Goal: Transaction & Acquisition: Purchase product/service

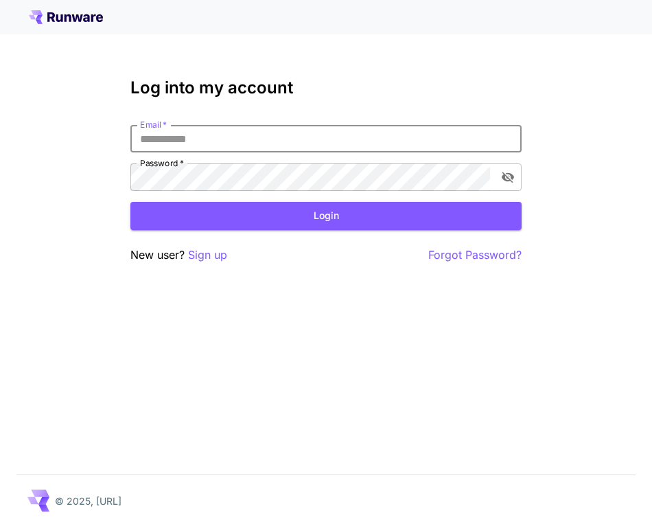
type input "**********"
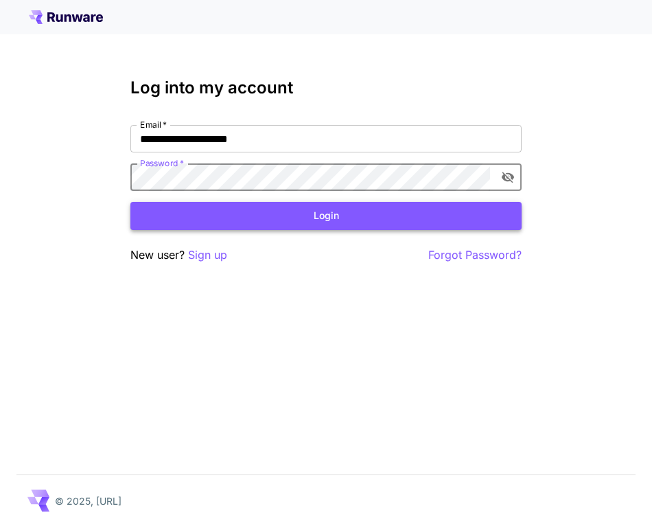
click at [213, 205] on button "Login" at bounding box center [325, 216] width 391 height 28
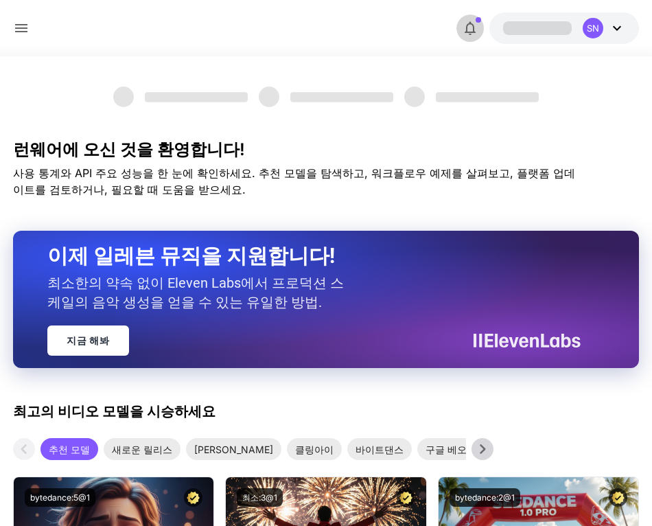
click at [466, 32] on icon "button" at bounding box center [470, 29] width 11 height 14
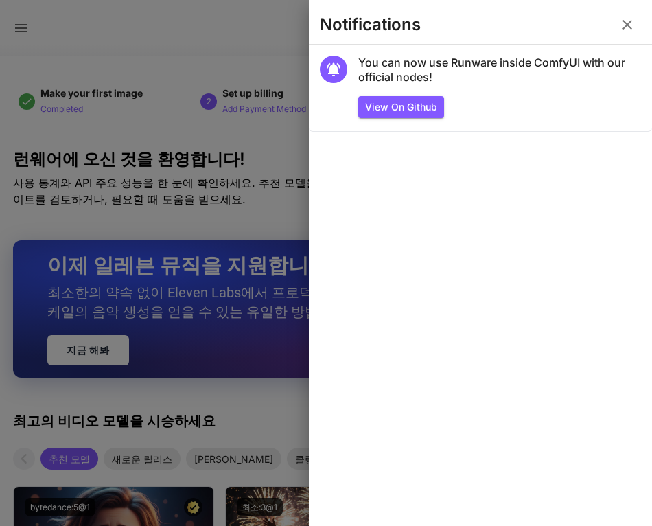
click at [124, 46] on div at bounding box center [326, 263] width 652 height 526
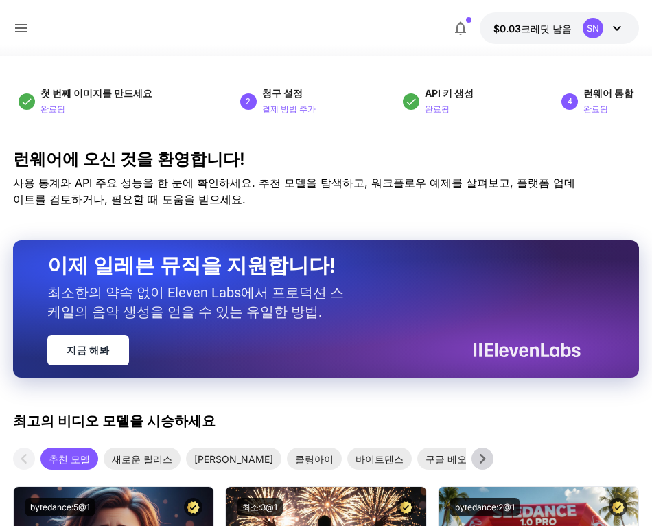
click at [18, 35] on icon at bounding box center [21, 28] width 16 height 16
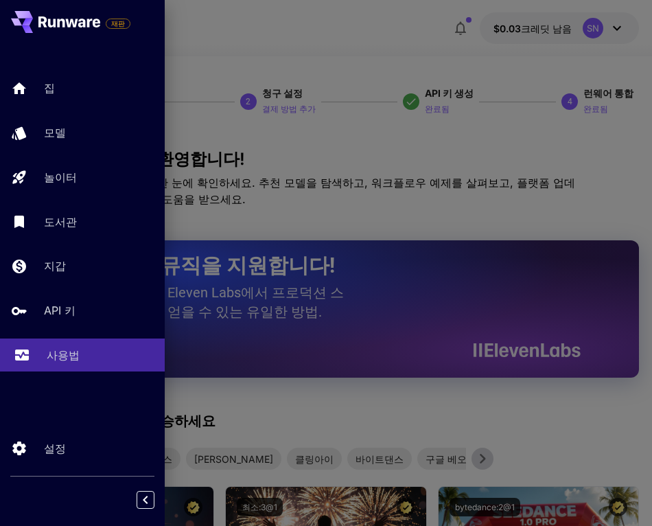
click at [91, 354] on div "사용법" at bounding box center [100, 355] width 107 height 16
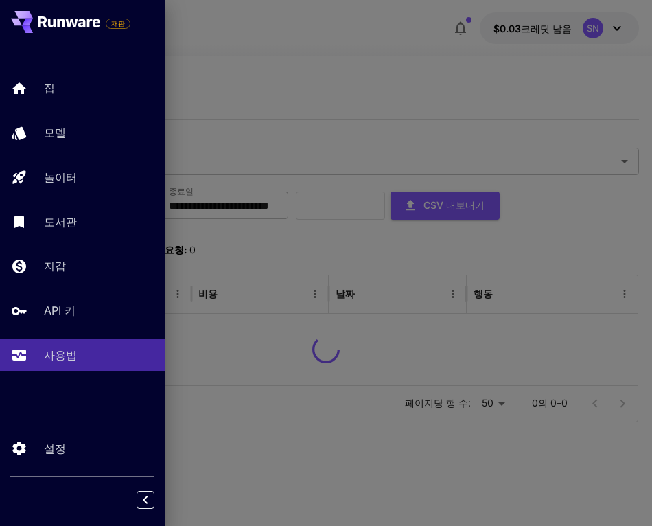
click at [299, 102] on div at bounding box center [326, 263] width 652 height 526
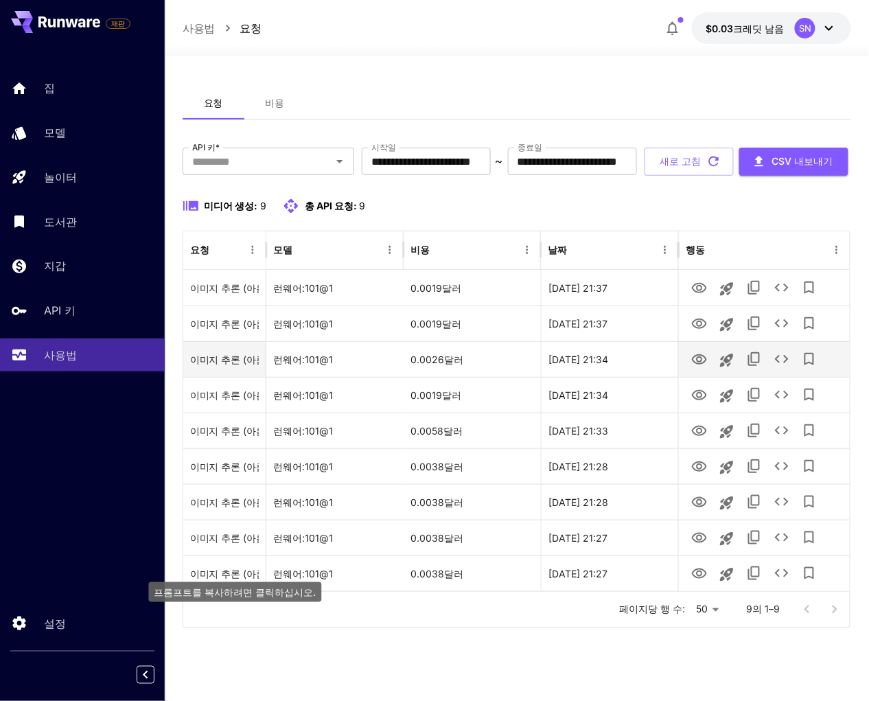
scroll to position [22, 0]
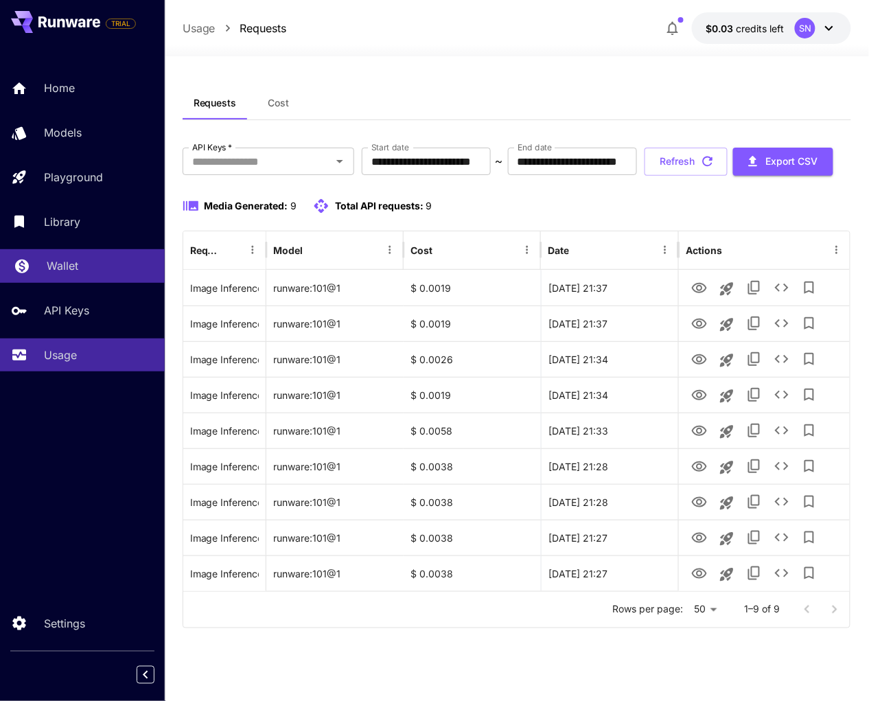
click at [86, 278] on link "Wallet" at bounding box center [82, 266] width 165 height 34
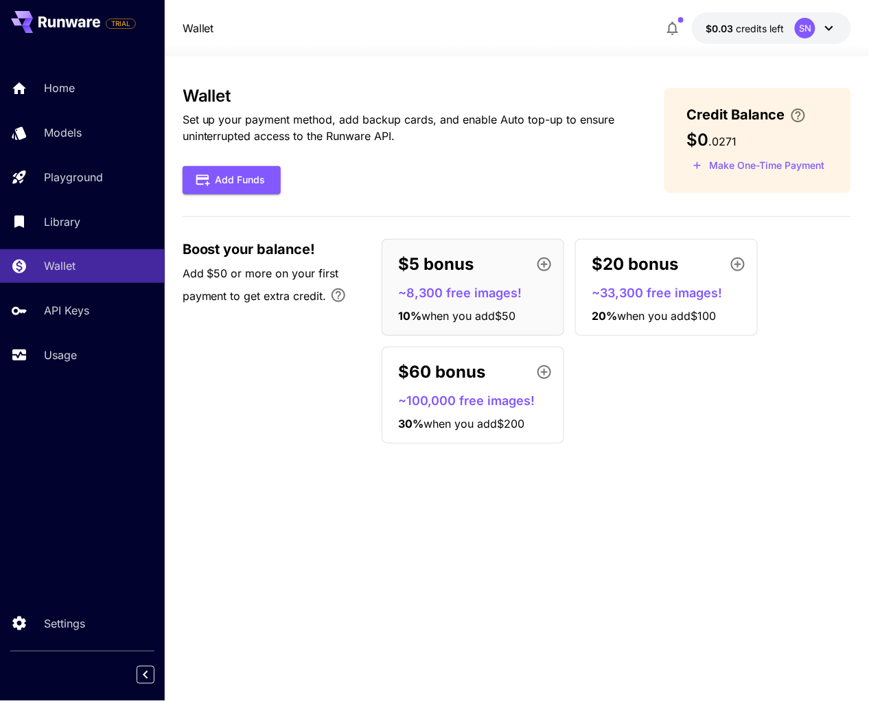
click at [154, 1] on div "TRIAL" at bounding box center [82, 22] width 165 height 44
click at [72, 358] on div "Home Models Playground Library Wallet API Keys Usage" at bounding box center [82, 221] width 165 height 300
click at [71, 327] on link "API Keys" at bounding box center [82, 311] width 165 height 34
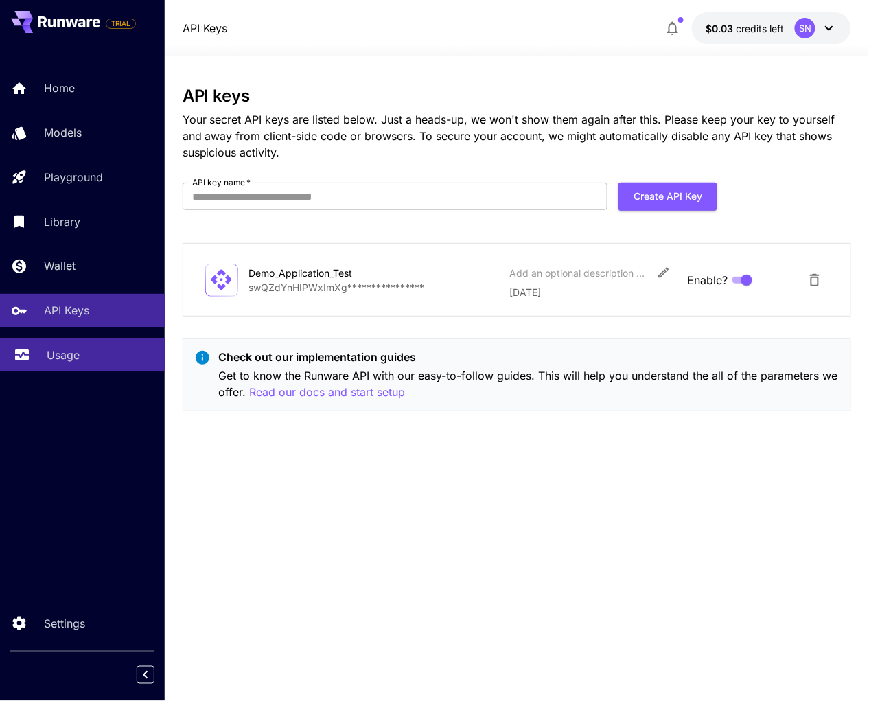
click at [113, 372] on link "Usage" at bounding box center [82, 355] width 165 height 34
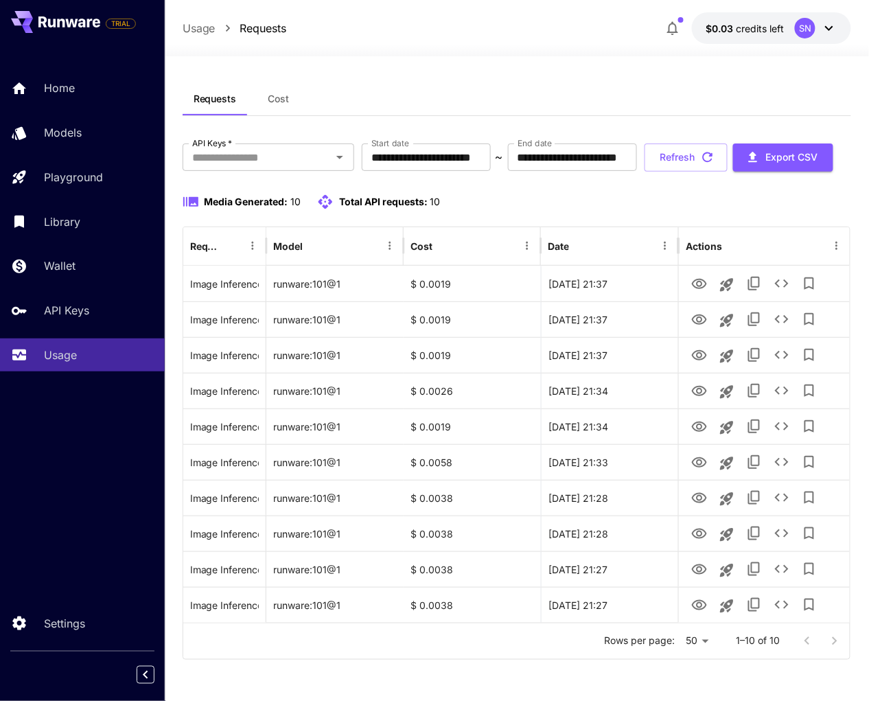
scroll to position [32, 0]
drag, startPoint x: 262, startPoint y: 312, endPoint x: 582, endPoint y: 392, distance: 329.6
click at [582, 369] on div "Image Inference (Beautiful landscape) runware:101@1 $ 0.0019 22 Sep, 2025 21:37…" at bounding box center [516, 444] width 667 height 357
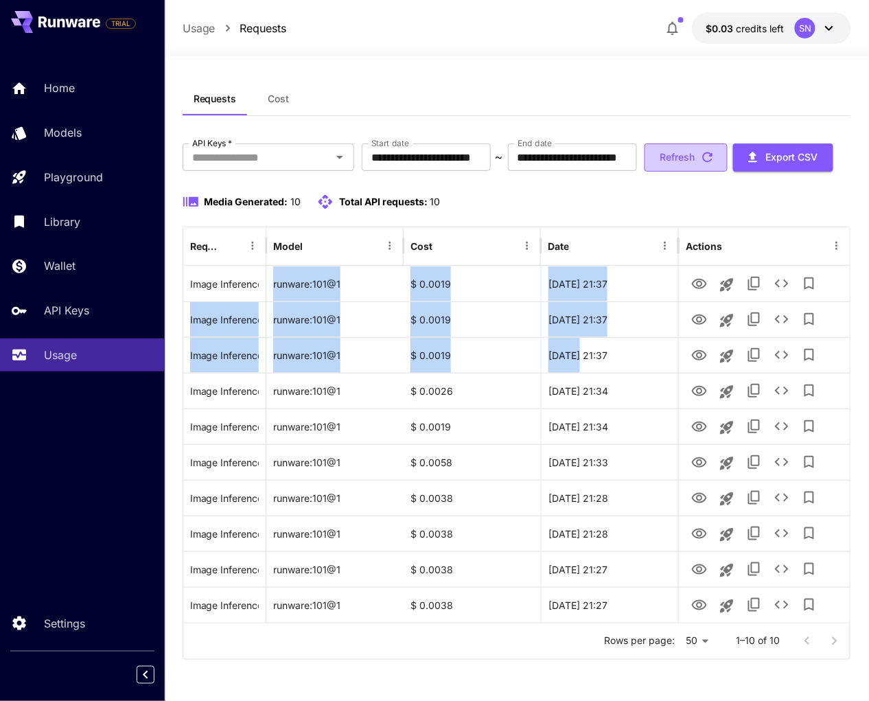
click at [700, 165] on icon "button" at bounding box center [707, 157] width 15 height 15
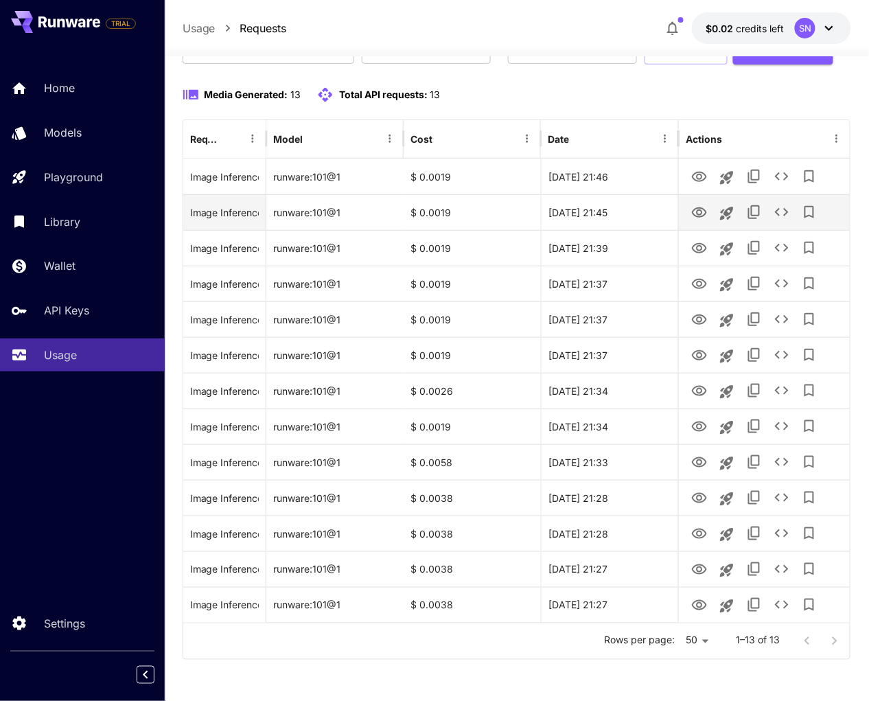
scroll to position [165, 0]
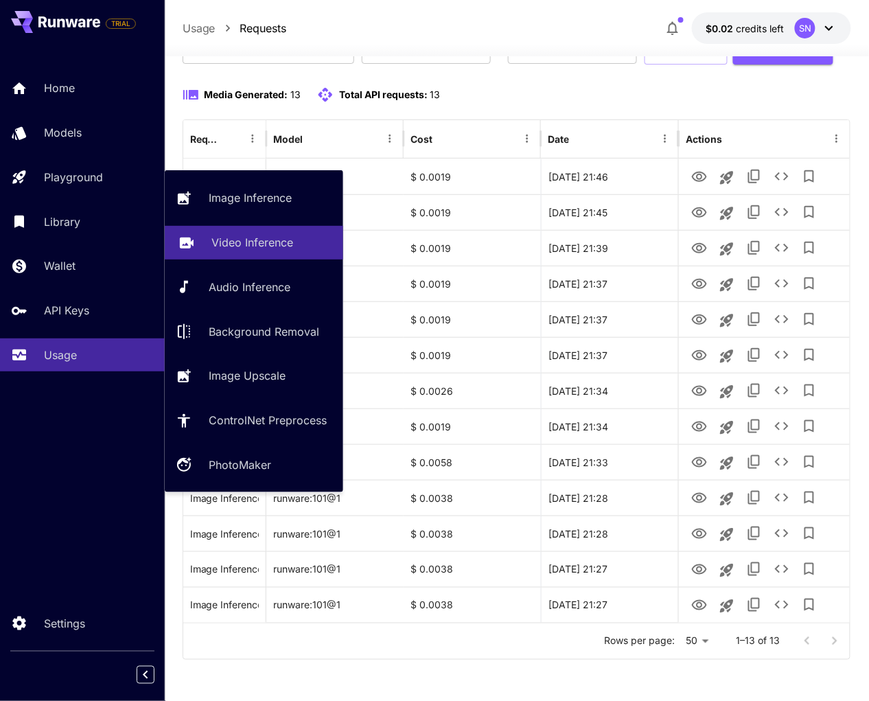
click at [253, 251] on p "Video Inference" at bounding box center [252, 242] width 82 height 16
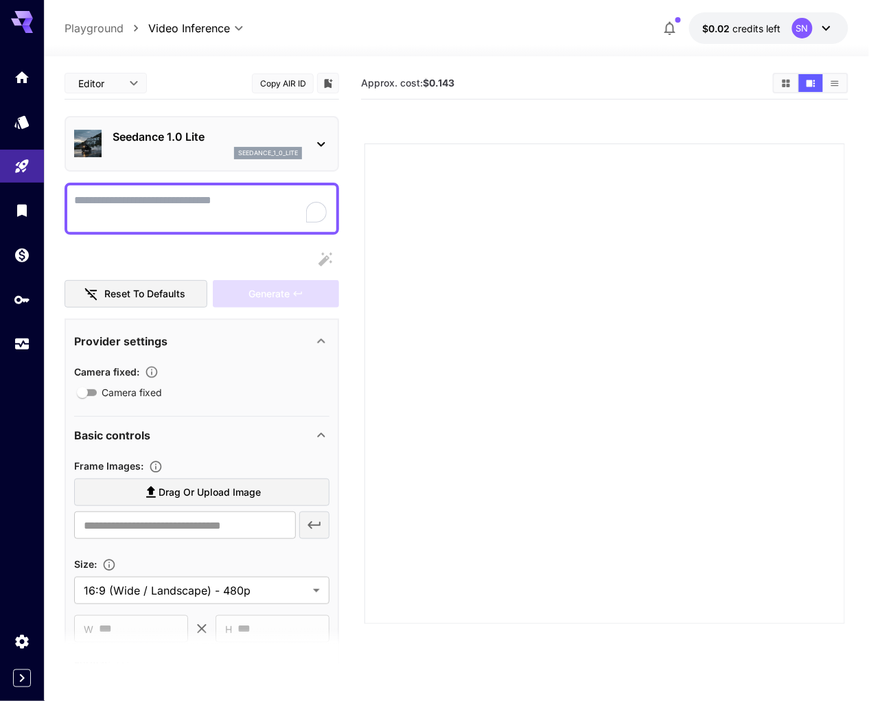
click at [319, 143] on icon at bounding box center [321, 144] width 16 height 16
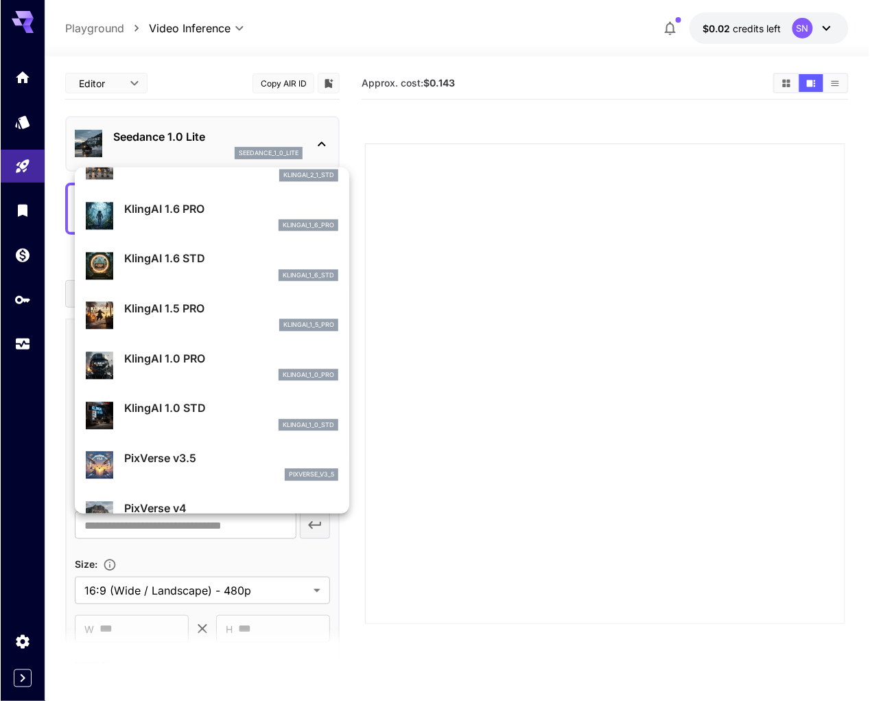
scroll to position [755, 0]
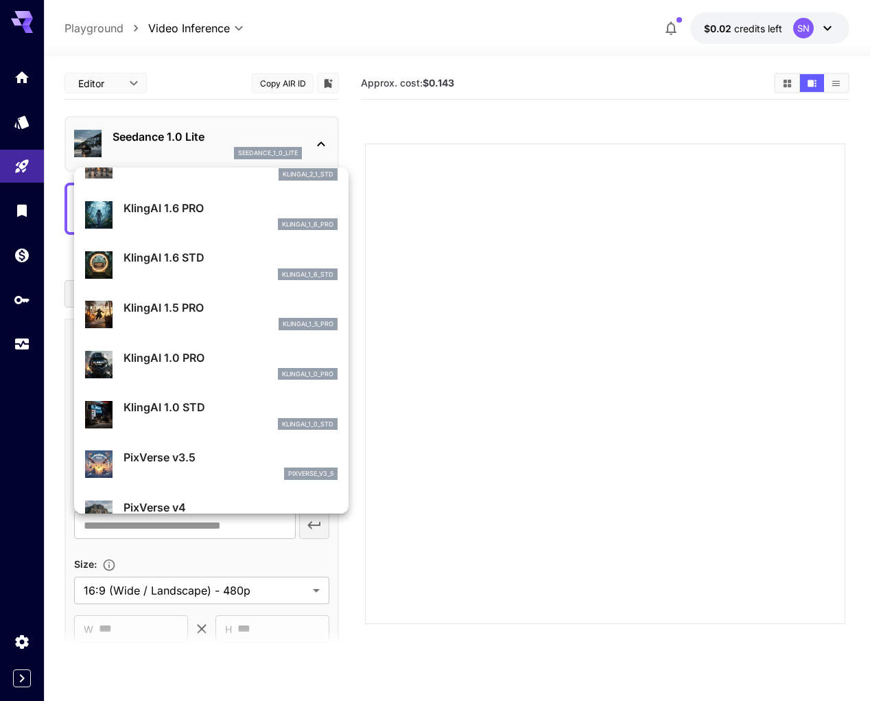
click at [419, 294] on div at bounding box center [435, 350] width 870 height 701
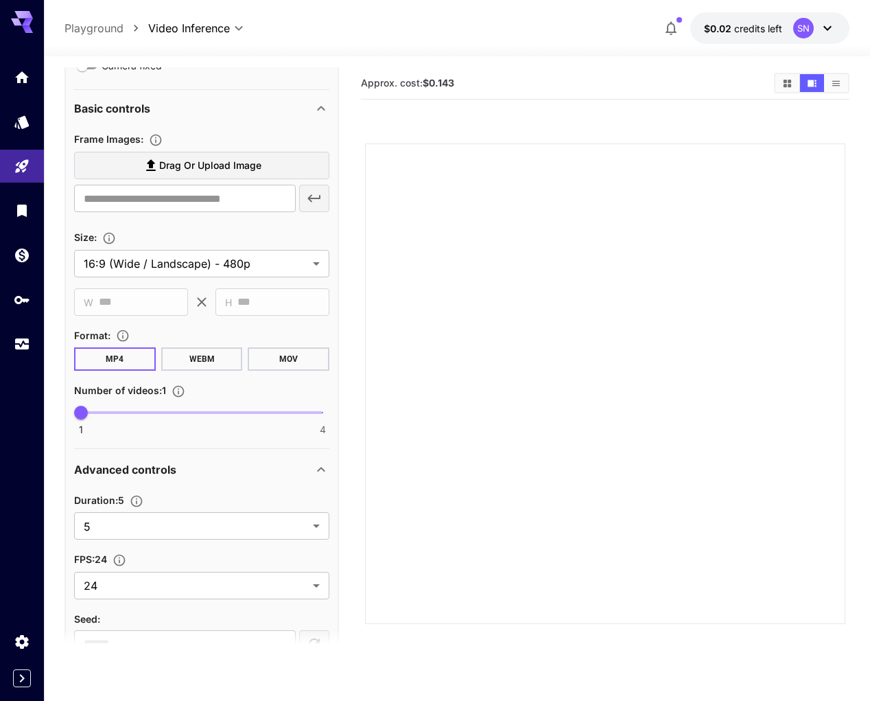
scroll to position [413, 0]
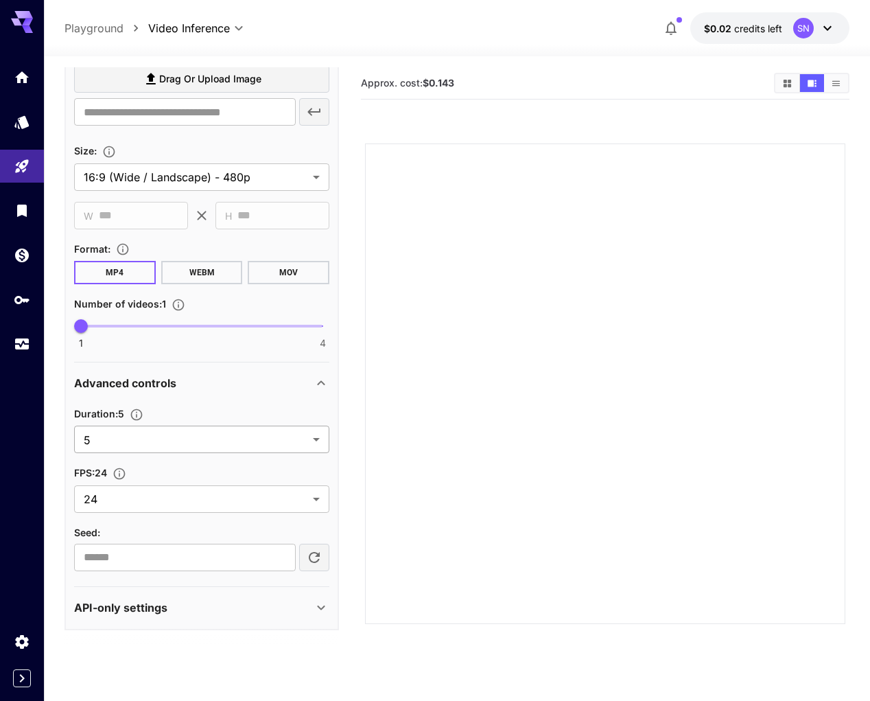
click at [185, 482] on body "**********" at bounding box center [435, 404] width 870 height 809
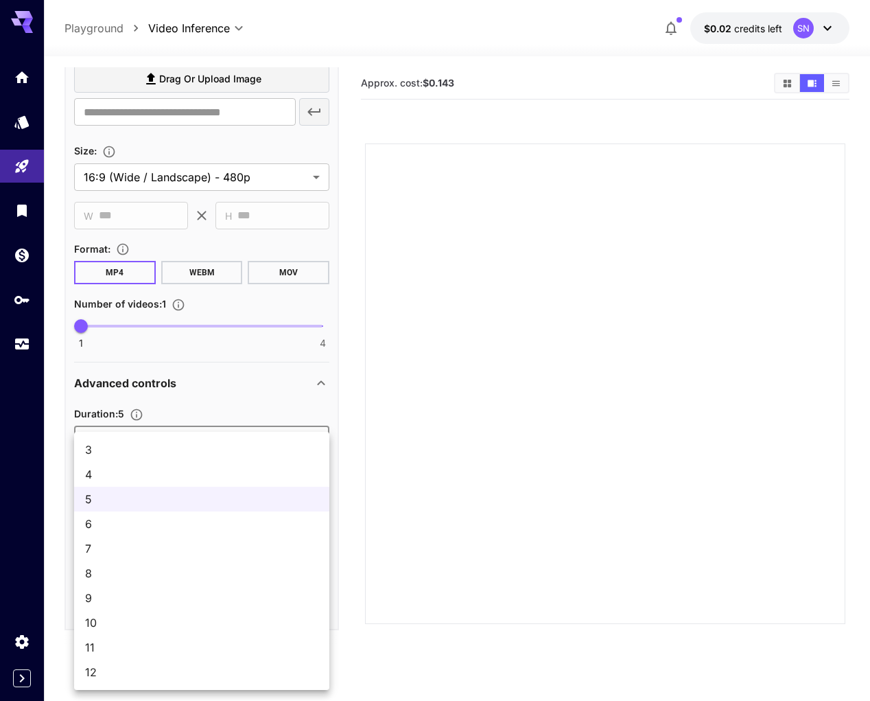
click at [154, 432] on ul "3 4 5 6 7 8 9 10 11 12" at bounding box center [201, 561] width 255 height 258
click at [146, 419] on div at bounding box center [435, 350] width 870 height 701
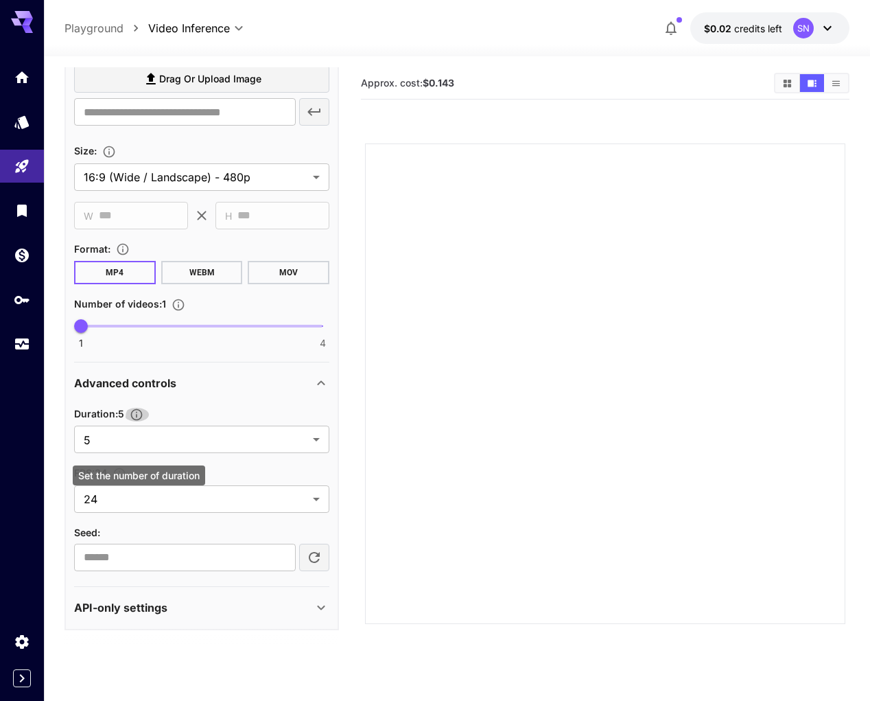
click at [141, 421] on icon "Set the number of duration" at bounding box center [137, 415] width 14 height 14
click at [122, 460] on body "**********" at bounding box center [435, 404] width 870 height 809
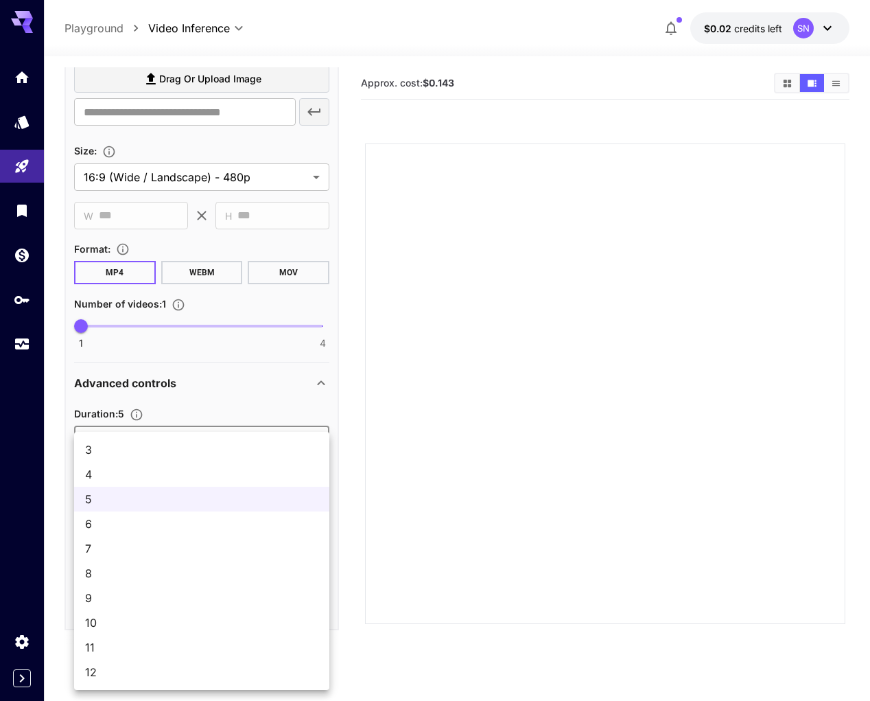
click at [108, 457] on li "3" at bounding box center [201, 449] width 255 height 25
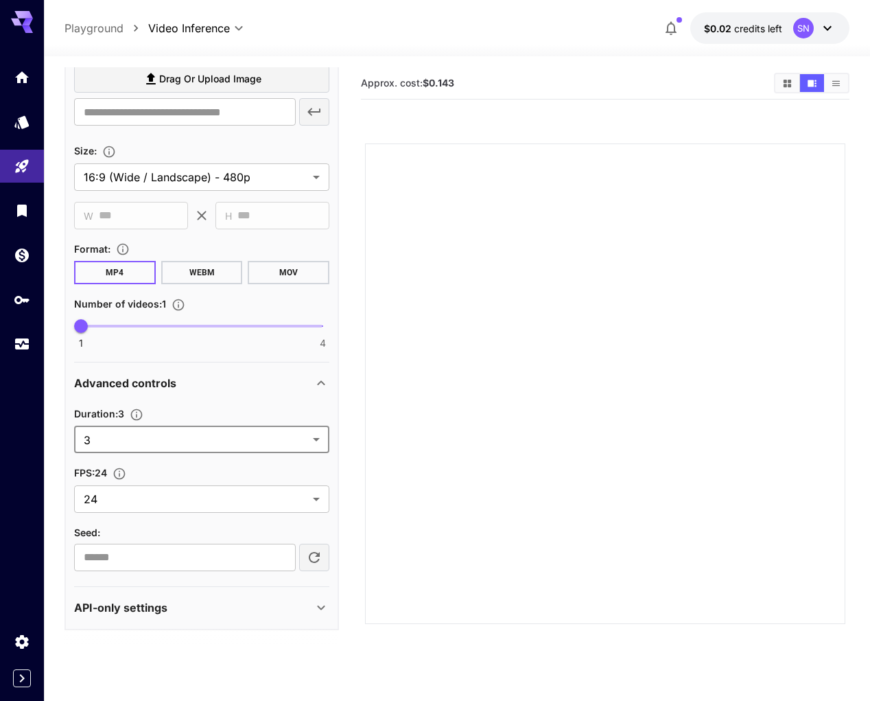
type input "*"
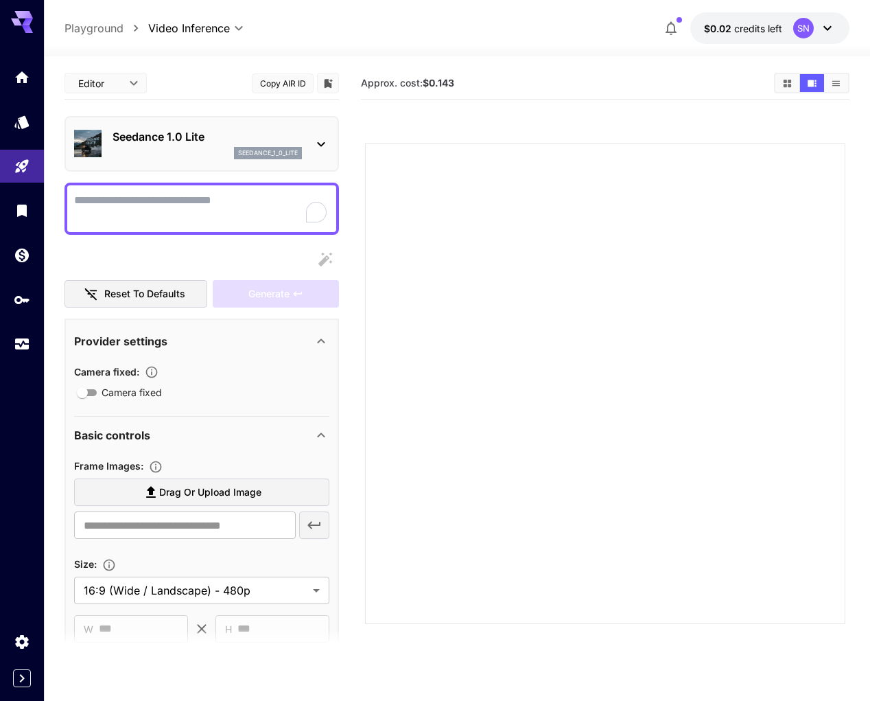
scroll to position [0, 0]
click at [189, 138] on p "Seedance 1.0 Lite" at bounding box center [207, 136] width 189 height 16
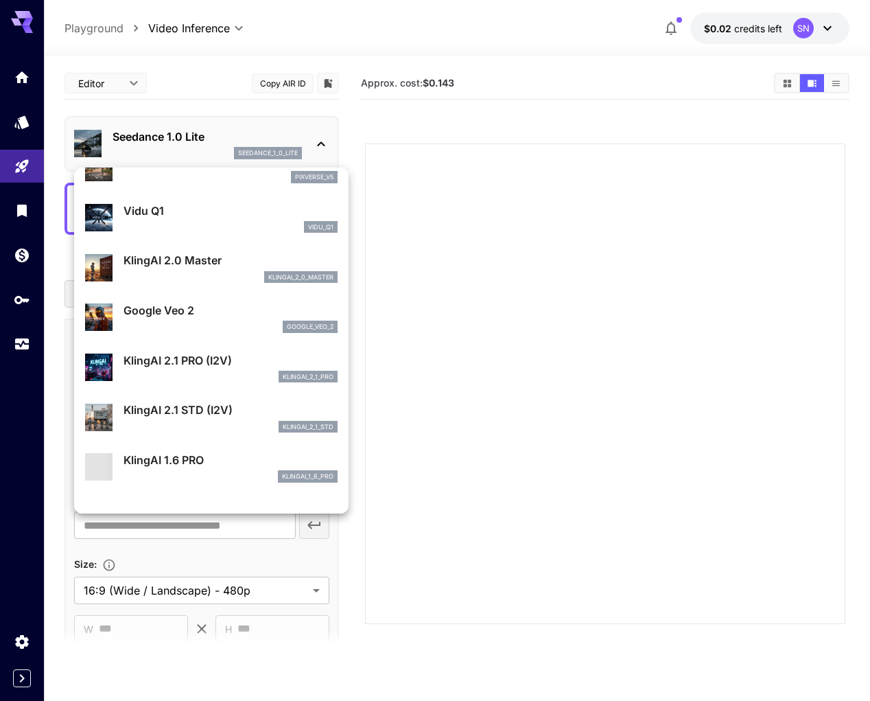
scroll to position [547, 0]
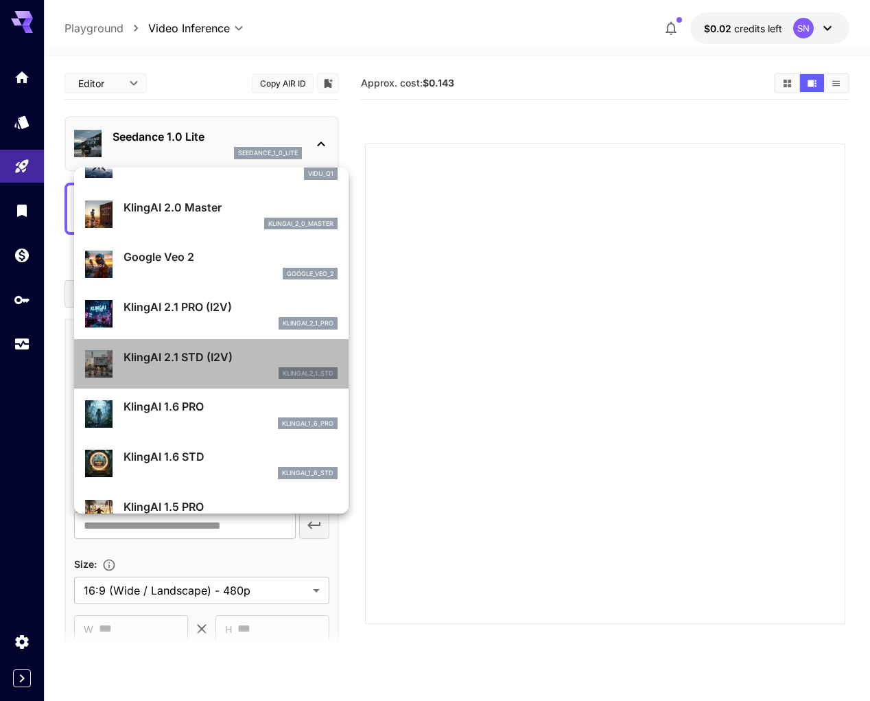
click at [182, 365] on p "KlingAI 2.1 STD (I2V)" at bounding box center [231, 357] width 214 height 16
type input "**********"
type input "****"
type input "***"
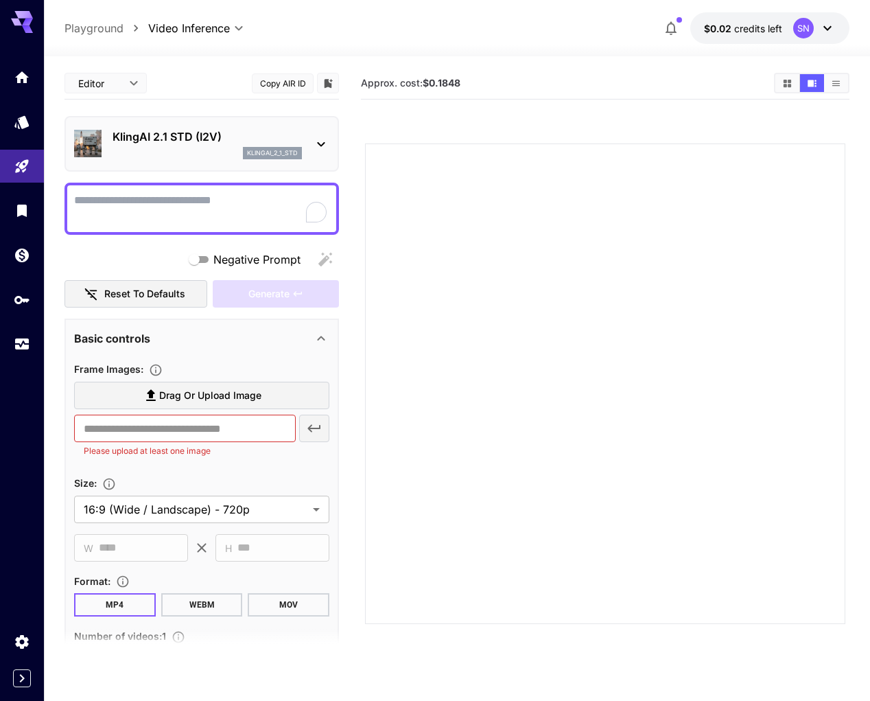
click at [196, 188] on div at bounding box center [202, 209] width 275 height 52
click at [192, 196] on textarea "Negative Prompt" at bounding box center [201, 208] width 255 height 33
paste textarea "**********"
type textarea "**********"
click at [236, 300] on div "Generate" at bounding box center [276, 294] width 126 height 28
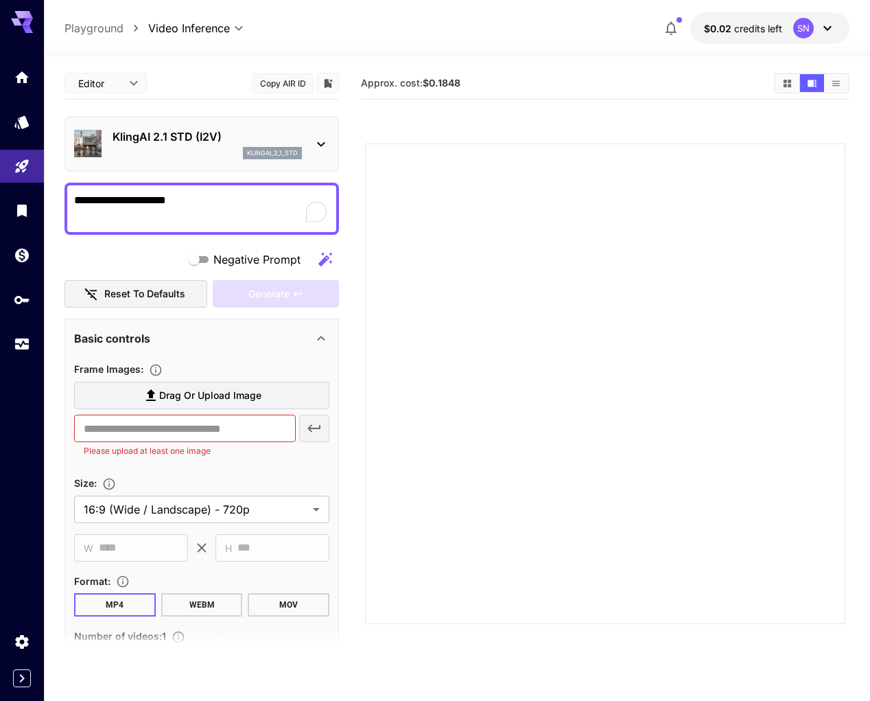
click at [319, 266] on icon "button" at bounding box center [326, 259] width 14 height 14
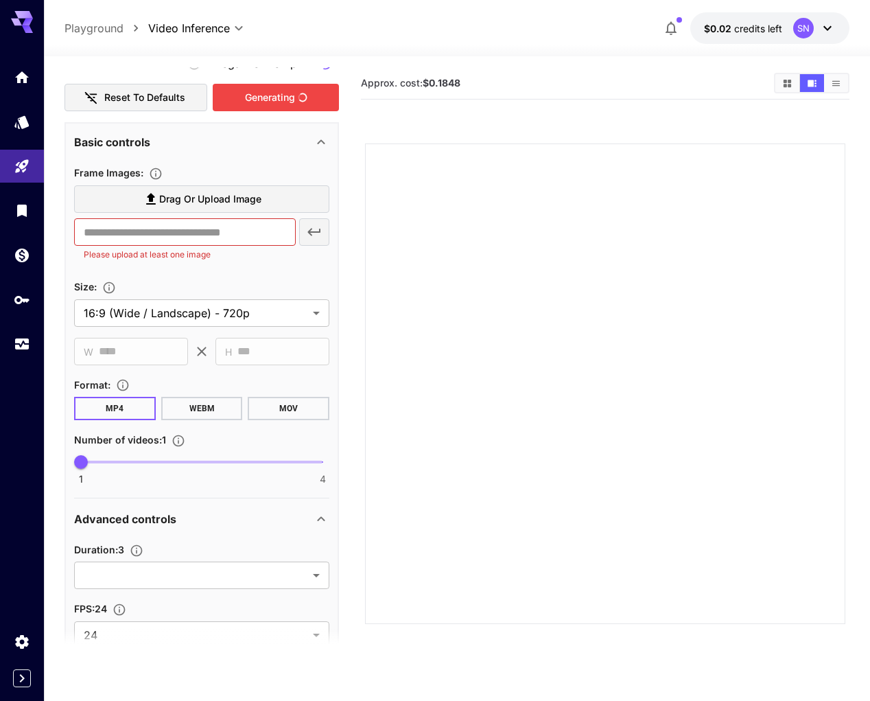
scroll to position [275, 0]
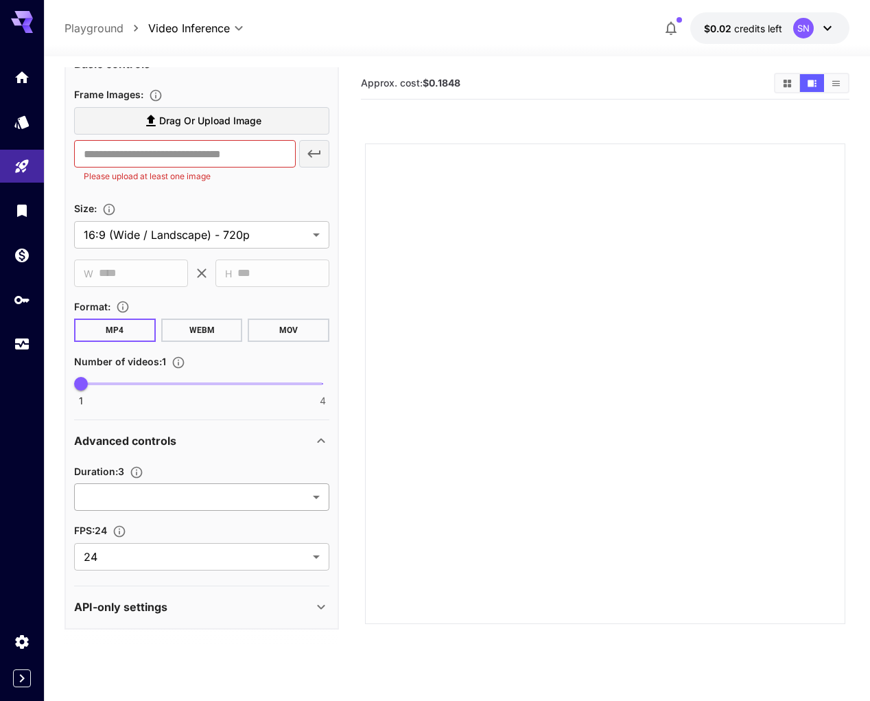
click at [173, 514] on body "**********" at bounding box center [435, 404] width 870 height 809
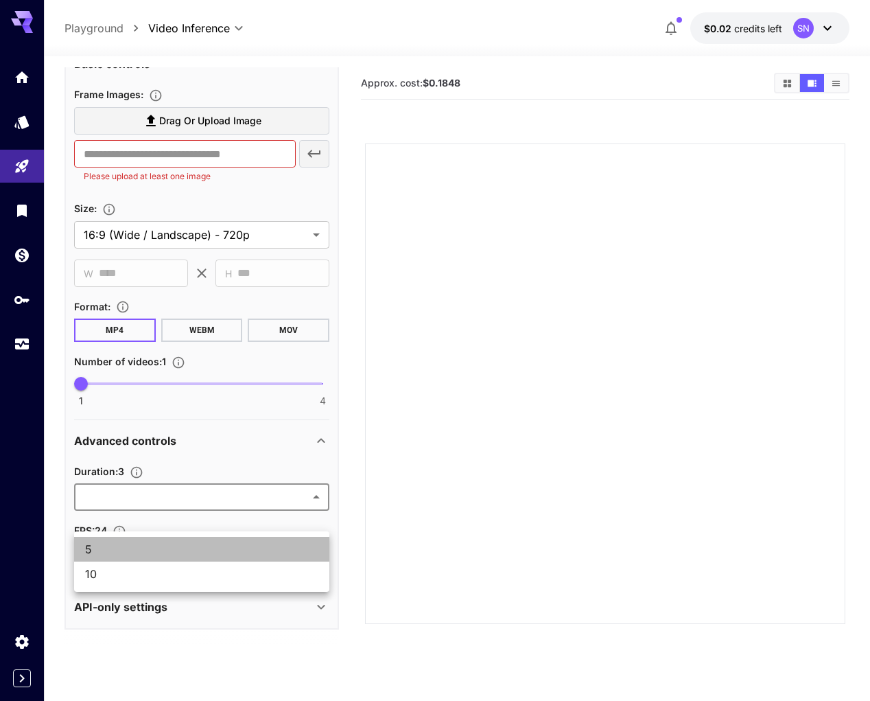
click at [165, 544] on span "5" at bounding box center [201, 549] width 233 height 16
type input "*"
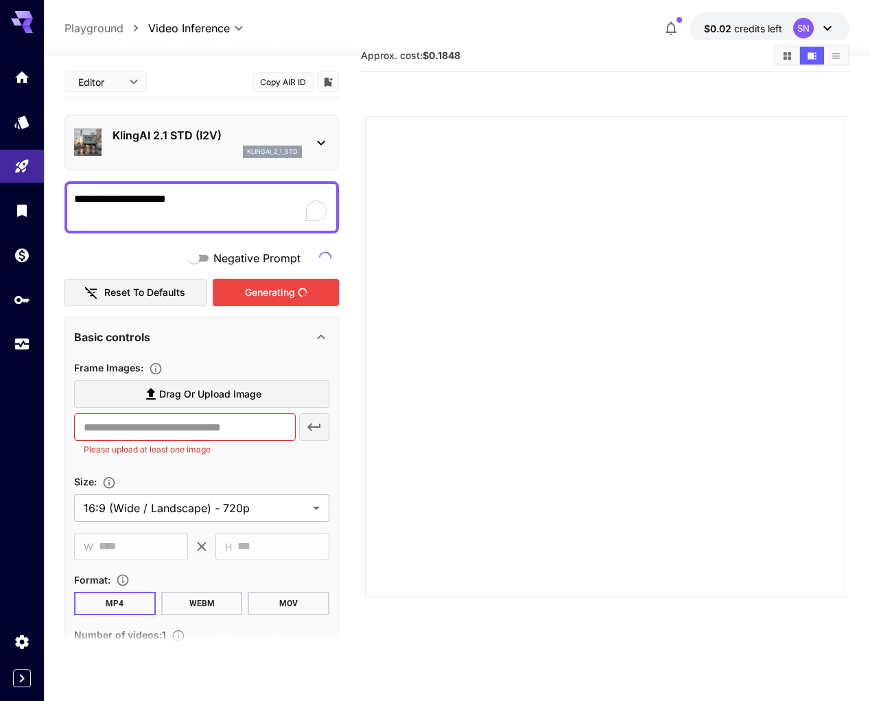
scroll to position [0, 0]
click at [236, 294] on div "Generating" at bounding box center [276, 293] width 126 height 28
click at [303, 130] on div "KlingAI 2.1 STD (I2V) klingai_2_1_std" at bounding box center [201, 142] width 255 height 42
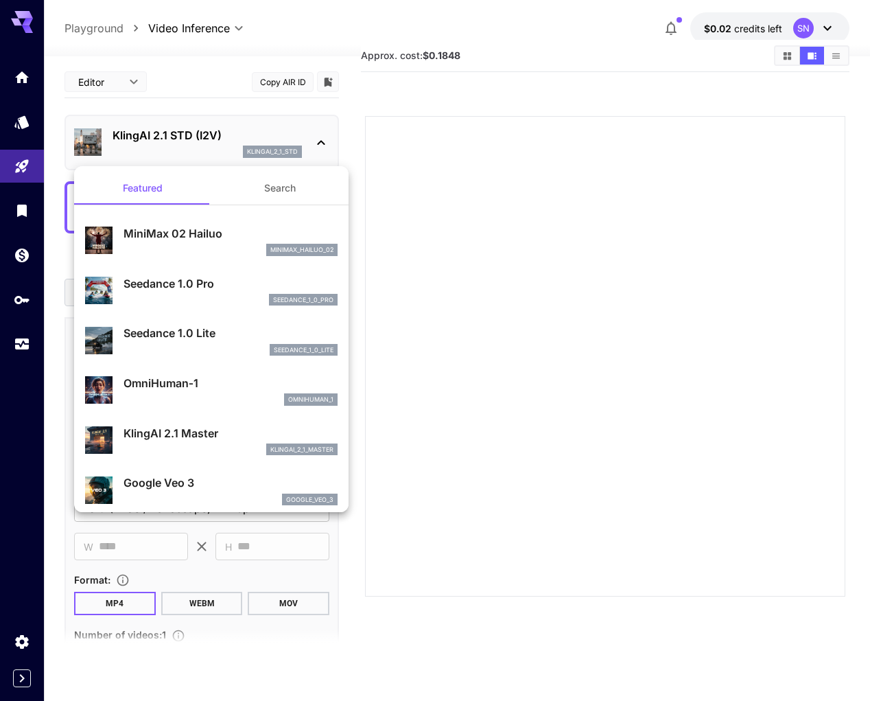
click at [303, 132] on div at bounding box center [435, 350] width 870 height 701
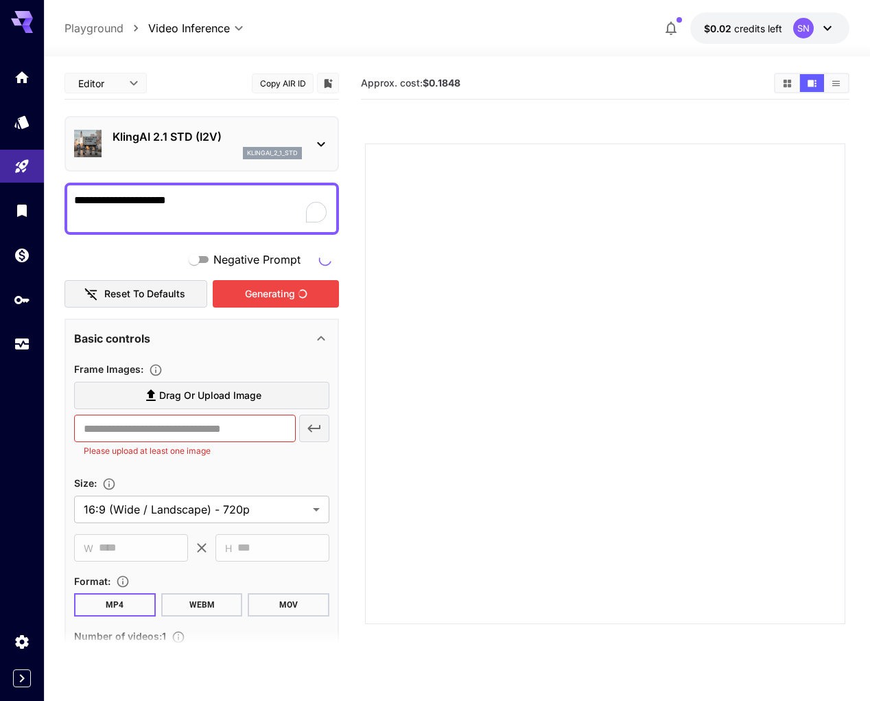
click at [308, 157] on div "KlingAI 2.1 STD (I2V) klingai_2_1_std" at bounding box center [201, 144] width 255 height 42
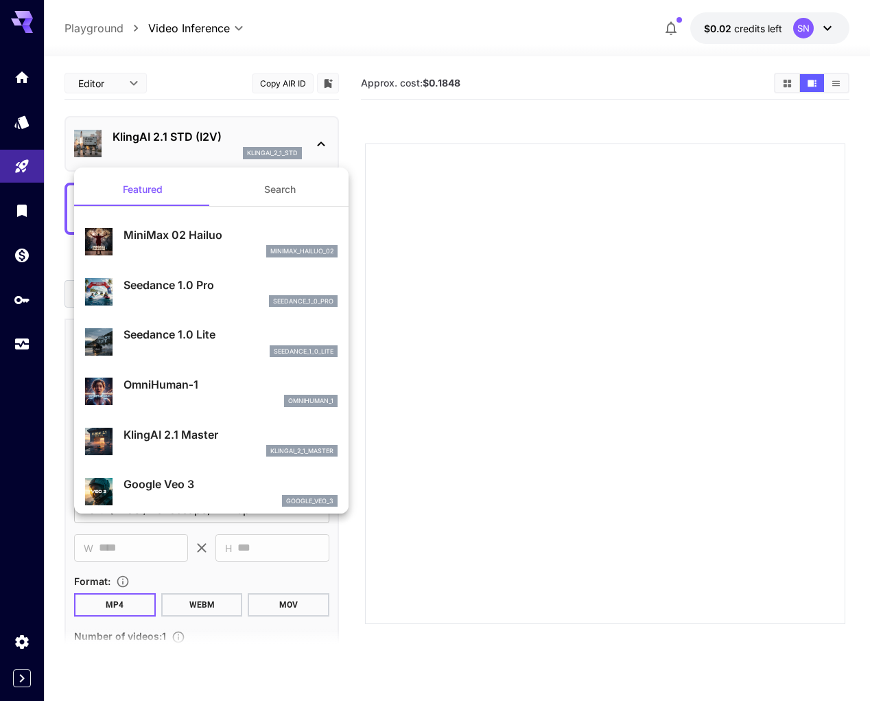
click at [251, 185] on button "Search" at bounding box center [279, 189] width 137 height 33
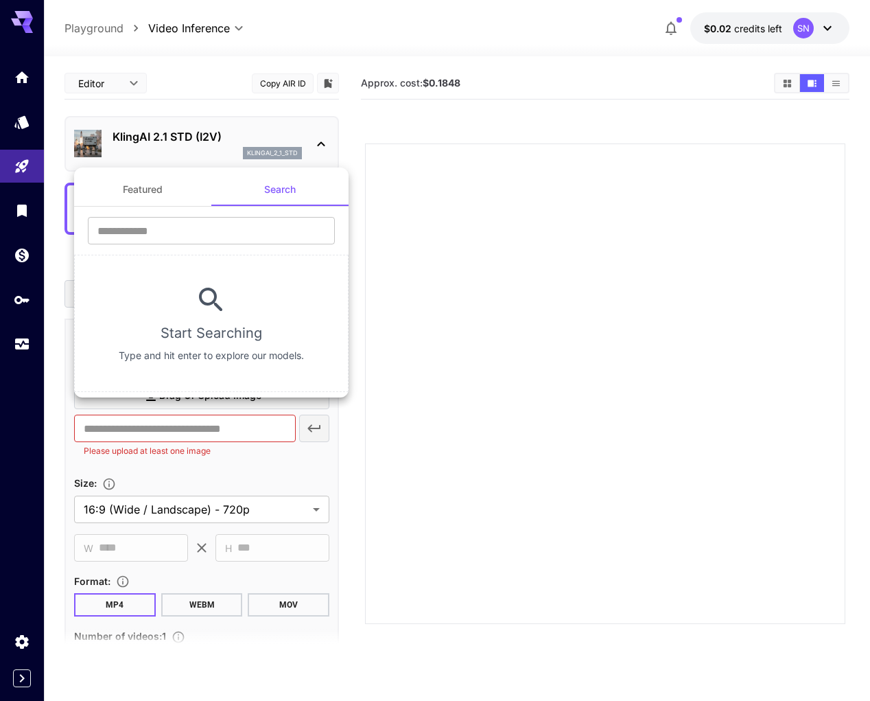
click at [157, 187] on button "Featured" at bounding box center [142, 189] width 137 height 33
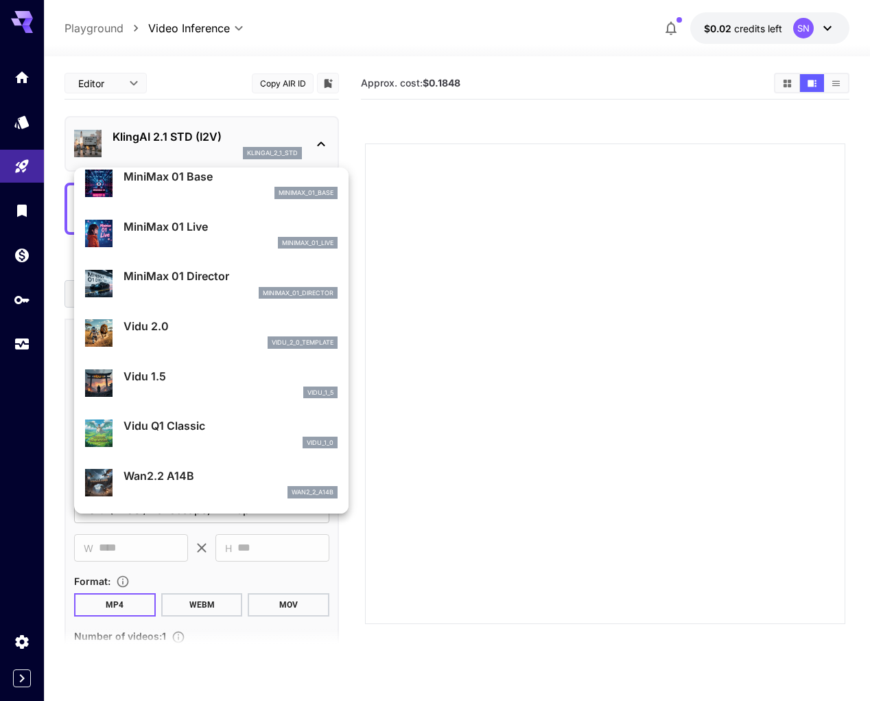
scroll to position [1258, 0]
click at [166, 467] on p "Wan2.2 A14B" at bounding box center [231, 475] width 214 height 16
type input "**********"
type input "***"
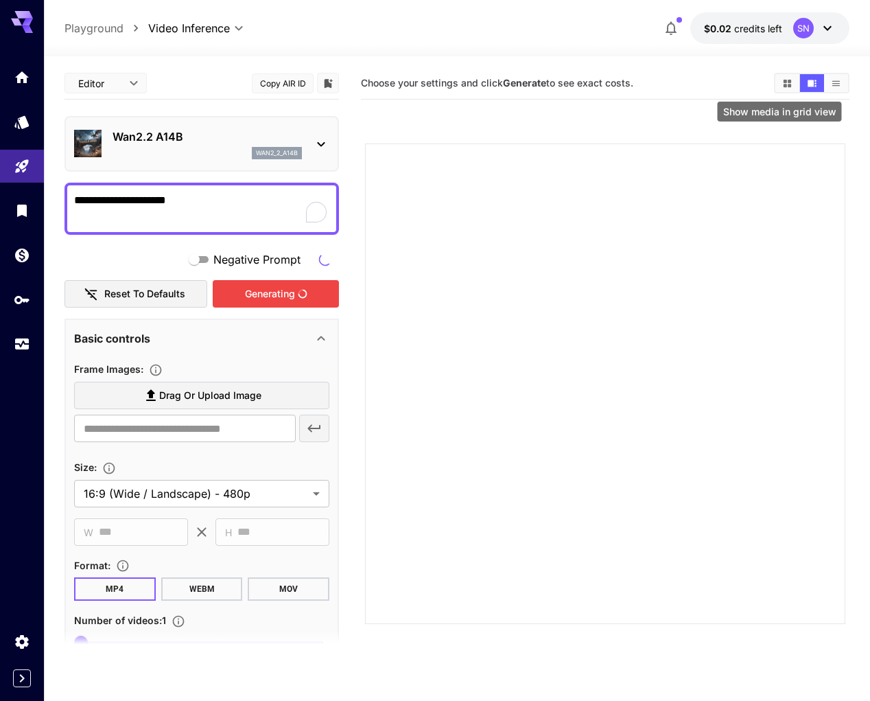
click at [783, 84] on icon "Show media in grid view" at bounding box center [788, 83] width 10 height 10
click at [831, 82] on icon "Show media in list view" at bounding box center [836, 83] width 10 height 10
click at [520, 78] on b "Generate" at bounding box center [524, 83] width 43 height 12
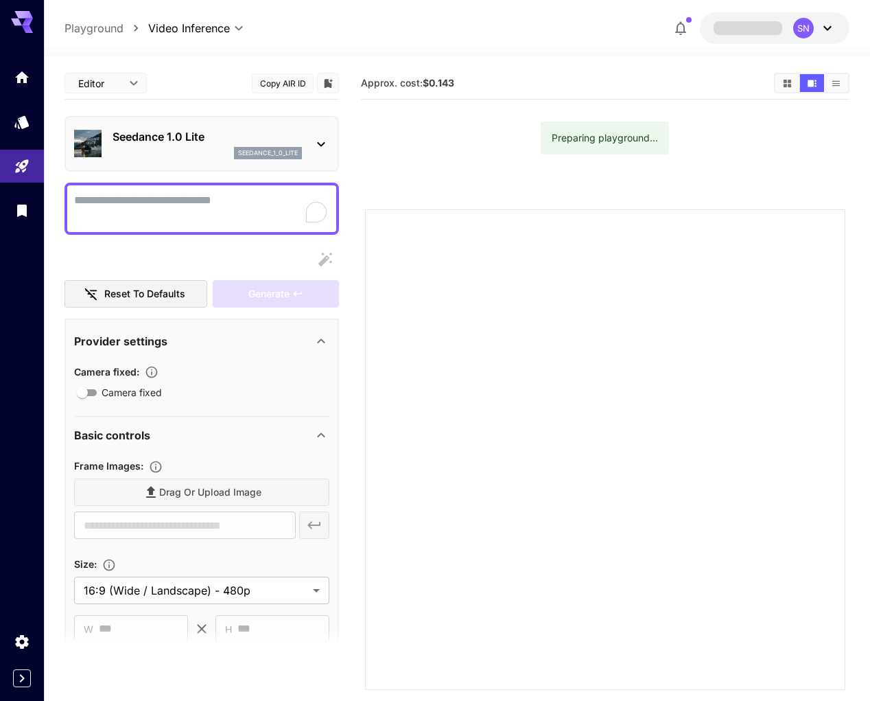
click at [577, 130] on div "Preparing playground..." at bounding box center [605, 138] width 106 height 25
click at [19, 135] on link at bounding box center [22, 122] width 44 height 34
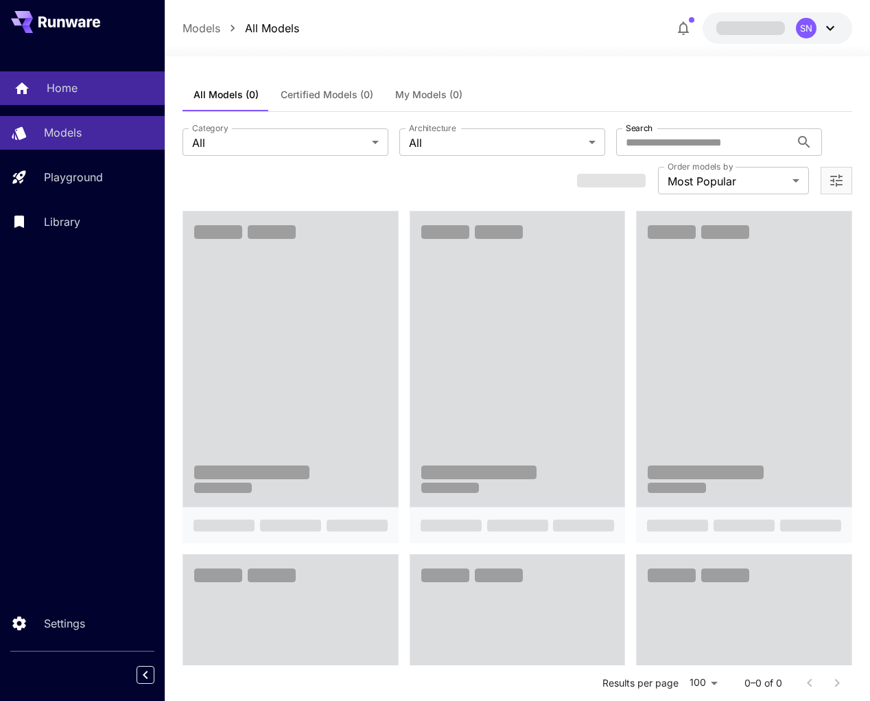
click at [59, 78] on link "Home" at bounding box center [82, 88] width 165 height 34
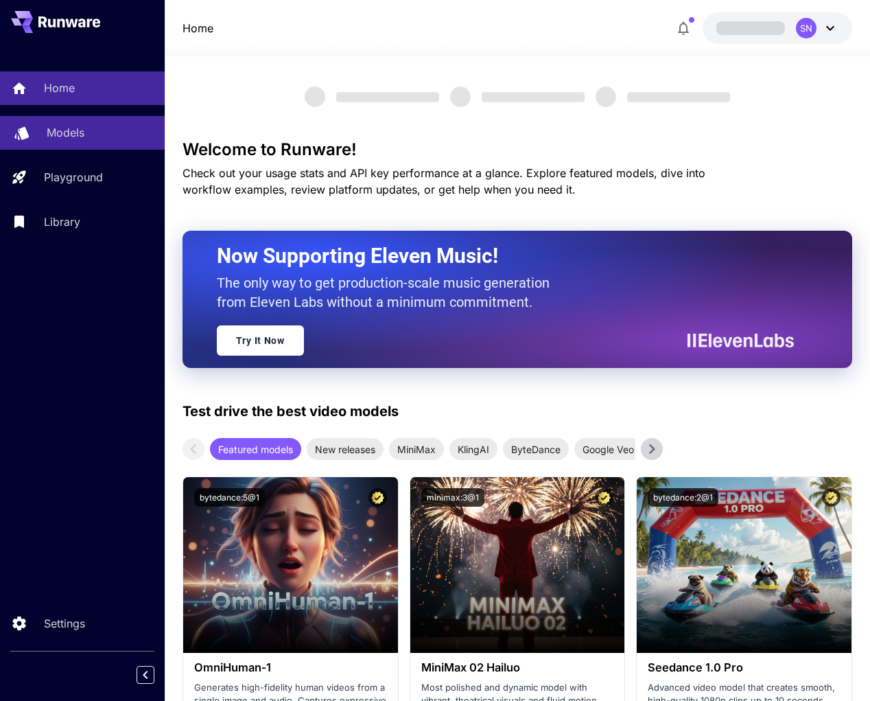
click at [78, 139] on p "Models" at bounding box center [66, 132] width 38 height 16
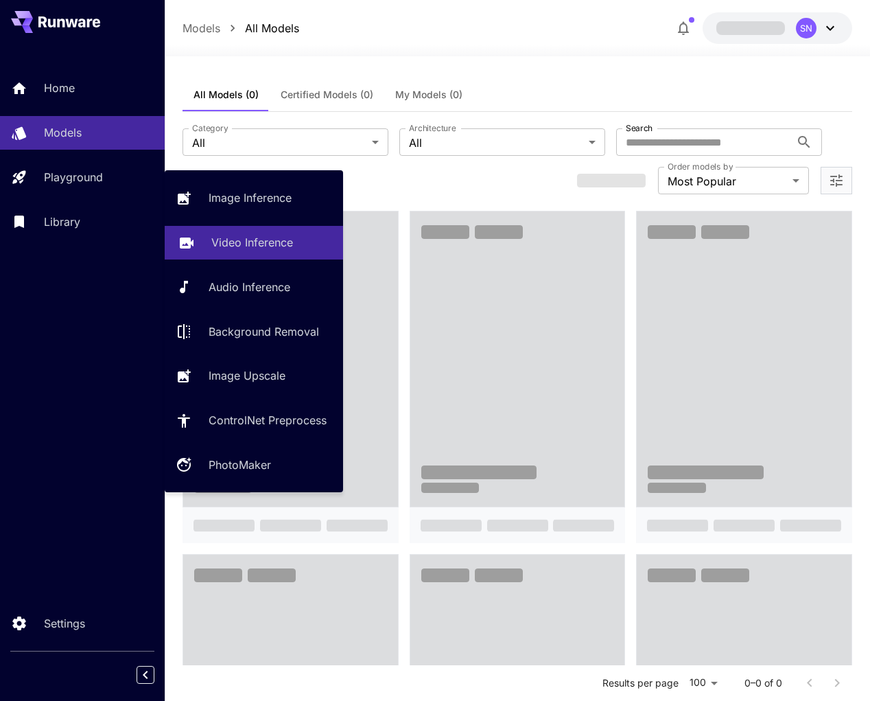
click at [220, 251] on p "Video Inference" at bounding box center [252, 242] width 82 height 16
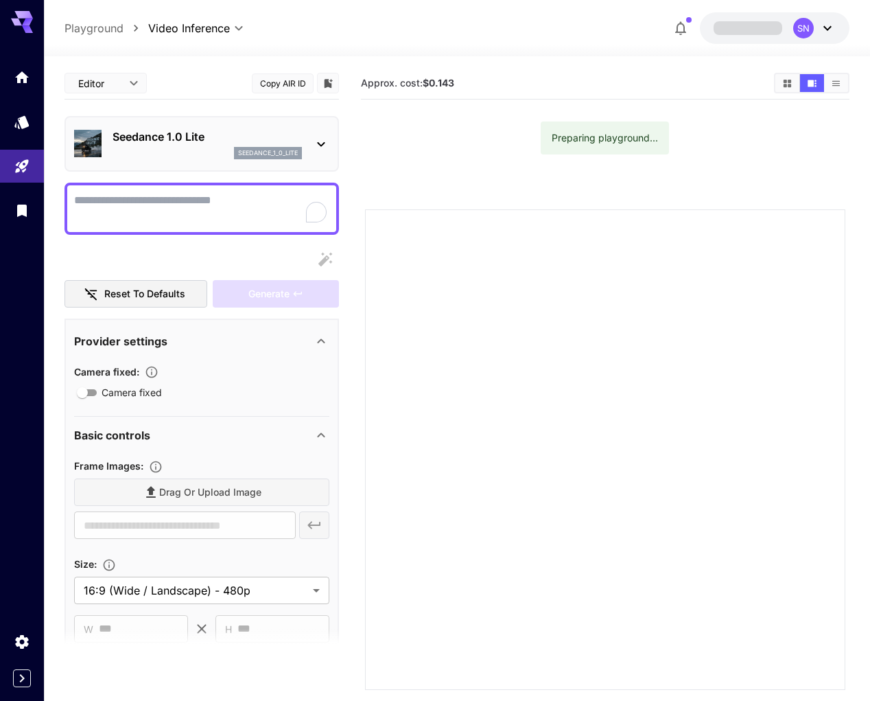
click at [273, 214] on textarea "Camera fixed" at bounding box center [201, 208] width 255 height 33
type textarea "*"
type textarea "**********"
click at [762, 23] on span at bounding box center [748, 27] width 69 height 13
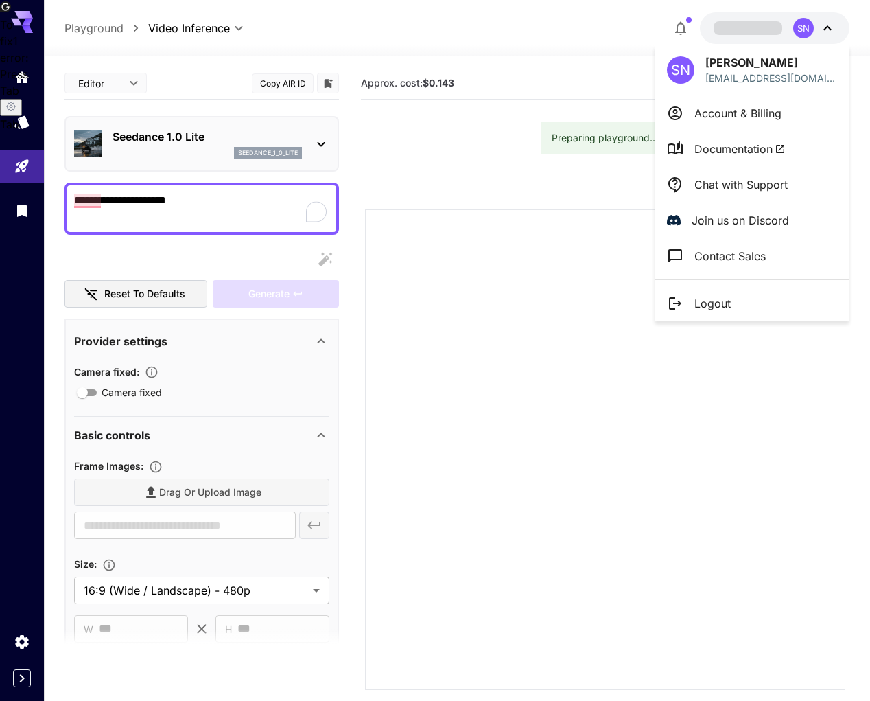
click at [464, 196] on div at bounding box center [435, 350] width 870 height 701
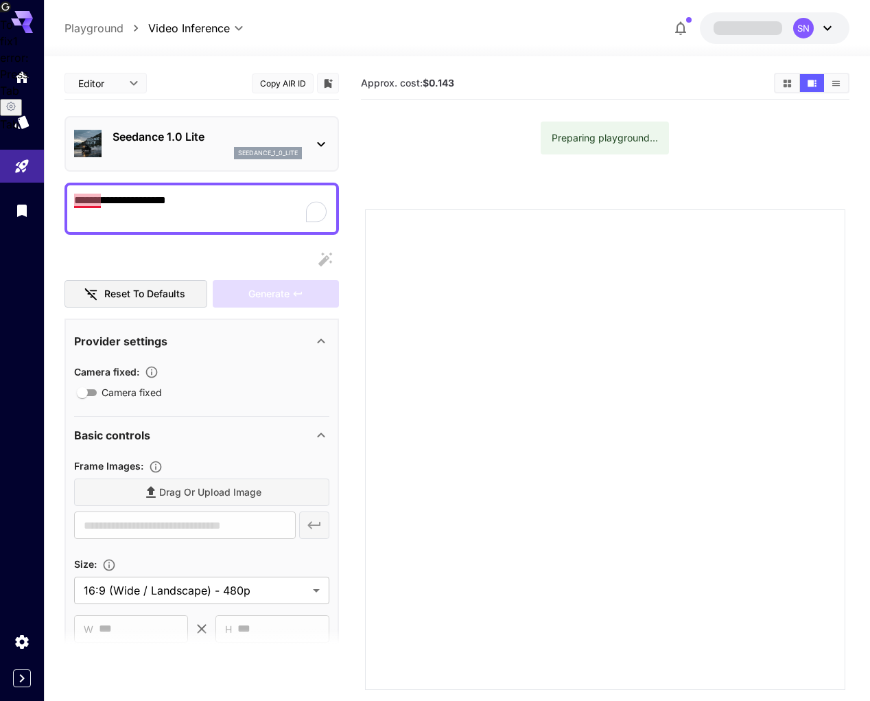
click at [84, 205] on textarea "**********" at bounding box center [201, 208] width 255 height 33
click at [207, 255] on div at bounding box center [202, 259] width 275 height 27
click at [165, 437] on div "Basic controls" at bounding box center [201, 435] width 255 height 33
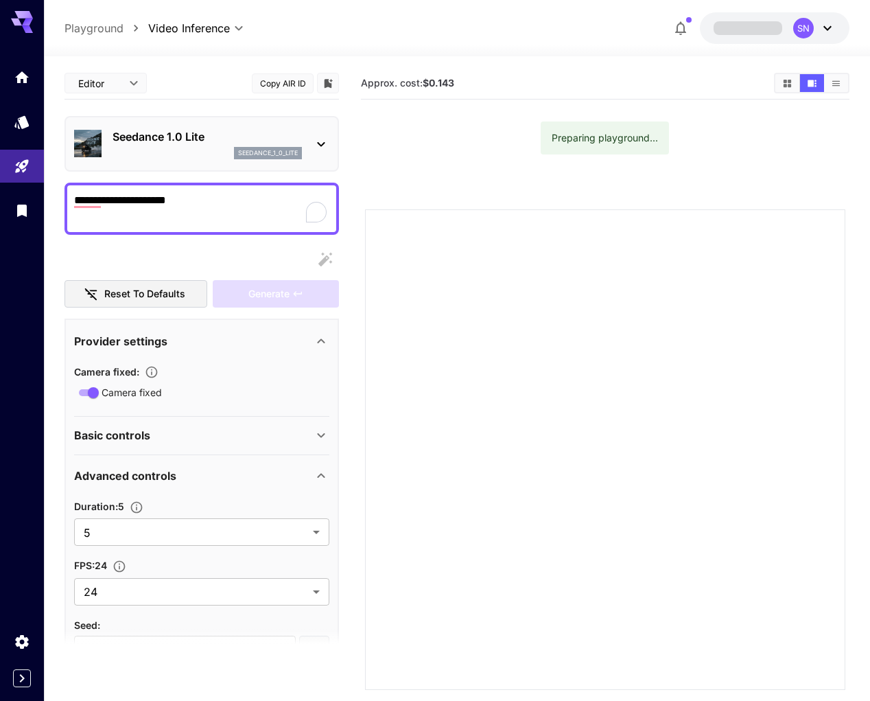
click at [170, 443] on div "Basic controls" at bounding box center [193, 435] width 239 height 16
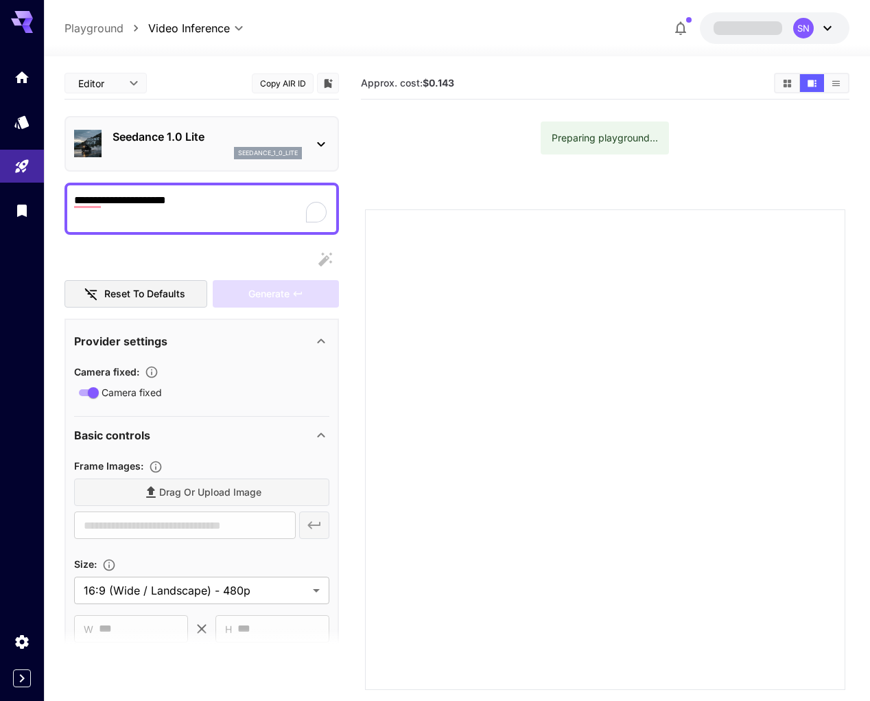
click at [170, 443] on div "Basic controls" at bounding box center [193, 435] width 239 height 16
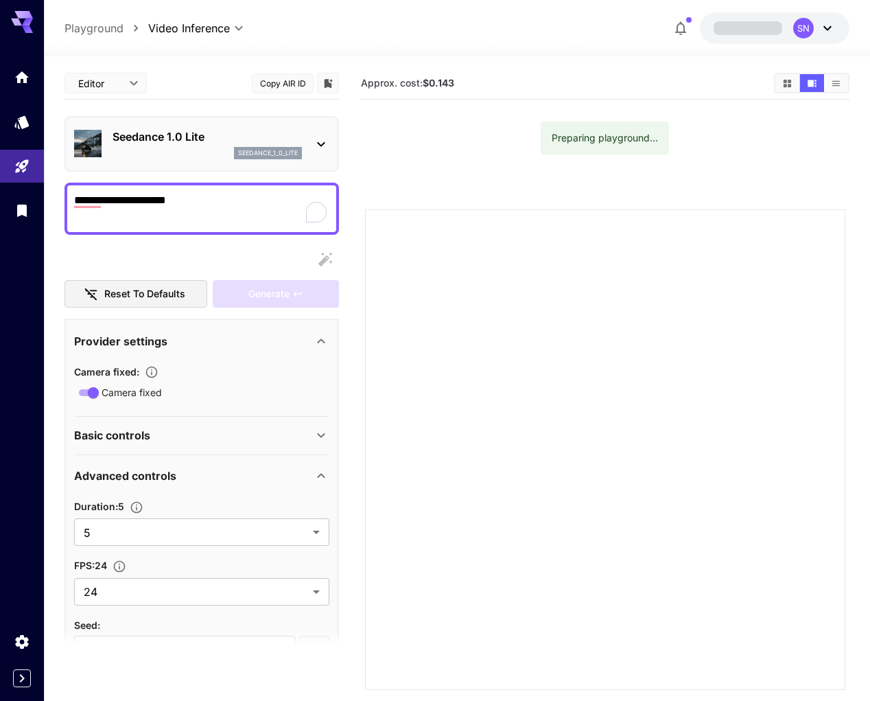
click at [163, 443] on div "Basic controls" at bounding box center [193, 435] width 239 height 16
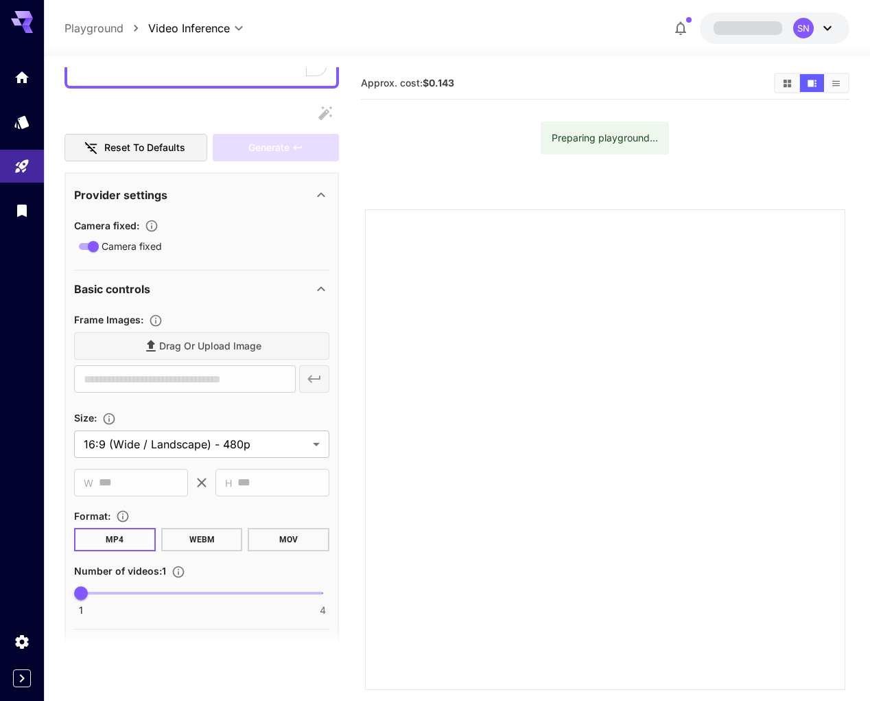
scroll to position [206, 0]
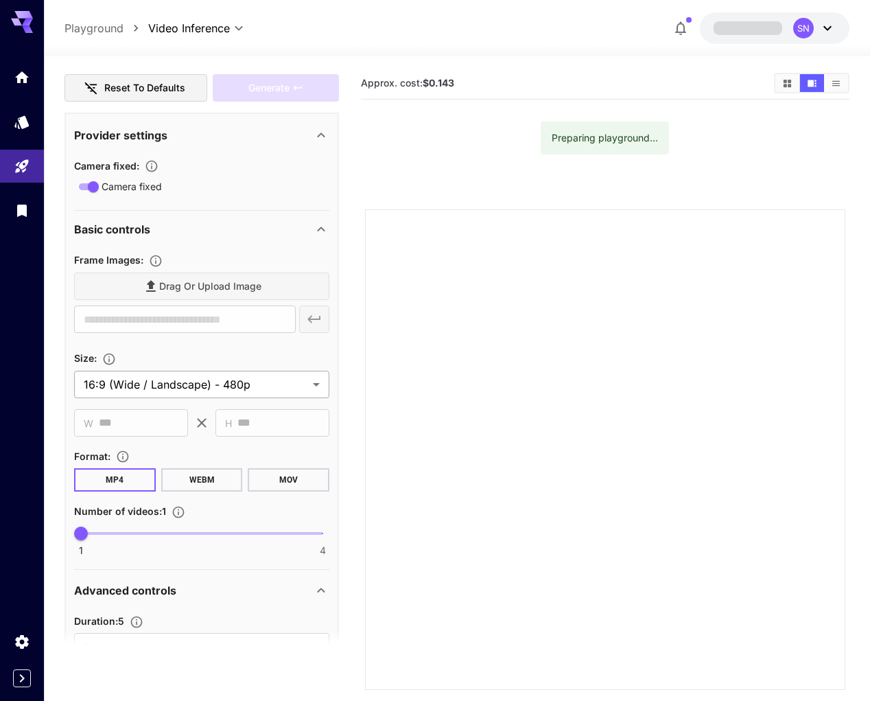
click at [162, 416] on body "**********" at bounding box center [435, 404] width 870 height 809
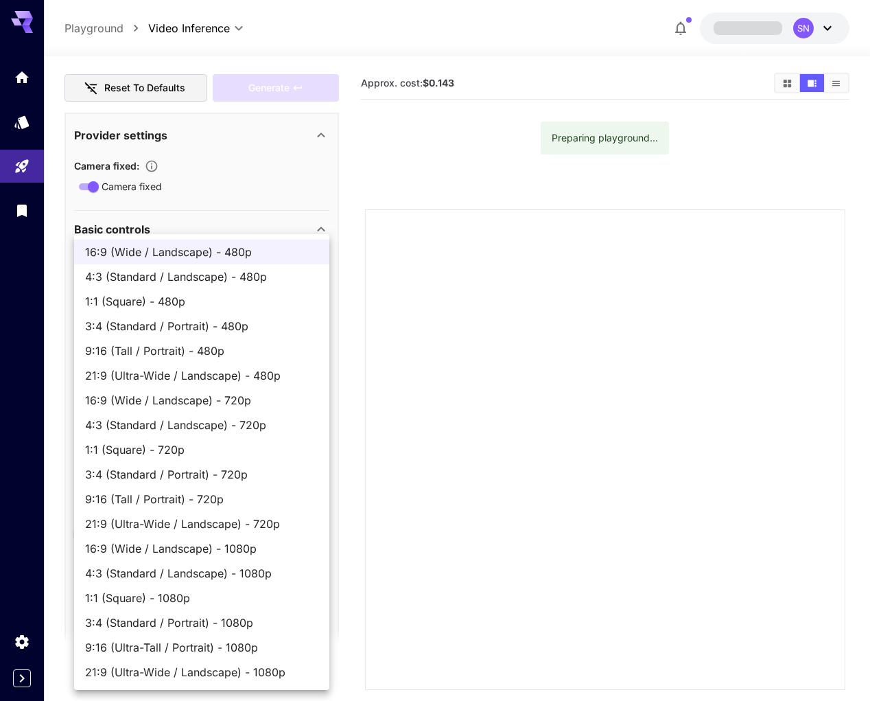
click at [390, 367] on div at bounding box center [435, 350] width 870 height 701
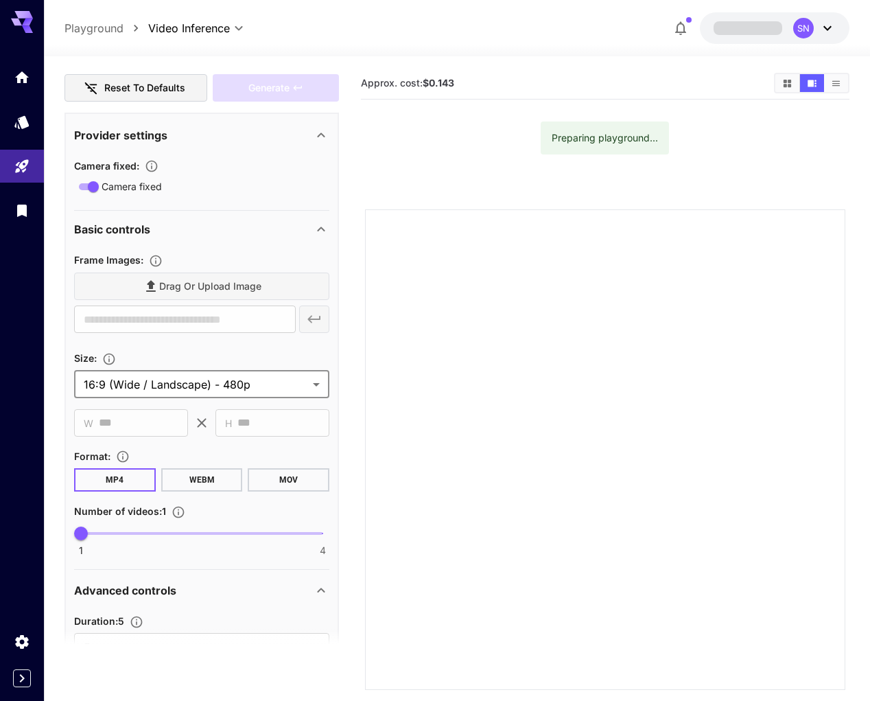
click at [223, 238] on div "Basic controls" at bounding box center [193, 229] width 239 height 16
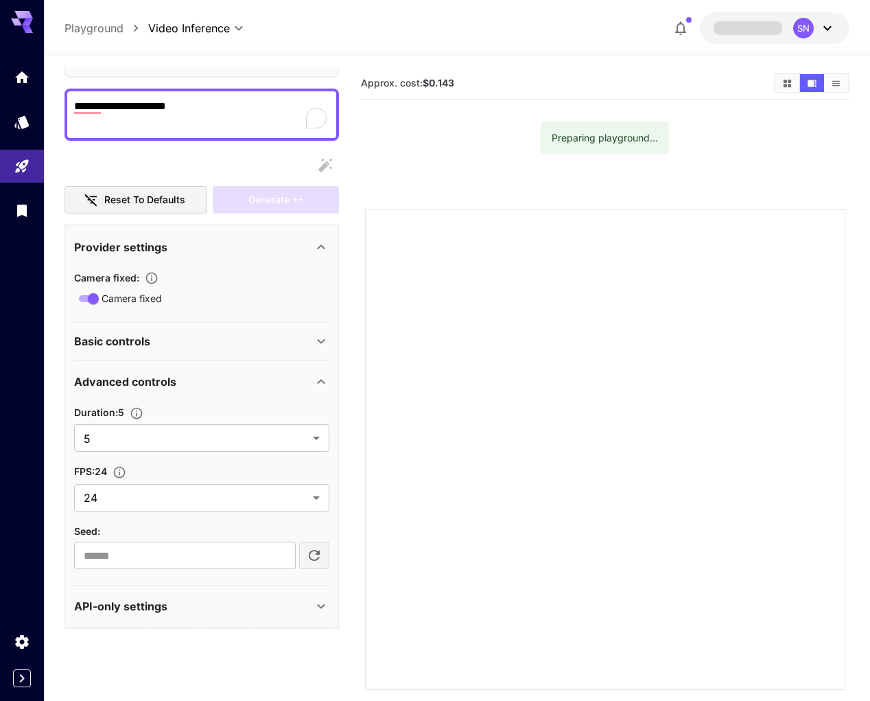
scroll to position [118, 0]
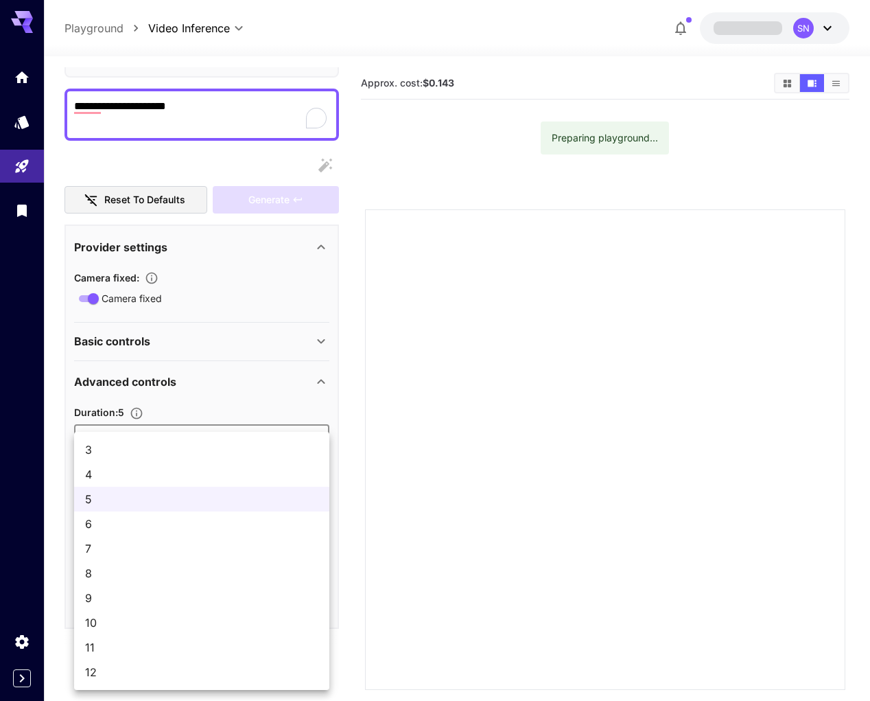
click at [177, 442] on body "**********" at bounding box center [435, 404] width 870 height 809
click at [143, 464] on li "4" at bounding box center [201, 474] width 255 height 25
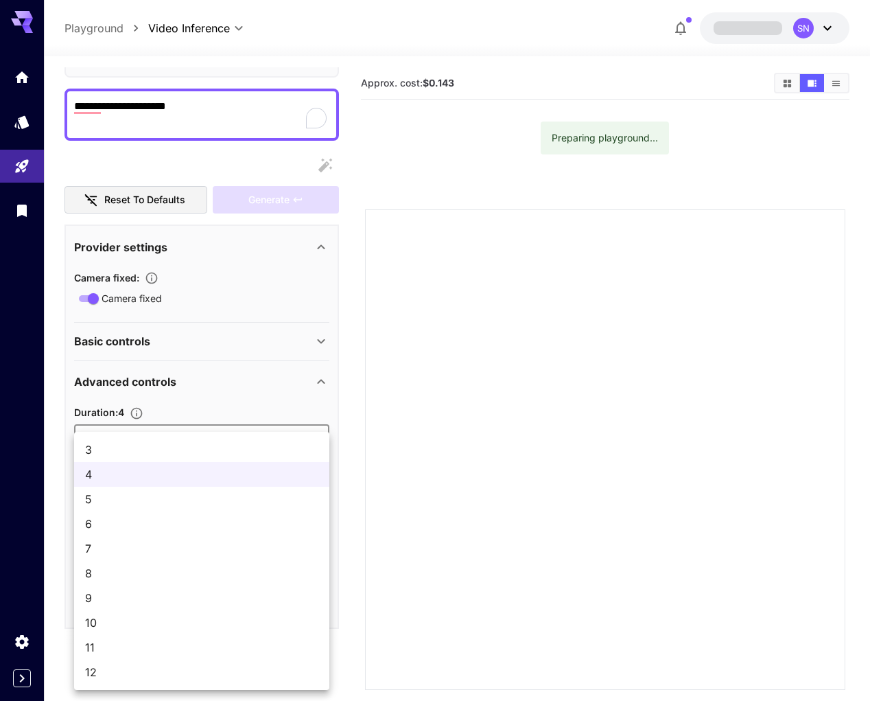
click at [146, 427] on body "**********" at bounding box center [435, 404] width 870 height 809
click at [141, 438] on li "3" at bounding box center [201, 449] width 255 height 25
type input "*"
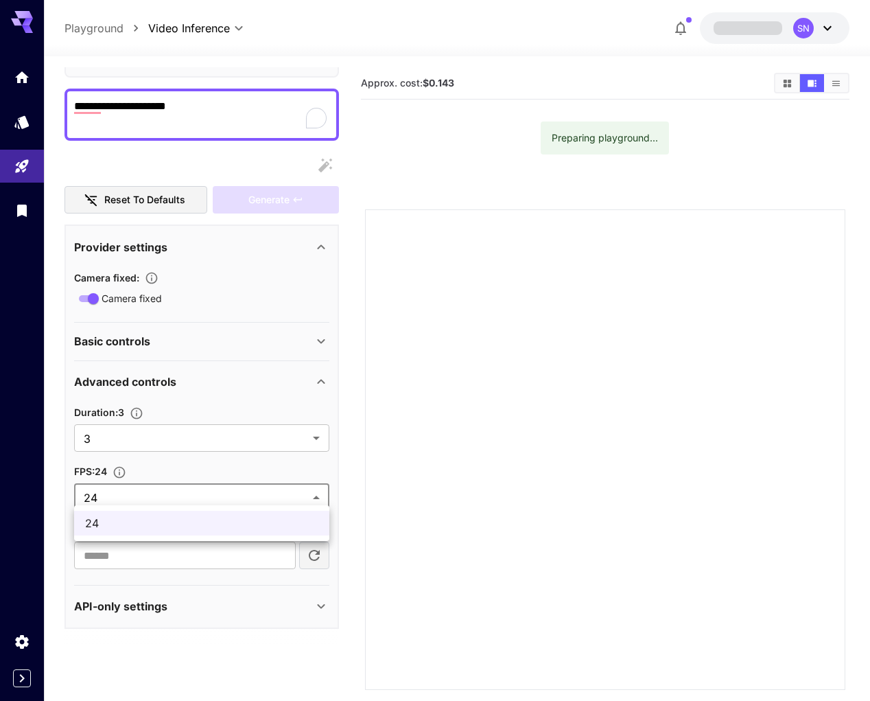
click at [143, 487] on body "**********" at bounding box center [435, 404] width 870 height 809
click at [146, 501] on div at bounding box center [435, 350] width 870 height 701
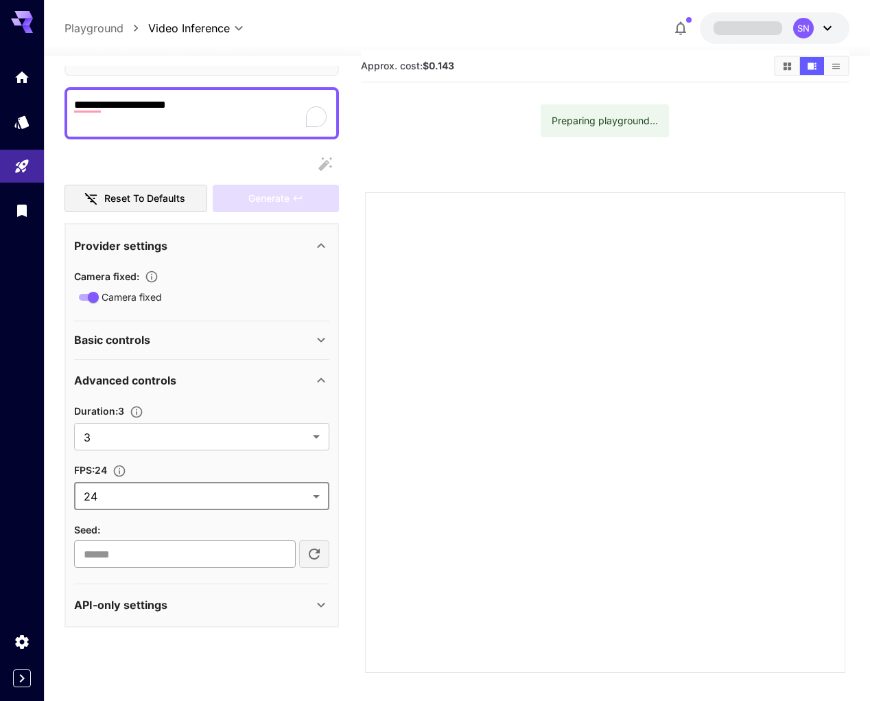
scroll to position [21, 0]
click at [264, 630] on section at bounding box center [202, 644] width 275 height 34
click at [262, 623] on section "API-only settings Output Quality : 85 20 99 85 Display Cost : Display cost in r…" at bounding box center [201, 604] width 255 height 43
click at [258, 605] on div "API-only settings" at bounding box center [193, 605] width 239 height 16
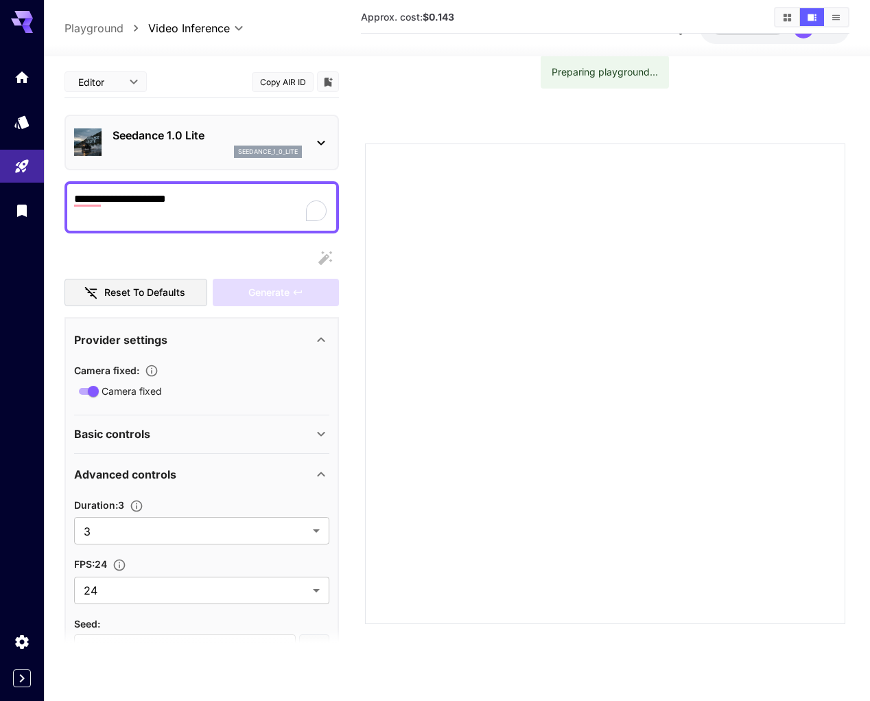
scroll to position [0, 0]
click at [456, 251] on div at bounding box center [605, 383] width 481 height 481
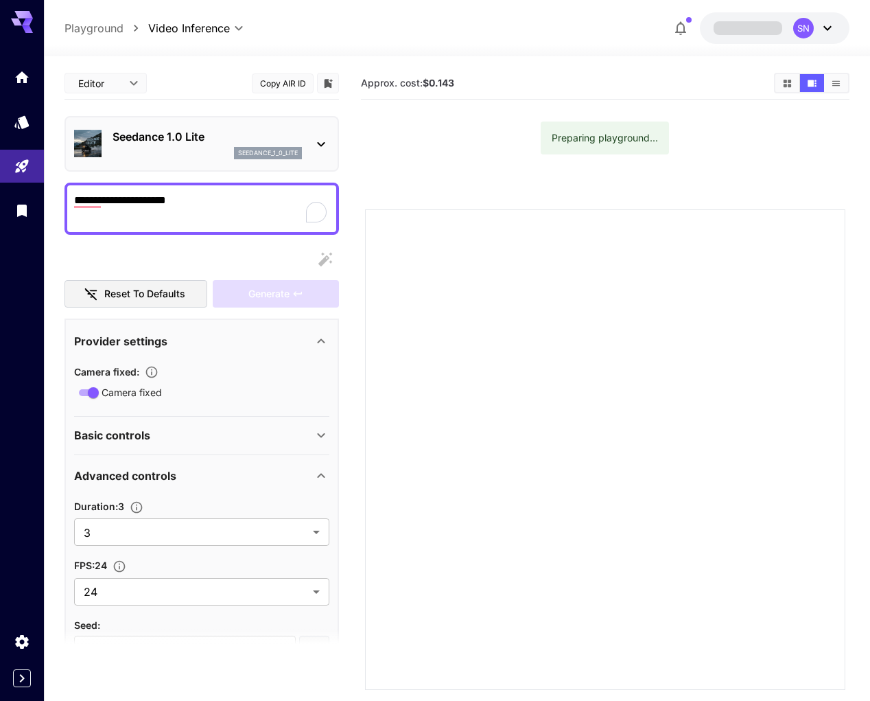
click at [288, 295] on div "Generate" at bounding box center [276, 294] width 126 height 28
click at [714, 27] on span at bounding box center [748, 27] width 69 height 13
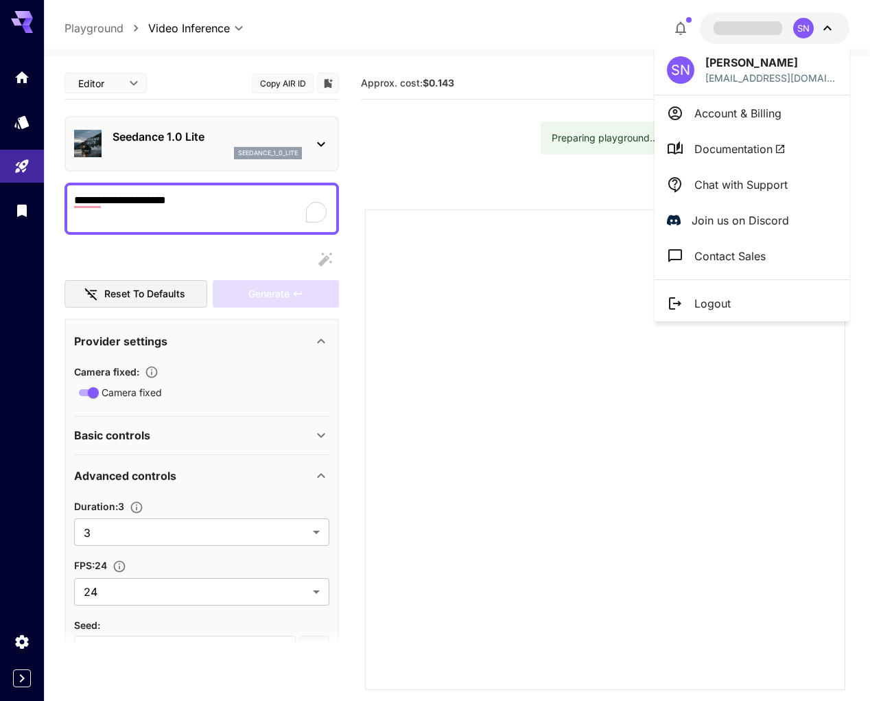
click at [728, 121] on p "Account & Billing" at bounding box center [738, 113] width 87 height 16
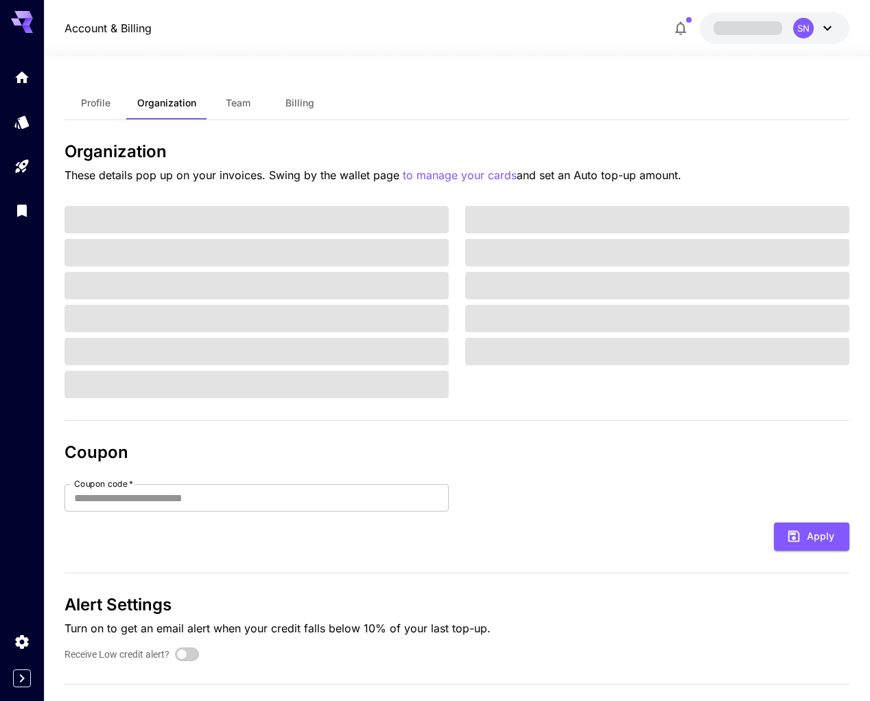
click at [273, 107] on button "Billing" at bounding box center [300, 102] width 62 height 33
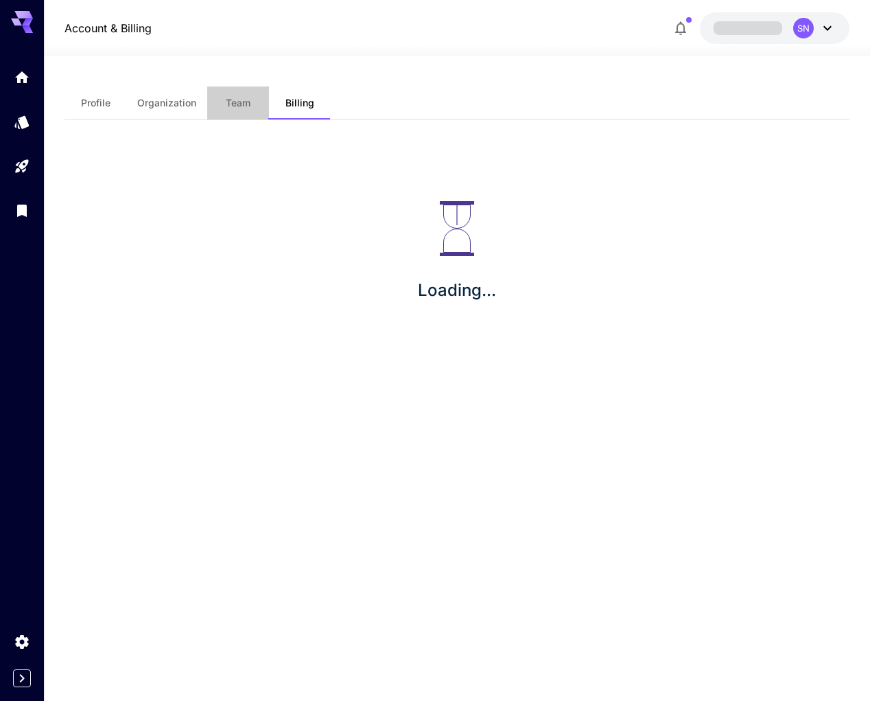
click at [256, 104] on button "Team" at bounding box center [238, 102] width 62 height 33
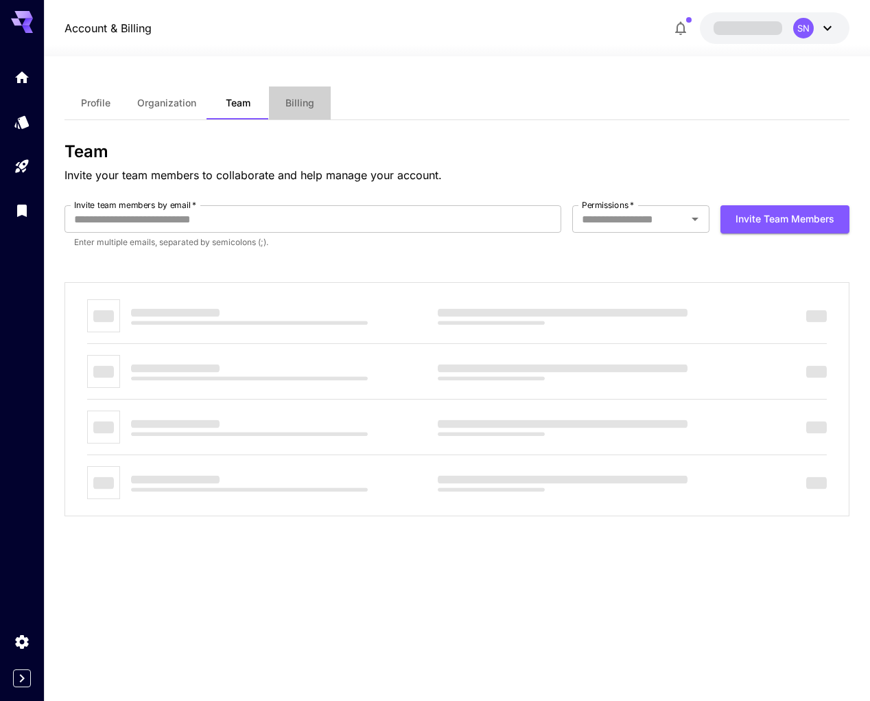
click at [287, 105] on span "Billing" at bounding box center [300, 103] width 29 height 12
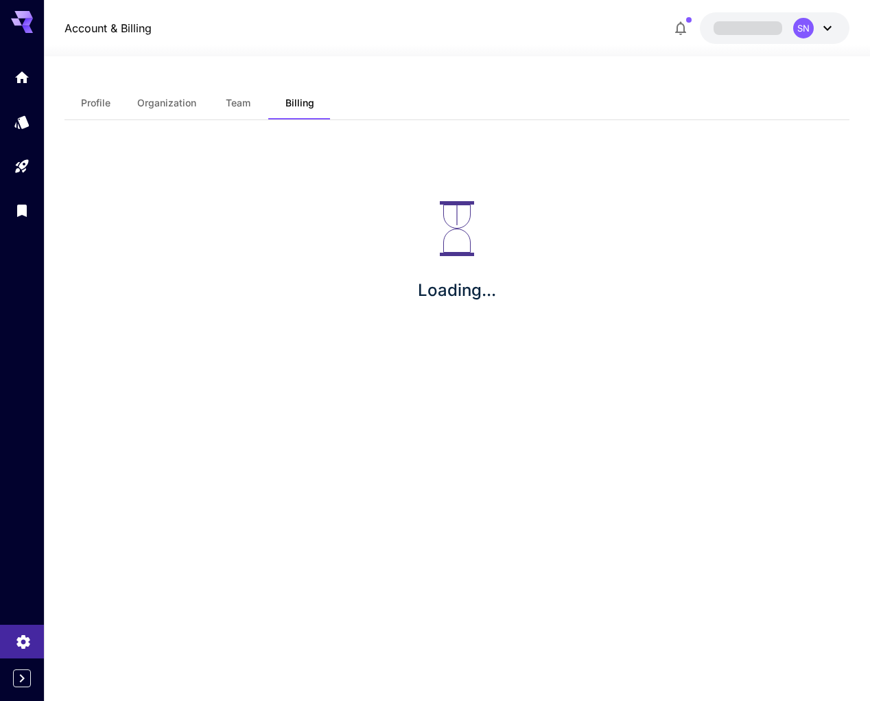
click at [22, 632] on icon "Settings" at bounding box center [23, 640] width 16 height 16
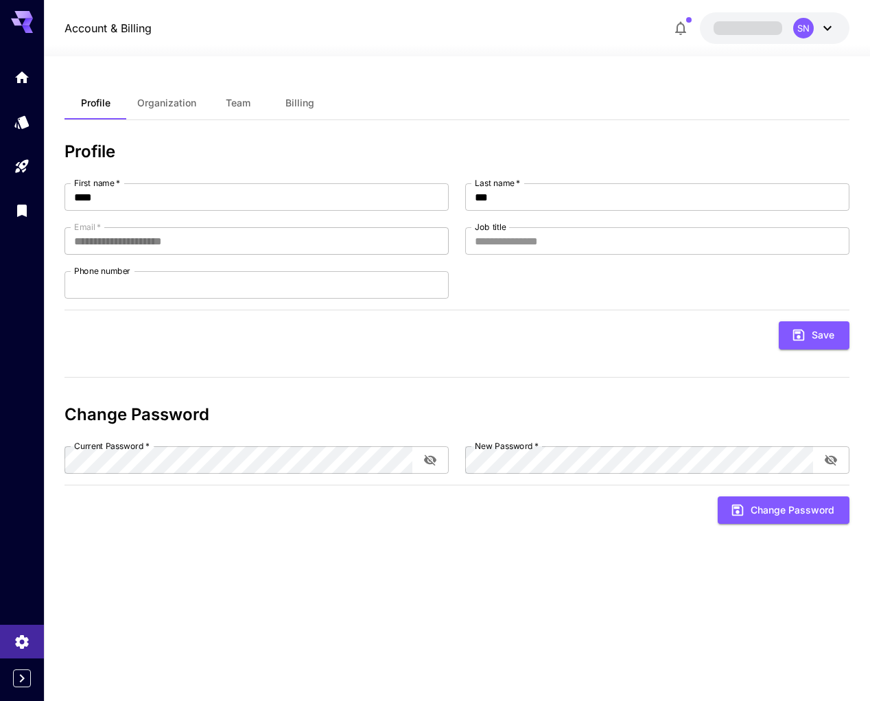
click at [292, 111] on button "Billing" at bounding box center [300, 102] width 62 height 33
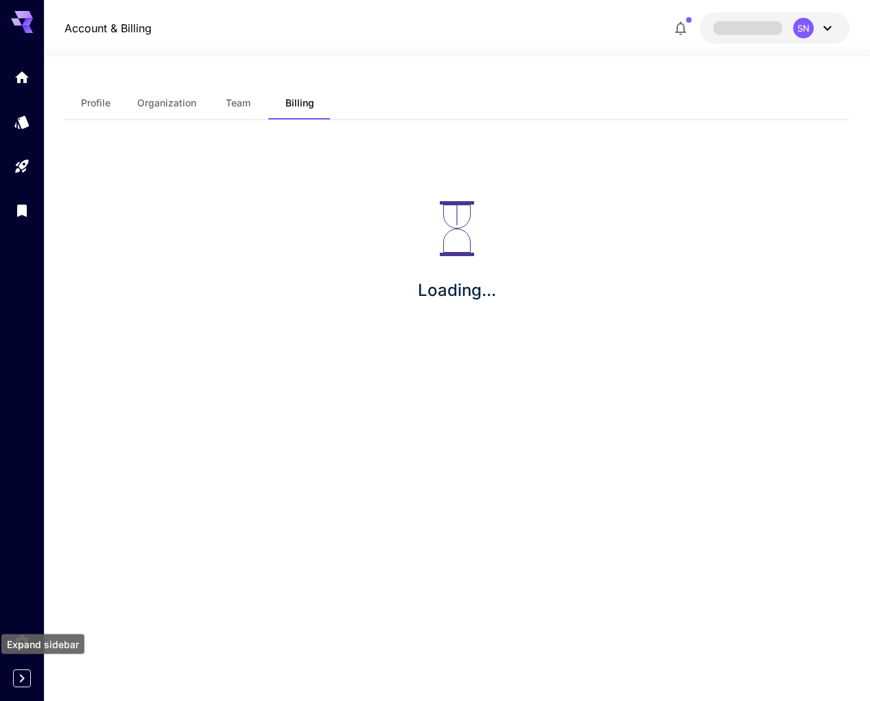
click at [19, 682] on icon "Expand sidebar" at bounding box center [22, 678] width 16 height 16
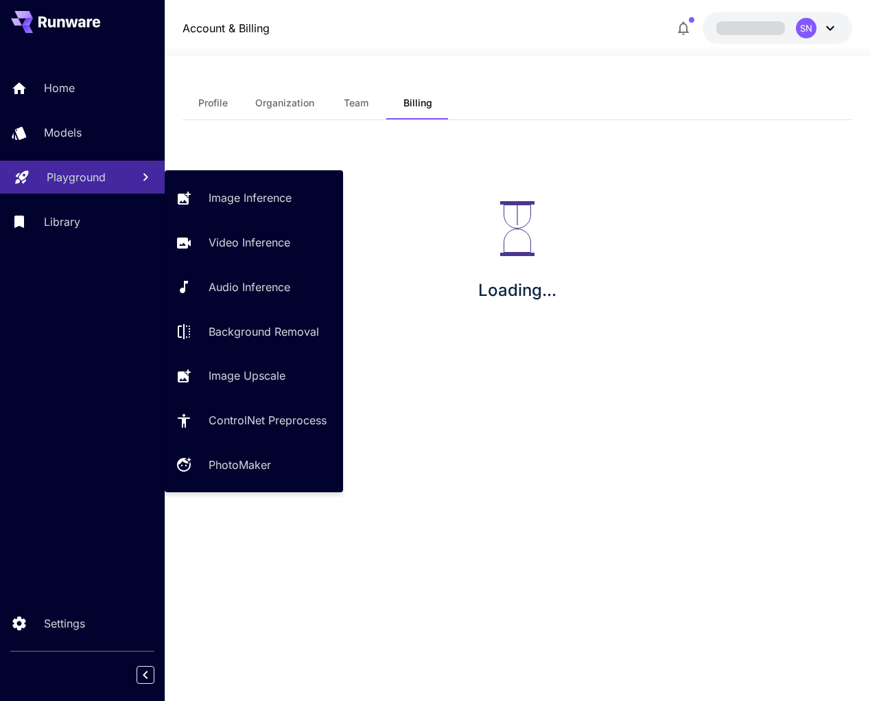
click at [100, 194] on link "Playground" at bounding box center [82, 178] width 165 height 34
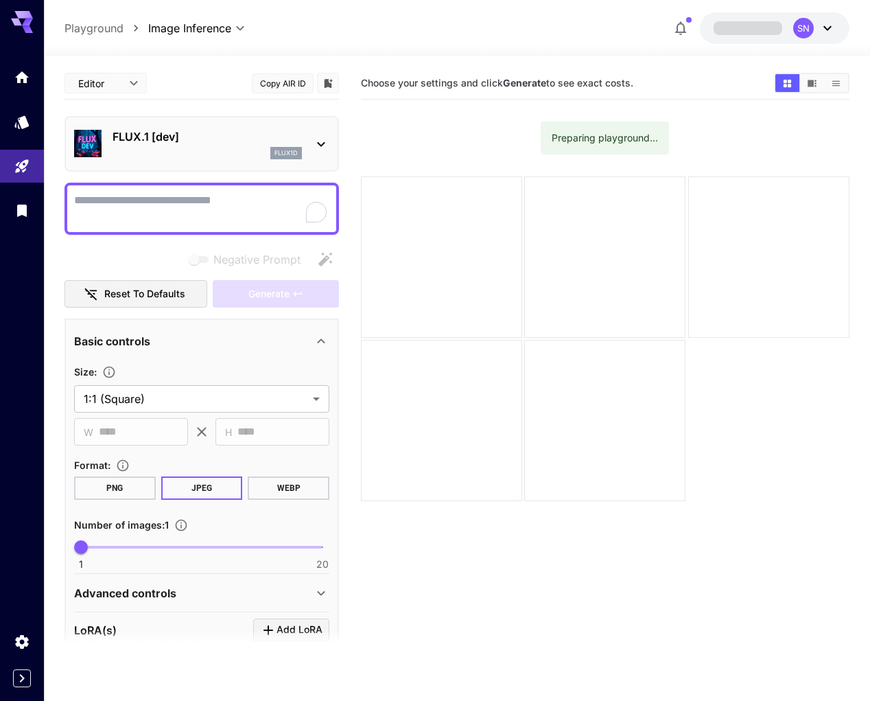
click at [25, 108] on div at bounding box center [22, 143] width 44 height 167
click at [21, 73] on icon "Home" at bounding box center [23, 73] width 14 height 12
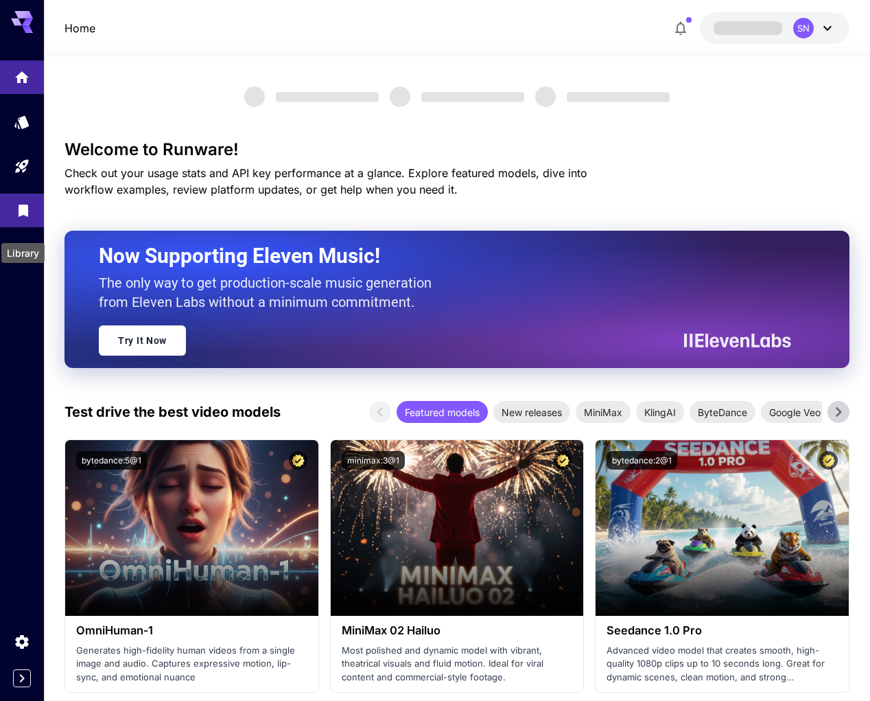
click at [20, 213] on icon "Library" at bounding box center [24, 206] width 10 height 12
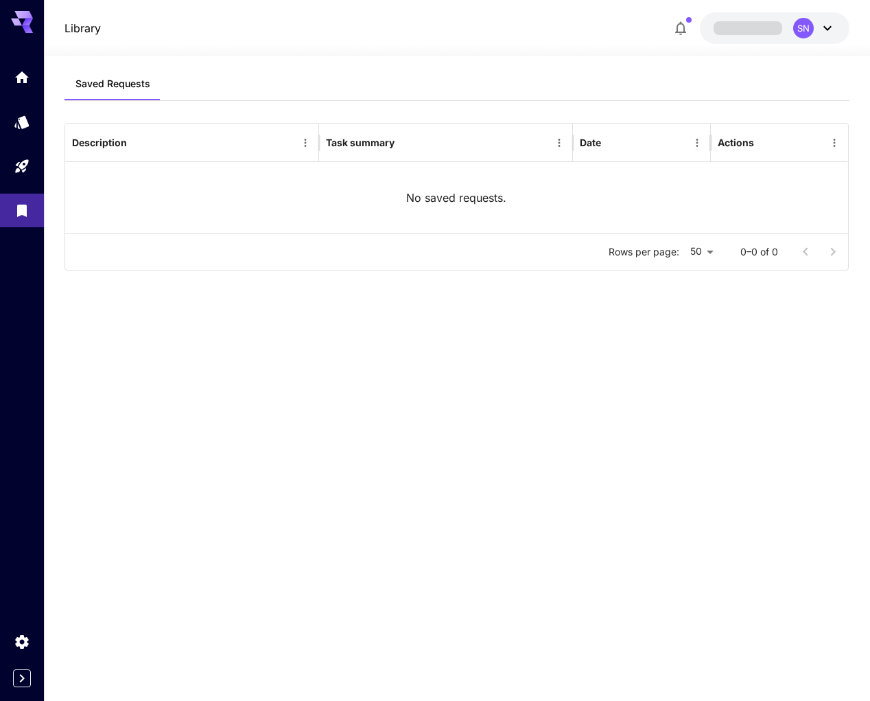
click at [714, 23] on span at bounding box center [748, 27] width 69 height 13
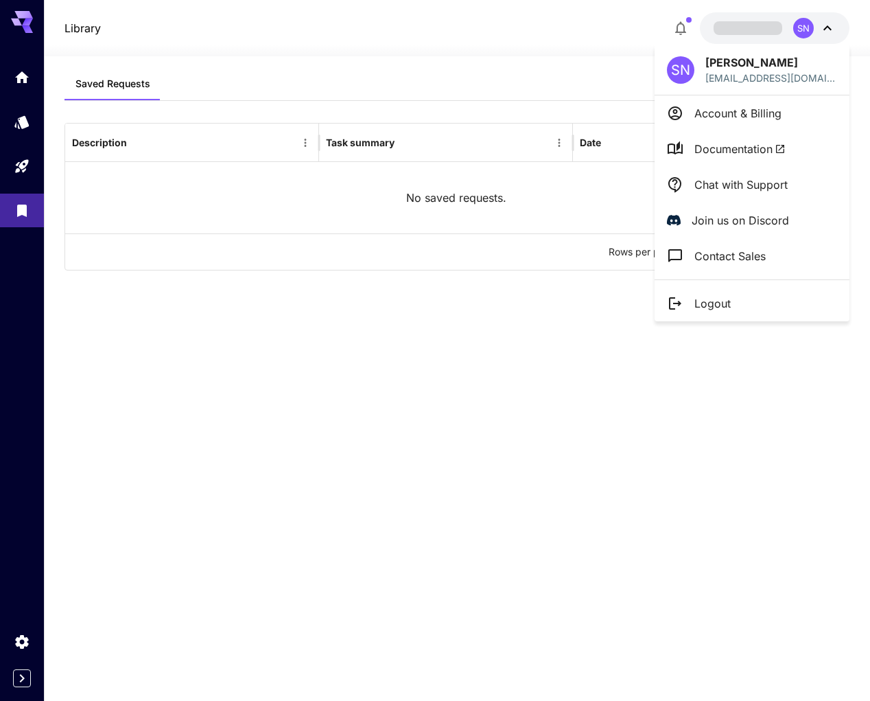
click at [12, 12] on div at bounding box center [435, 350] width 870 height 701
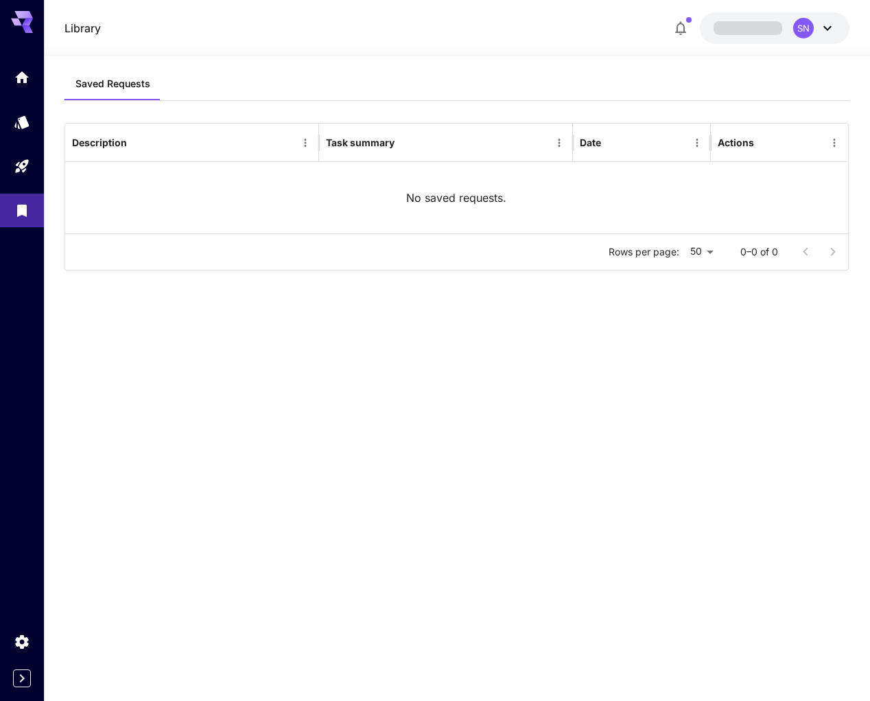
click at [27, 21] on icon at bounding box center [27, 23] width 11 height 8
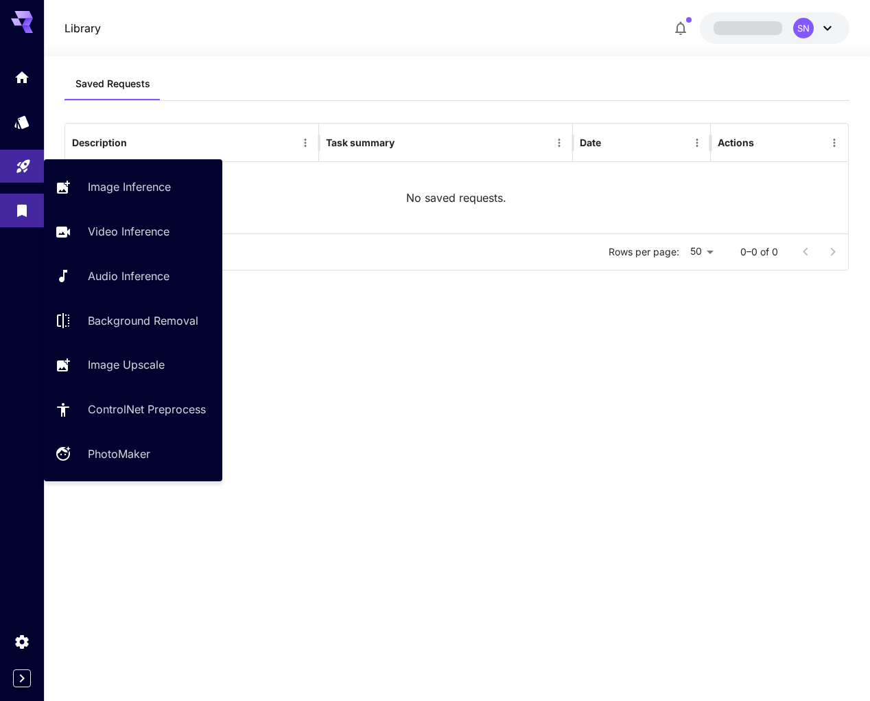
click at [23, 183] on link at bounding box center [22, 167] width 44 height 34
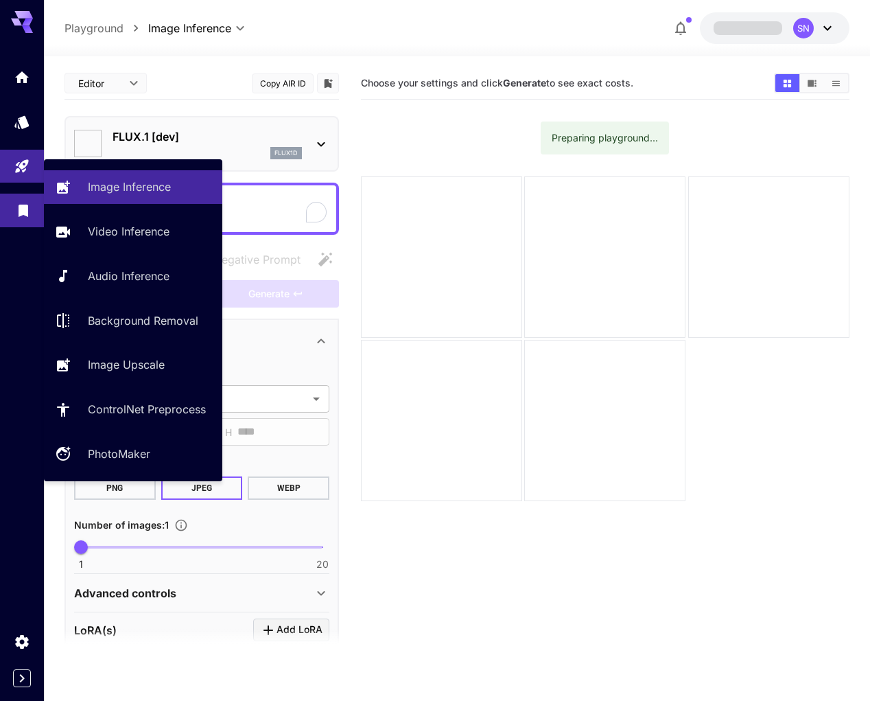
type input "**********"
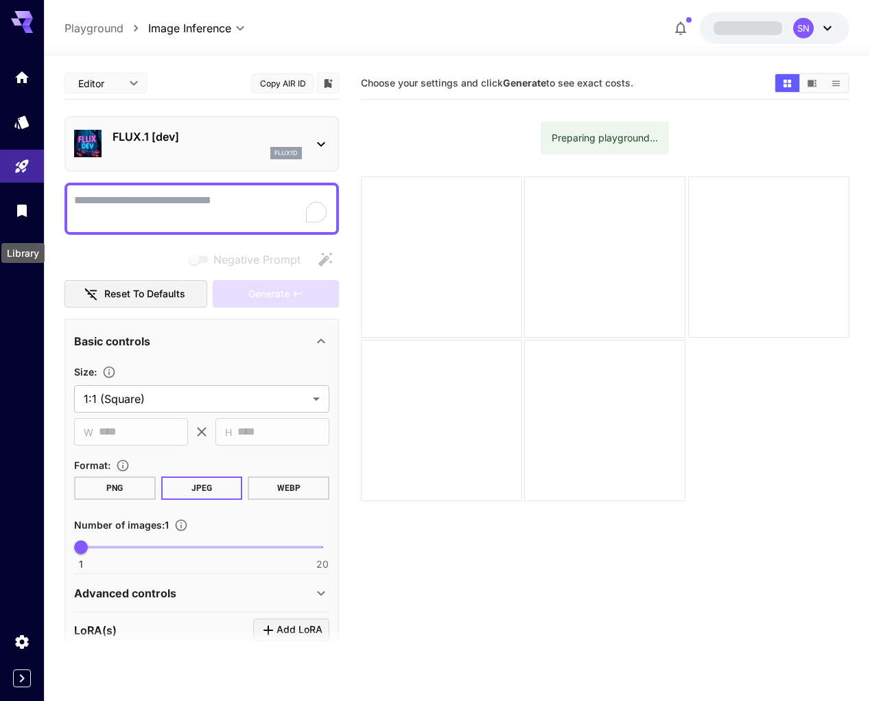
click at [22, 234] on div "Library" at bounding box center [23, 248] width 46 height 31
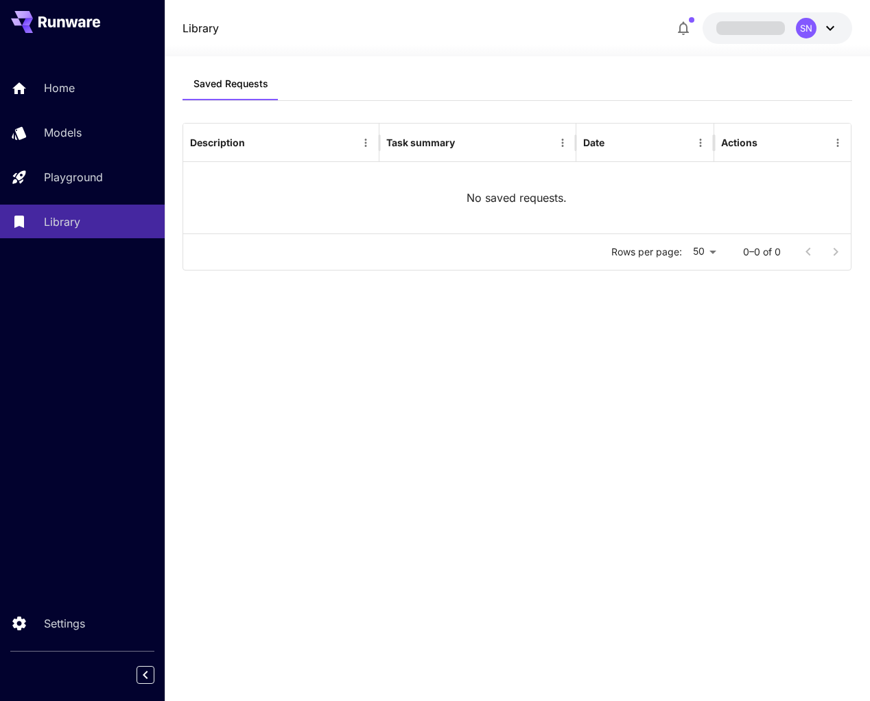
click at [442, 302] on div "Saved Requests Description Task summary Date Actions No saved requests. Rows pe…" at bounding box center [518, 368] width 671 height 603
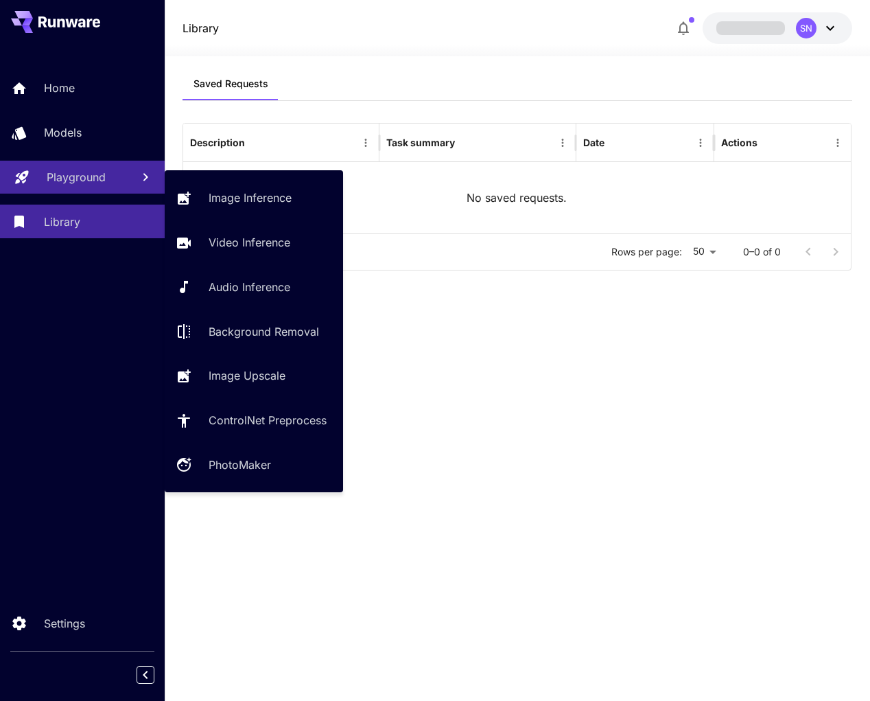
click at [83, 194] on link "Playground" at bounding box center [82, 178] width 165 height 34
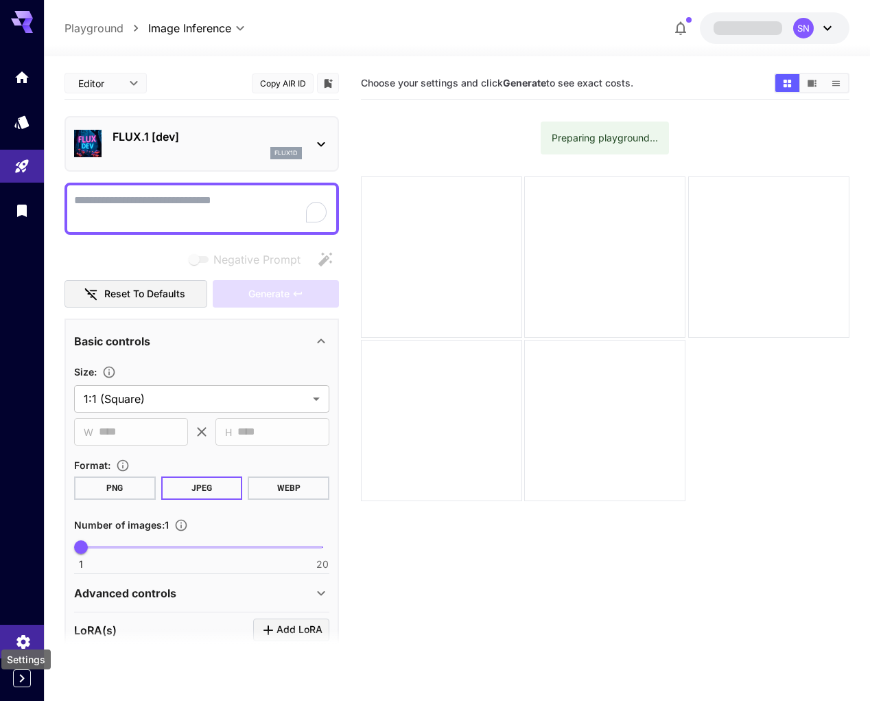
click at [28, 632] on icon "Settings" at bounding box center [22, 639] width 13 height 14
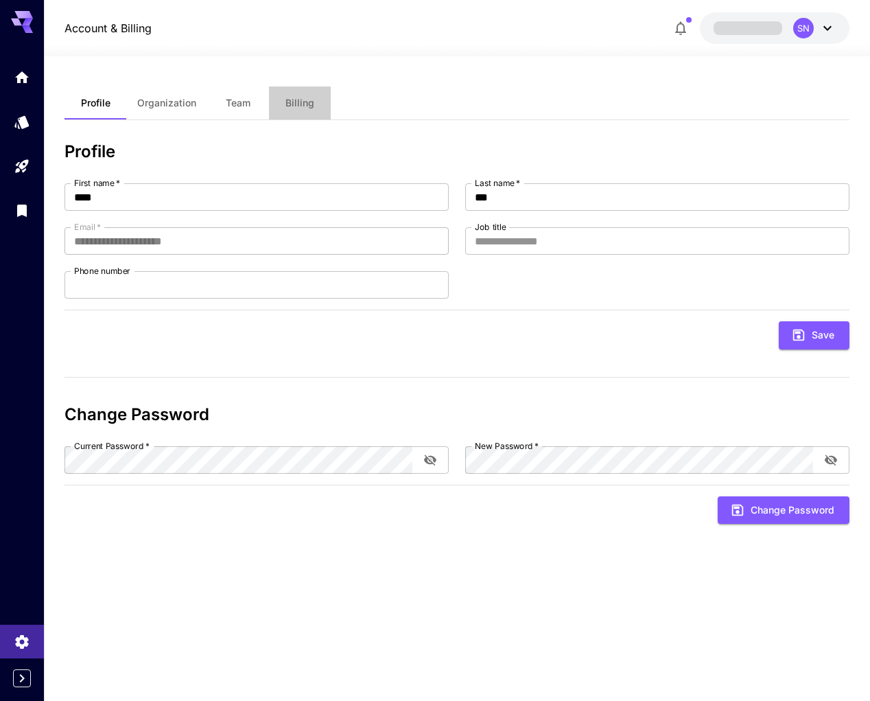
click at [294, 89] on button "Billing" at bounding box center [300, 102] width 62 height 33
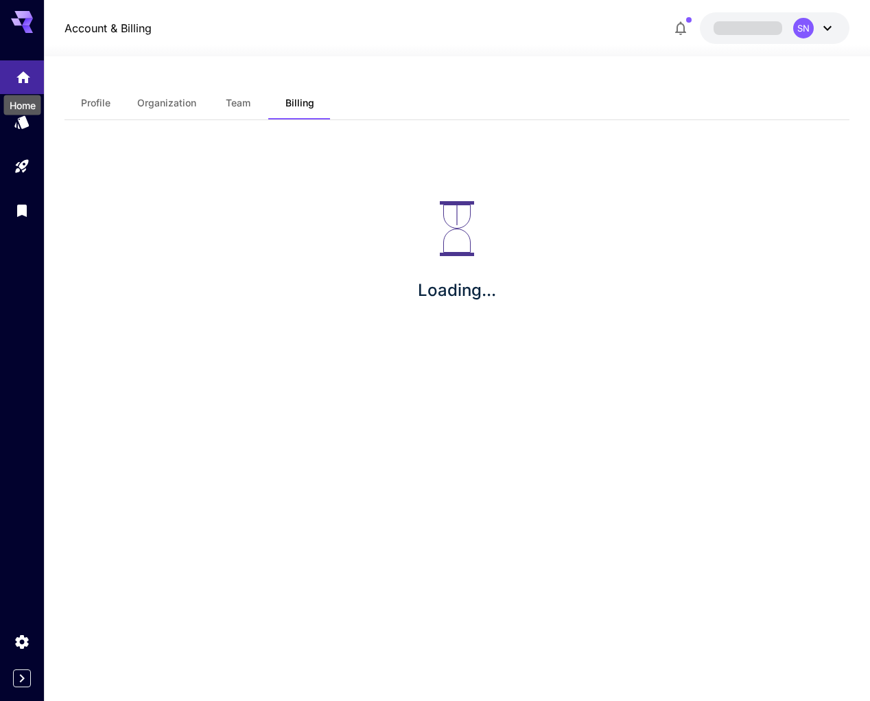
click at [15, 71] on icon "Home" at bounding box center [23, 73] width 16 height 16
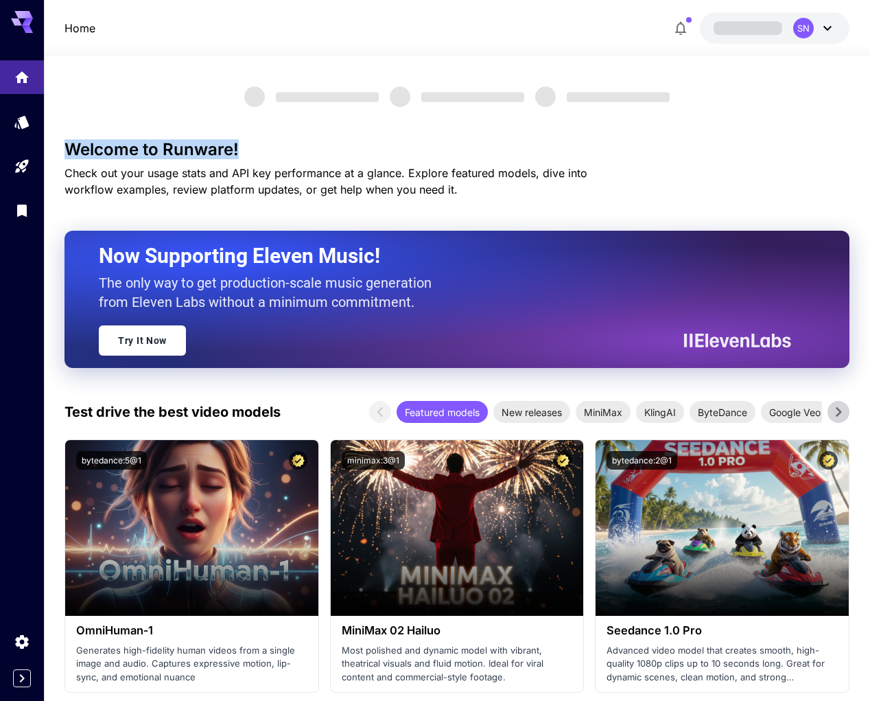
drag, startPoint x: 364, startPoint y: 63, endPoint x: 382, endPoint y: 143, distance: 81.6
click at [720, 37] on button "SN" at bounding box center [775, 28] width 150 height 32
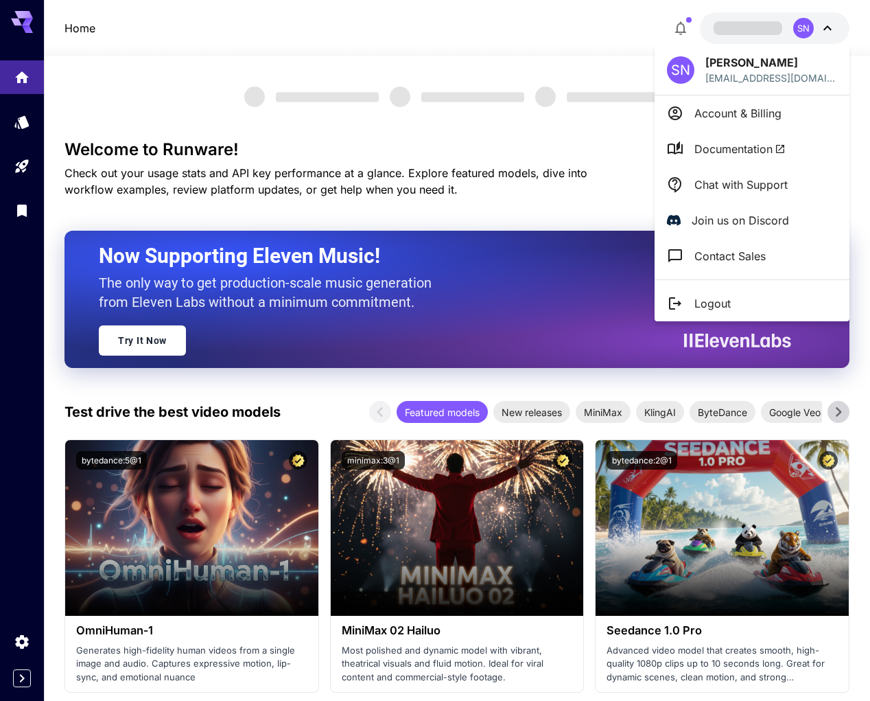
click at [673, 29] on div at bounding box center [435, 350] width 870 height 701
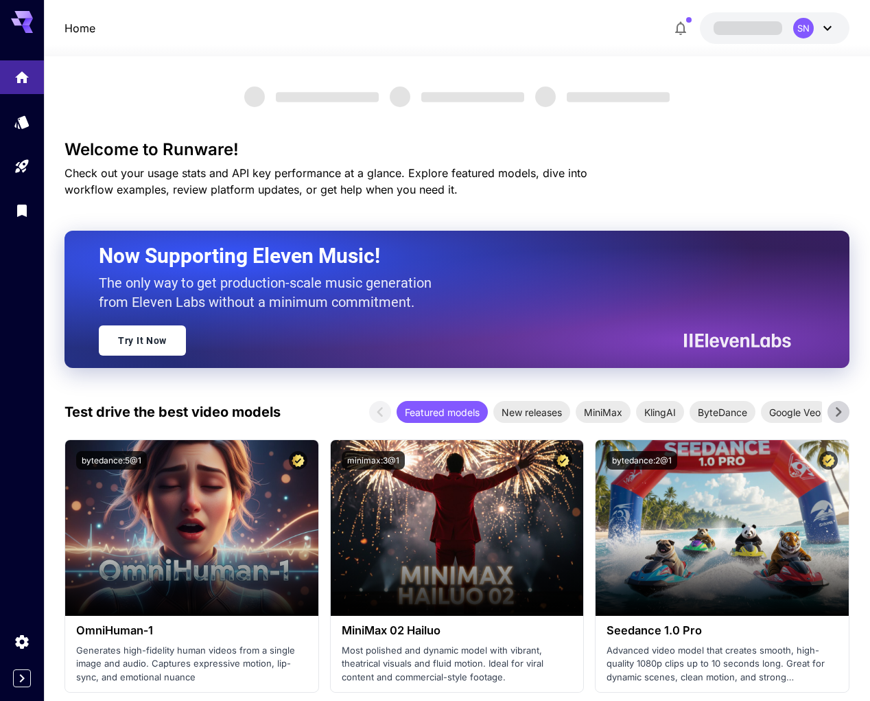
click at [673, 29] on icon "button" at bounding box center [681, 28] width 16 height 16
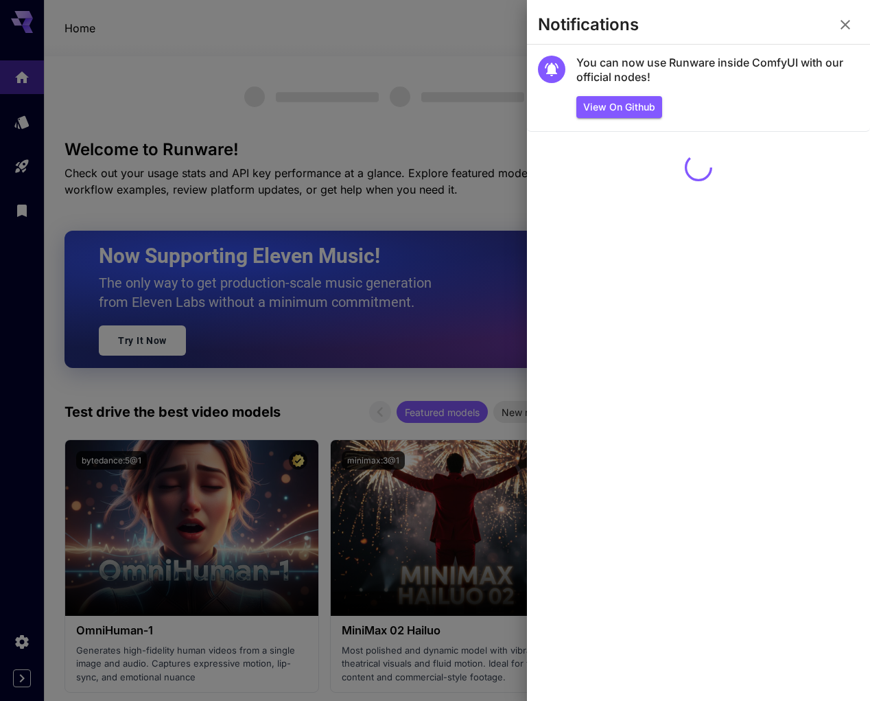
click at [673, 29] on div "Notifications You can now use Runware inside ComfyUI with our official nodes! V…" at bounding box center [435, 350] width 870 height 701
click at [837, 28] on icon "button" at bounding box center [845, 24] width 16 height 16
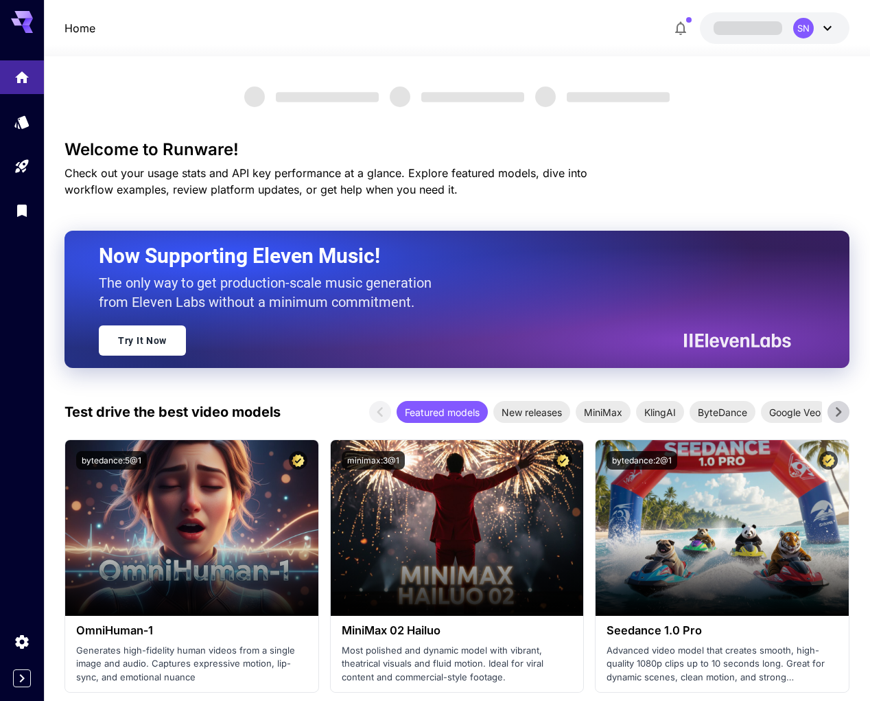
click at [824, 25] on icon at bounding box center [828, 28] width 16 height 16
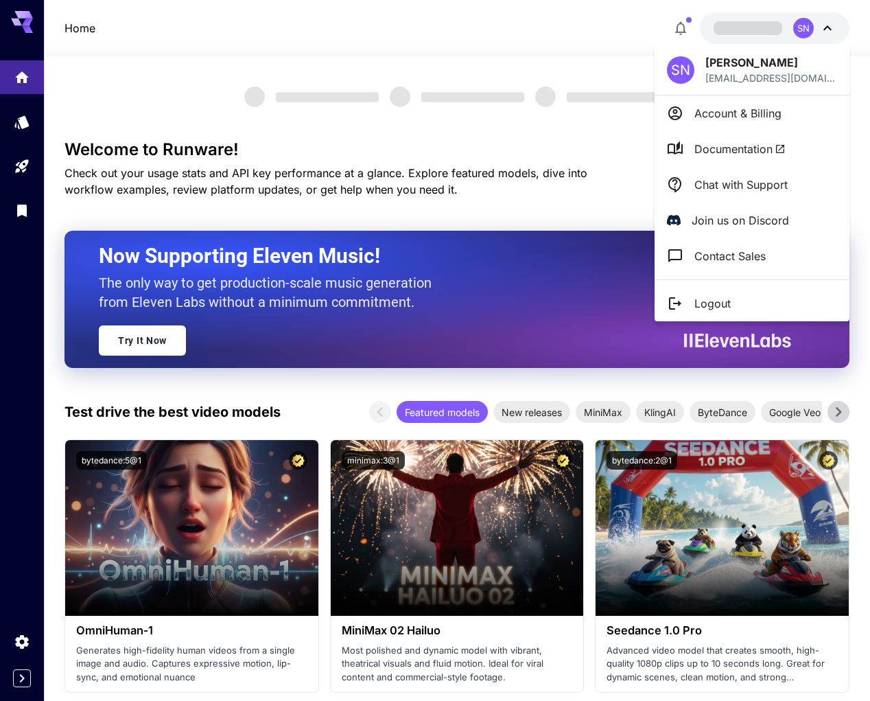
click at [787, 61] on p "[PERSON_NAME]" at bounding box center [772, 62] width 132 height 16
click at [769, 80] on p "[EMAIL_ADDRESS][DOMAIN_NAME]" at bounding box center [772, 78] width 132 height 14
click at [723, 114] on div "[EMAIL_ADDRESS][DOMAIN_NAME]" at bounding box center [786, 99] width 179 height 31
click at [715, 124] on li "Account & Billing" at bounding box center [752, 113] width 195 height 36
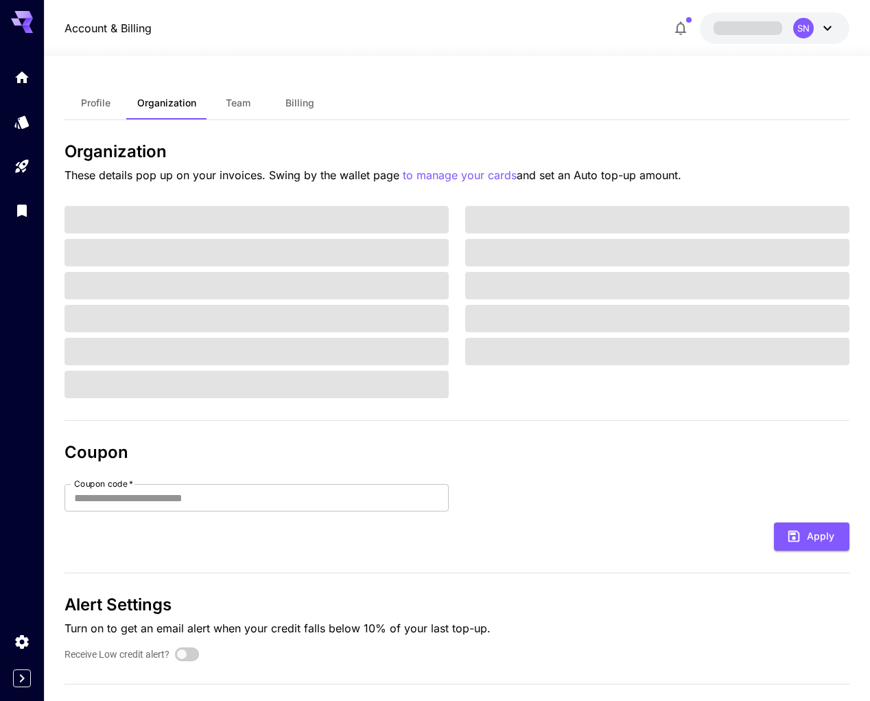
scroll to position [-1, 0]
click at [231, 121] on div "Profile Organization Team Billing Organization These details pop up on your inv…" at bounding box center [457, 390] width 785 height 609
click at [231, 97] on span "Team" at bounding box center [238, 103] width 25 height 12
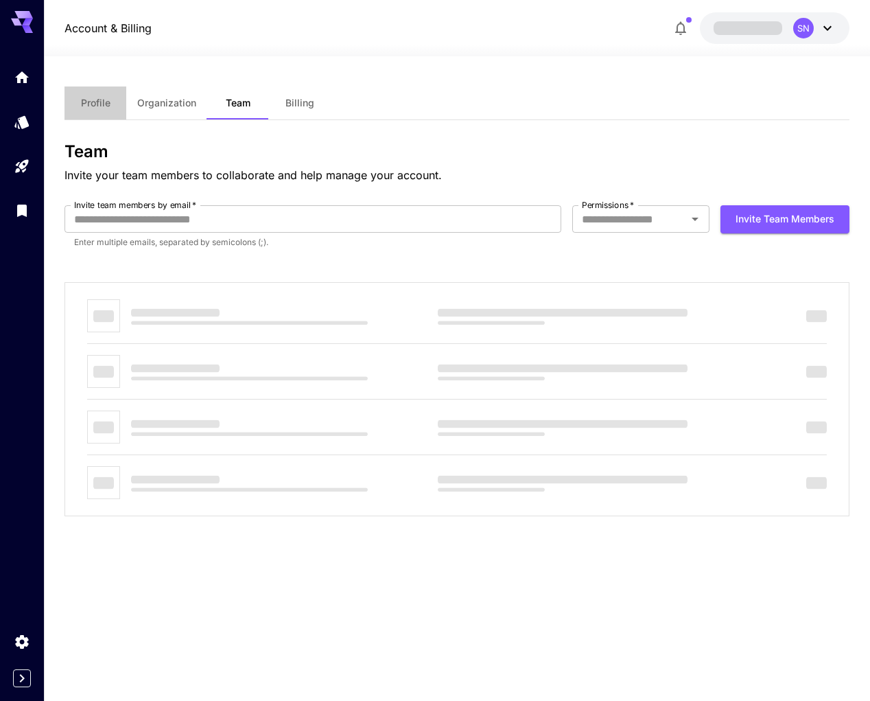
click at [102, 111] on button "Profile" at bounding box center [96, 102] width 62 height 33
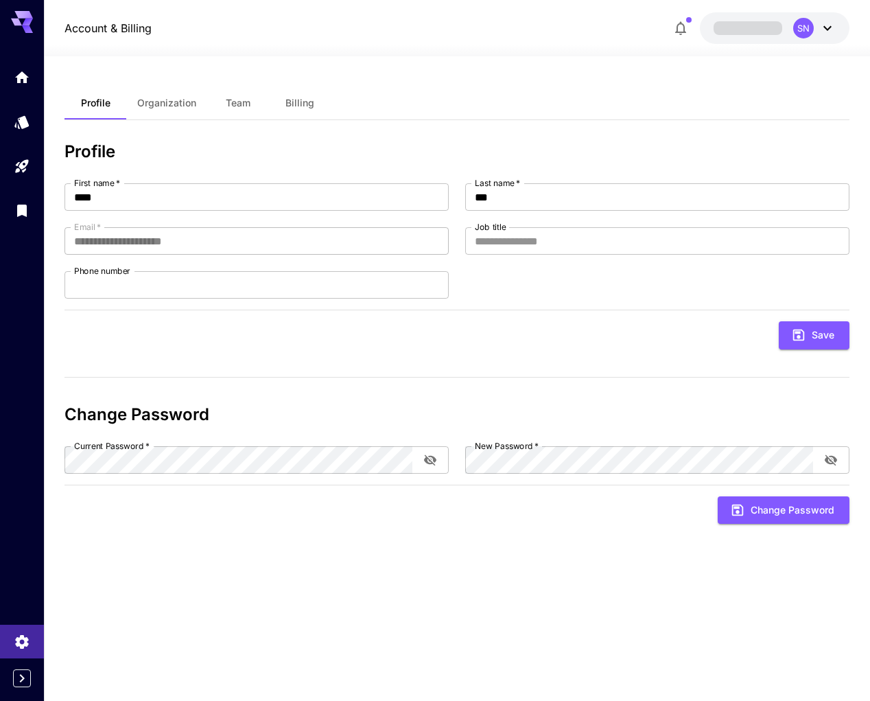
click at [289, 102] on span "Billing" at bounding box center [300, 103] width 29 height 12
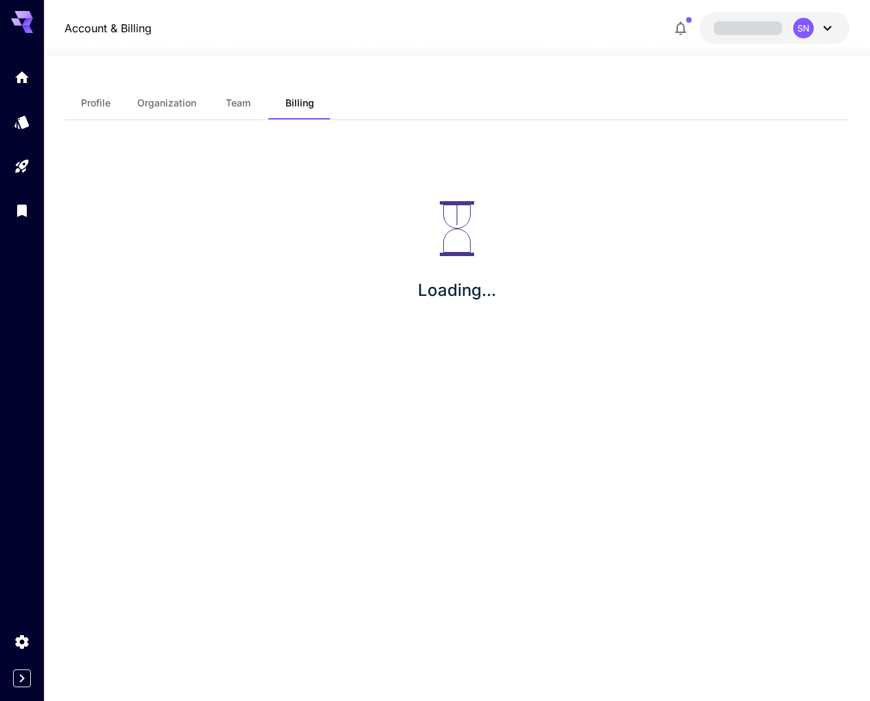
click at [242, 103] on span "Team" at bounding box center [238, 103] width 25 height 12
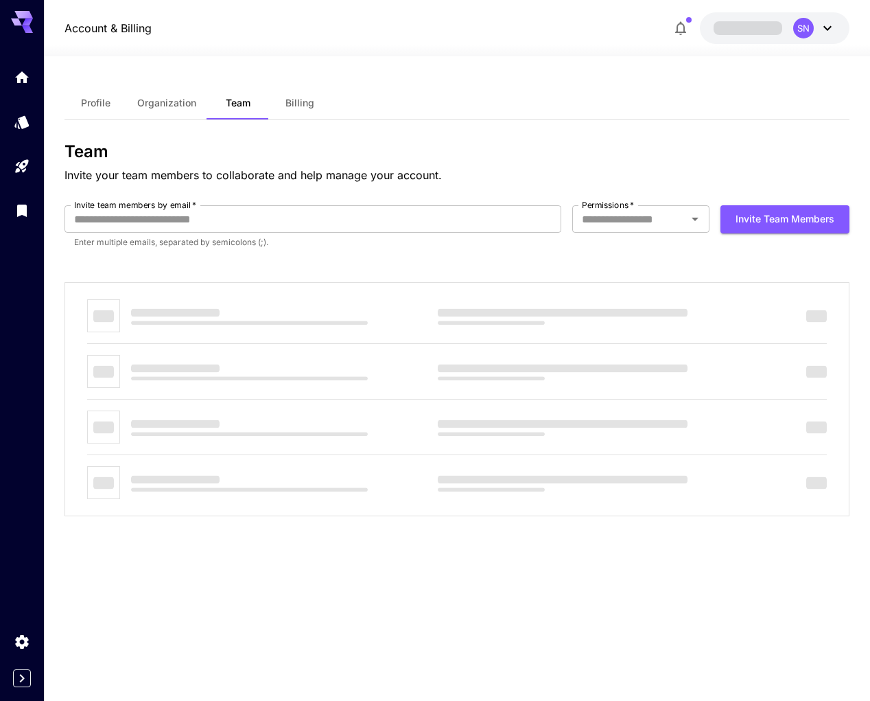
click at [176, 102] on span "Organization" at bounding box center [166, 103] width 59 height 12
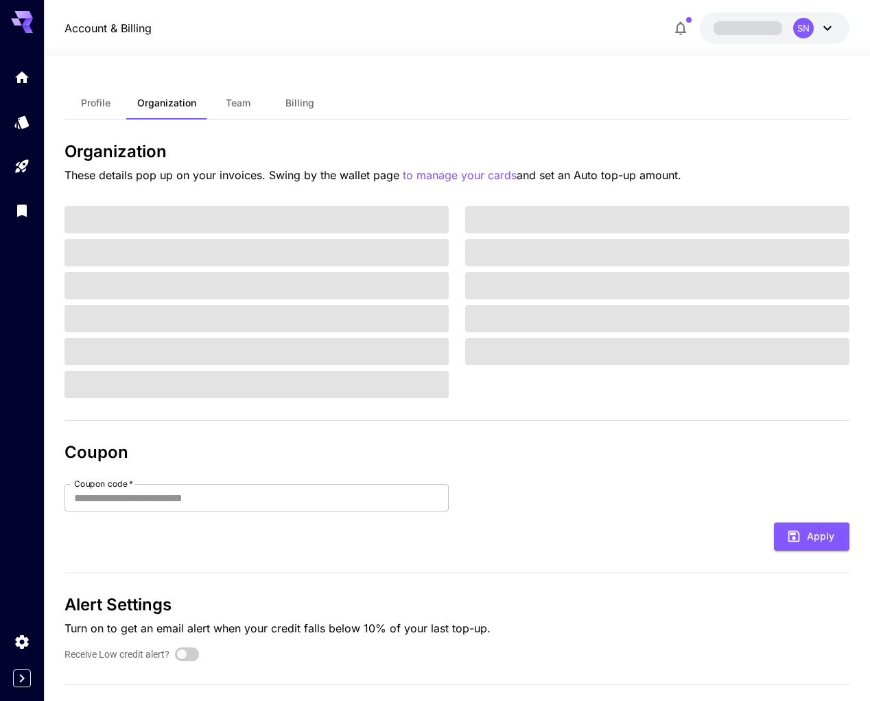
click at [89, 100] on span "Profile" at bounding box center [96, 103] width 30 height 12
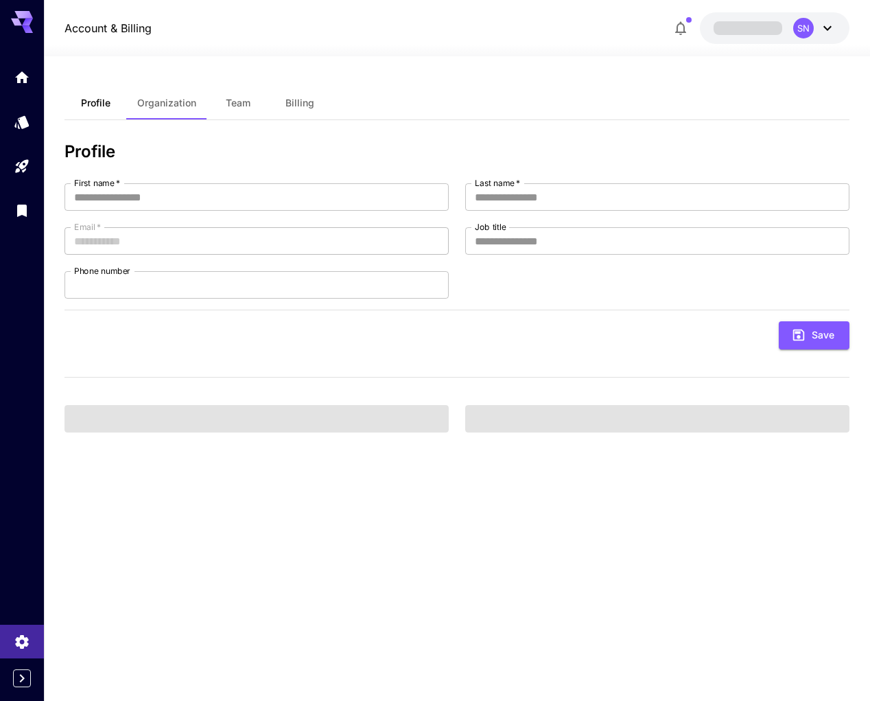
type input "****"
type input "***"
type input "**********"
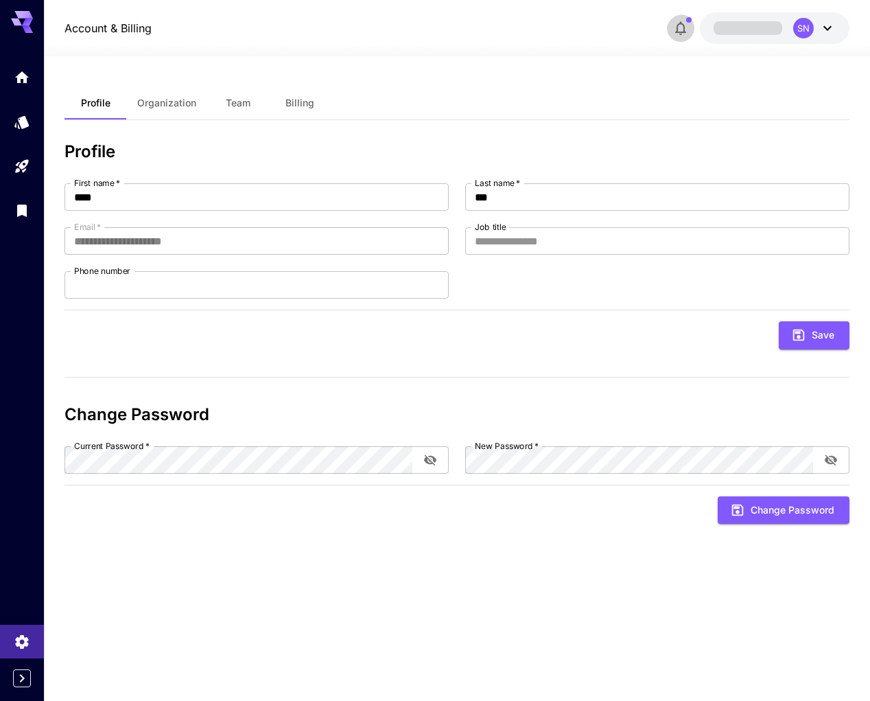
click at [673, 32] on icon "button" at bounding box center [681, 28] width 16 height 16
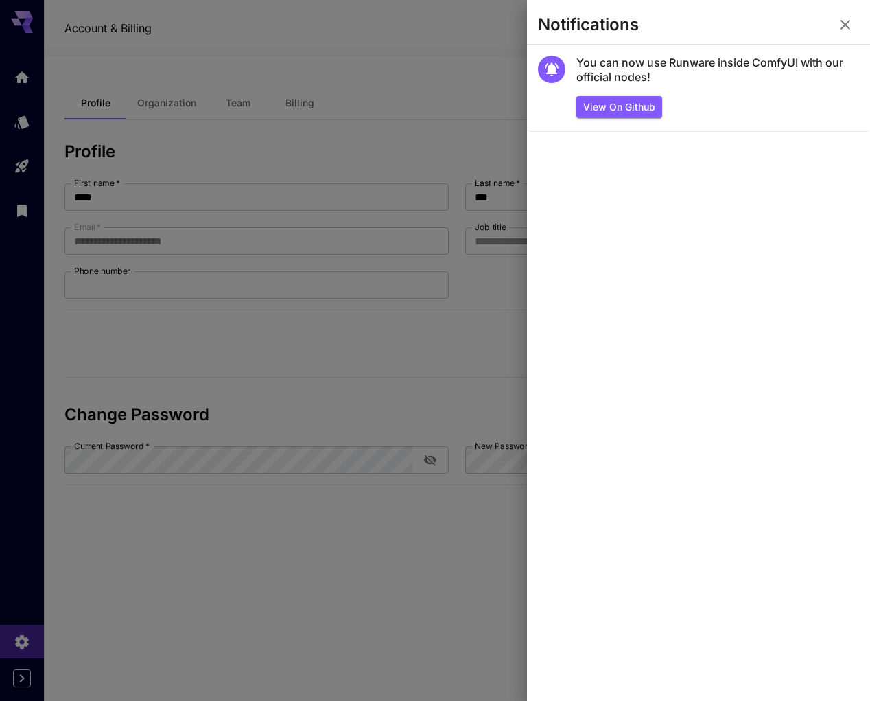
click at [427, 135] on div at bounding box center [435, 350] width 870 height 701
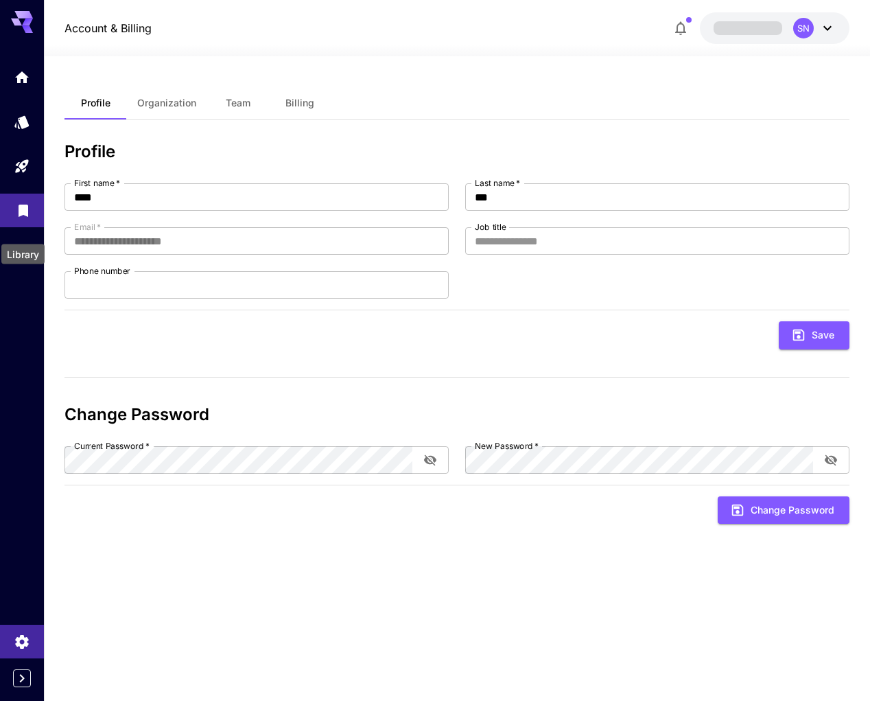
click at [23, 213] on icon "Library" at bounding box center [24, 206] width 10 height 12
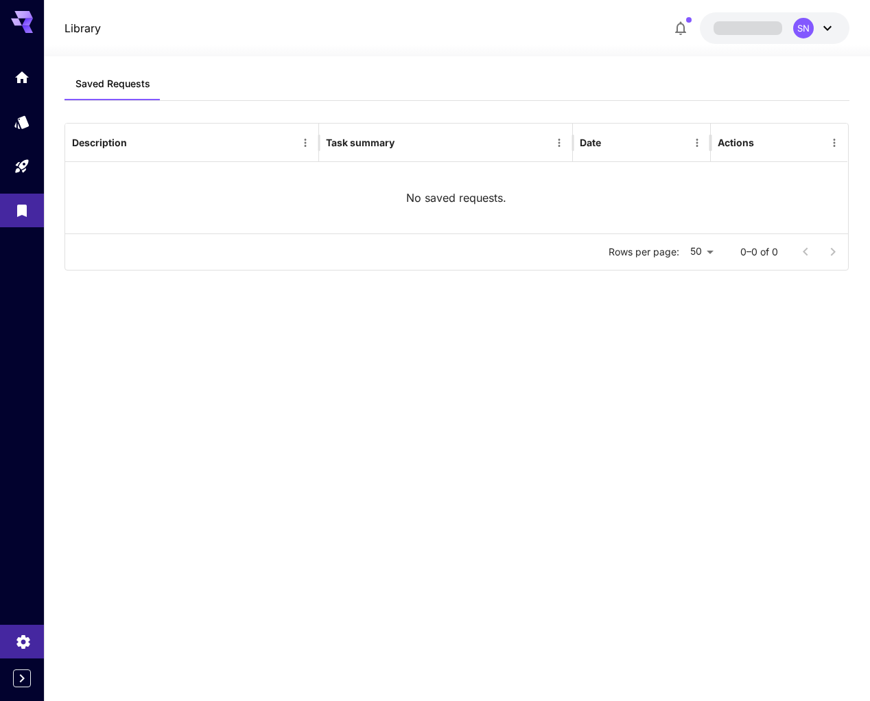
click at [26, 643] on link at bounding box center [22, 642] width 44 height 34
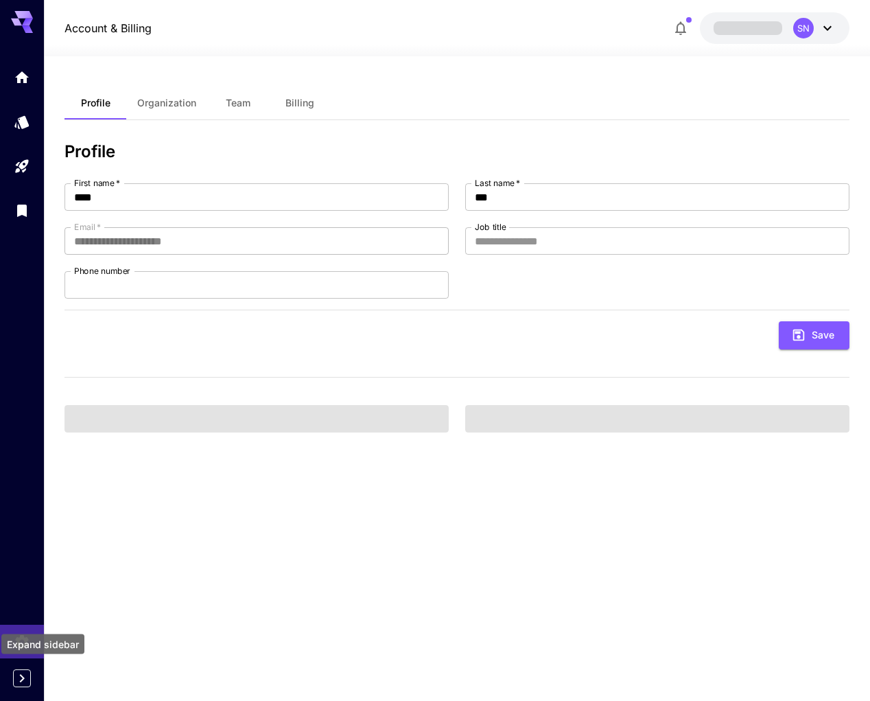
click at [26, 673] on icon "Expand sidebar" at bounding box center [22, 678] width 16 height 16
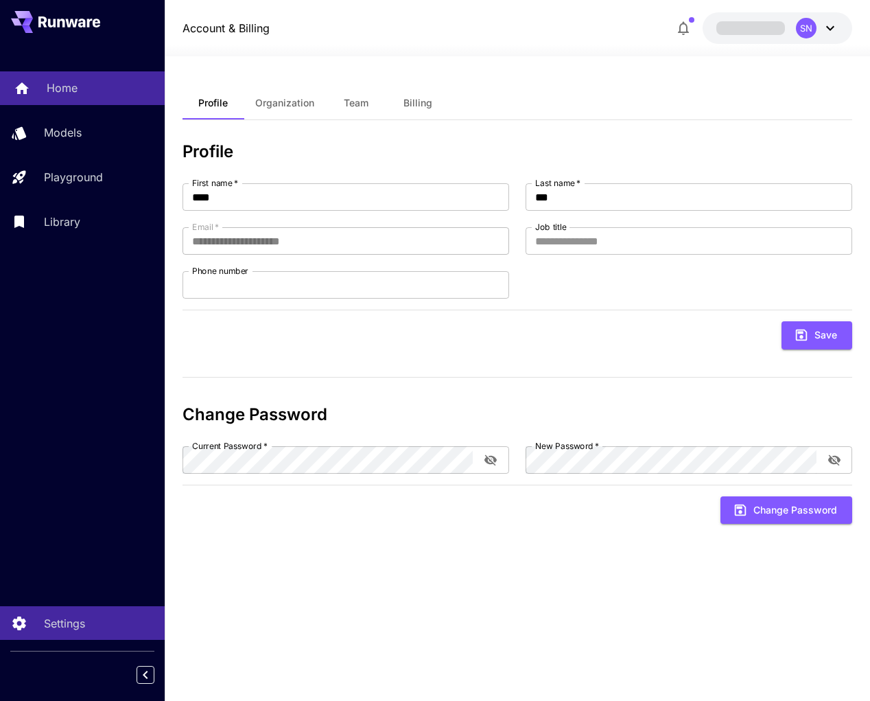
click at [69, 80] on link "Home" at bounding box center [82, 88] width 165 height 34
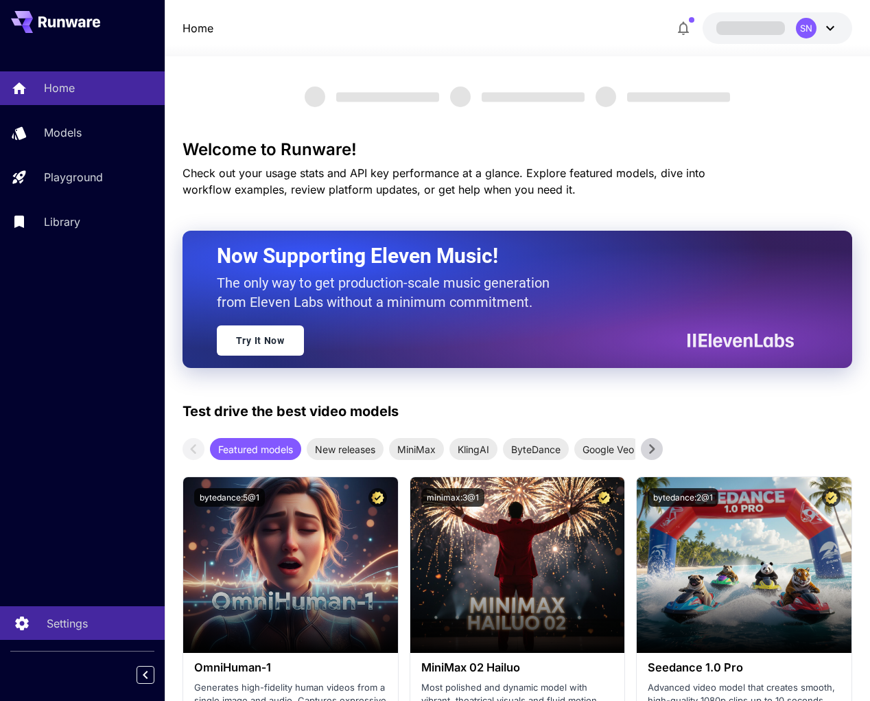
click at [59, 615] on p "Settings" at bounding box center [67, 623] width 41 height 16
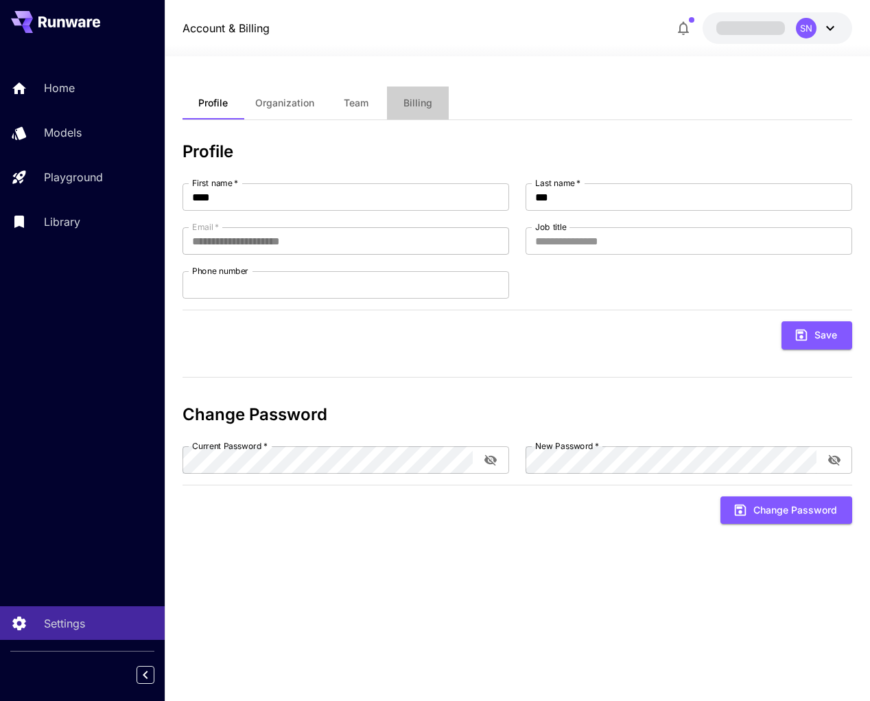
click at [421, 92] on button "Billing" at bounding box center [418, 102] width 62 height 33
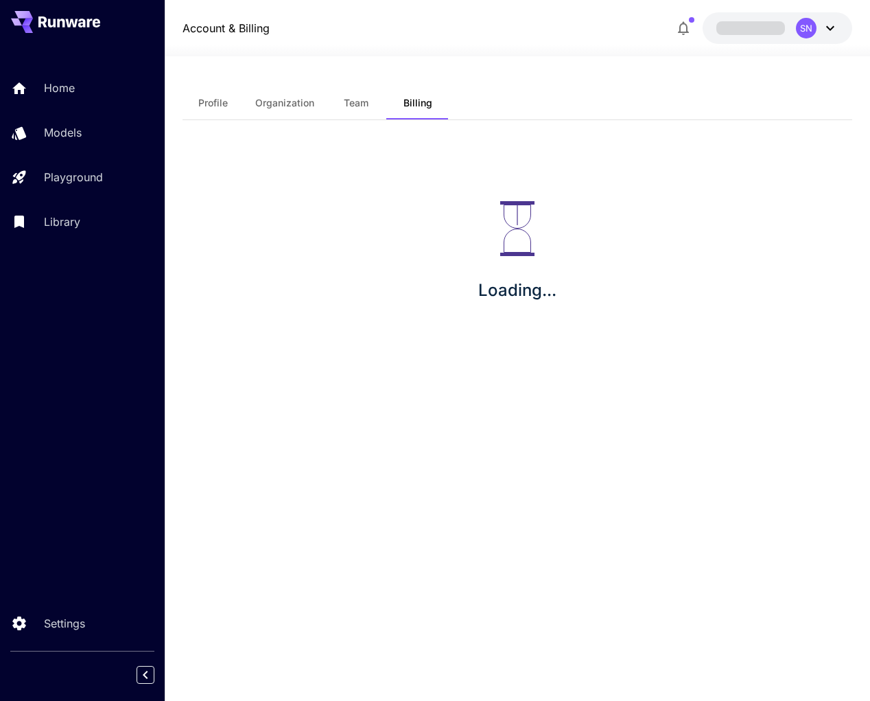
click at [670, 31] on button "button" at bounding box center [683, 27] width 27 height 27
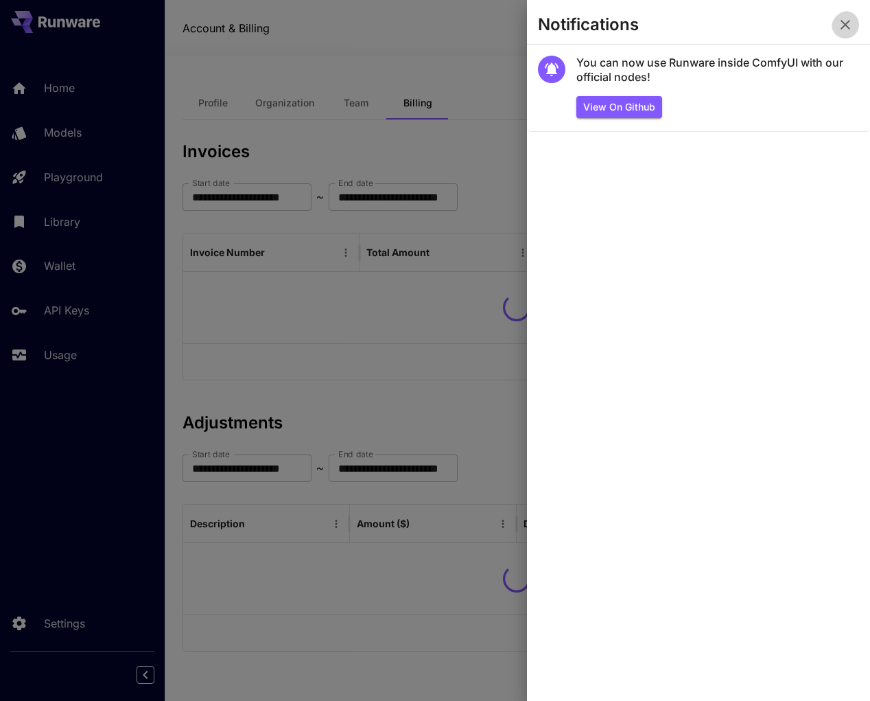
click at [848, 19] on icon "button" at bounding box center [845, 24] width 16 height 16
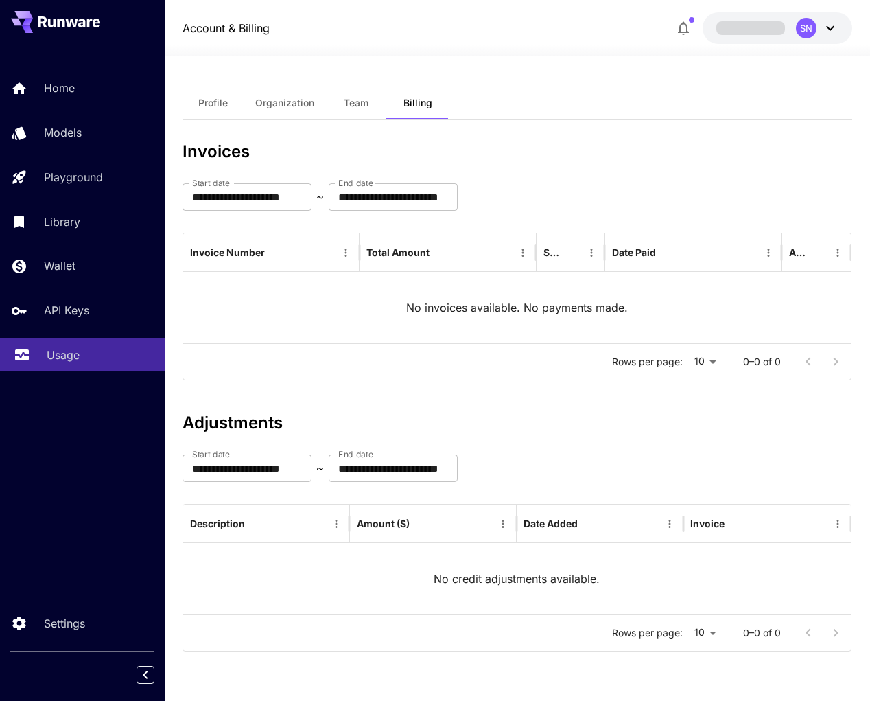
click at [92, 363] on div "Usage" at bounding box center [100, 355] width 107 height 16
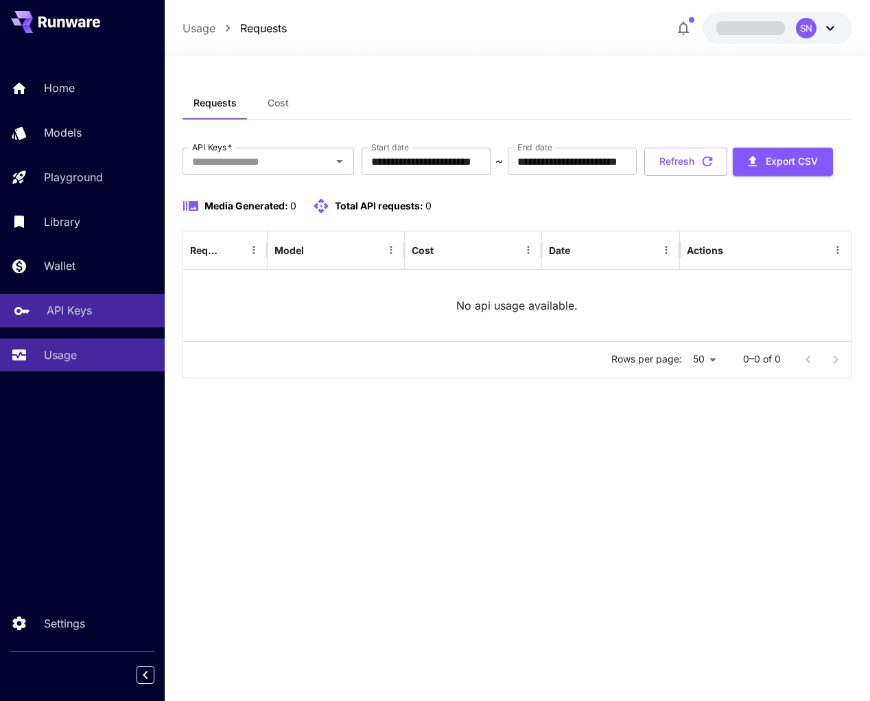
click at [102, 319] on div "API Keys" at bounding box center [100, 310] width 107 height 16
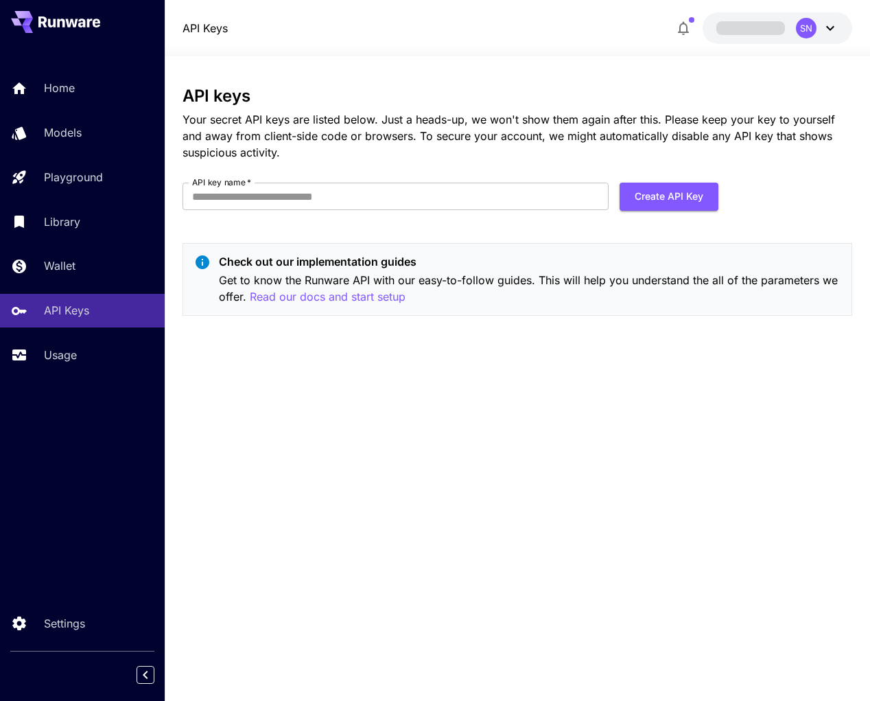
click at [404, 316] on div "Check out our implementation guides Get to know the Runware API with our easy-t…" at bounding box center [518, 279] width 671 height 73
click at [401, 316] on div "Check out our implementation guides Get to know the Runware API with our easy-t…" at bounding box center [518, 279] width 671 height 73
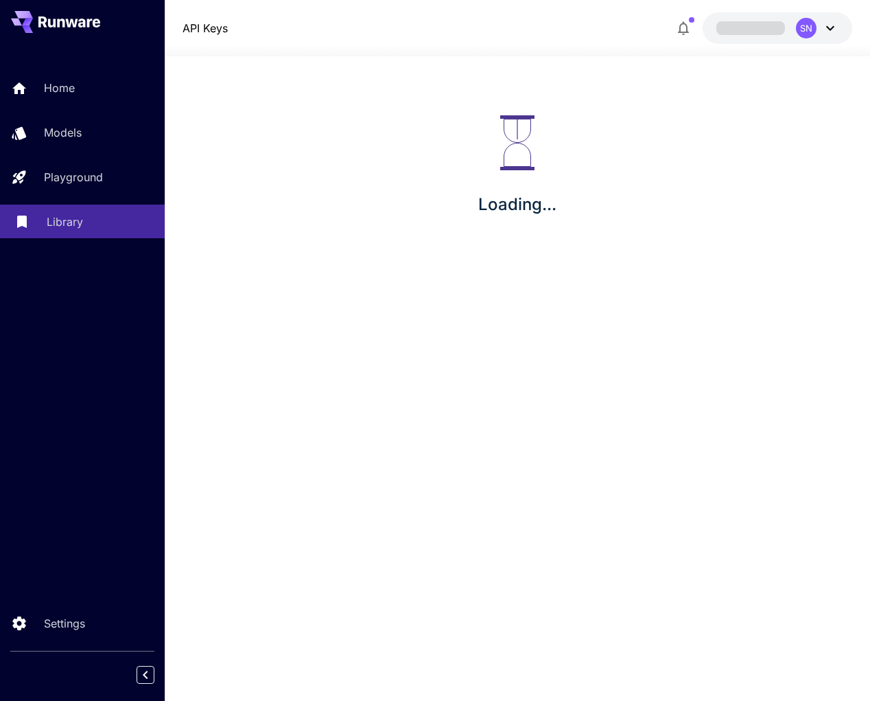
click at [89, 230] on div "Library" at bounding box center [100, 221] width 107 height 16
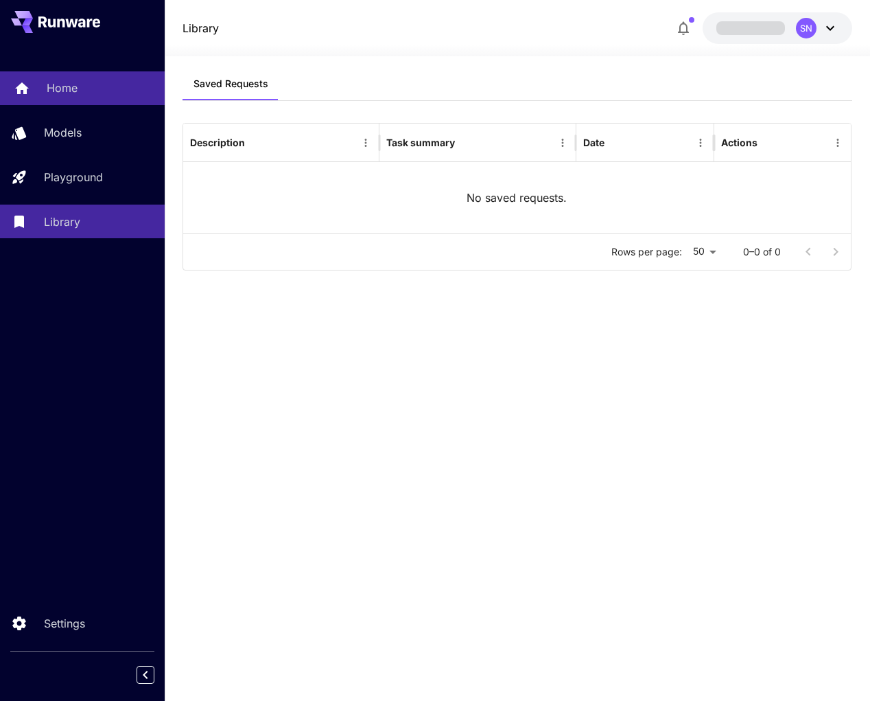
click at [75, 91] on p "Home" at bounding box center [62, 88] width 31 height 16
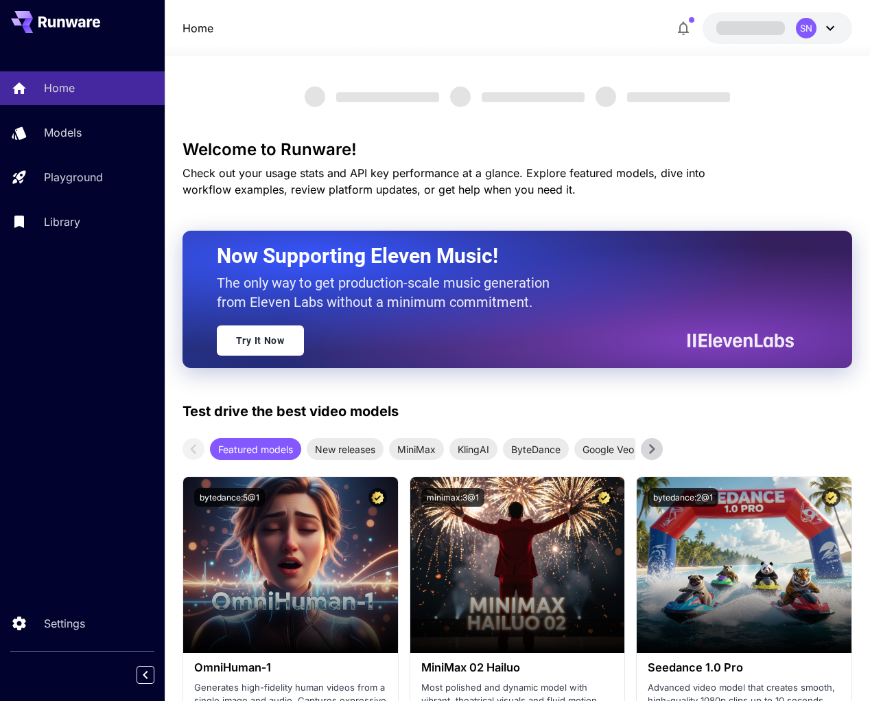
drag, startPoint x: 276, startPoint y: 60, endPoint x: 558, endPoint y: 132, distance: 291.0
click at [798, 43] on div at bounding box center [518, 48] width 706 height 16
click at [822, 28] on icon at bounding box center [830, 28] width 16 height 16
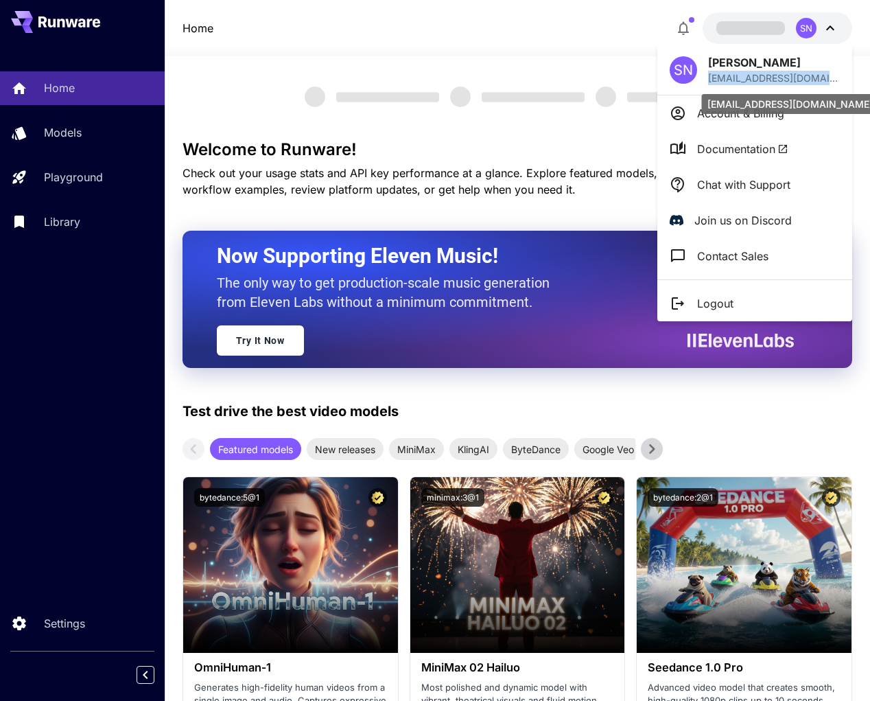
drag, startPoint x: 706, startPoint y: 77, endPoint x: 829, endPoint y: 75, distance: 123.6
click at [829, 76] on div "SN Seoa Nam [EMAIL_ADDRESS][DOMAIN_NAME]" at bounding box center [755, 70] width 195 height 50
copy p "[EMAIL_ADDRESS][DOMAIN_NAME]"
click at [88, 163] on div at bounding box center [435, 350] width 870 height 701
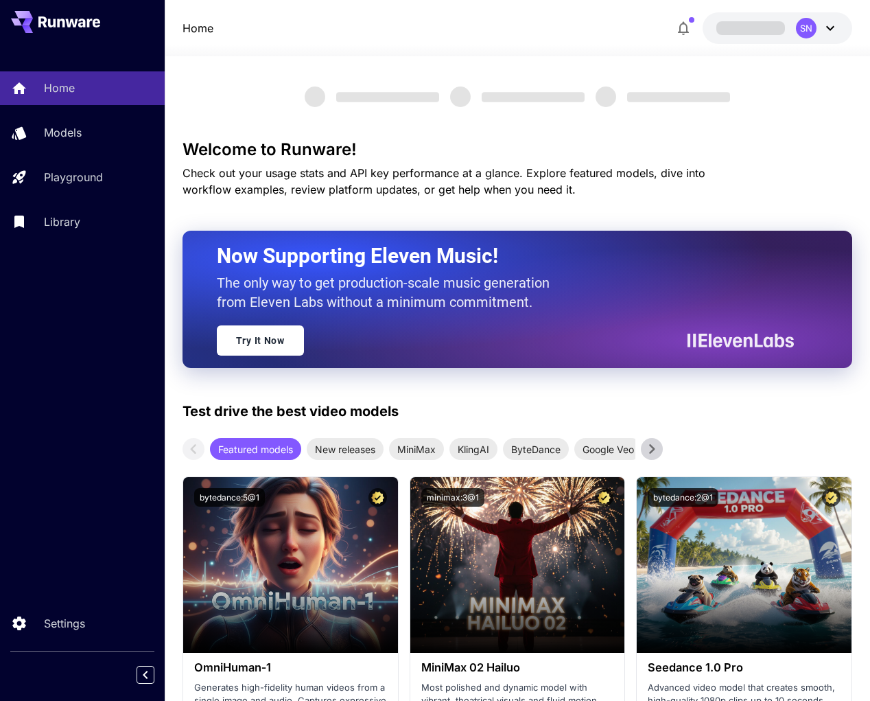
click at [80, 154] on div "SN [PERSON_NAME] [EMAIL_ADDRESS][DOMAIN_NAME] Account & Billing Documentation C…" at bounding box center [110, 350] width 220 height 701
click at [80, 166] on div "Home Models Playground Library" at bounding box center [82, 154] width 165 height 167
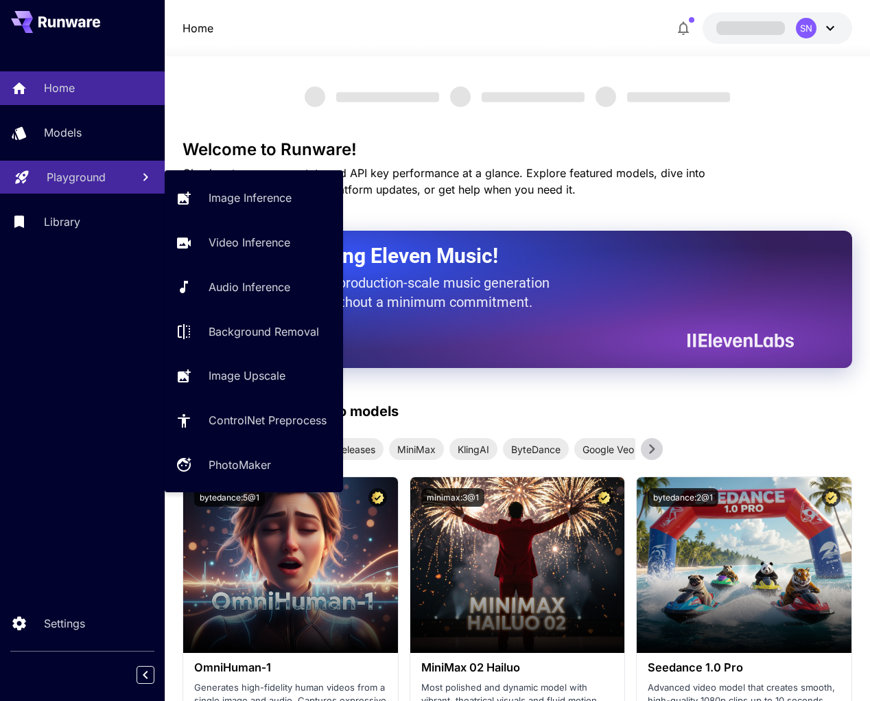
click at [80, 185] on p "Playground" at bounding box center [76, 177] width 59 height 16
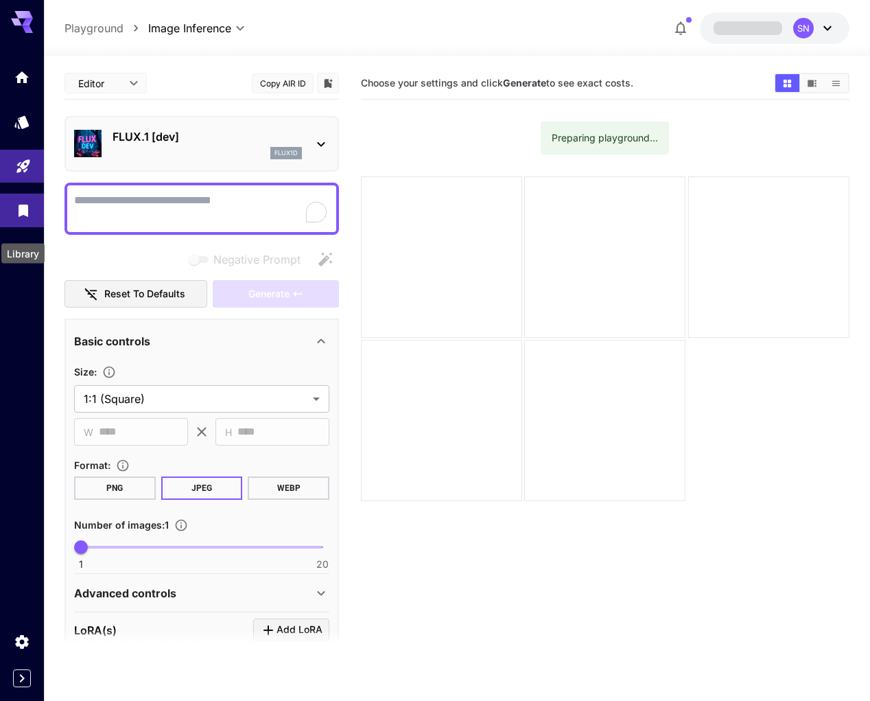
click at [19, 213] on icon "Library" at bounding box center [24, 206] width 10 height 12
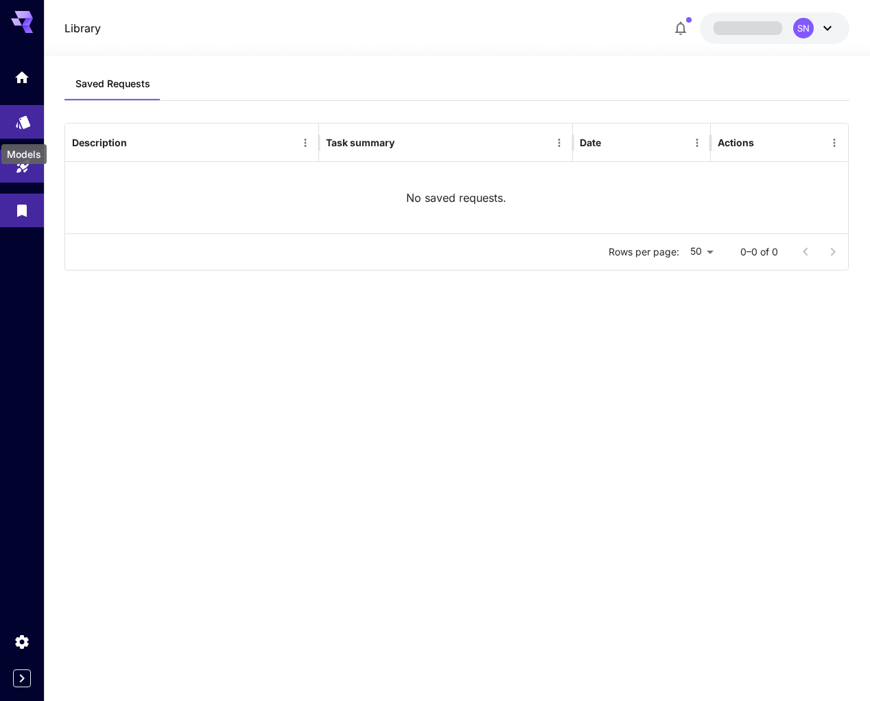
click at [18, 124] on icon "Models" at bounding box center [23, 117] width 14 height 13
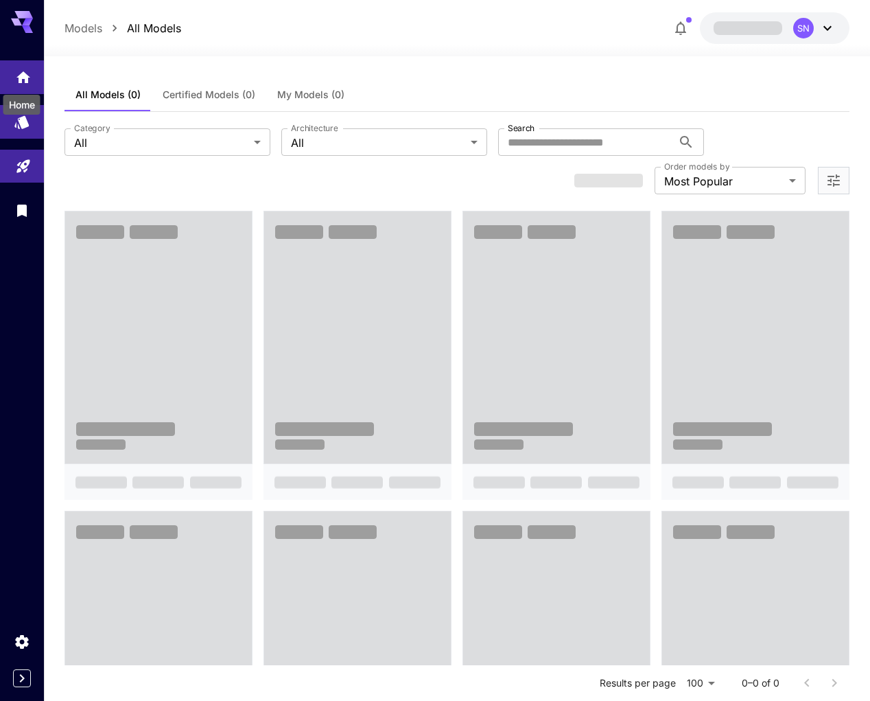
click at [26, 75] on icon "Home" at bounding box center [23, 73] width 14 height 12
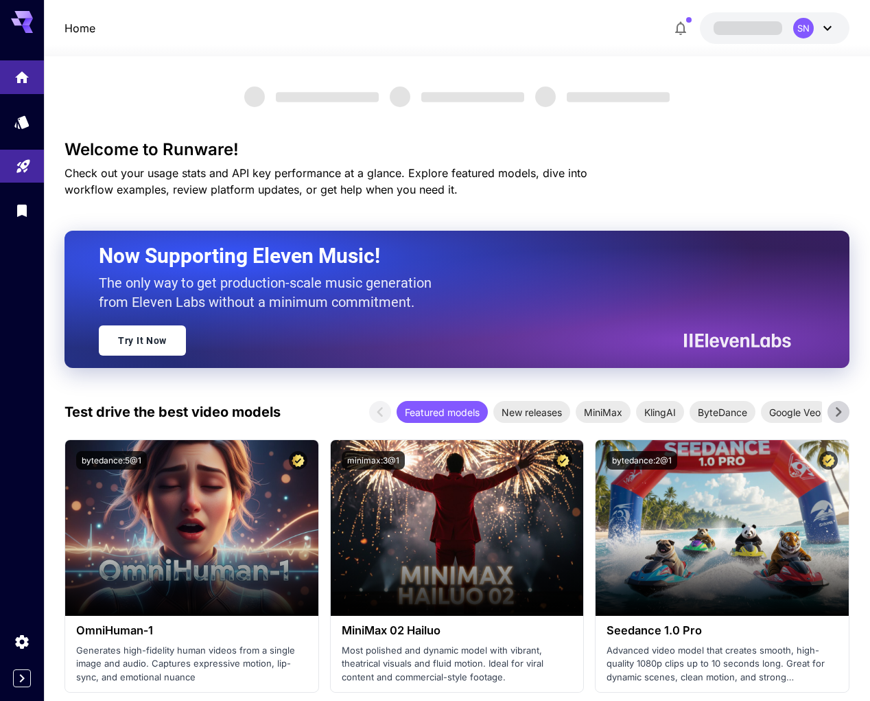
drag, startPoint x: 246, startPoint y: 88, endPoint x: 586, endPoint y: 133, distance: 342.8
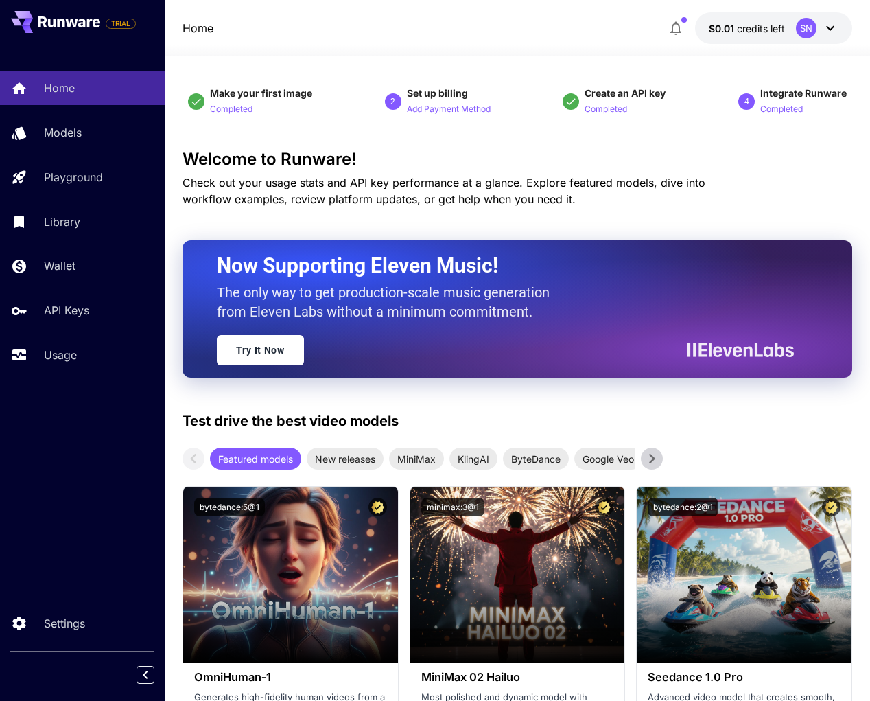
click at [710, 25] on span "$0.01" at bounding box center [723, 29] width 28 height 12
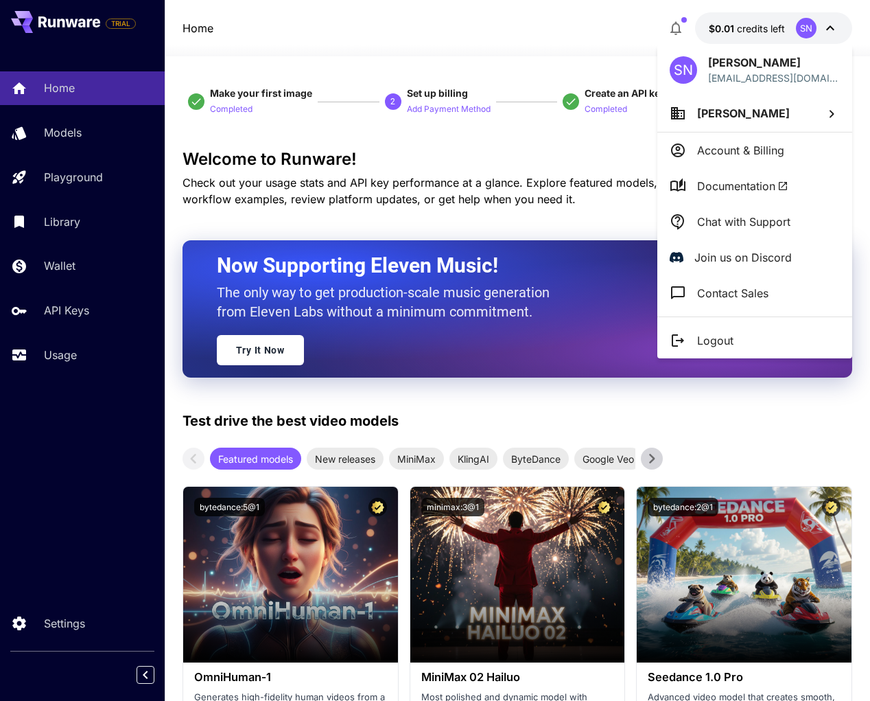
click at [709, 25] on div at bounding box center [435, 350] width 870 height 701
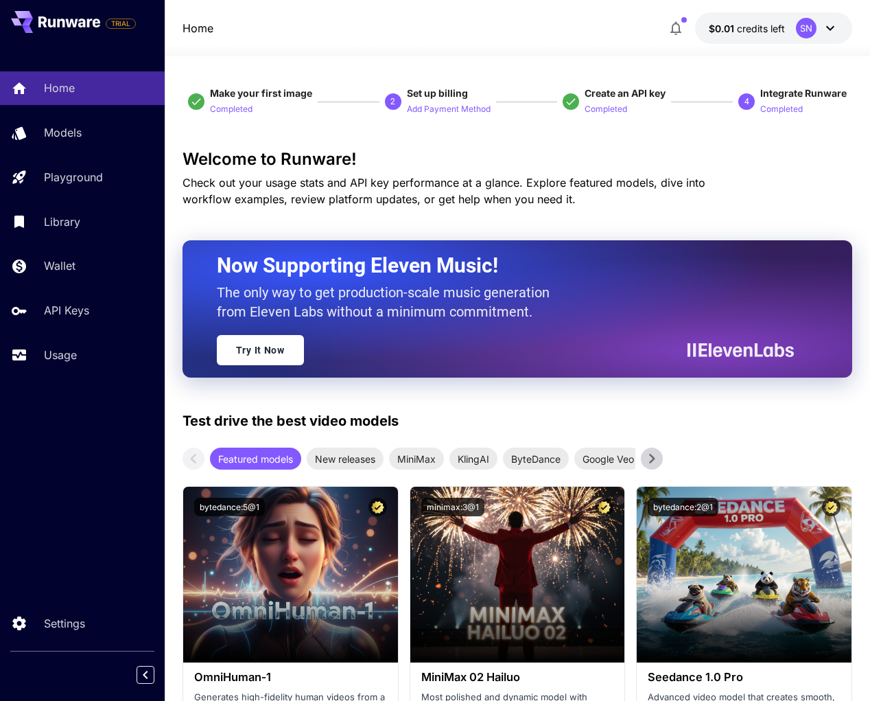
click at [559, 48] on div at bounding box center [518, 48] width 706 height 16
click at [725, 41] on div at bounding box center [518, 48] width 706 height 16
click at [721, 33] on span "$0.01" at bounding box center [723, 29] width 28 height 12
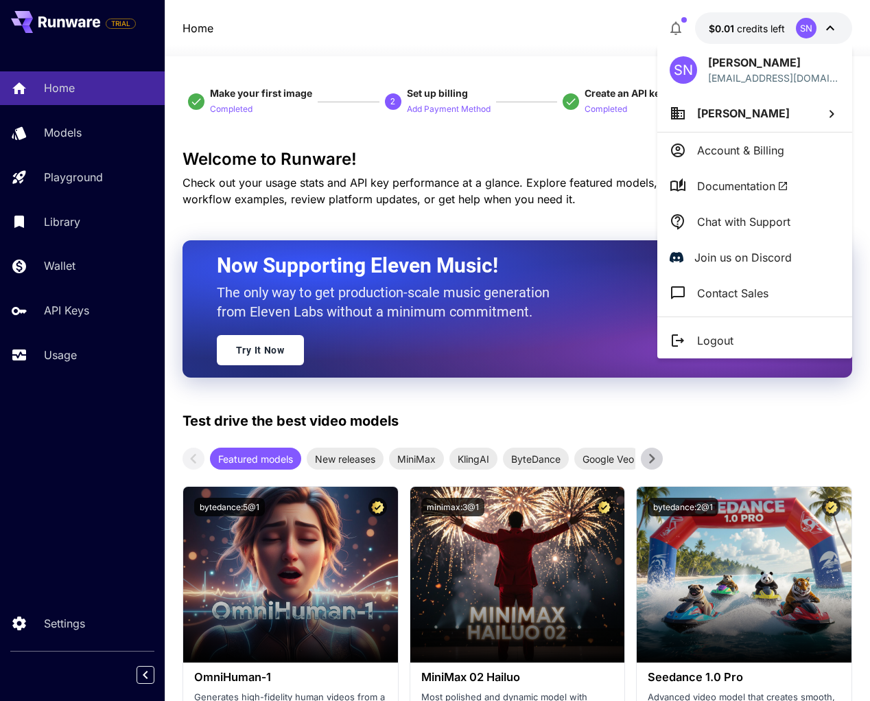
click at [424, 94] on div at bounding box center [435, 350] width 870 height 701
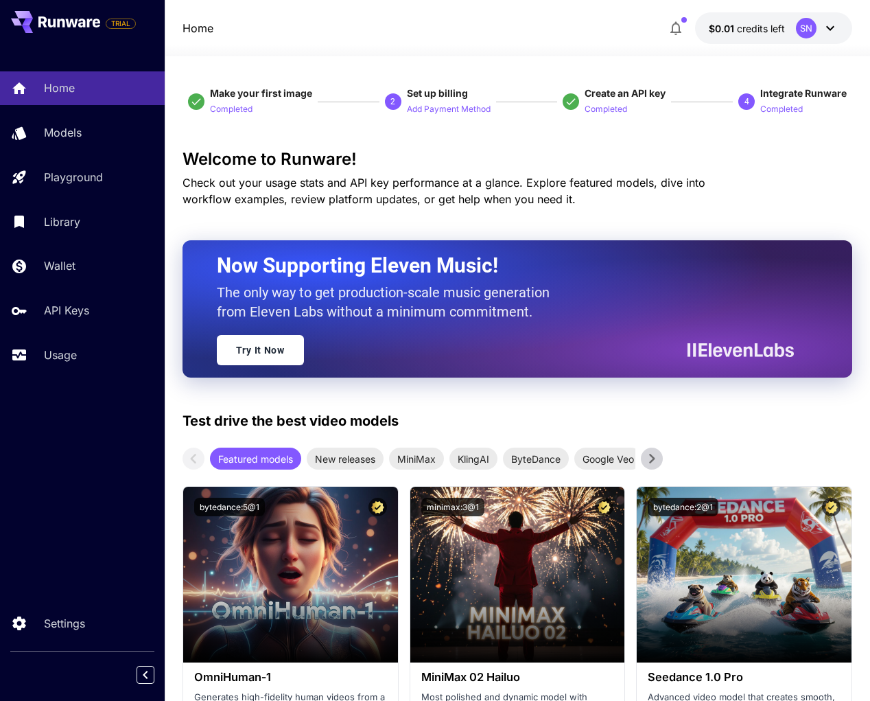
click at [85, 363] on div "Home Models Playground Library Wallet API Keys Usage" at bounding box center [82, 221] width 165 height 300
click at [85, 327] on link "API Keys" at bounding box center [82, 311] width 165 height 34
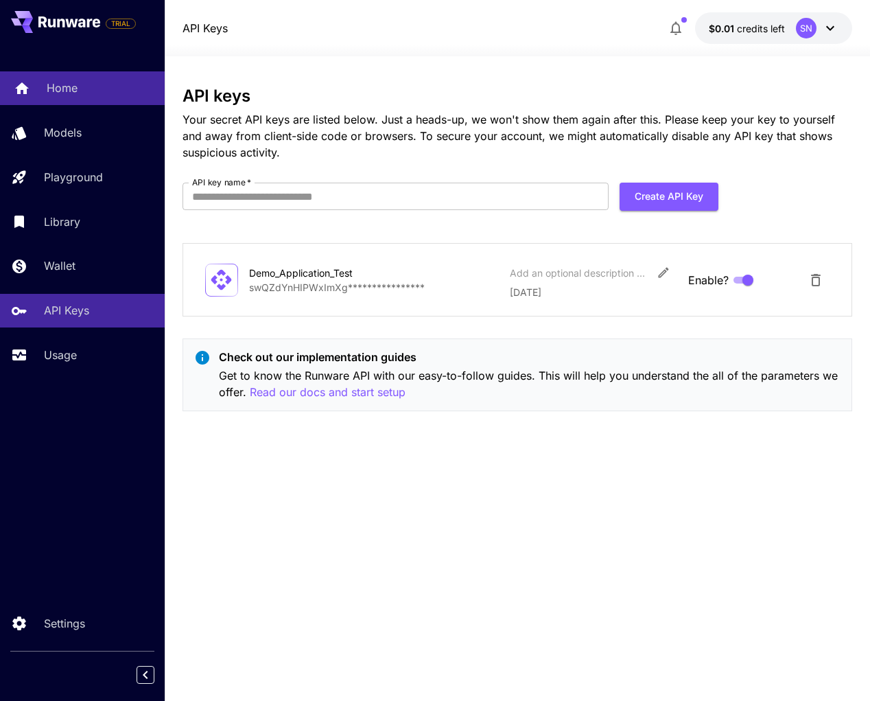
click at [59, 96] on p "Home" at bounding box center [62, 88] width 31 height 16
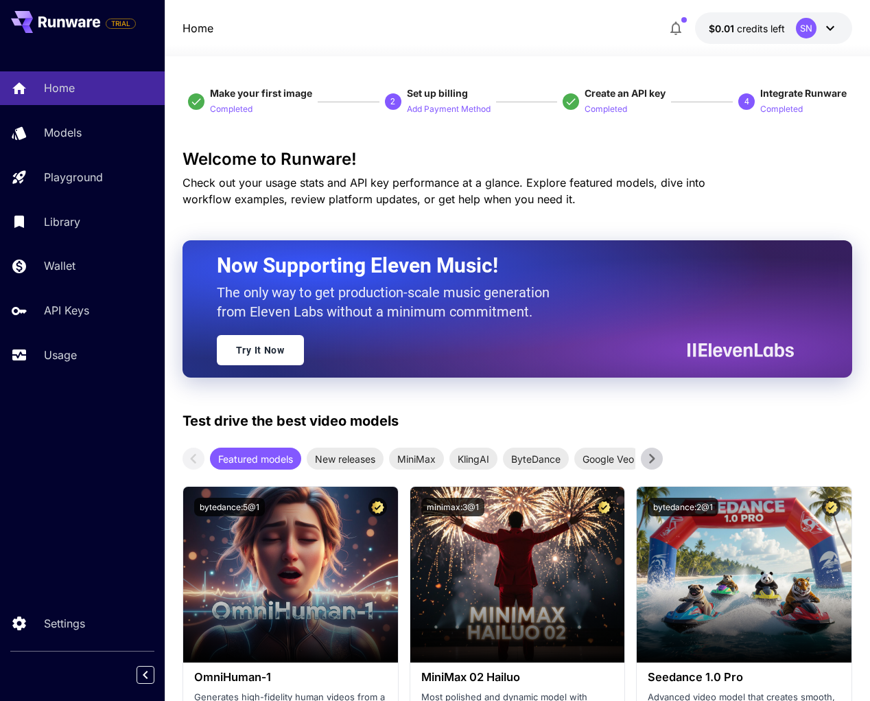
click at [671, 22] on icon "button" at bounding box center [676, 29] width 11 height 14
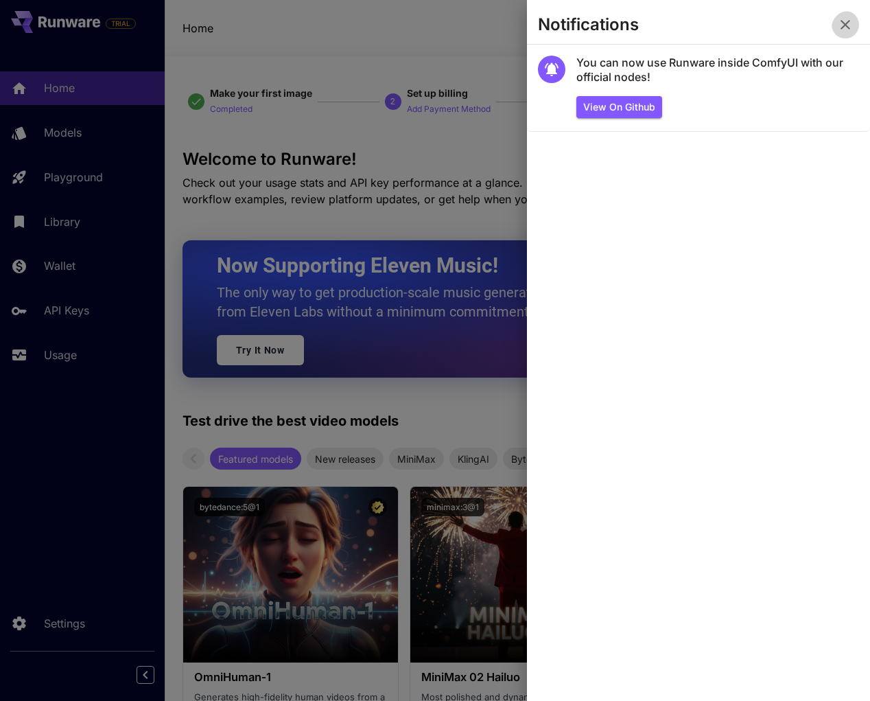
click at [853, 14] on button "button" at bounding box center [845, 24] width 27 height 27
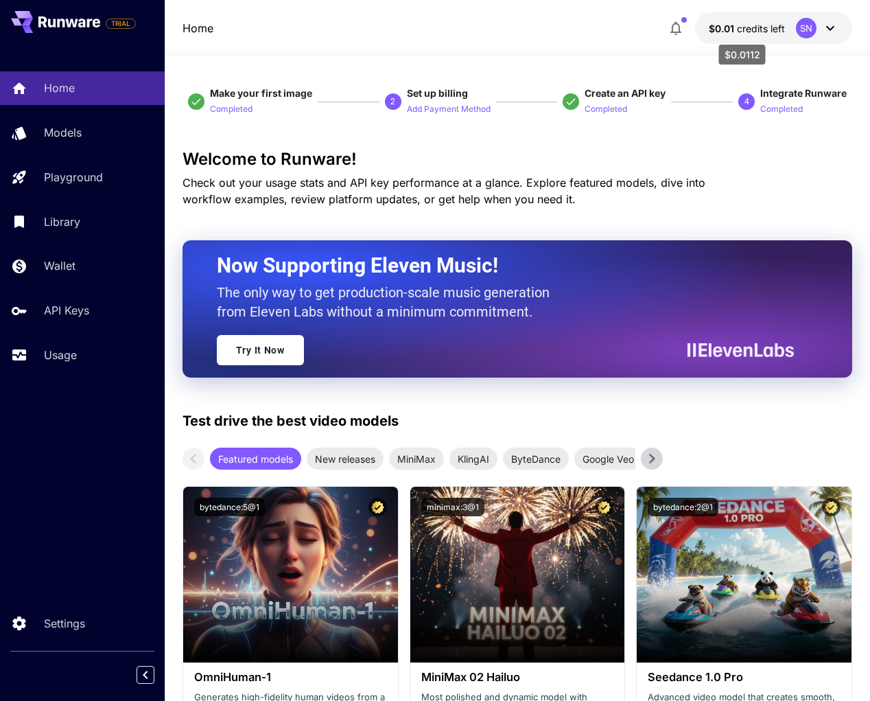
click at [723, 28] on span "$0.01" at bounding box center [723, 29] width 28 height 12
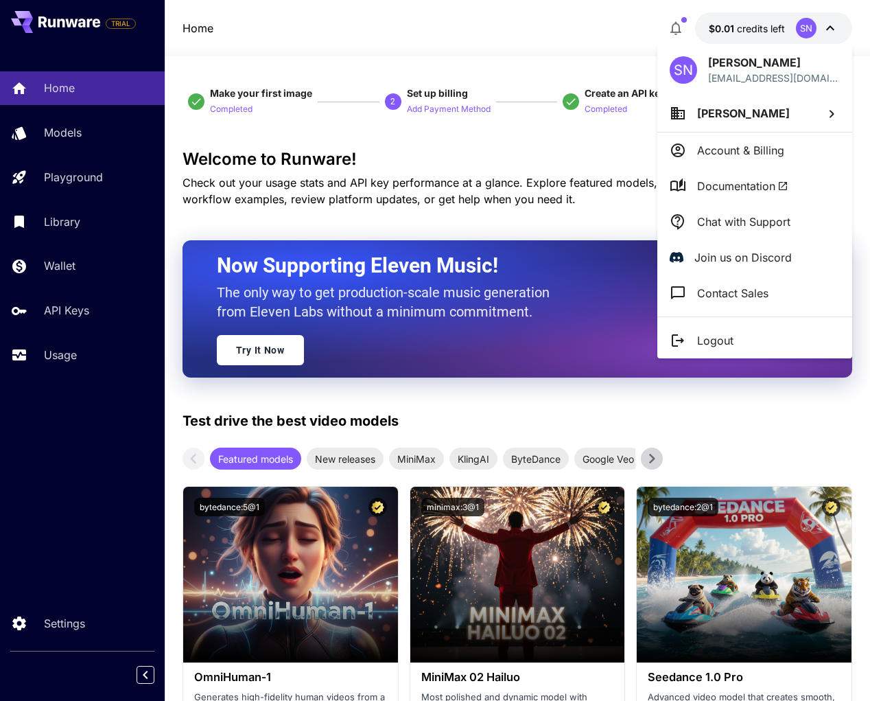
click at [165, 350] on div at bounding box center [435, 350] width 870 height 701
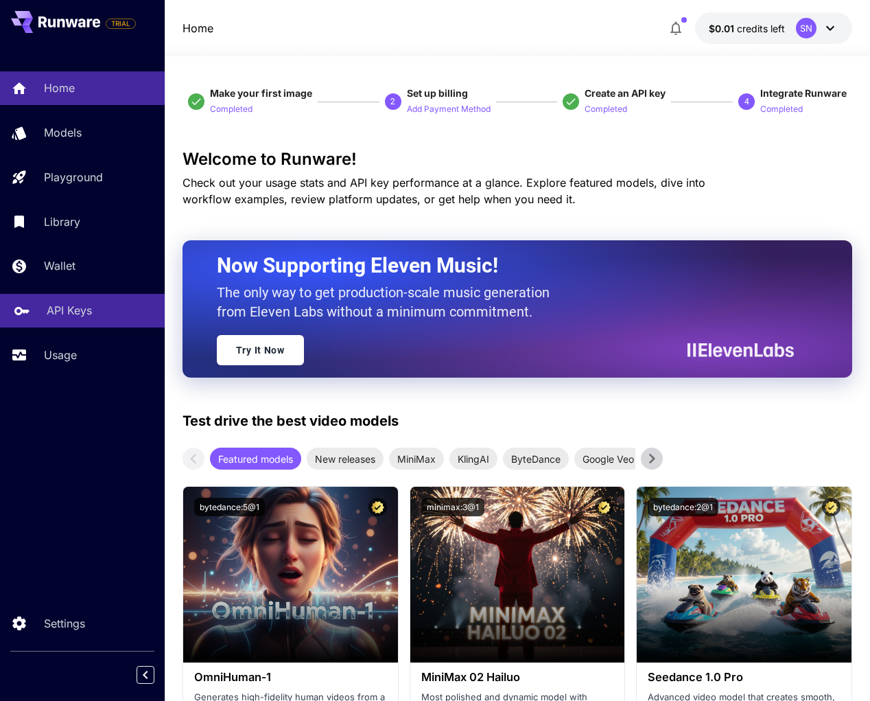
click at [58, 319] on p "API Keys" at bounding box center [69, 310] width 45 height 16
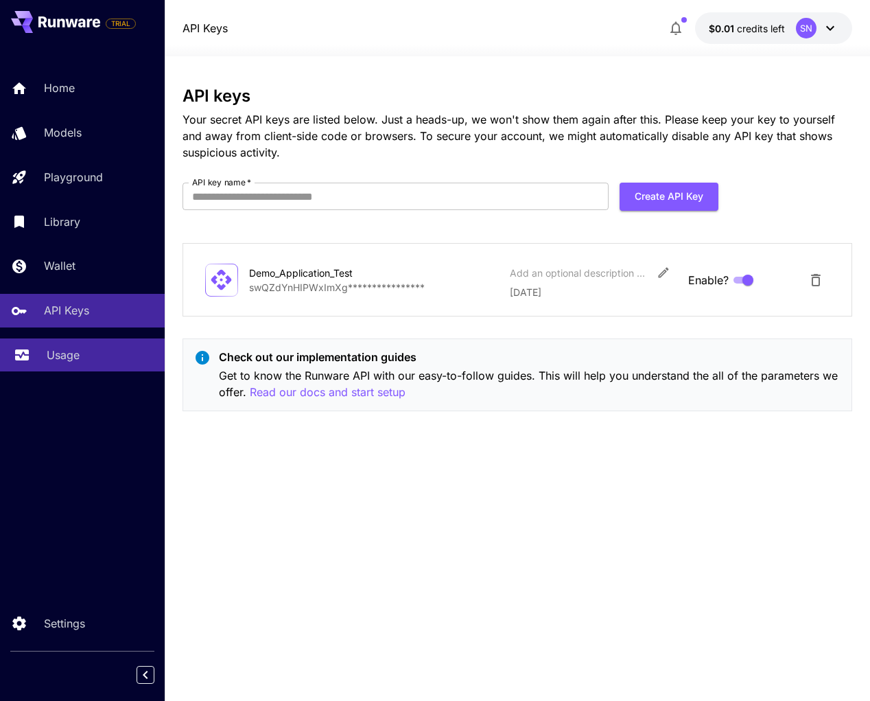
click at [86, 363] on div "Usage" at bounding box center [100, 355] width 107 height 16
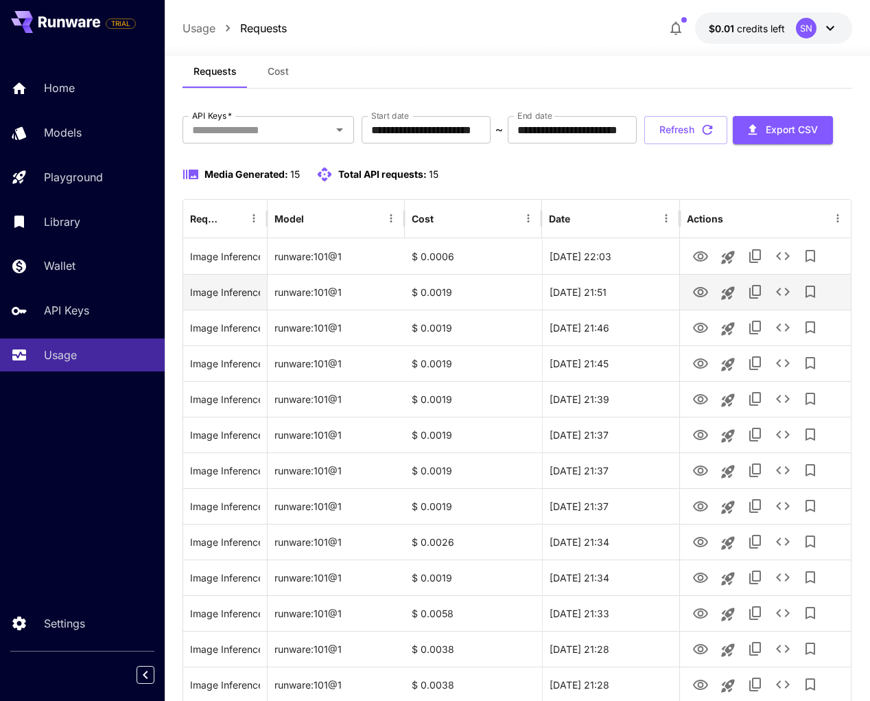
scroll to position [33, 0]
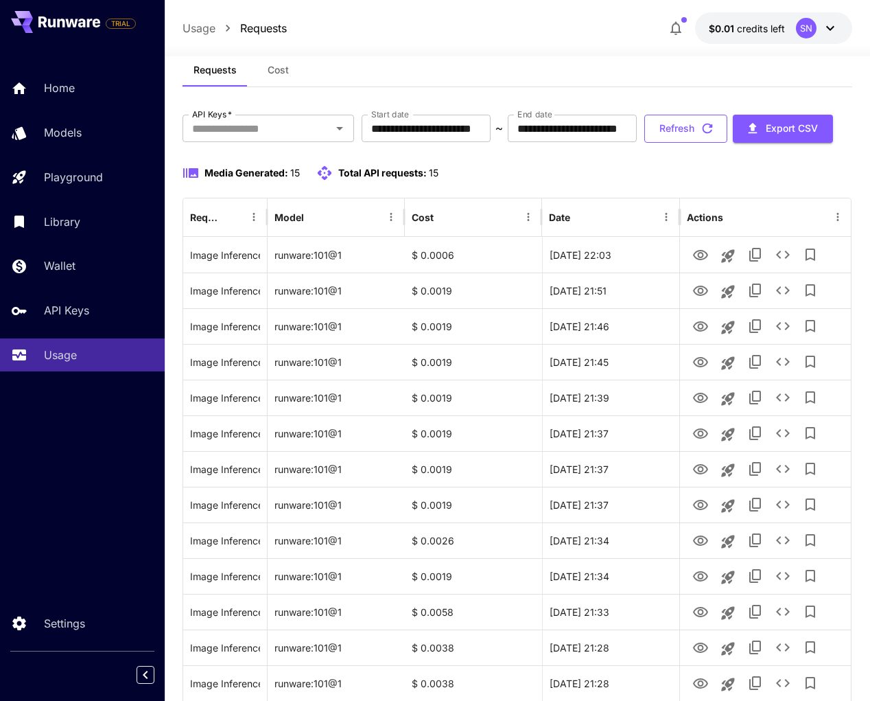
click at [645, 143] on button "Refresh" at bounding box center [686, 129] width 83 height 28
click at [740, 1] on div "Usage Requests $0.01 credits left SN" at bounding box center [518, 28] width 706 height 56
click at [700, 136] on icon "button" at bounding box center [707, 128] width 15 height 15
click at [645, 143] on button "Refresh" at bounding box center [686, 129] width 83 height 28
click at [645, 143] on div "Refresh Export CSV" at bounding box center [739, 129] width 189 height 28
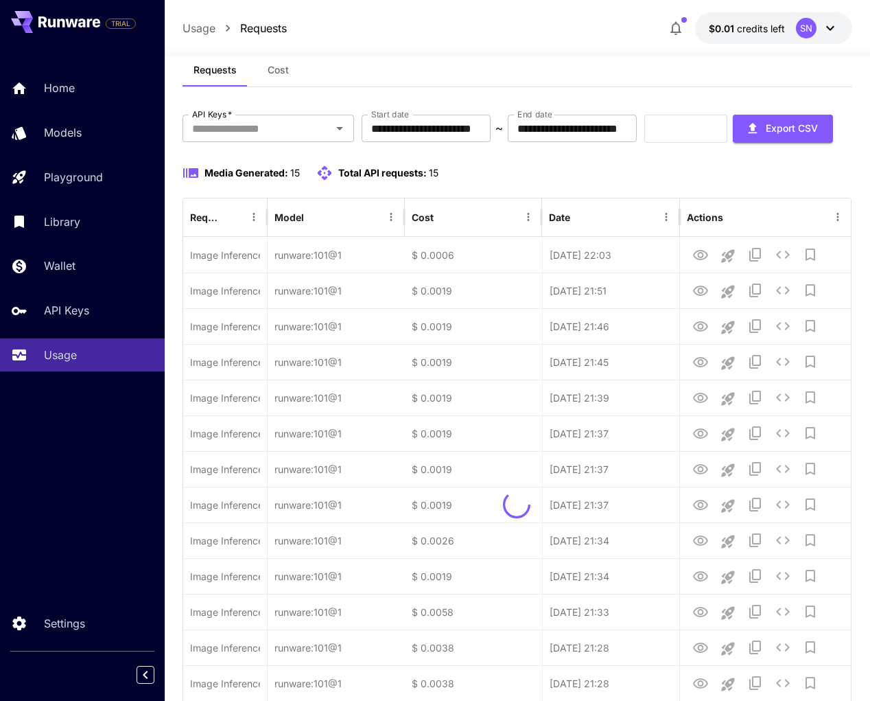
click at [645, 143] on div "Refresh Export CSV" at bounding box center [739, 129] width 189 height 28
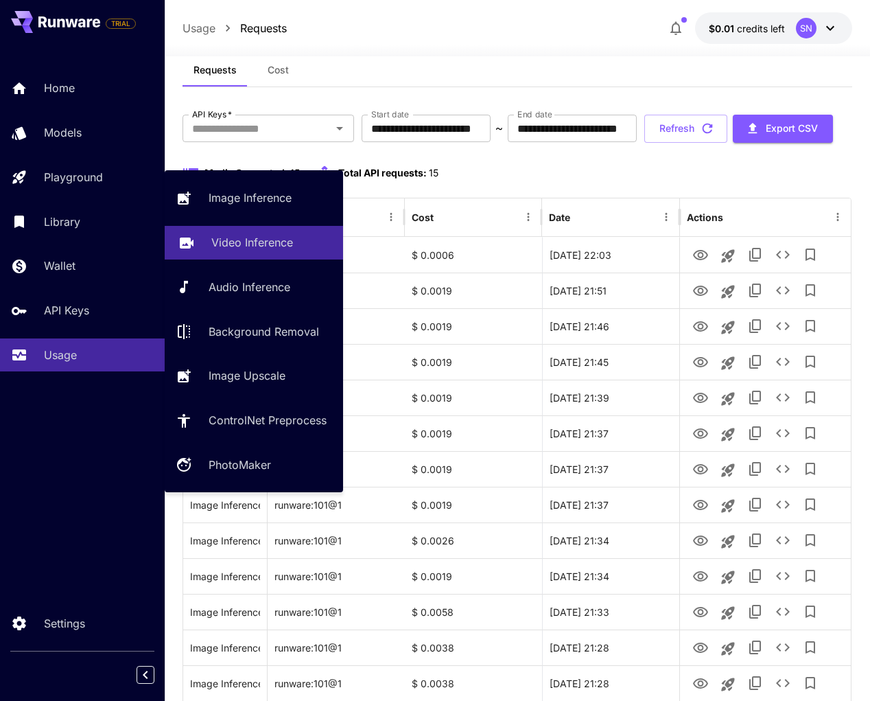
click at [218, 248] on p "Video Inference" at bounding box center [252, 242] width 82 height 16
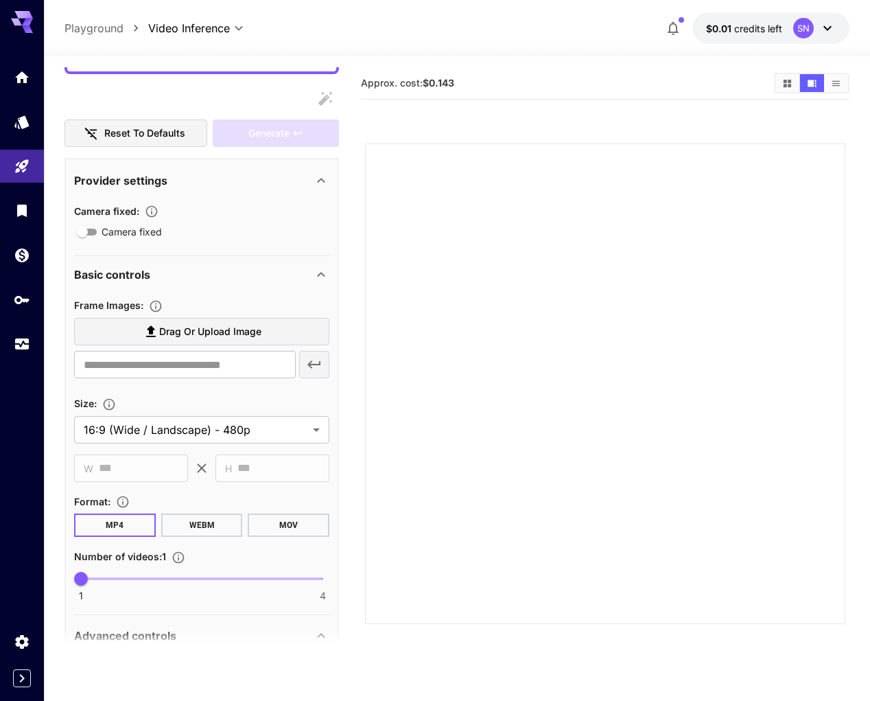
scroll to position [217, 0]
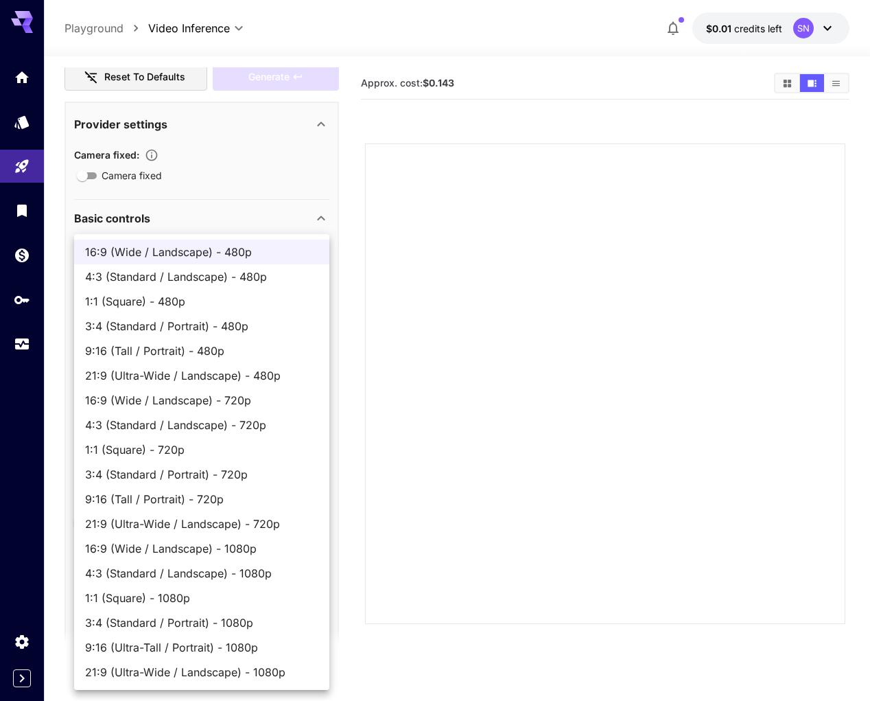
click at [174, 402] on body "**********" at bounding box center [435, 404] width 870 height 809
click at [376, 360] on div at bounding box center [435, 350] width 870 height 701
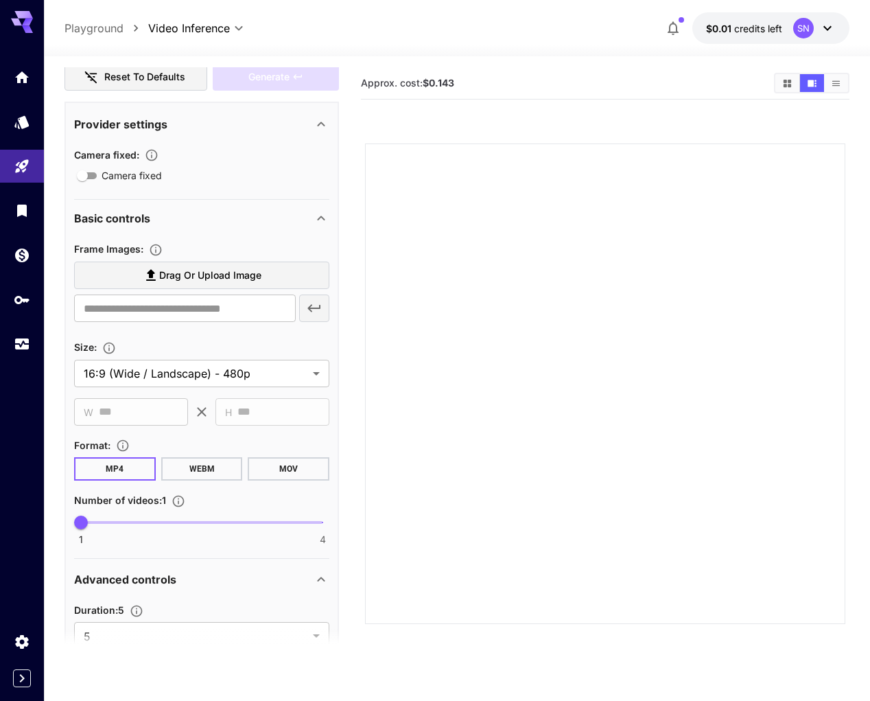
click at [96, 426] on div "​ W *** ​" at bounding box center [131, 411] width 114 height 27
click at [706, 40] on div at bounding box center [457, 48] width 826 height 16
click at [707, 28] on span "$0.01" at bounding box center [720, 29] width 28 height 12
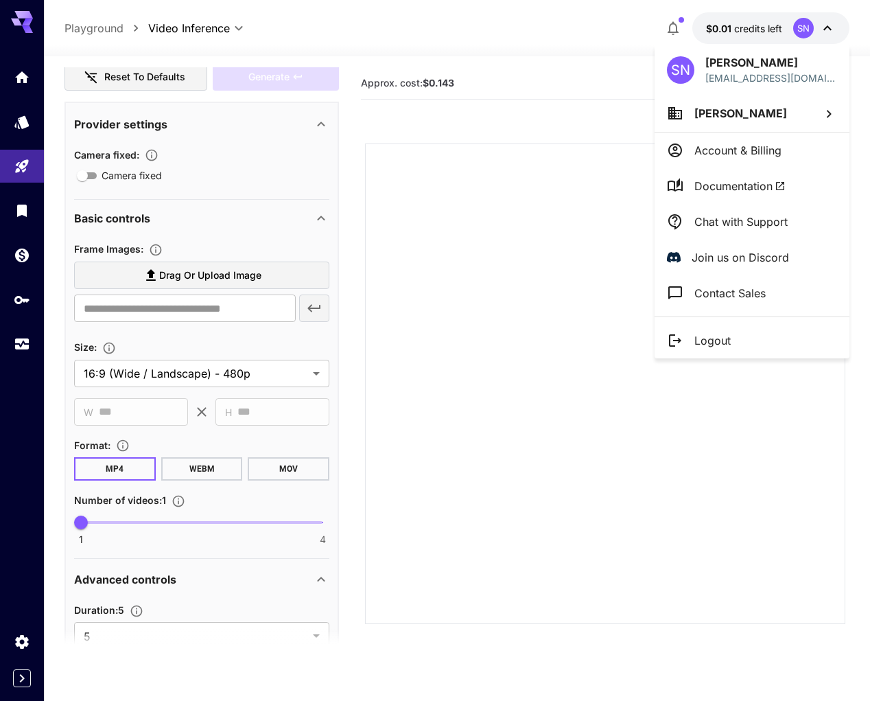
click at [726, 154] on p "Account & Billing" at bounding box center [738, 150] width 87 height 16
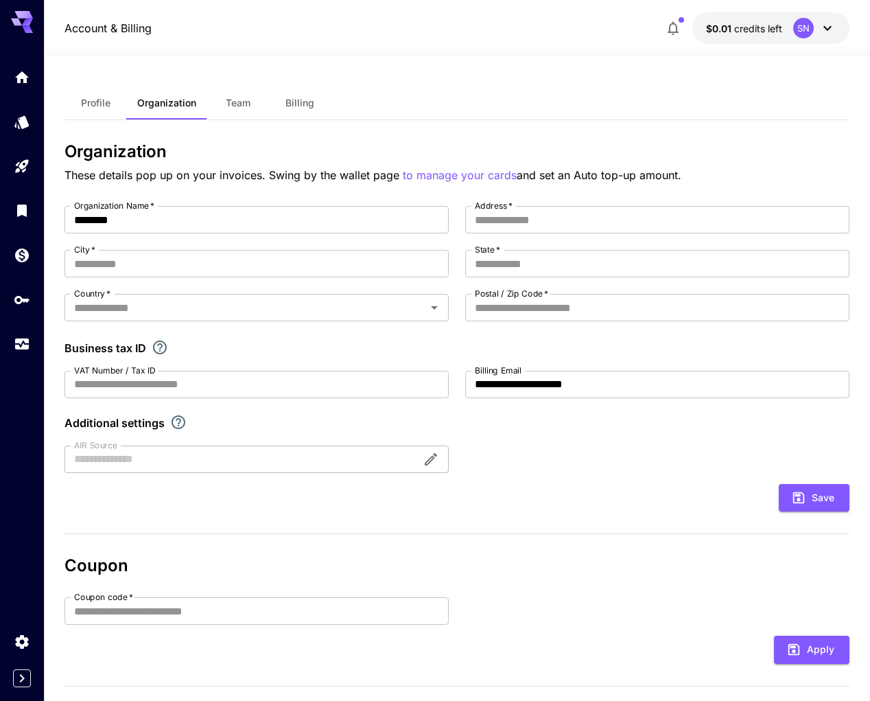
click at [222, 108] on button "Team" at bounding box center [238, 102] width 62 height 33
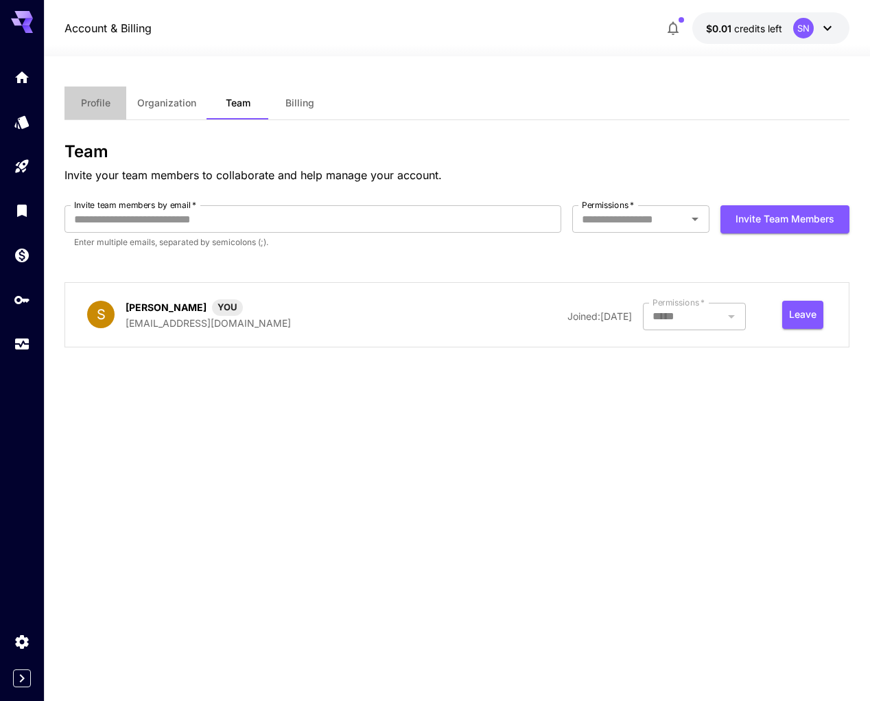
click at [113, 108] on button "Profile" at bounding box center [96, 102] width 62 height 33
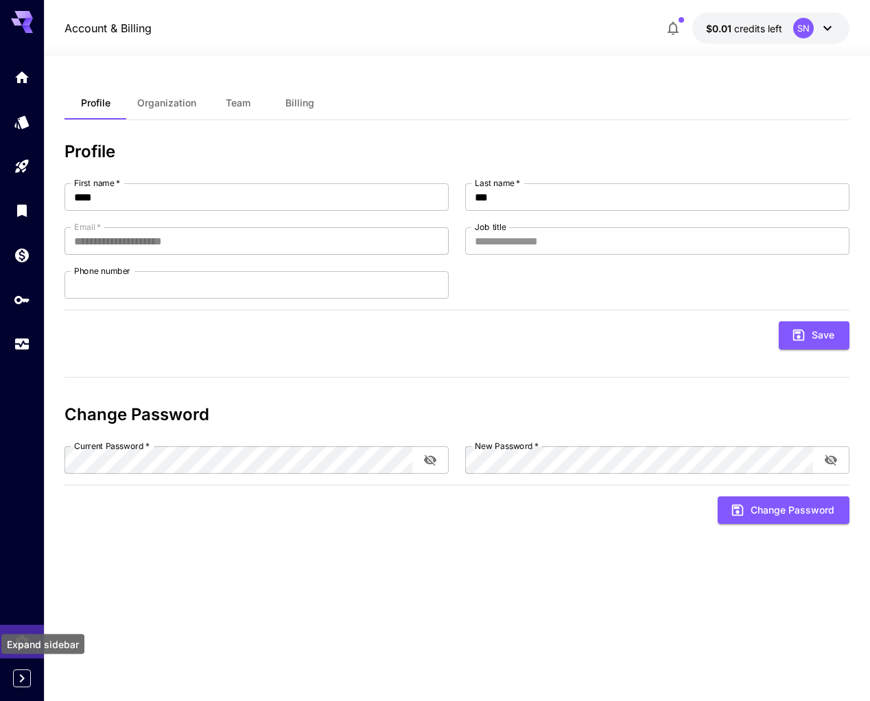
click at [26, 673] on icon "Expand sidebar" at bounding box center [22, 678] width 16 height 16
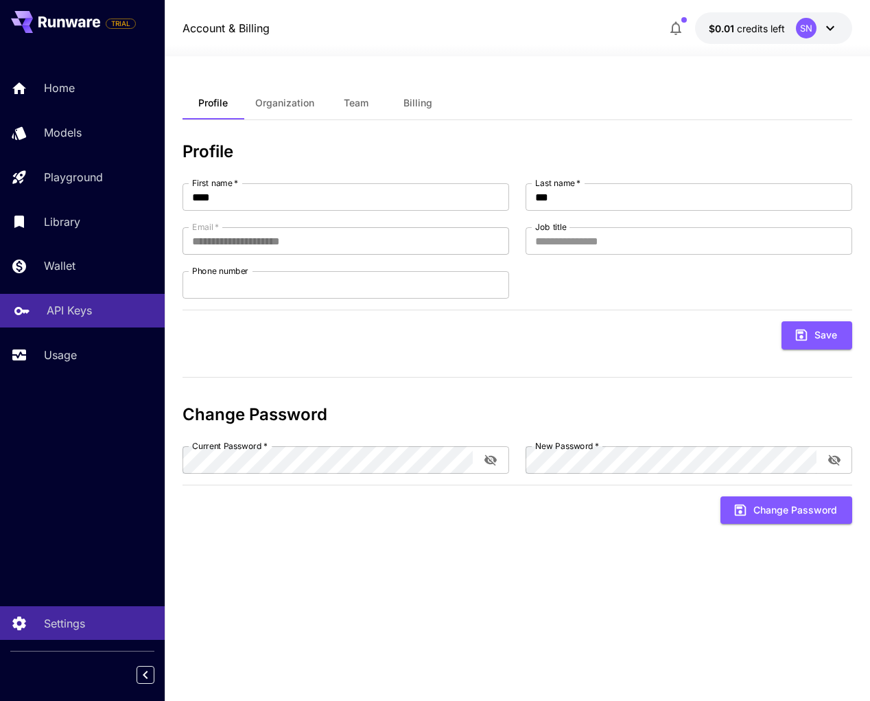
click at [81, 319] on p "API Keys" at bounding box center [69, 310] width 45 height 16
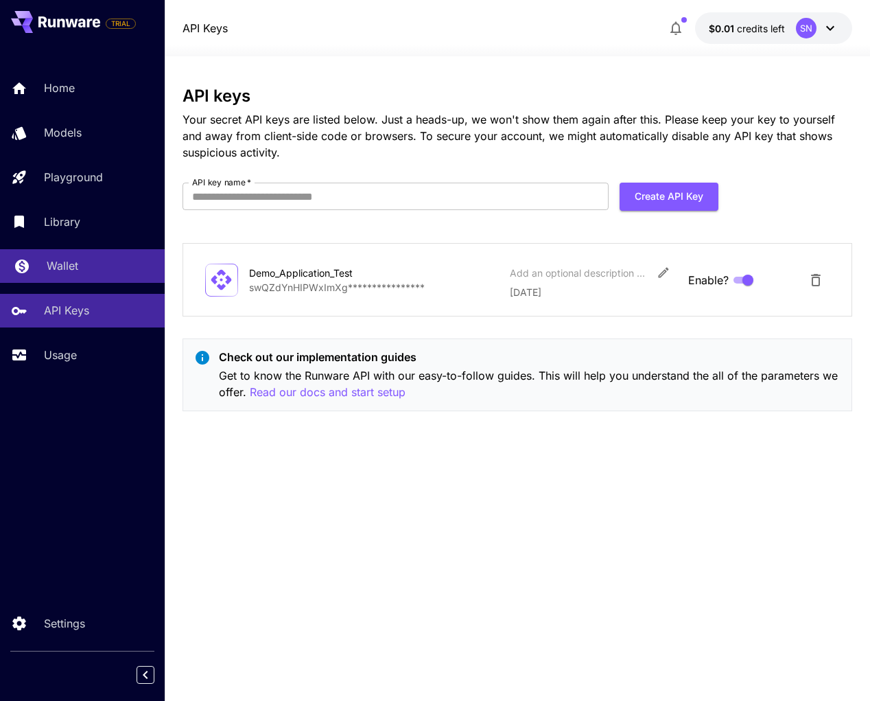
click at [78, 274] on p "Wallet" at bounding box center [63, 265] width 32 height 16
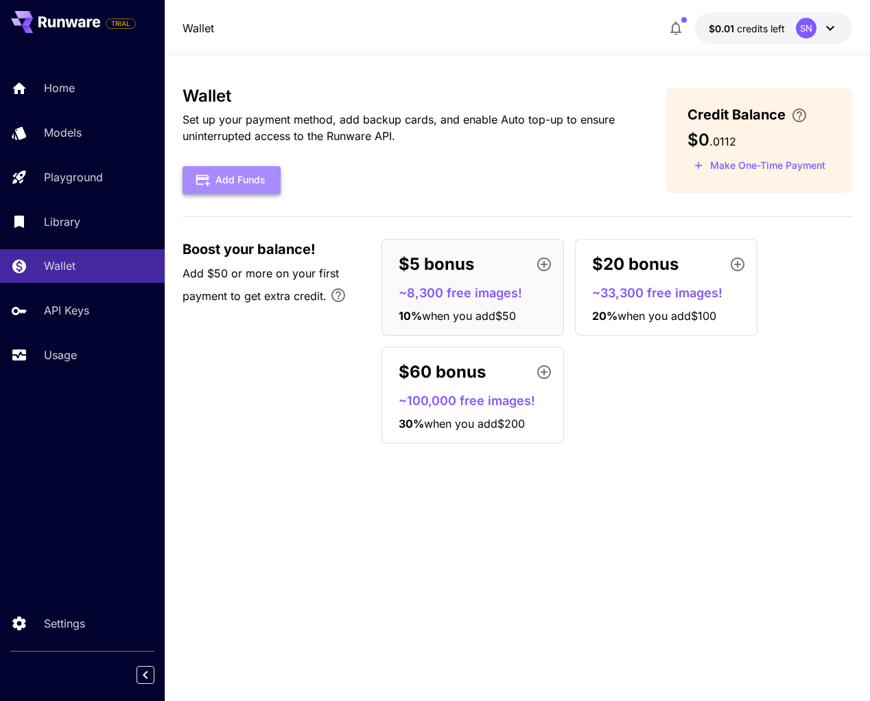
click at [264, 181] on button "Add Funds" at bounding box center [232, 180] width 98 height 28
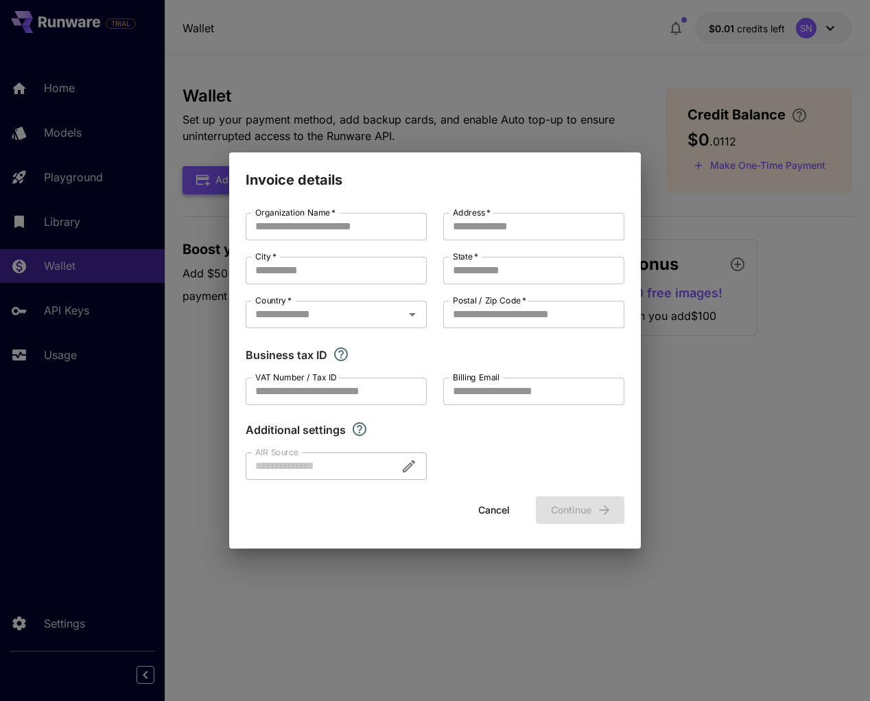
type input "********"
type input "**********"
click at [498, 522] on button "Cancel" at bounding box center [494, 510] width 62 height 28
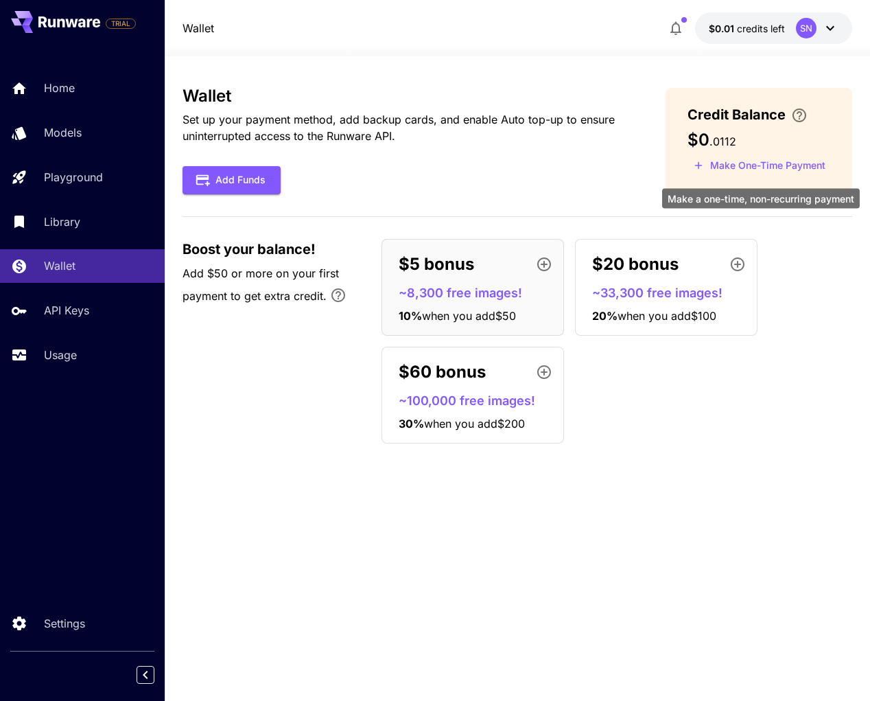
click at [715, 176] on button "Make One-Time Payment" at bounding box center [760, 165] width 144 height 21
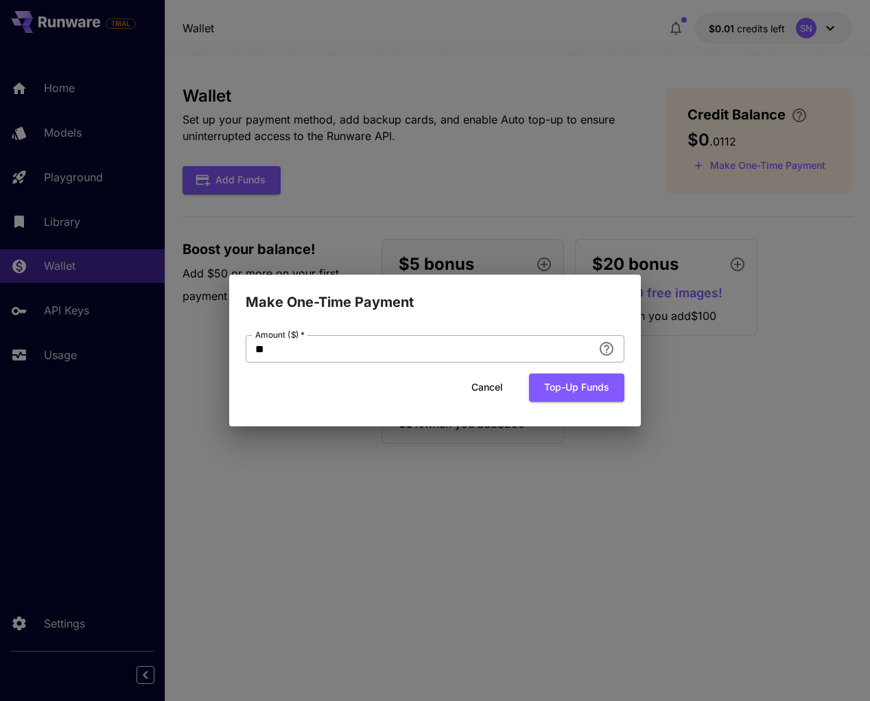
click at [463, 351] on input "**" at bounding box center [419, 348] width 347 height 27
type input "*"
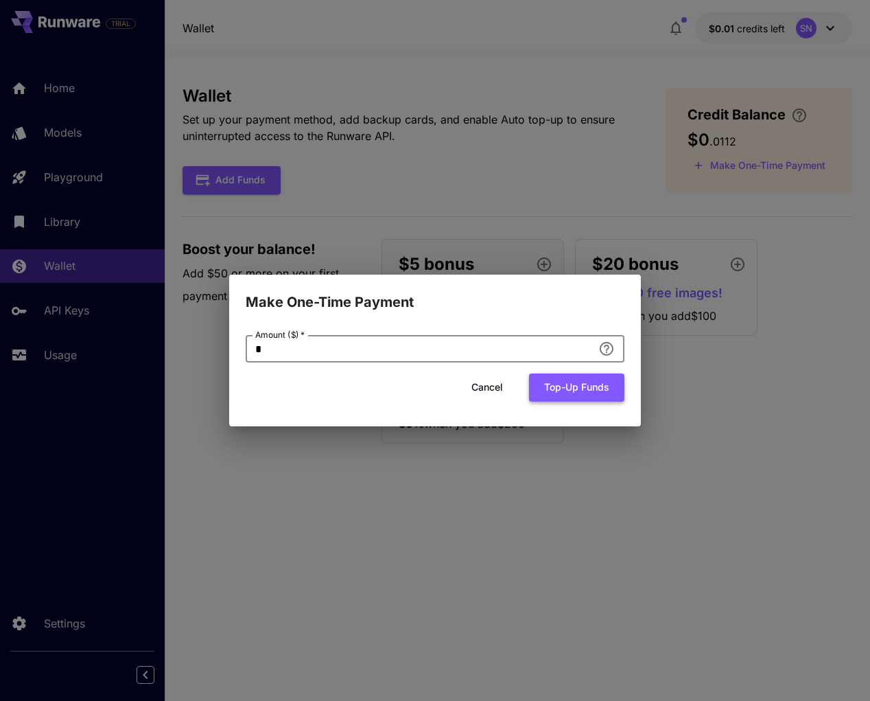
click at [553, 386] on button "Top-up funds" at bounding box center [576, 387] width 95 height 28
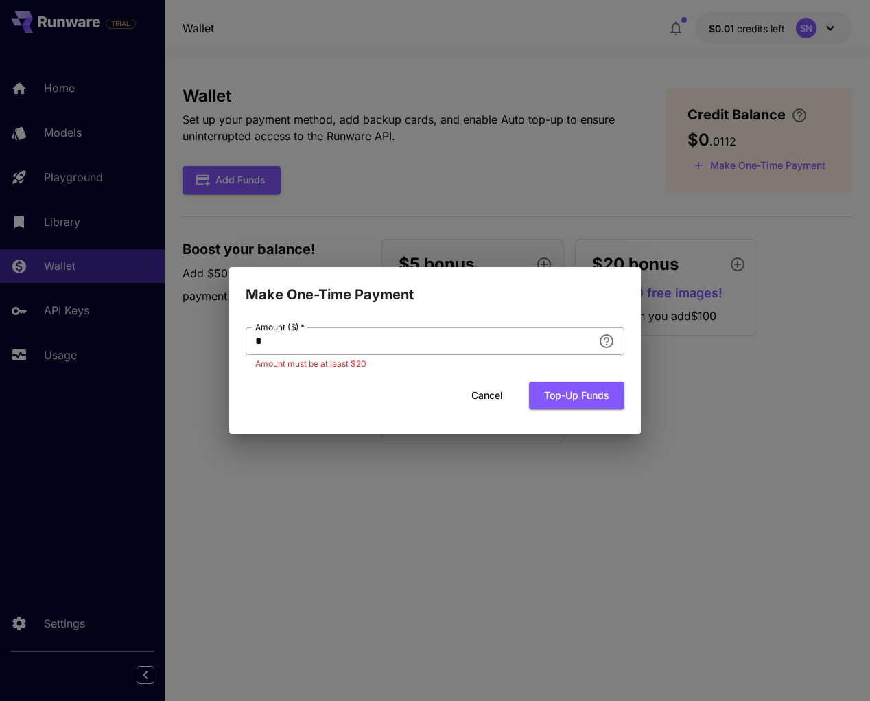
click at [371, 340] on input "*" at bounding box center [419, 340] width 347 height 27
click at [467, 387] on button "Cancel" at bounding box center [487, 396] width 62 height 28
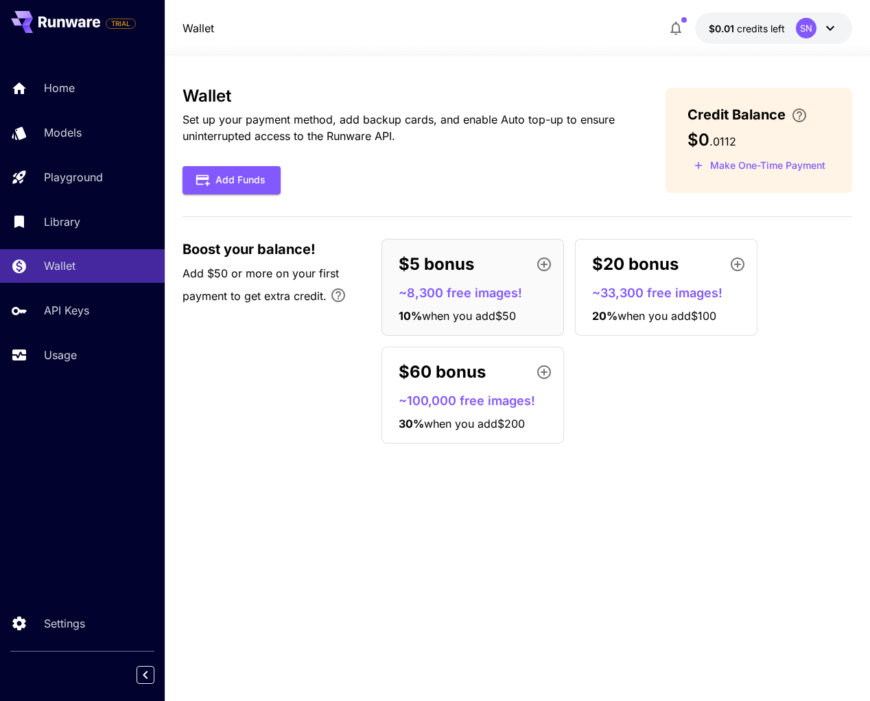
click at [448, 278] on div "$5 bonus" at bounding box center [478, 264] width 159 height 27
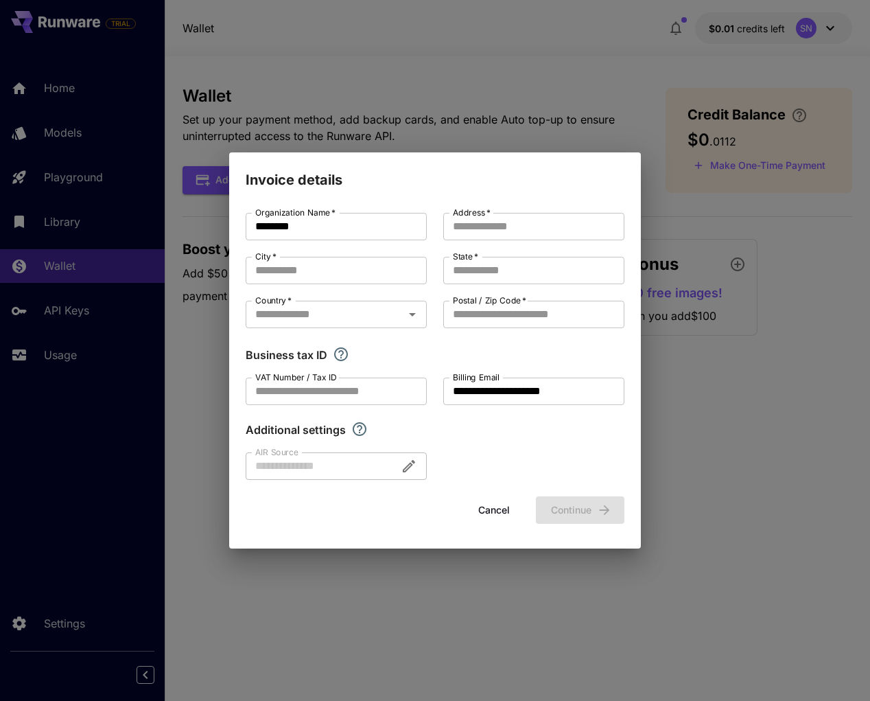
click at [487, 511] on button "Cancel" at bounding box center [494, 510] width 62 height 28
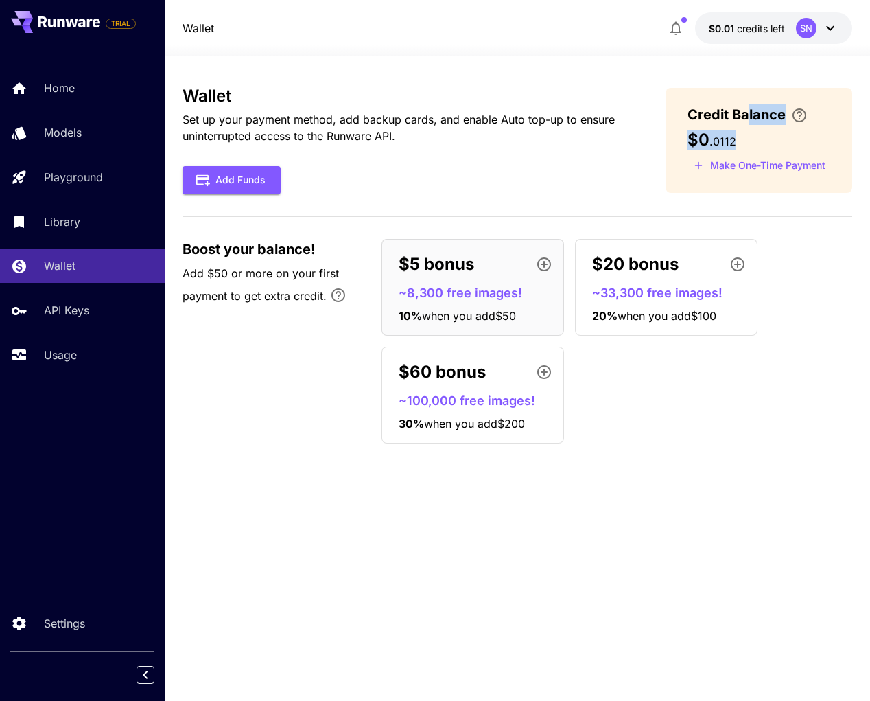
drag, startPoint x: 748, startPoint y: 121, endPoint x: 697, endPoint y: 167, distance: 68.5
click at [698, 167] on div "Credit Balance $0 . 0112 Make One-Time Payment" at bounding box center [759, 140] width 187 height 105
click at [116, 3] on div "TRIAL" at bounding box center [82, 22] width 165 height 44
click at [115, 0] on html "TRIAL Home Models Playground Library Wallet API Keys Usage Settings Wallet $0.0…" at bounding box center [435, 350] width 870 height 701
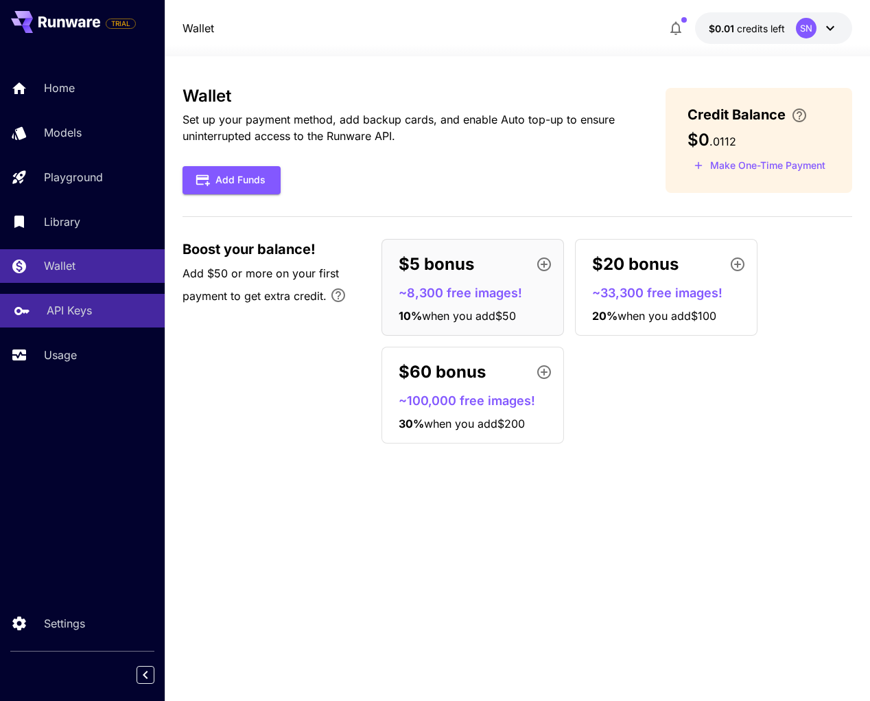
click at [58, 319] on p "API Keys" at bounding box center [69, 310] width 45 height 16
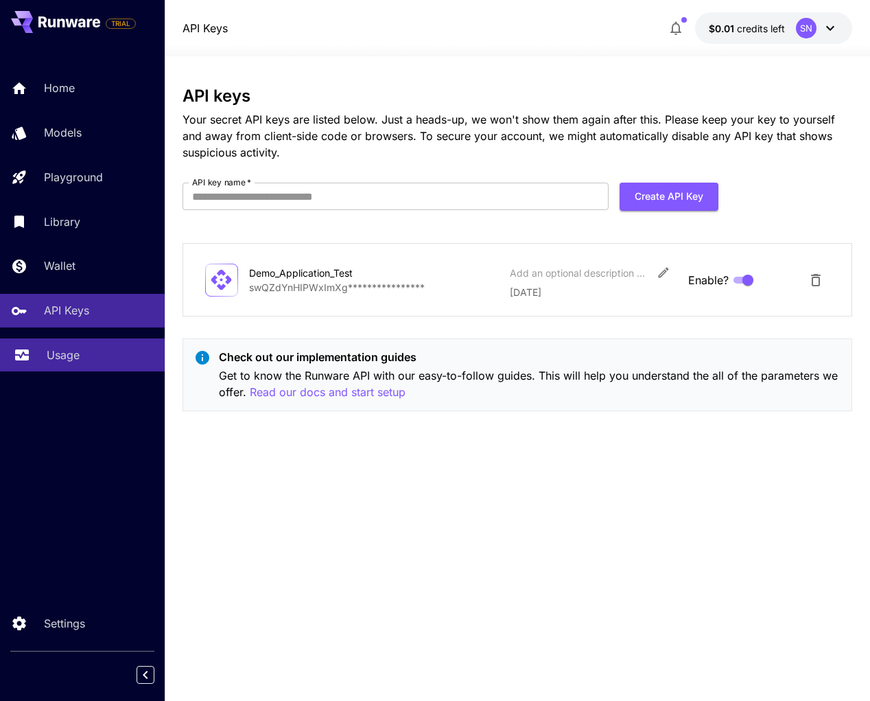
click at [76, 372] on link "Usage" at bounding box center [82, 355] width 165 height 34
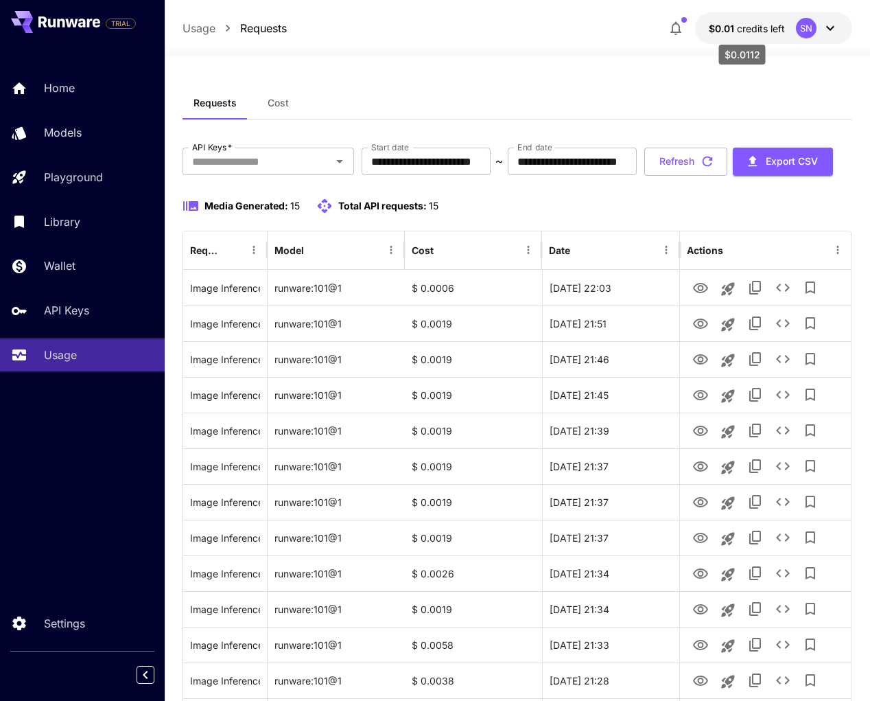
click at [751, 25] on span "credits left" at bounding box center [761, 29] width 48 height 12
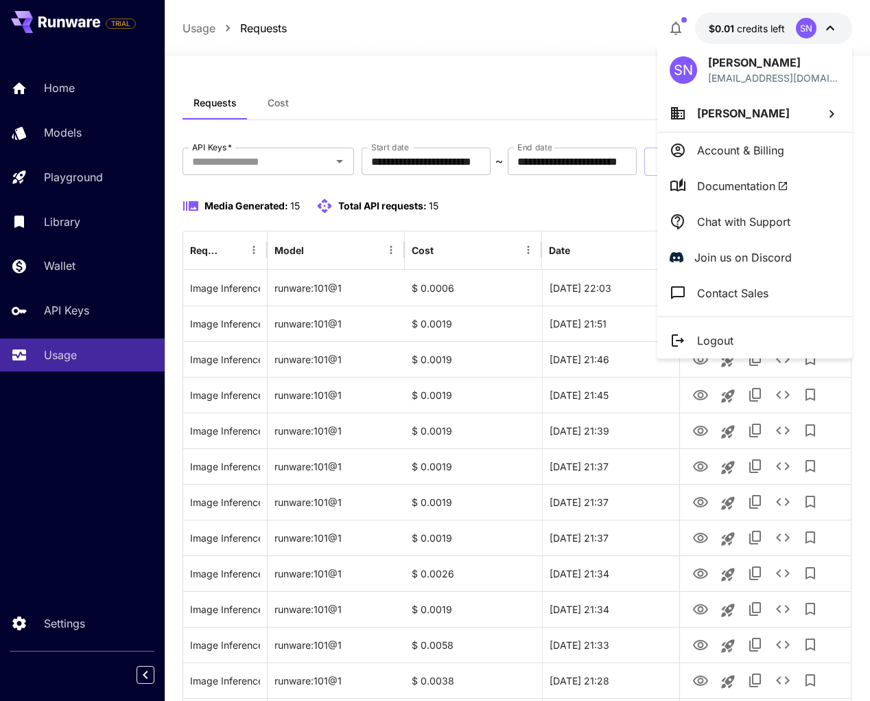
click at [209, 206] on div at bounding box center [435, 350] width 870 height 701
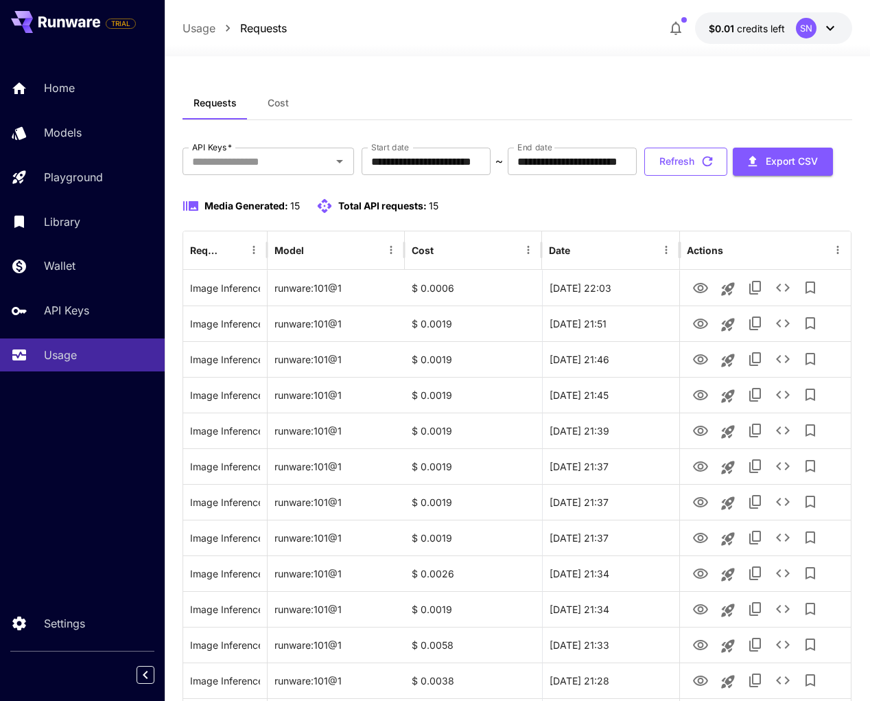
click at [645, 176] on button "Refresh" at bounding box center [686, 162] width 83 height 28
click at [294, 96] on button "Cost" at bounding box center [279, 102] width 62 height 33
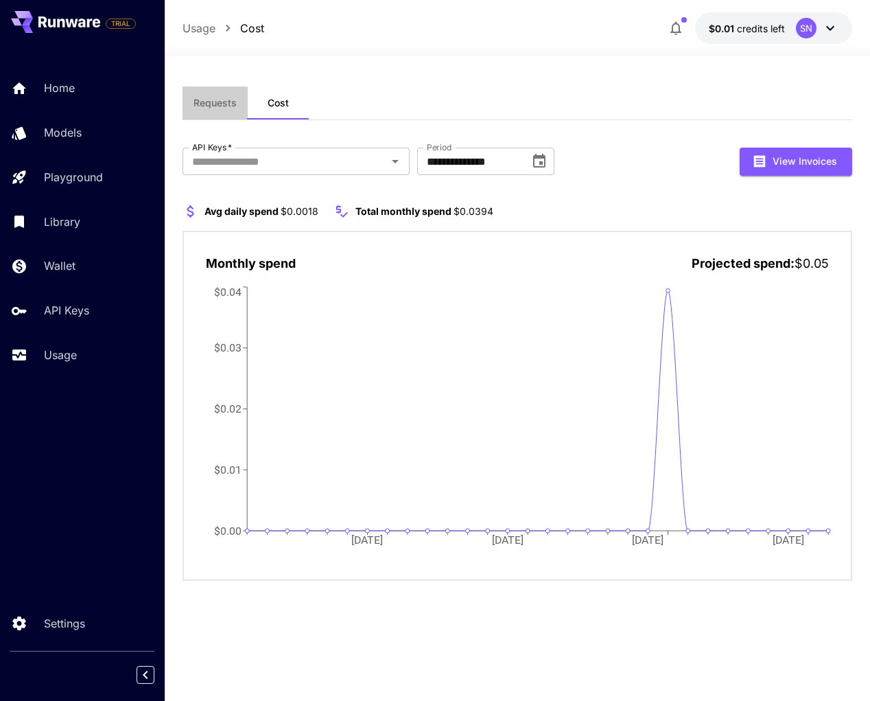
click at [231, 106] on span "Requests" at bounding box center [215, 103] width 43 height 12
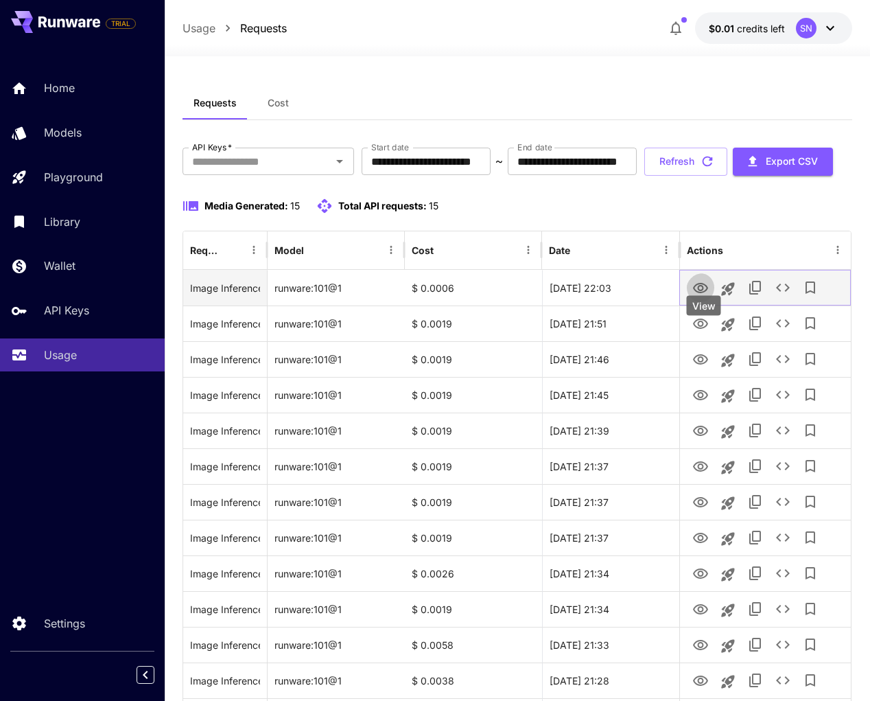
click at [704, 293] on icon "View" at bounding box center [700, 288] width 15 height 10
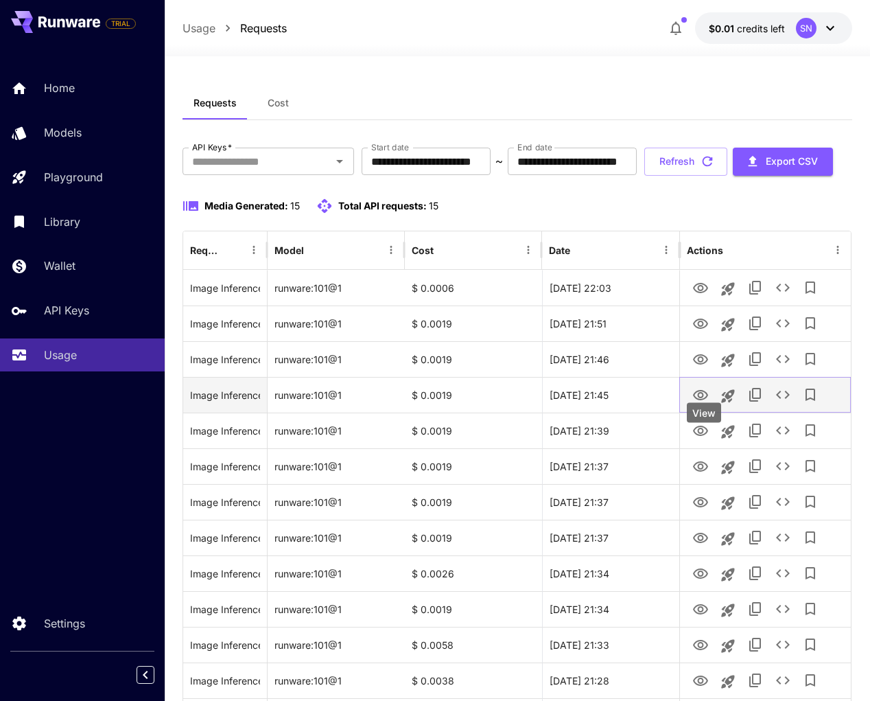
click at [702, 408] on button "View" at bounding box center [700, 394] width 27 height 28
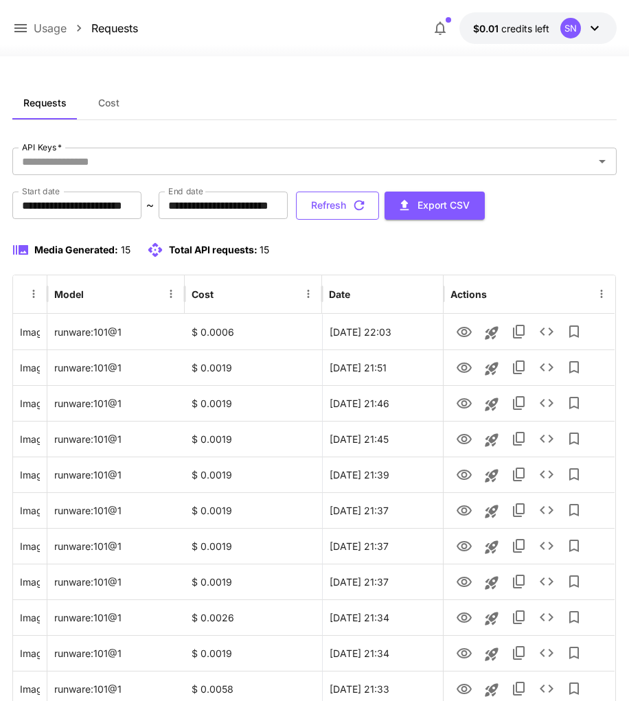
click at [296, 220] on button "Refresh" at bounding box center [337, 206] width 83 height 28
click at [19, 275] on div "**********" at bounding box center [313, 517] width 603 height 739
click at [43, 278] on div "**********" at bounding box center [313, 517] width 603 height 739
click at [296, 220] on button "Refresh" at bounding box center [337, 206] width 83 height 28
click at [14, 29] on icon at bounding box center [20, 28] width 16 height 16
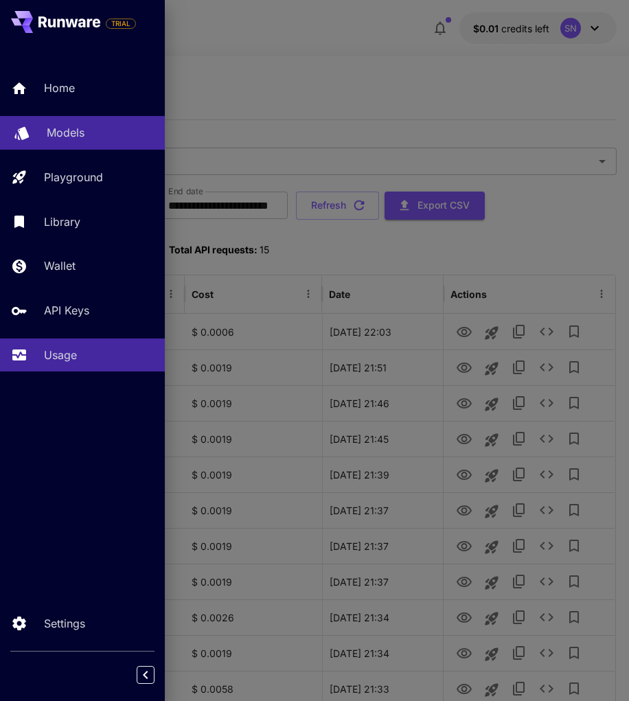
click at [41, 143] on link "Models" at bounding box center [82, 133] width 165 height 34
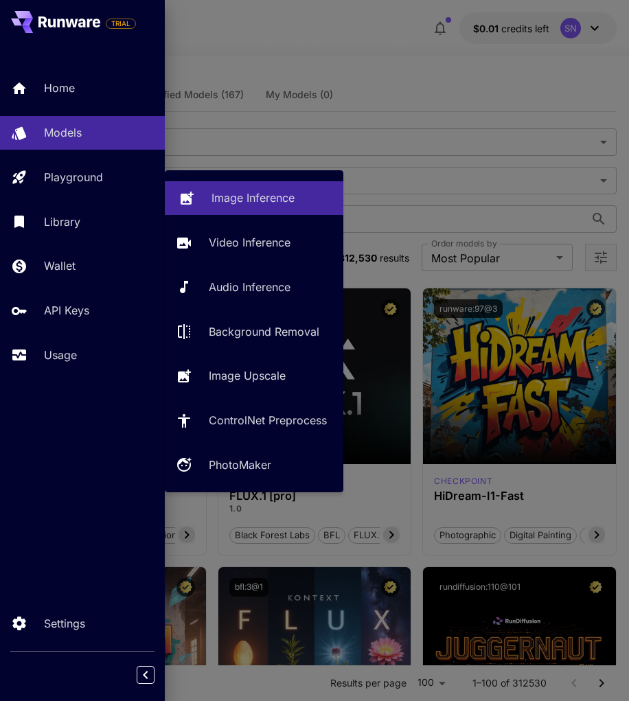
click at [195, 190] on icon at bounding box center [186, 194] width 16 height 16
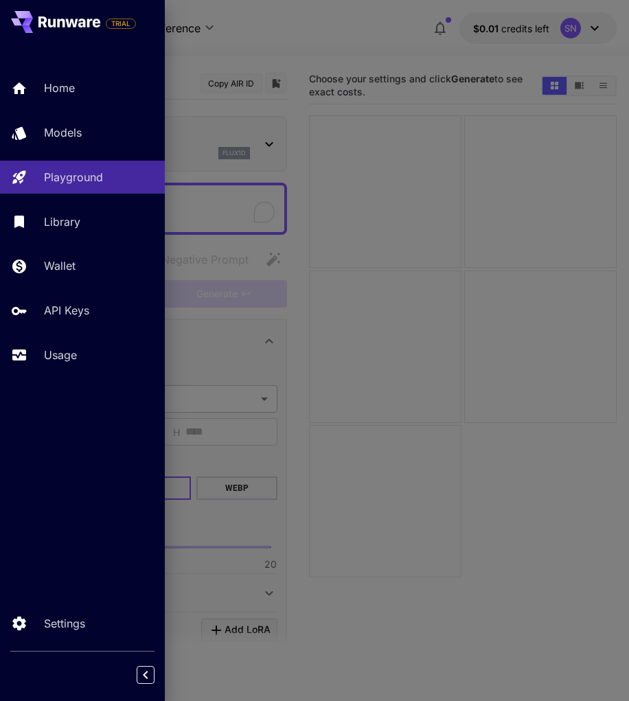
click at [402, 218] on div at bounding box center [314, 350] width 629 height 701
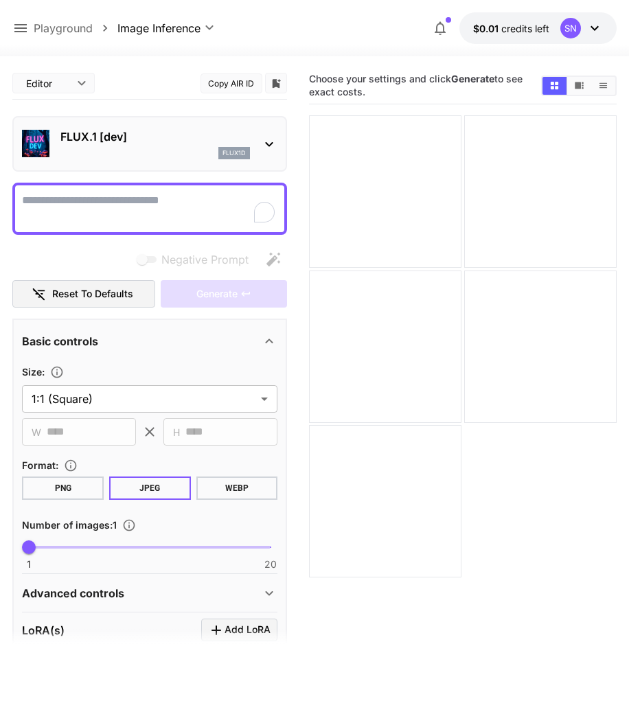
click at [66, 191] on div at bounding box center [149, 209] width 275 height 52
click at [66, 192] on div at bounding box center [149, 209] width 275 height 52
click at [55, 207] on textarea "Negative Prompt" at bounding box center [149, 208] width 255 height 33
type textarea "*"
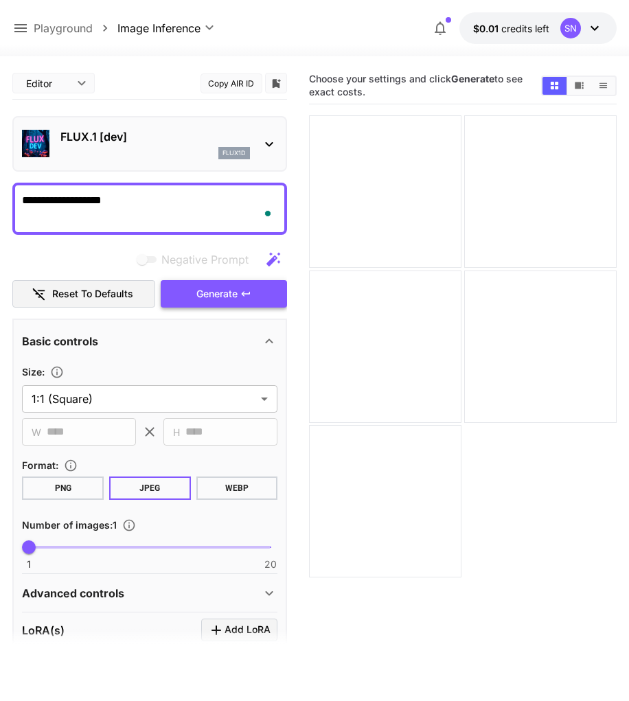
type textarea "**********"
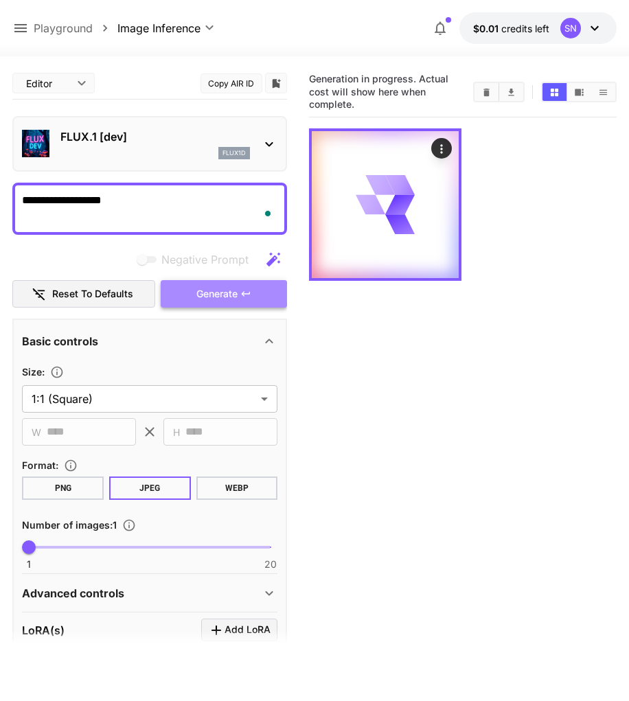
click at [192, 302] on button "Generate" at bounding box center [224, 294] width 126 height 28
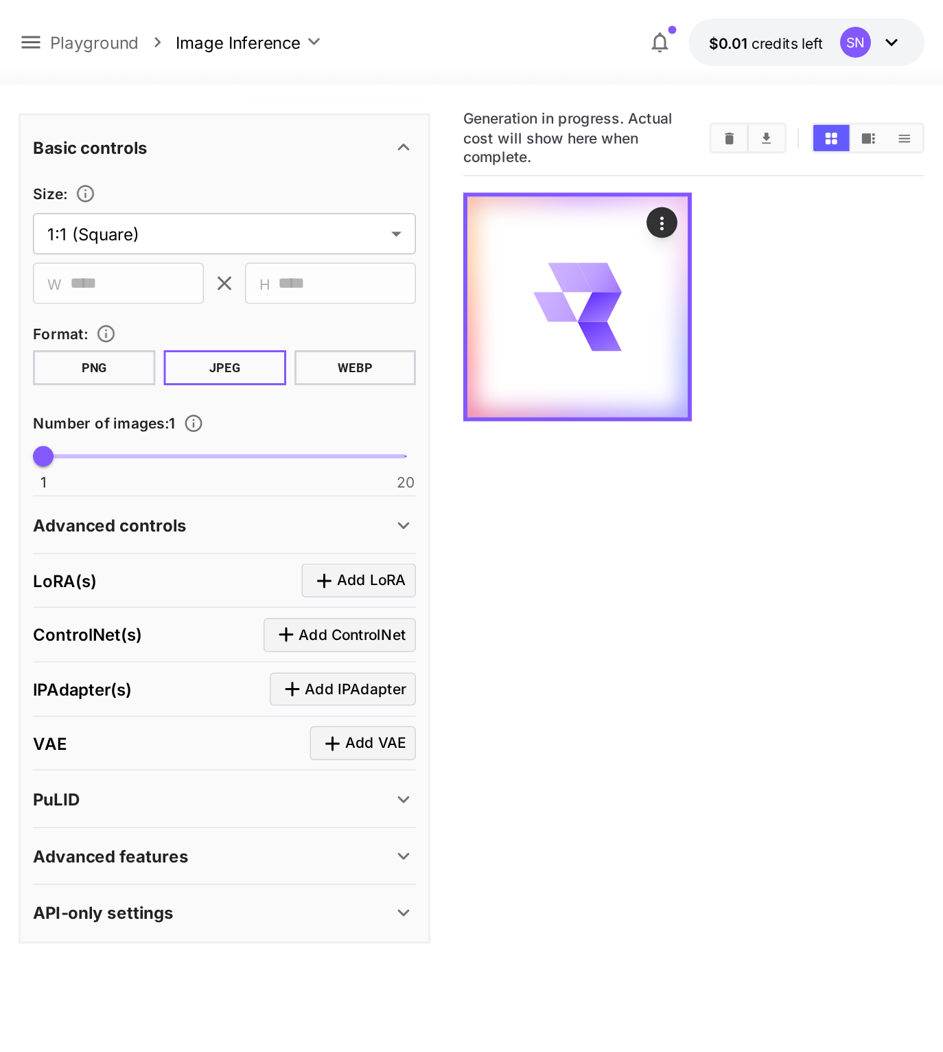
scroll to position [5, 0]
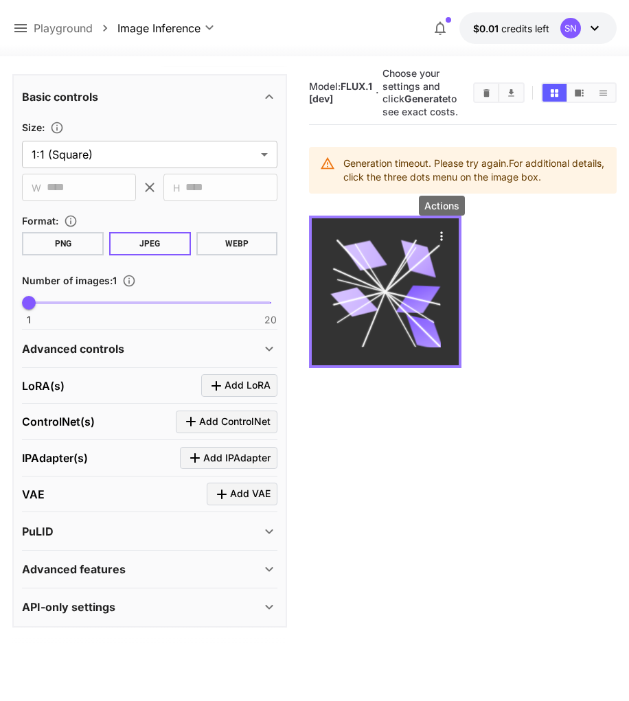
click at [440, 236] on icon "Actions" at bounding box center [442, 236] width 14 height 14
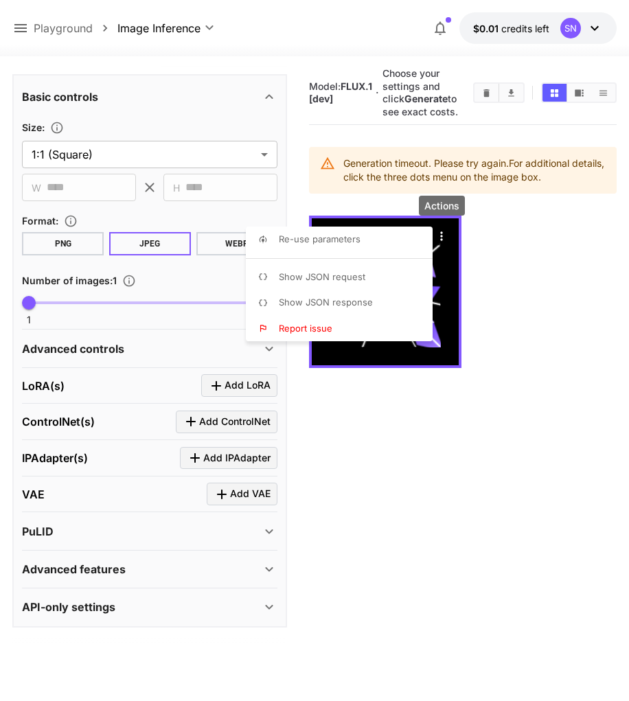
click at [500, 310] on div at bounding box center [314, 350] width 629 height 701
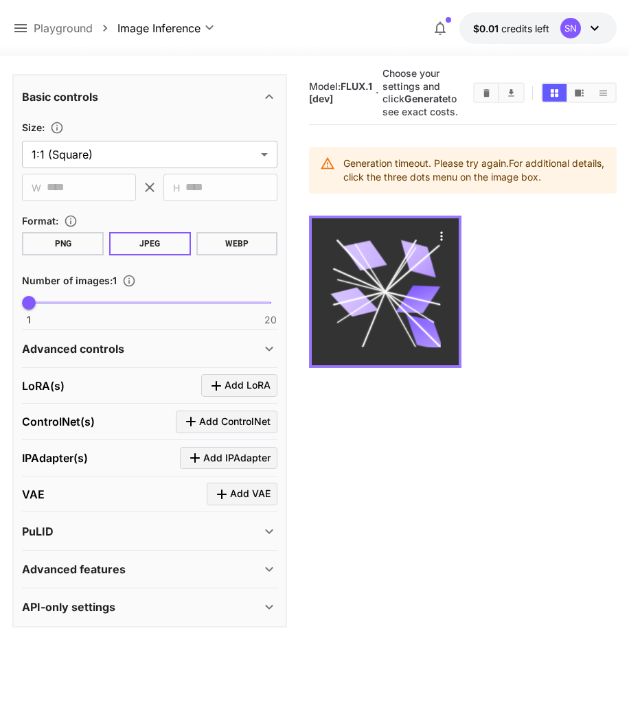
click at [418, 310] on icon at bounding box center [417, 299] width 45 height 28
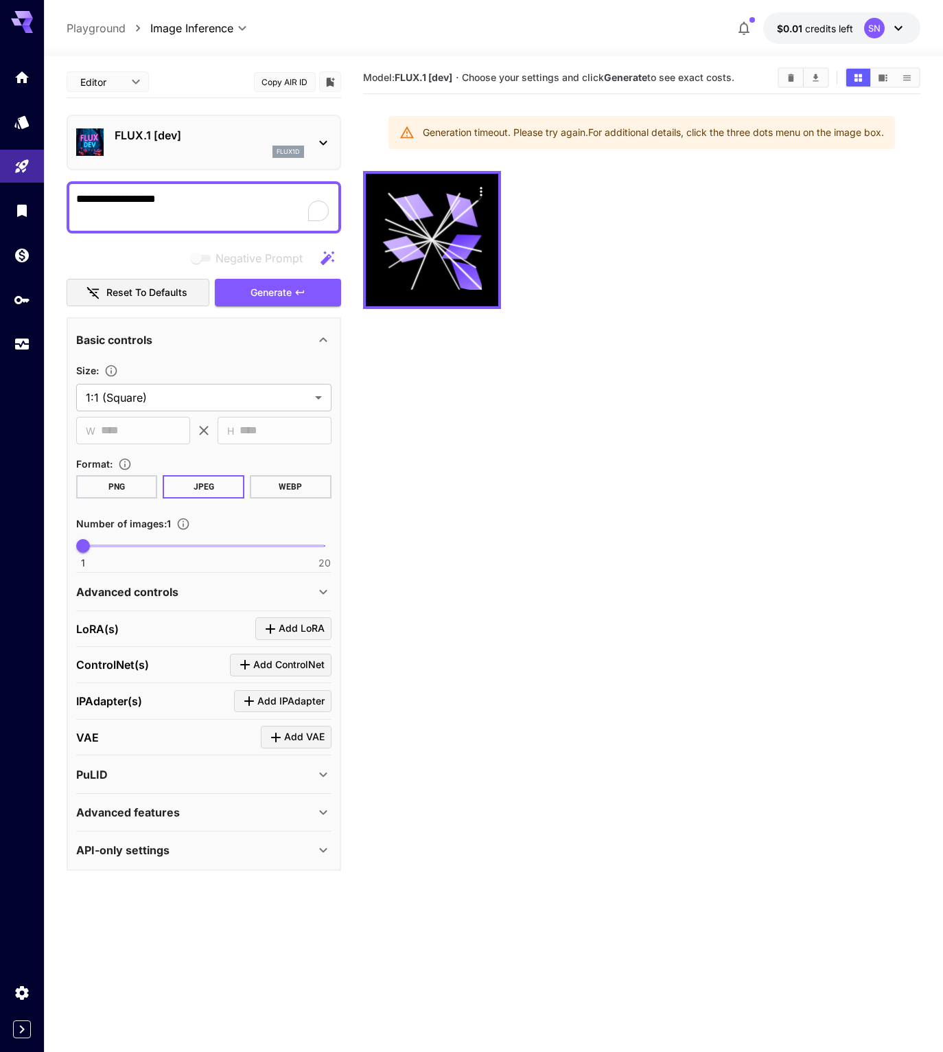
scroll to position [0, 0]
click at [169, 158] on div "flux1d" at bounding box center [209, 152] width 189 height 12
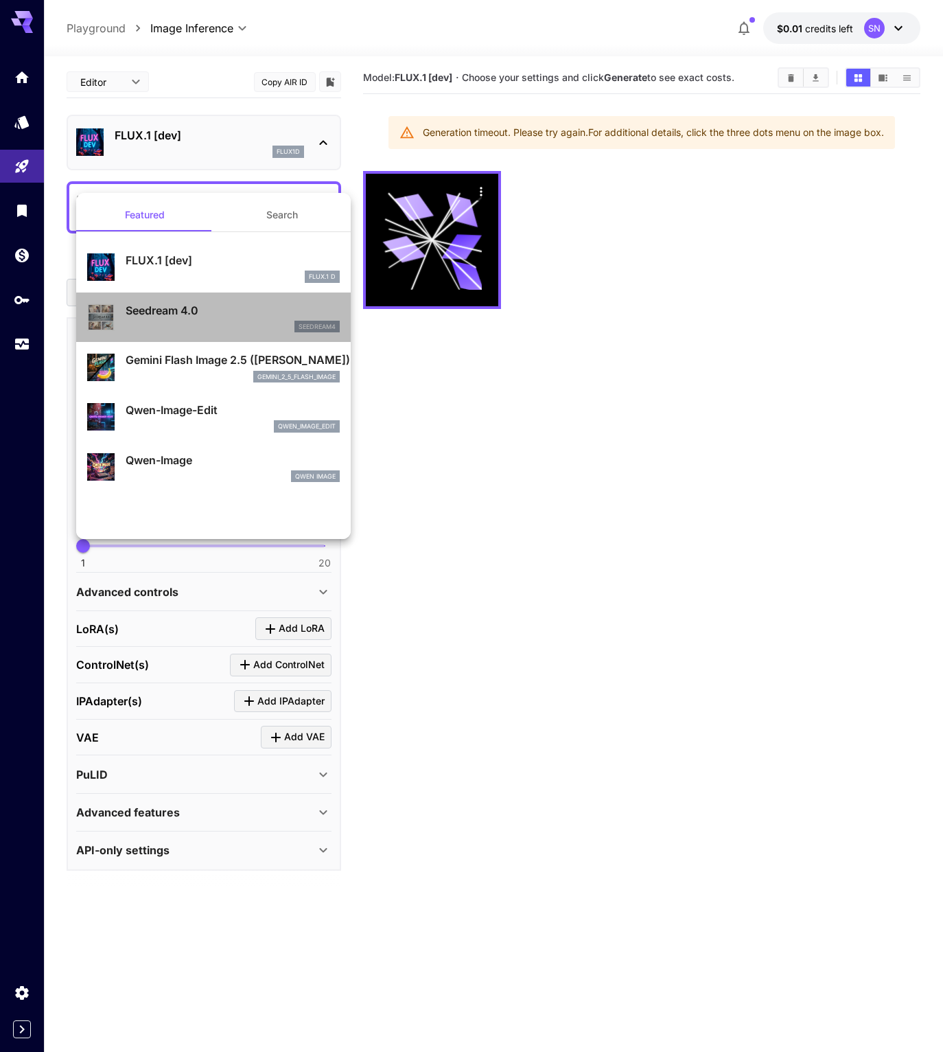
click at [174, 333] on div "seedream4" at bounding box center [233, 327] width 214 height 12
type input "**********"
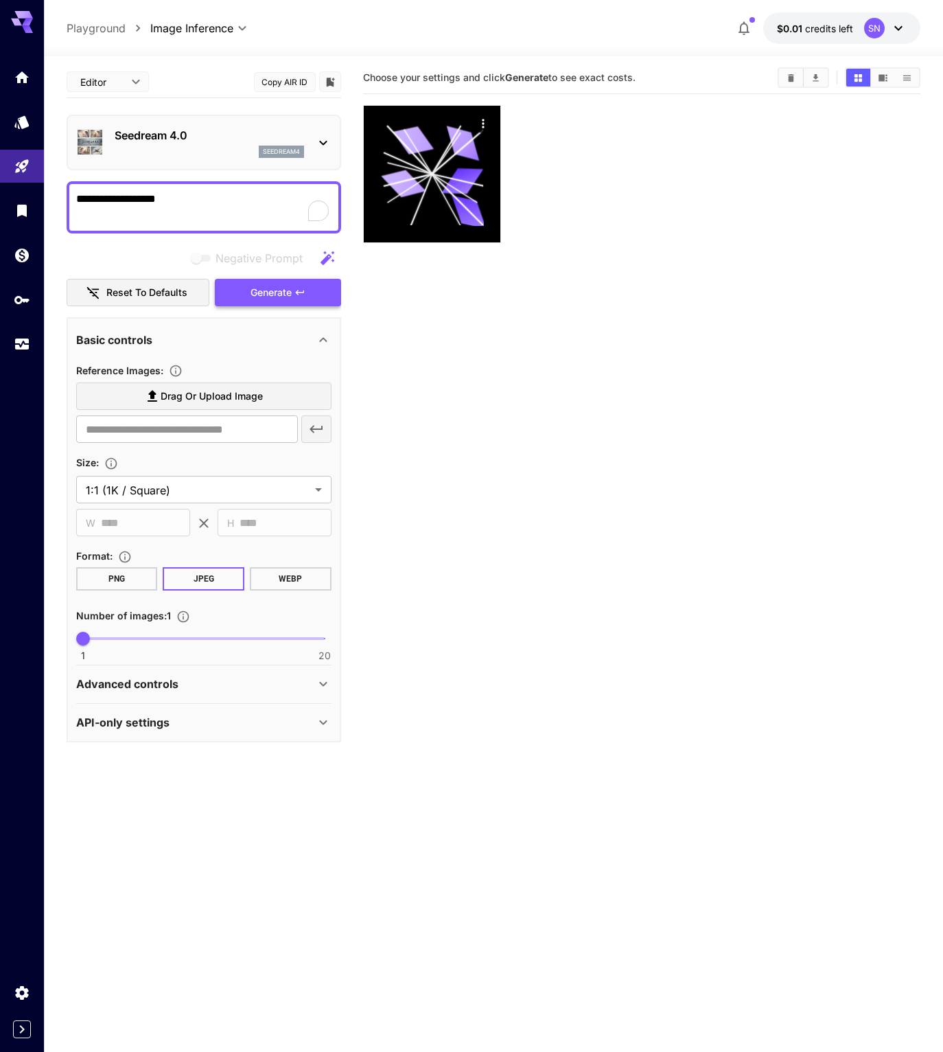
click at [251, 301] on span "Generate" at bounding box center [271, 292] width 41 height 17
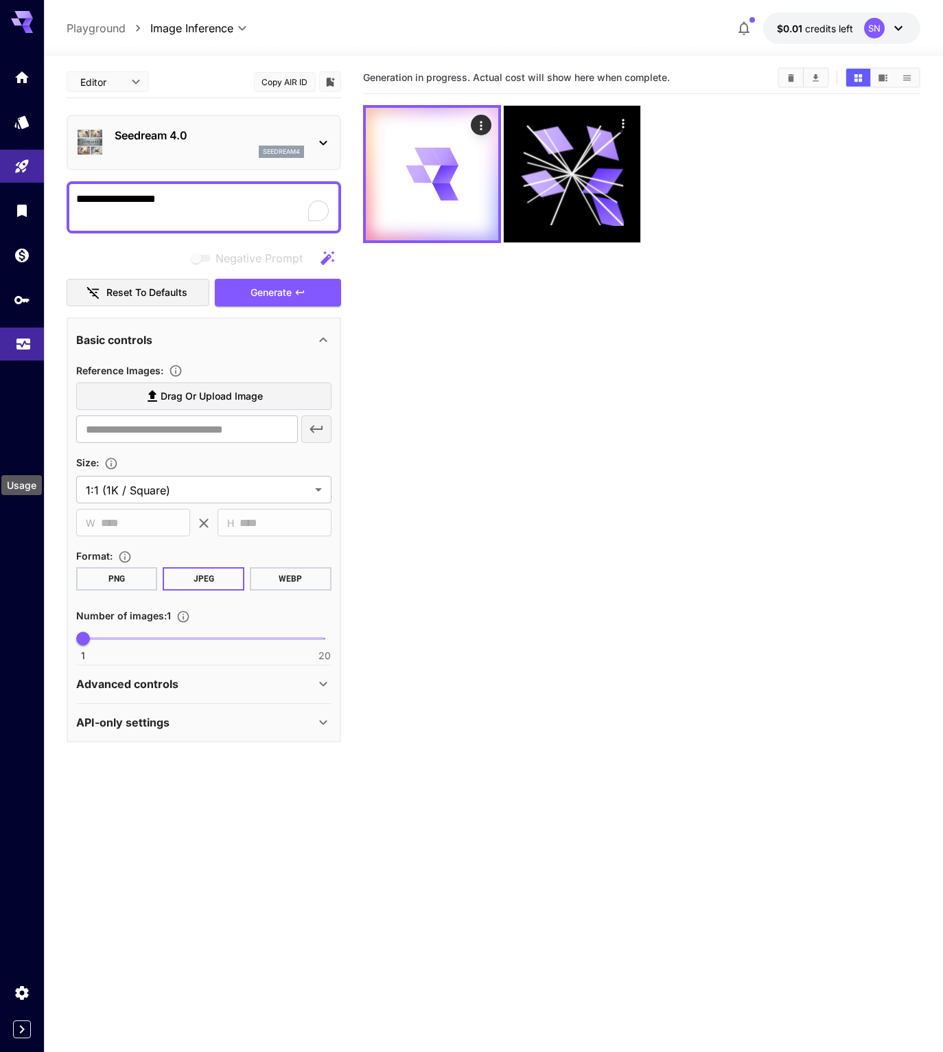
click at [23, 348] on icon "Usage" at bounding box center [23, 340] width 16 height 16
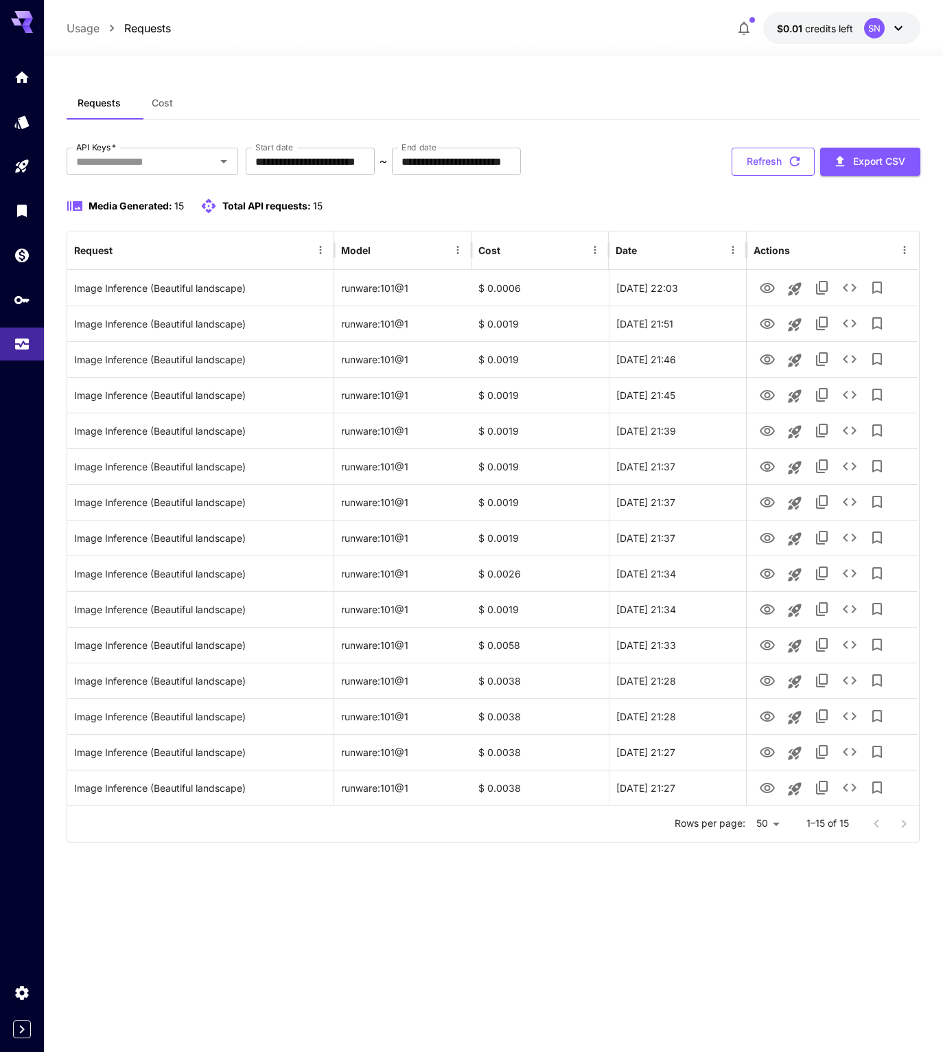
click at [732, 176] on button "Refresh" at bounding box center [773, 162] width 83 height 28
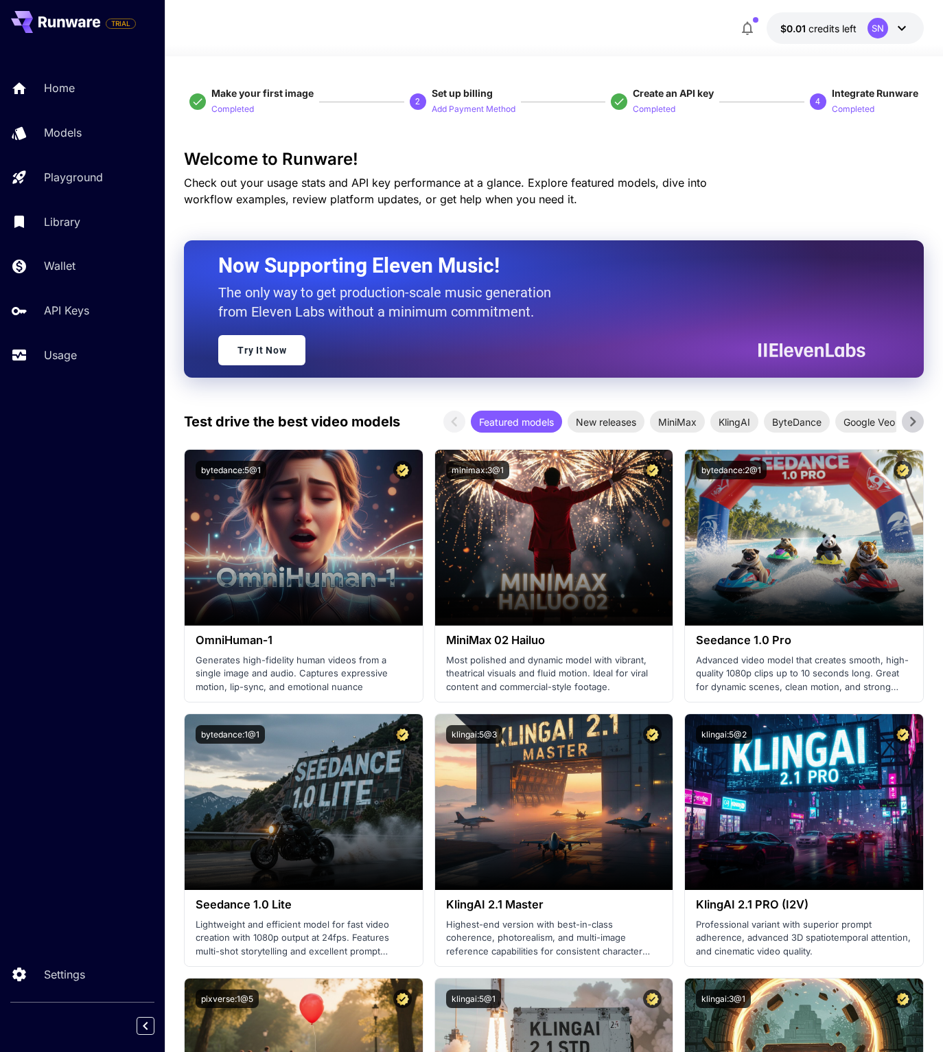
click at [791, 43] on button "$0.01 credits left SN" at bounding box center [845, 28] width 157 height 32
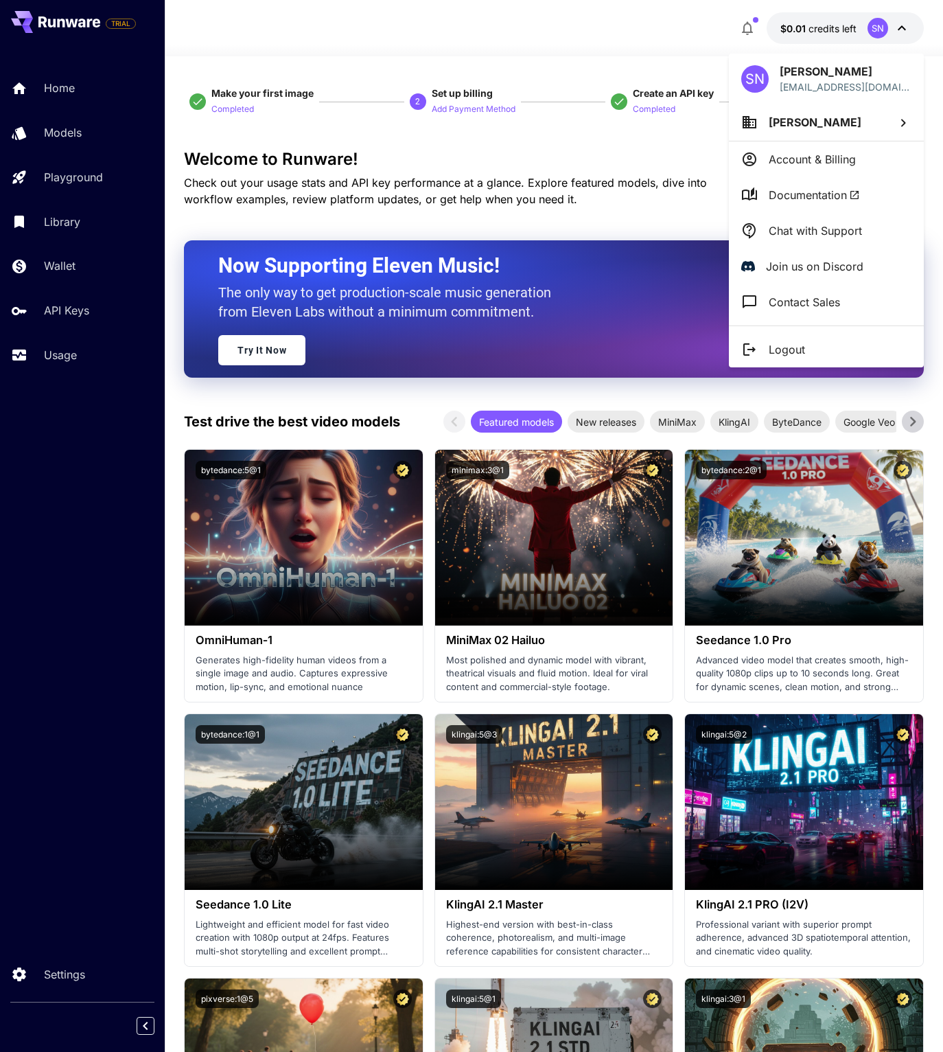
click at [339, 137] on div at bounding box center [471, 526] width 943 height 1052
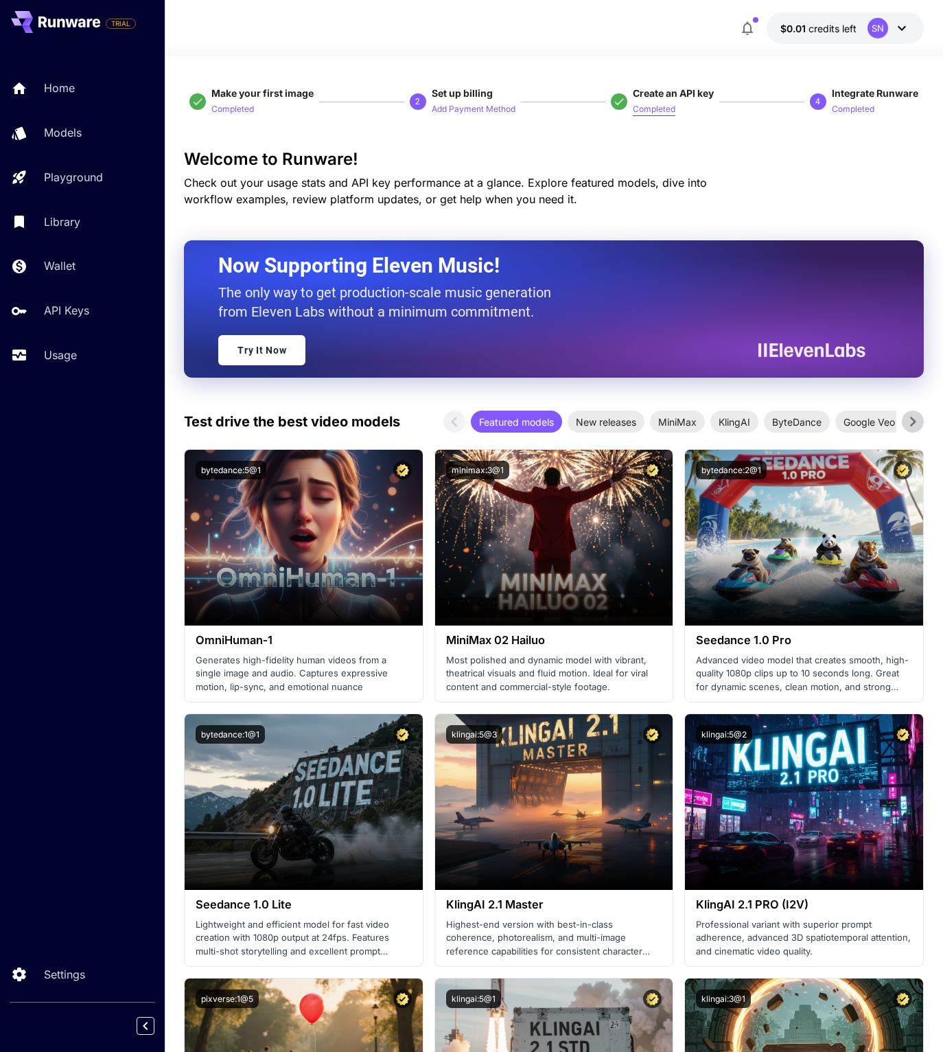
click at [651, 116] on p "Completed" at bounding box center [654, 109] width 43 height 13
click at [840, 114] on p "Completed" at bounding box center [853, 109] width 43 height 13
click at [63, 372] on link "Usage" at bounding box center [82, 355] width 165 height 34
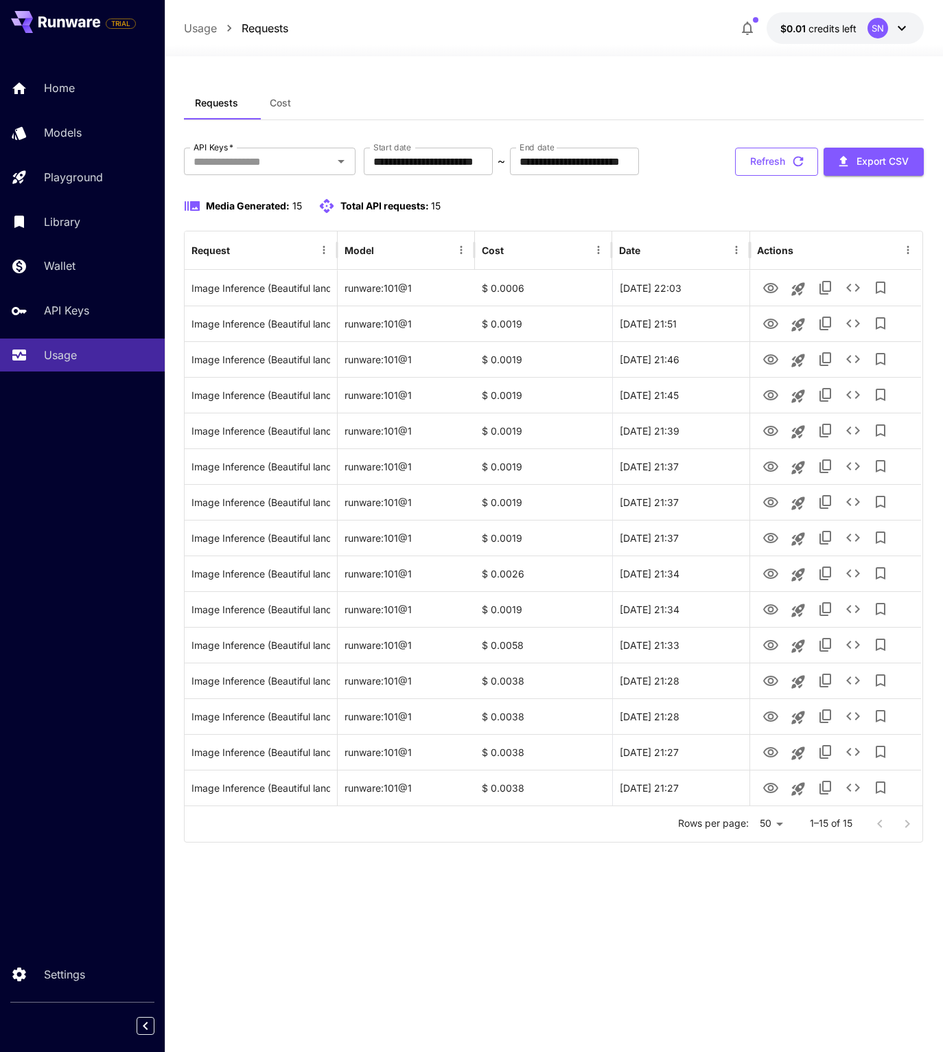
click at [791, 169] on icon "button" at bounding box center [798, 161] width 15 height 15
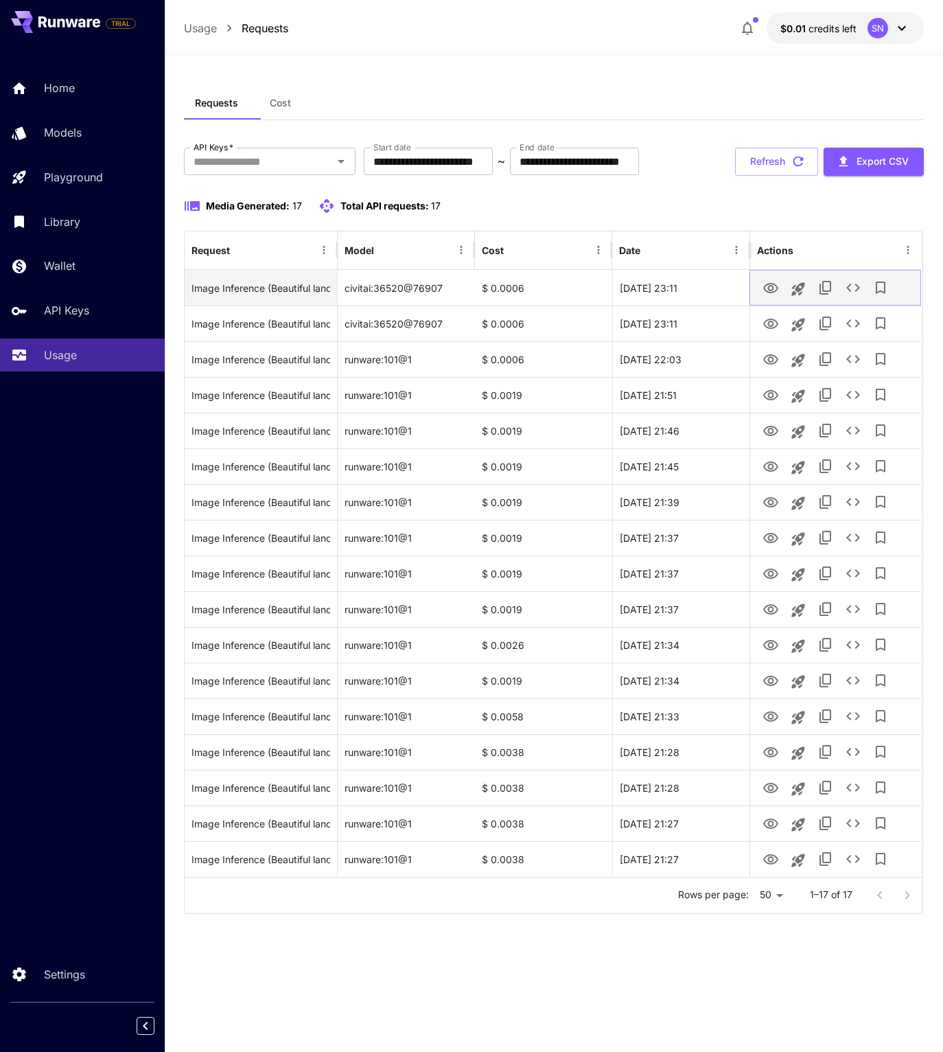
click at [778, 293] on icon "View" at bounding box center [770, 288] width 15 height 10
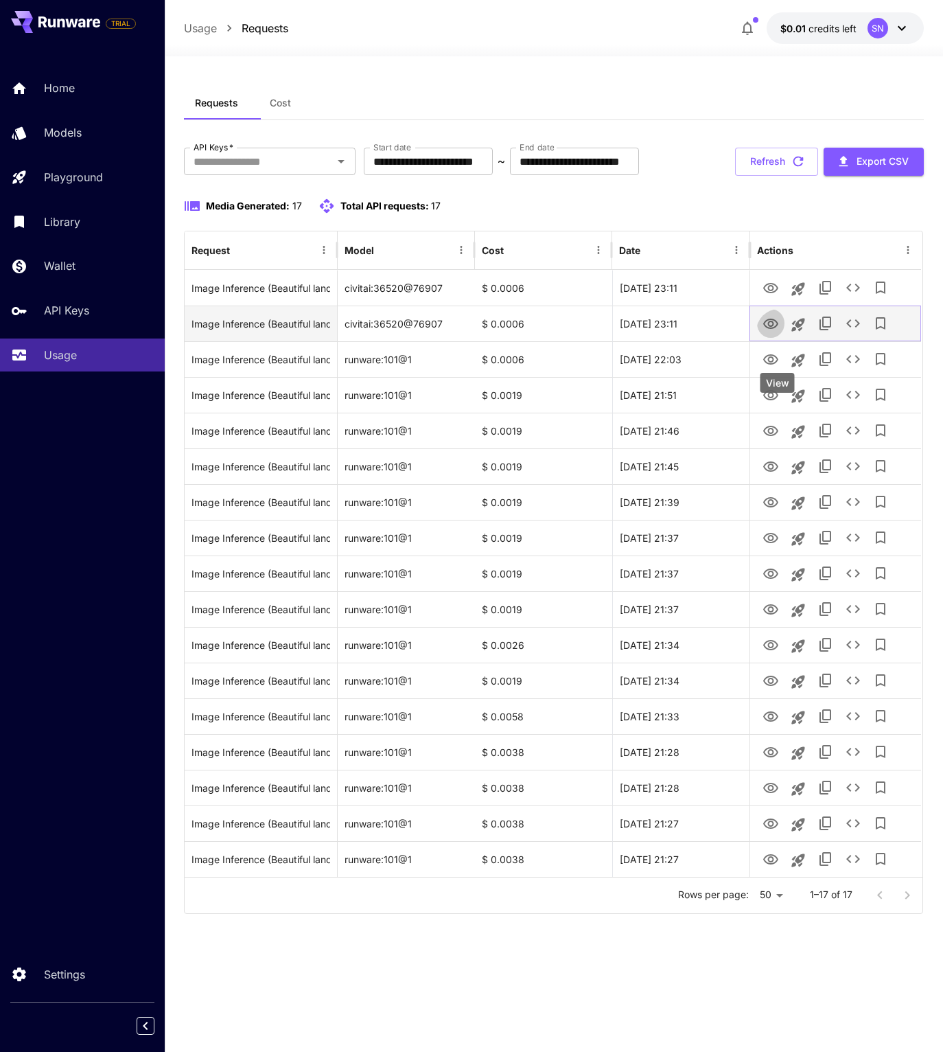
click at [779, 332] on icon "View" at bounding box center [771, 324] width 16 height 16
click at [791, 169] on icon "button" at bounding box center [798, 161] width 15 height 15
click at [735, 176] on button "Refresh" at bounding box center [776, 162] width 83 height 28
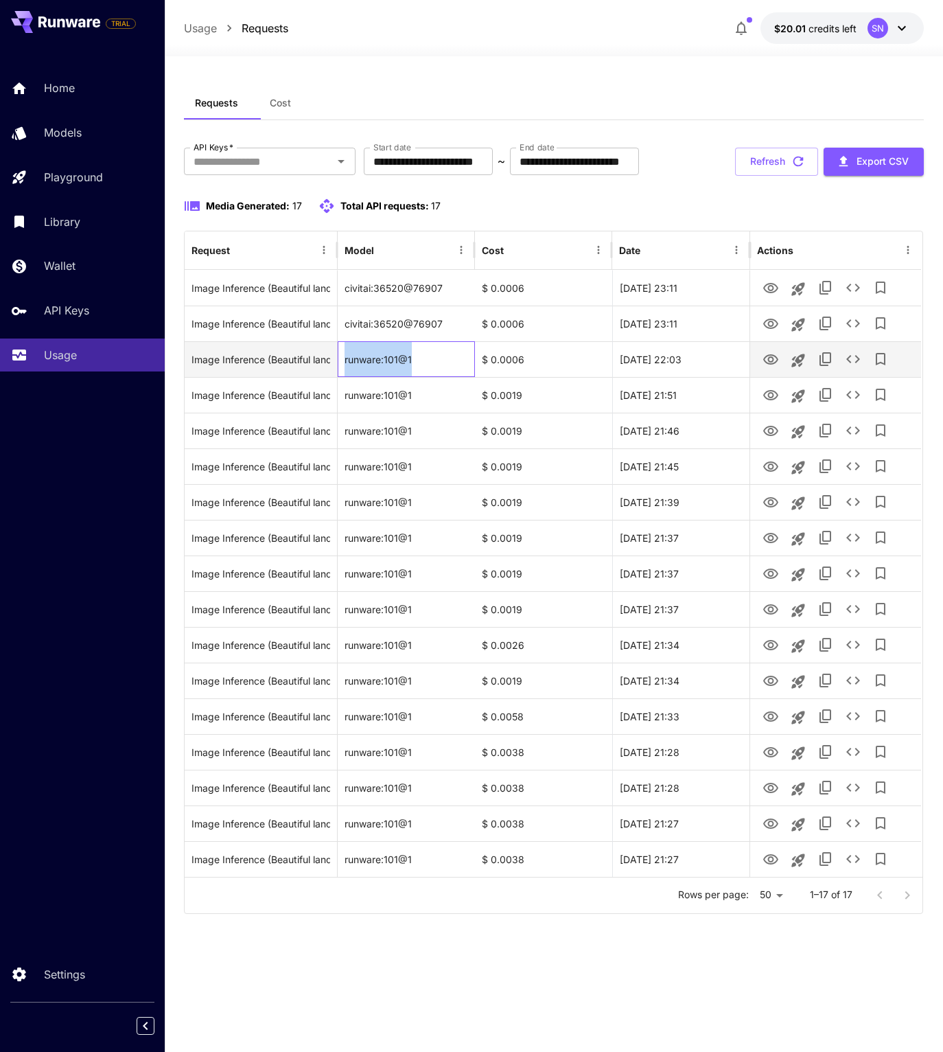
drag, startPoint x: 340, startPoint y: 453, endPoint x: 446, endPoint y: 456, distance: 105.7
click at [450, 377] on div "runware:101@1" at bounding box center [406, 359] width 137 height 36
drag, startPoint x: 25, startPoint y: 430, endPoint x: 402, endPoint y: 457, distance: 378.5
click at [402, 377] on div "runware:101@1" at bounding box center [406, 359] width 137 height 36
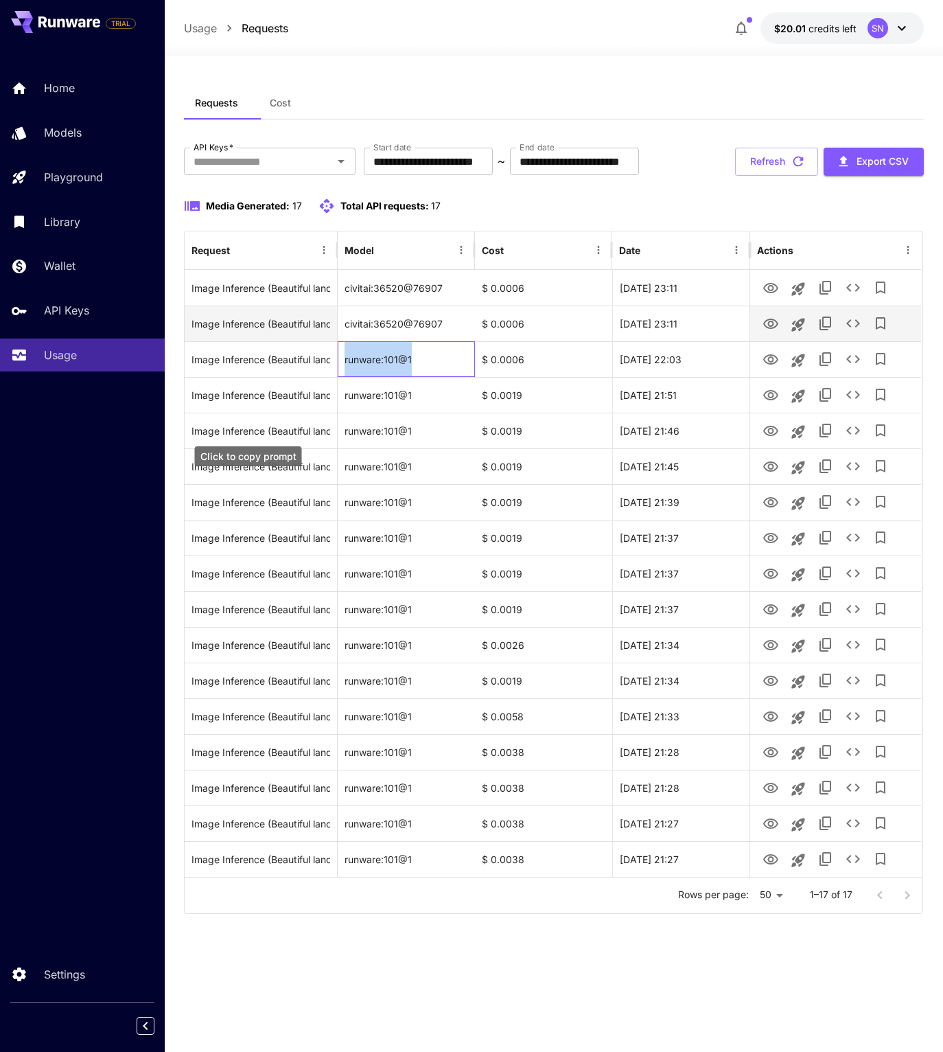
copy div "runware:101@1"
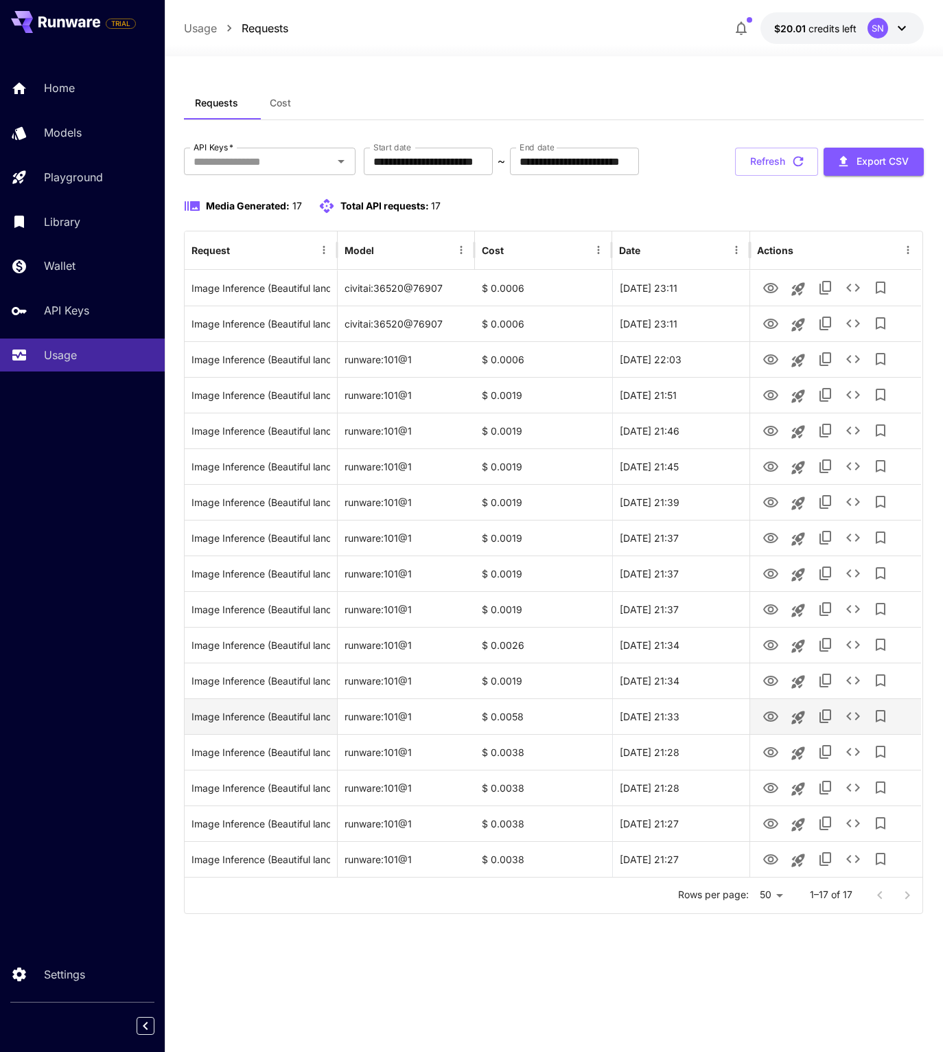
scroll to position [10, 0]
click at [896, 909] on div at bounding box center [893, 894] width 55 height 27
click at [866, 909] on div at bounding box center [893, 894] width 55 height 27
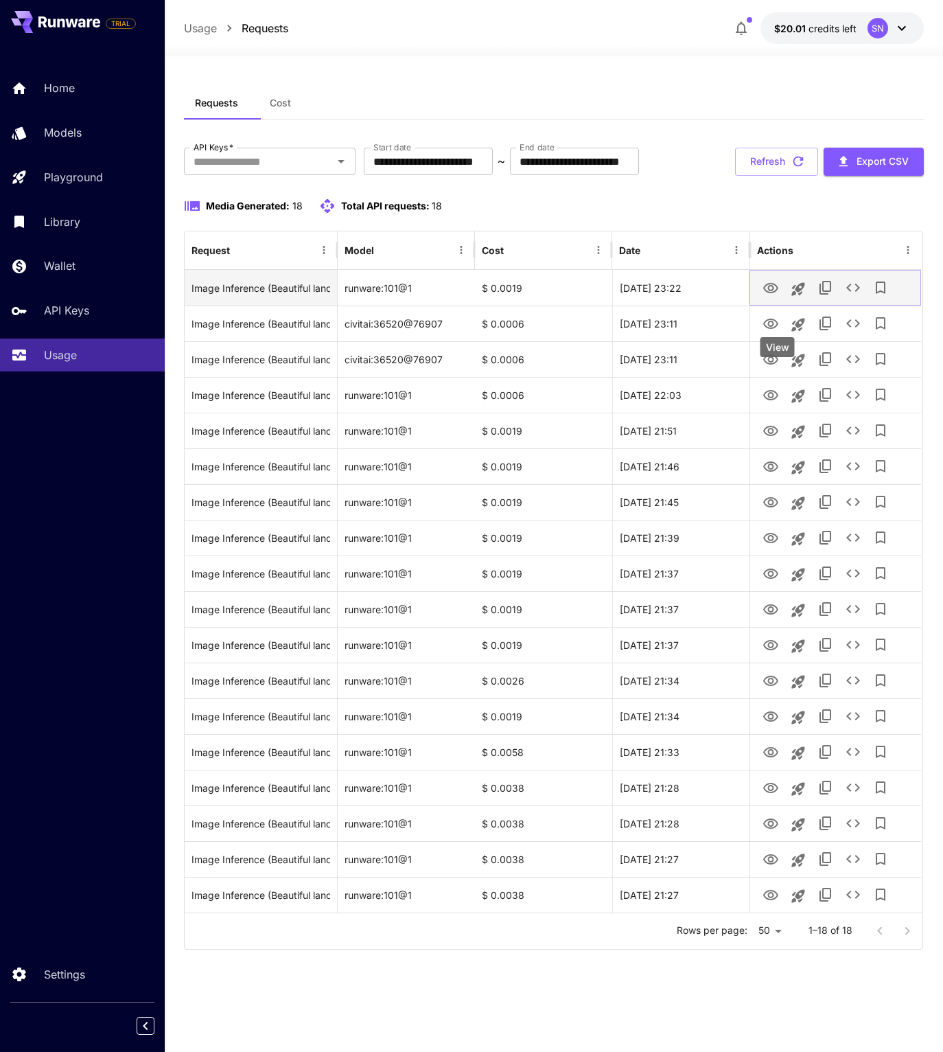
click at [770, 297] on icon "View" at bounding box center [771, 288] width 16 height 16
click at [805, 295] on icon "Launch in playground" at bounding box center [797, 288] width 13 height 13
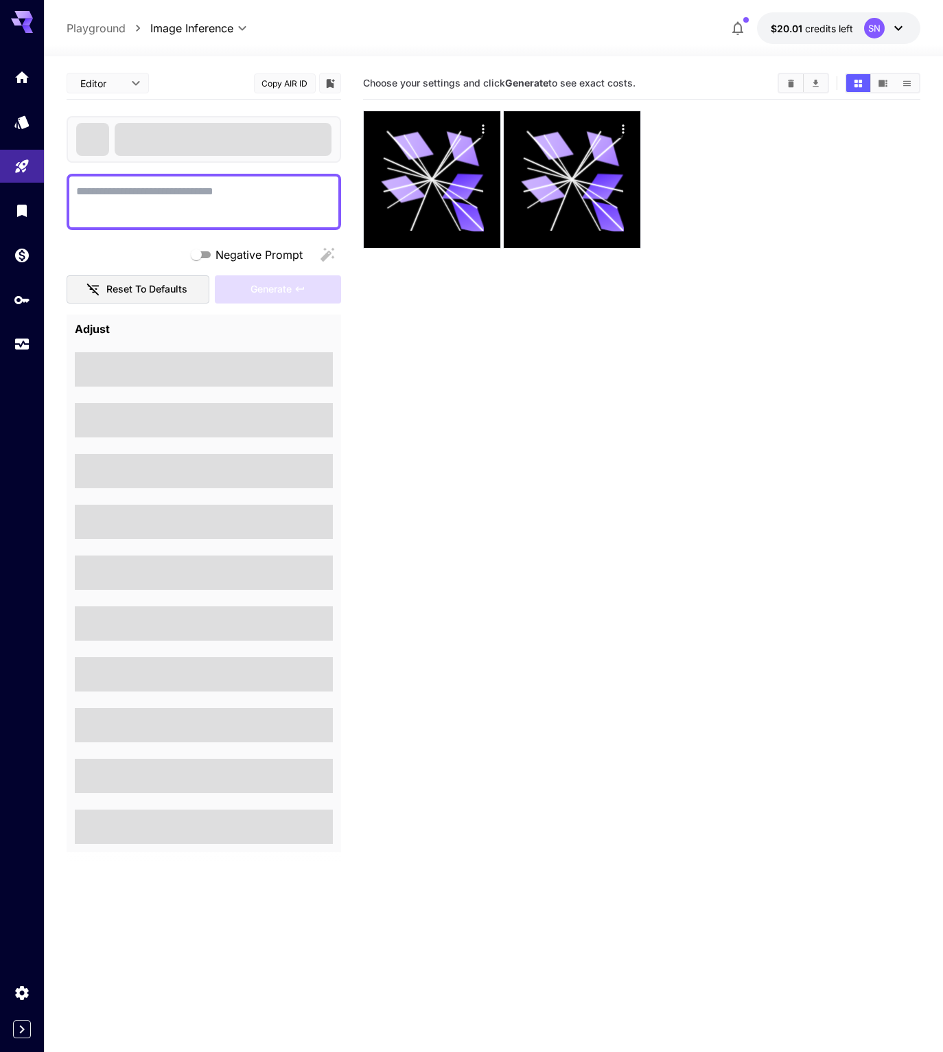
type textarea "**********"
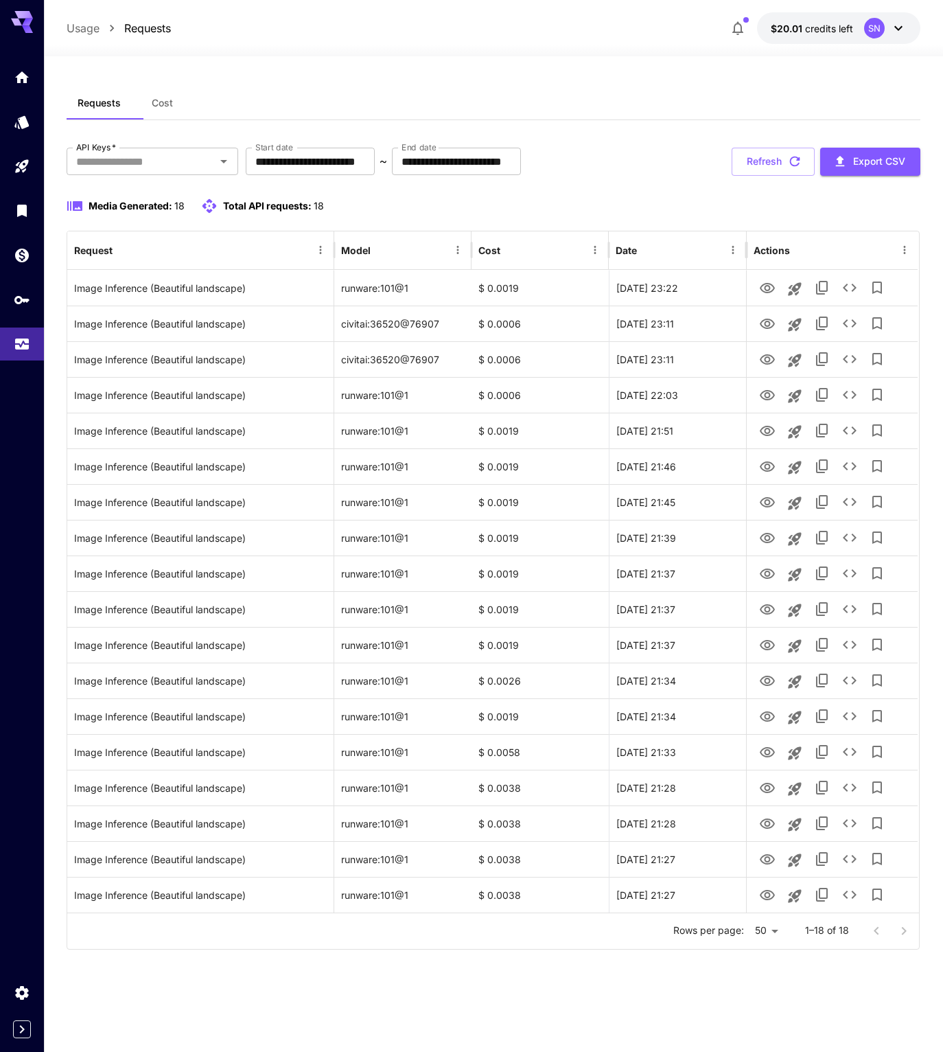
click at [684, 0] on div "Usage Requests $20.01 credits left SN" at bounding box center [493, 28] width 899 height 56
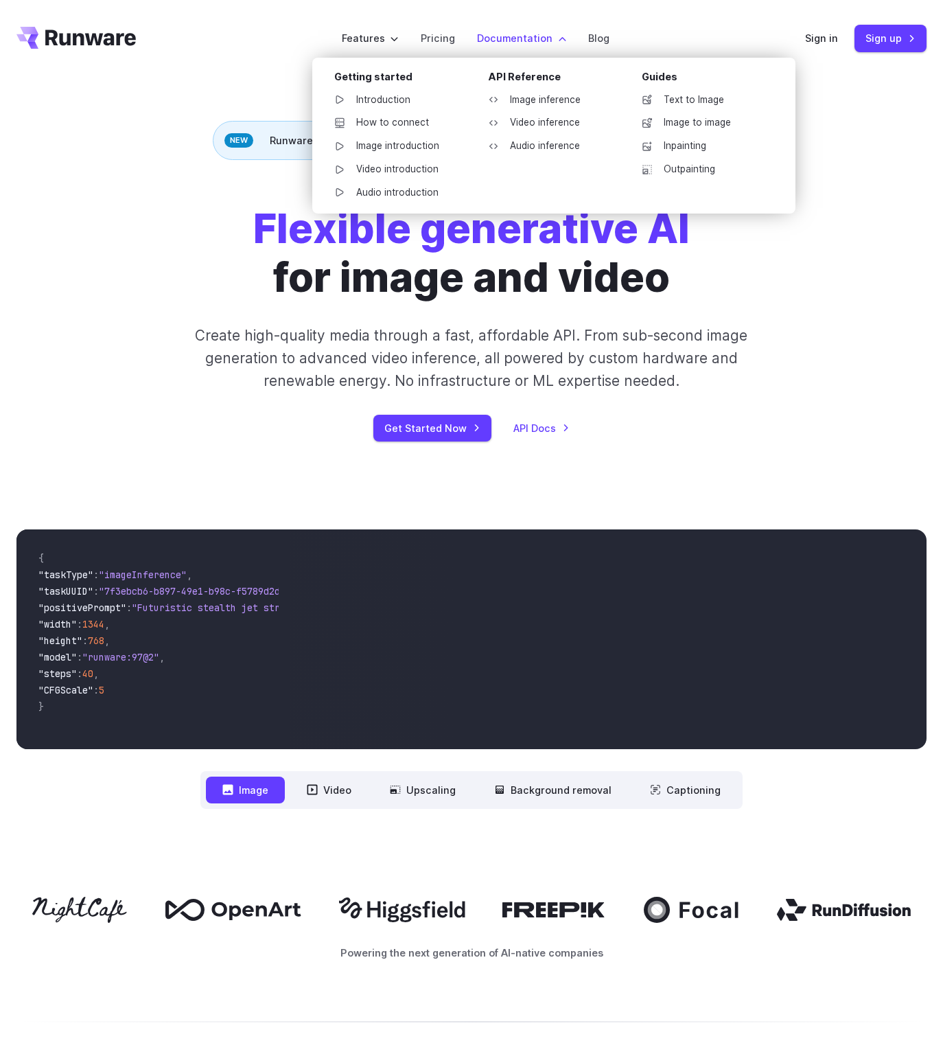
click at [504, 43] on label "Documentation" at bounding box center [521, 38] width 89 height 16
click at [431, 133] on link "How to connect" at bounding box center [394, 123] width 143 height 21
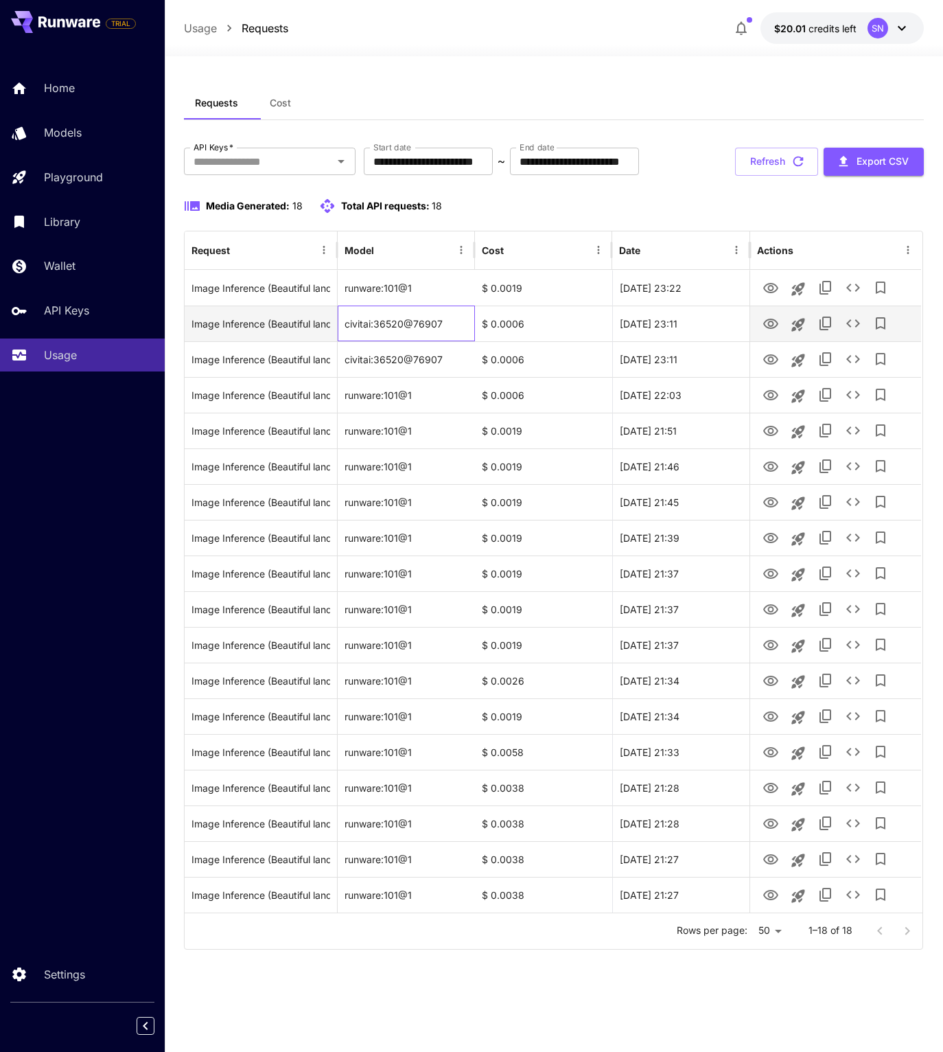
click at [420, 341] on div "civitai:36520@76907" at bounding box center [406, 323] width 137 height 36
click at [413, 341] on div "civitai:36520@76907" at bounding box center [406, 323] width 137 height 36
drag, startPoint x: 347, startPoint y: 417, endPoint x: 453, endPoint y: 420, distance: 105.7
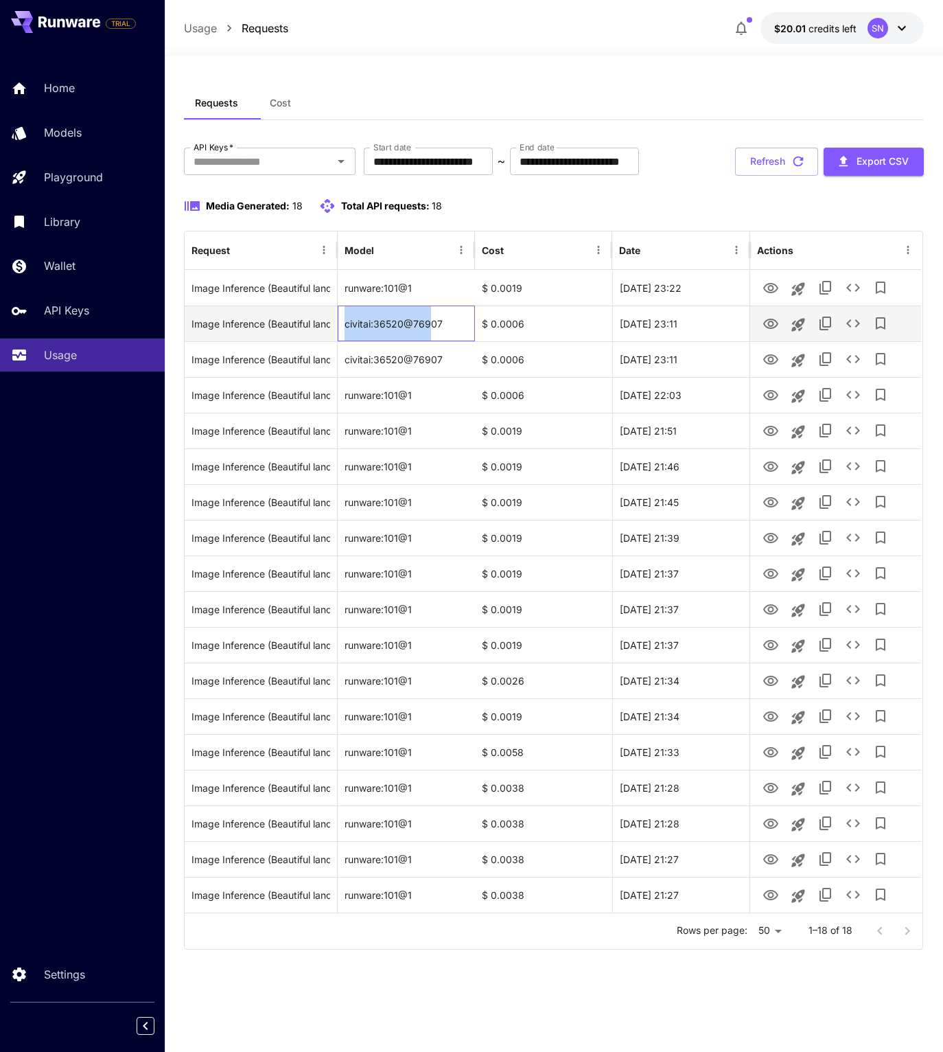
click at [453, 341] on div "civitai:36520@76907" at bounding box center [406, 323] width 137 height 36
click at [545, 341] on div "$ 0.0006" at bounding box center [543, 323] width 137 height 36
click at [805, 331] on icon "Launch in playground" at bounding box center [797, 324] width 13 height 13
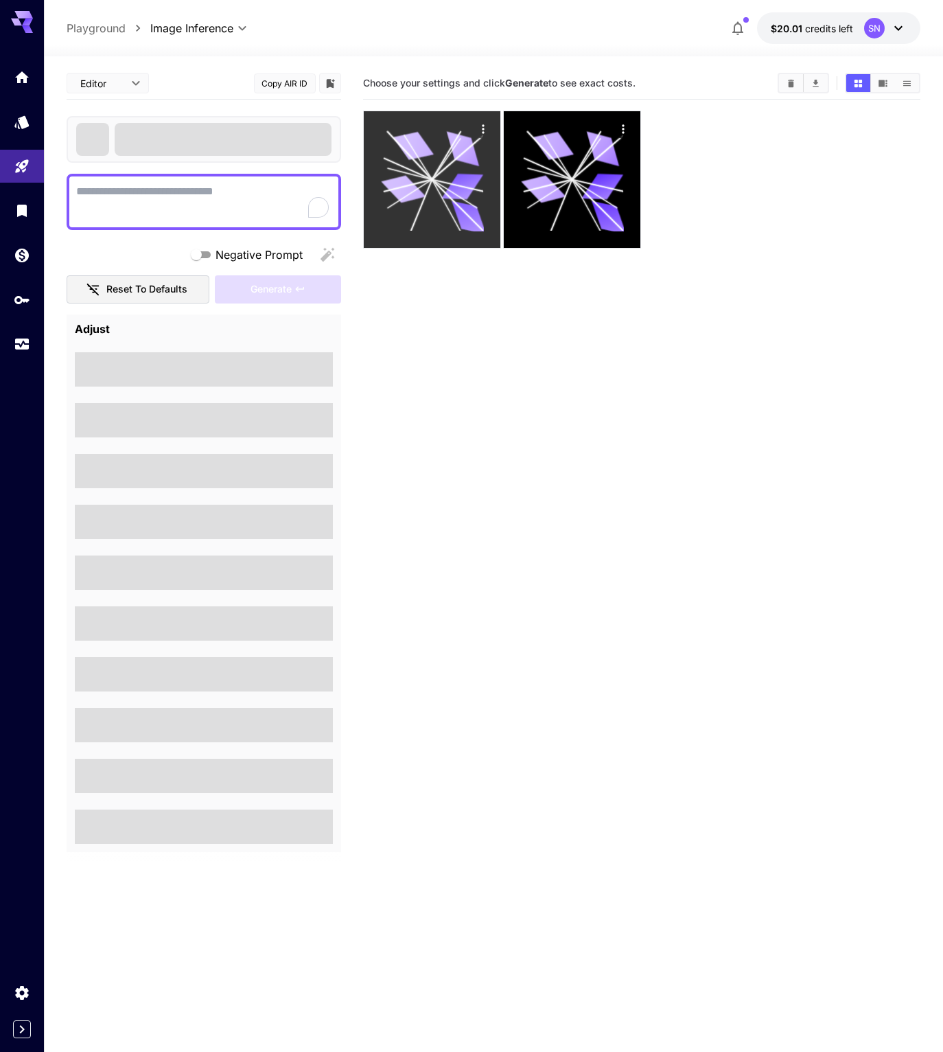
type textarea "**********"
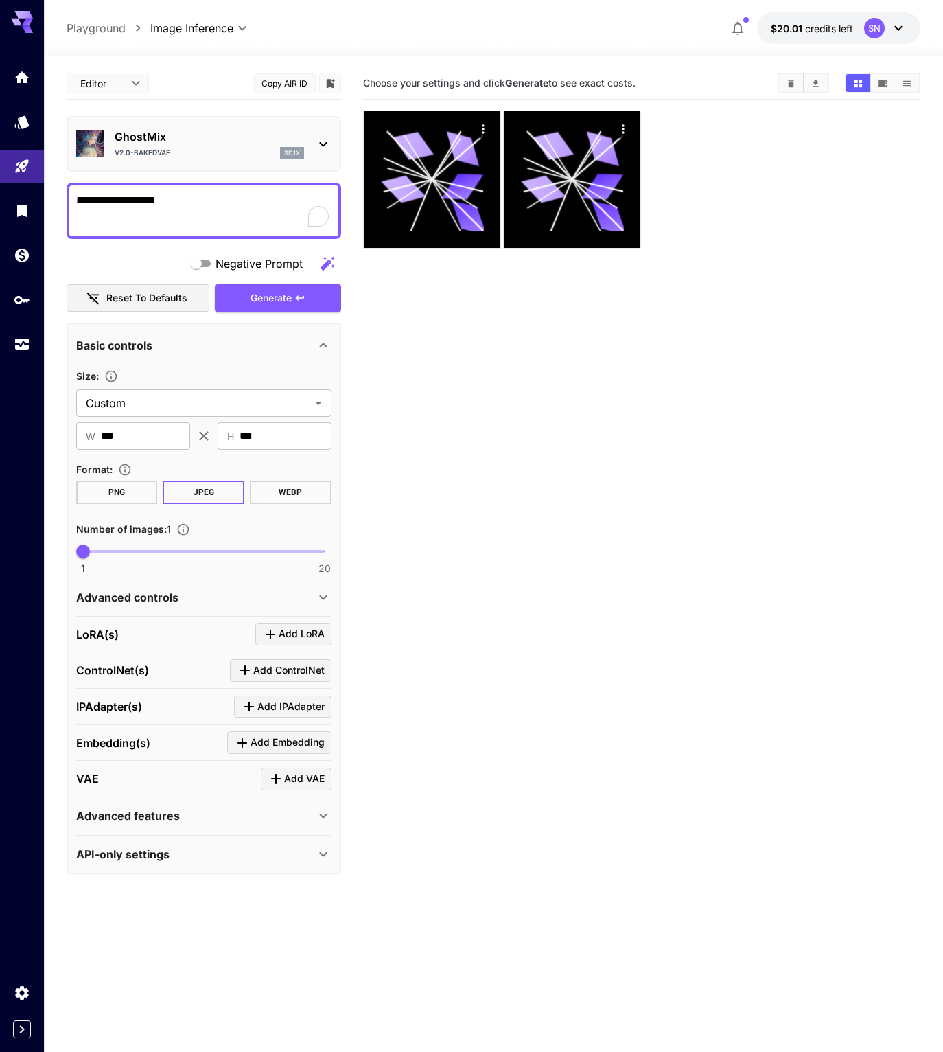
click at [205, 145] on p "GhostMix" at bounding box center [209, 136] width 189 height 16
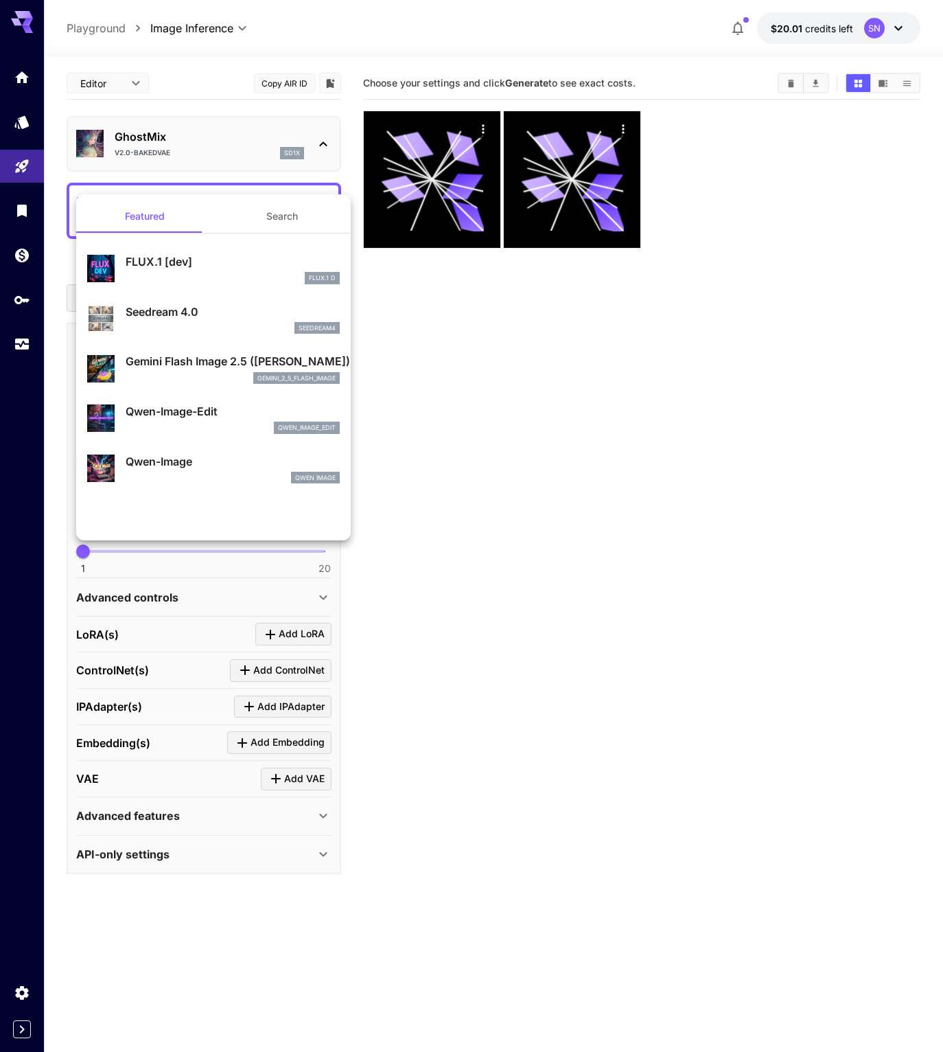
click at [262, 232] on button "Search" at bounding box center [281, 216] width 137 height 33
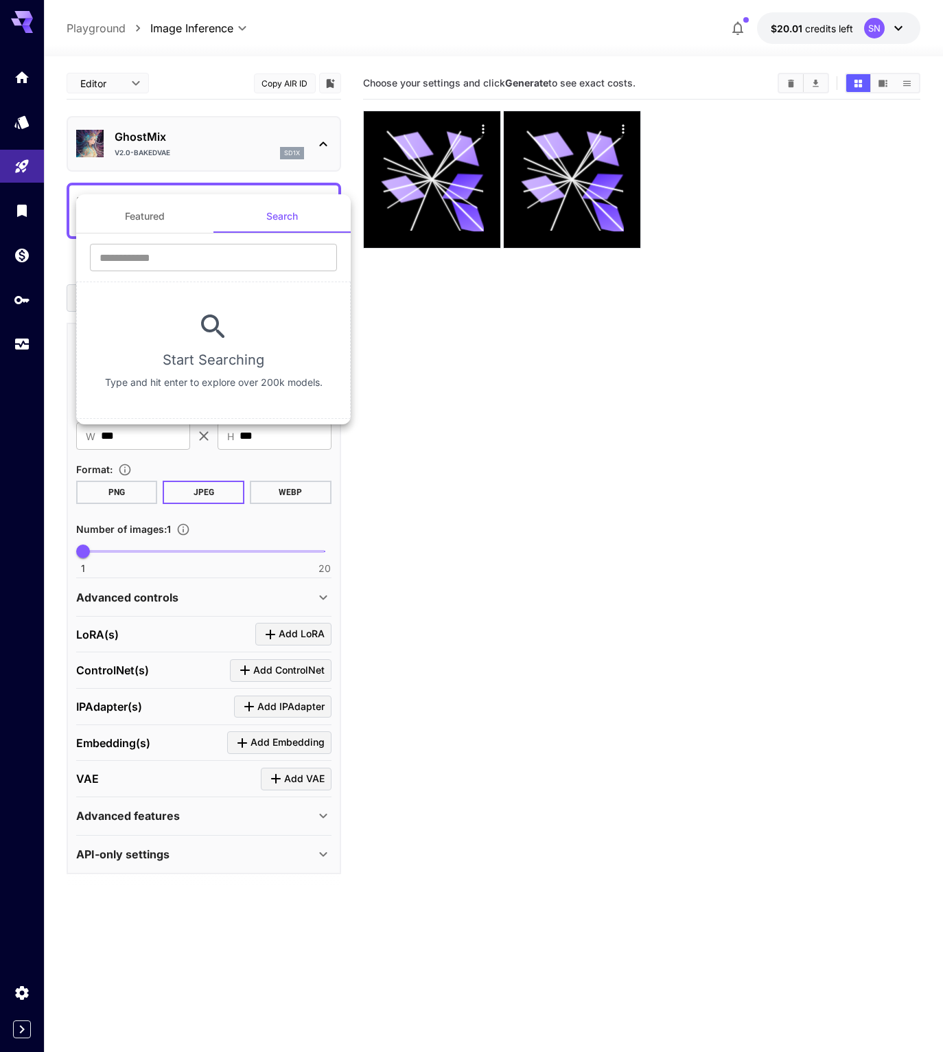
click at [178, 218] on button "Featured" at bounding box center [144, 216] width 137 height 33
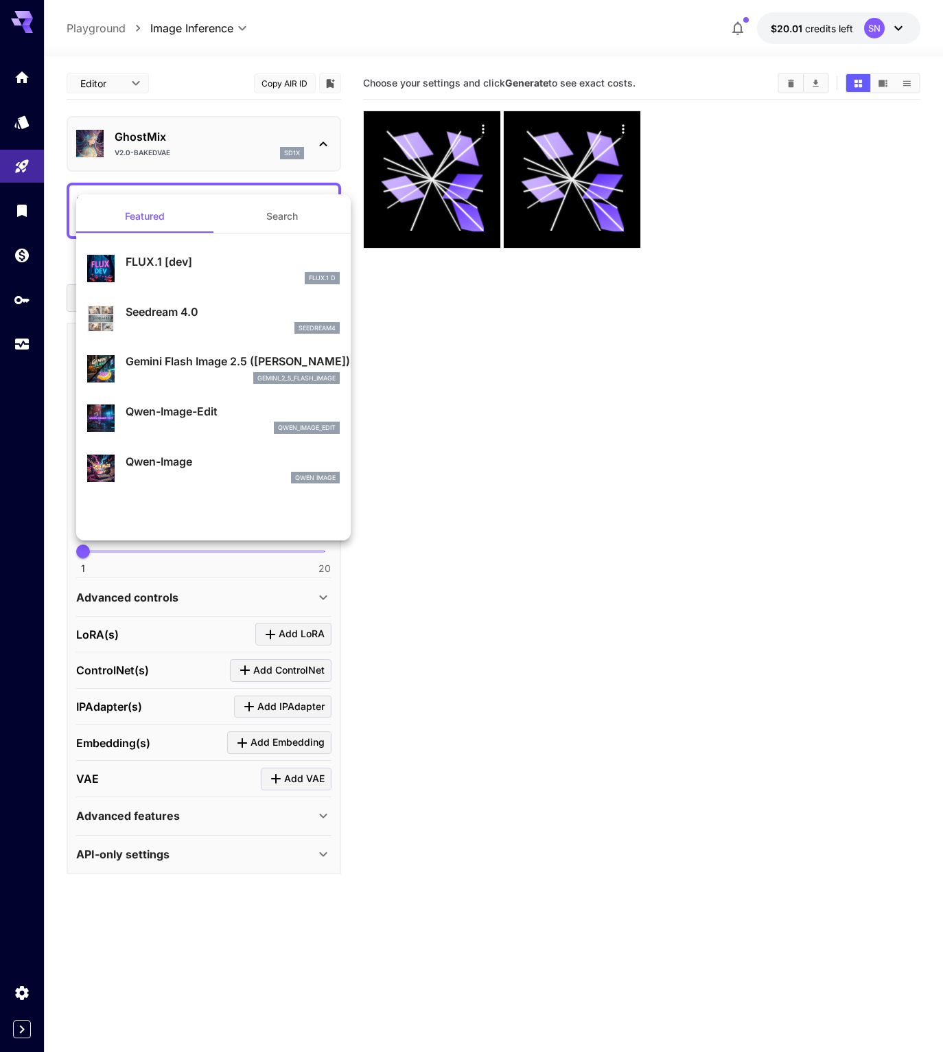
click at [563, 323] on div at bounding box center [471, 526] width 943 height 1052
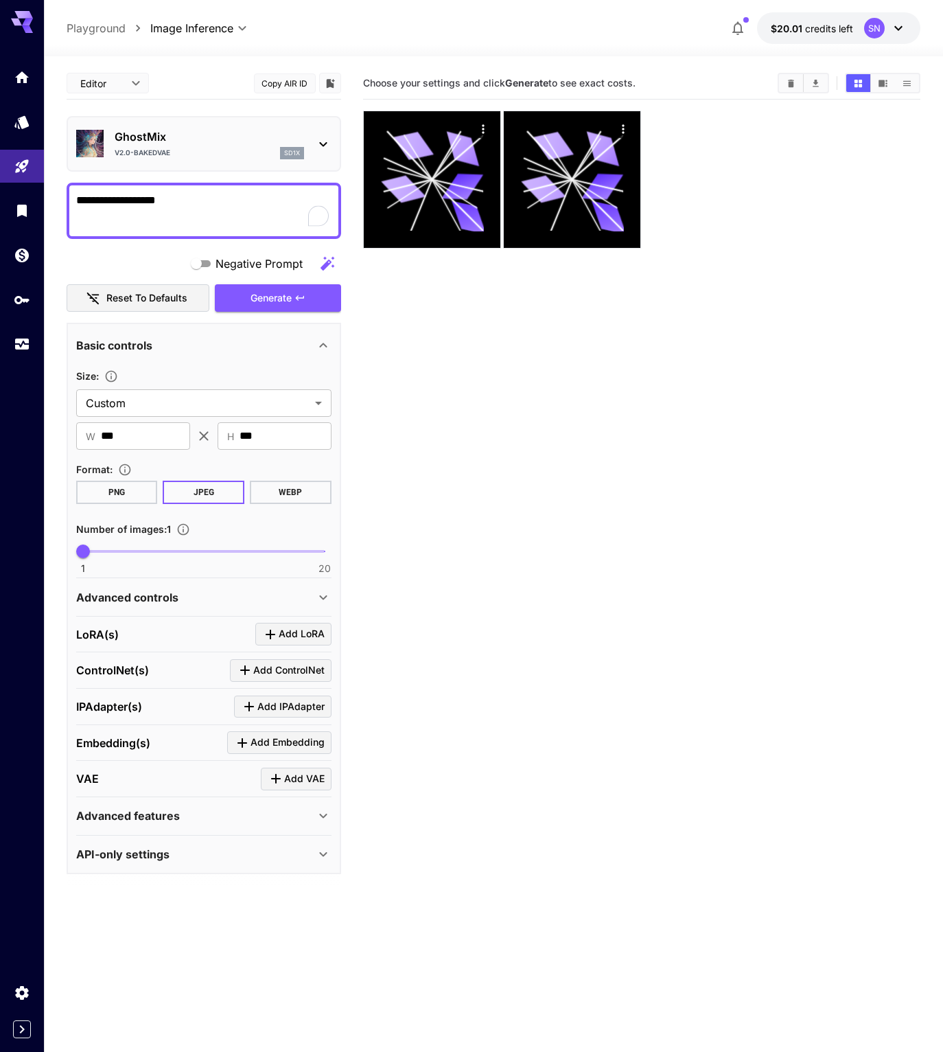
click at [259, 88] on button "Copy AIR ID" at bounding box center [285, 83] width 62 height 20
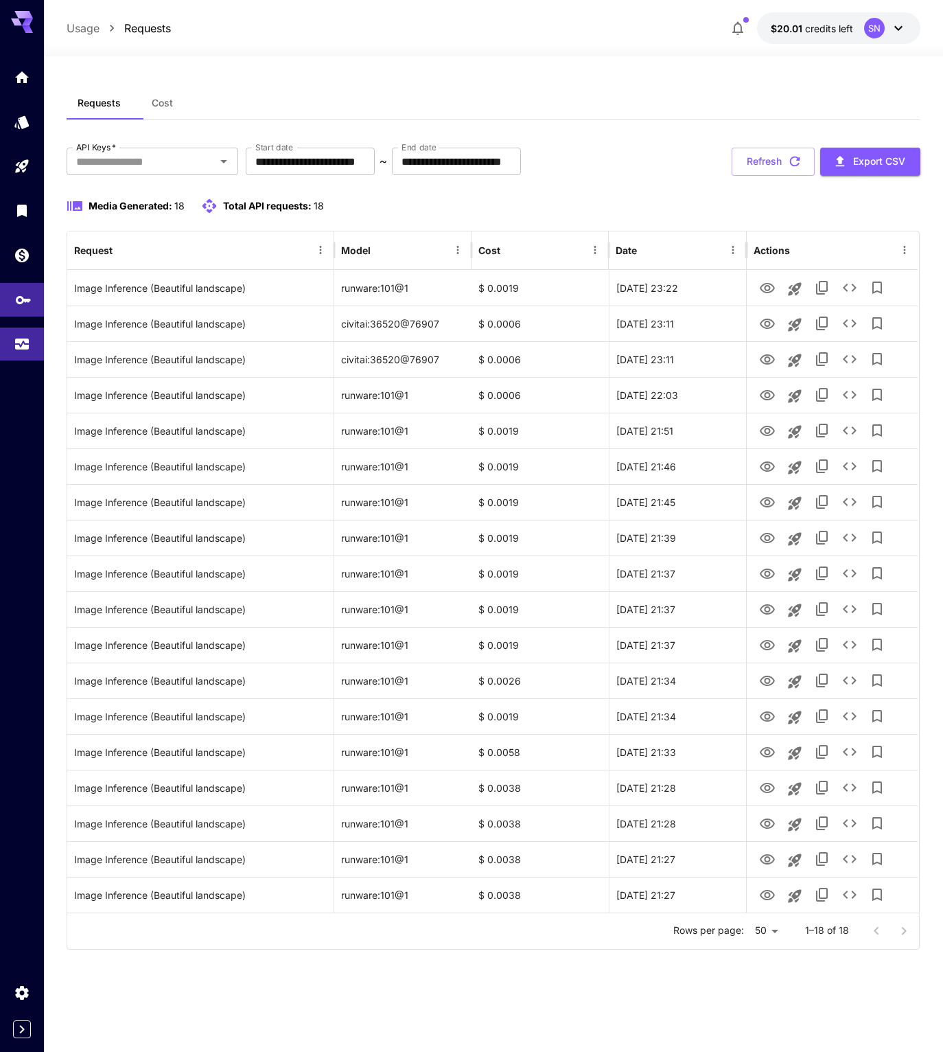
click at [31, 299] on icon "API Keys" at bounding box center [23, 295] width 15 height 8
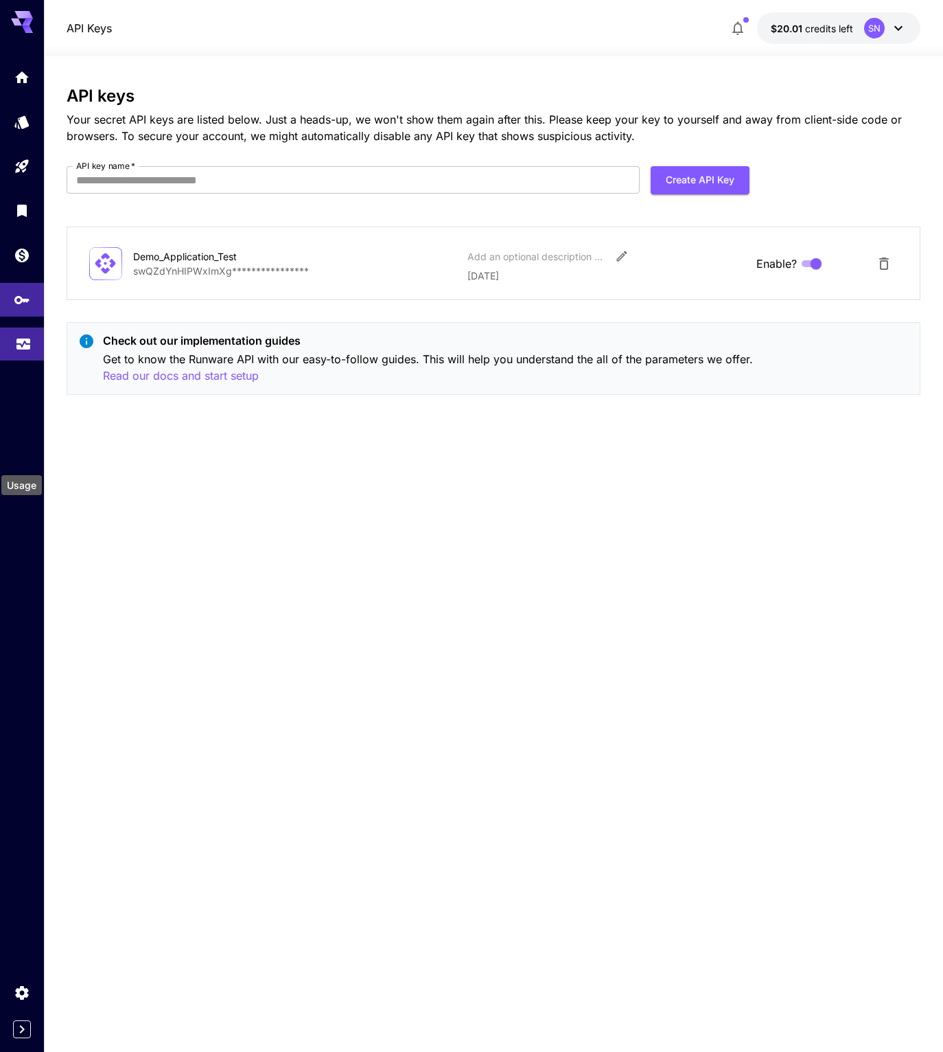
click at [23, 348] on icon "Usage" at bounding box center [23, 340] width 16 height 16
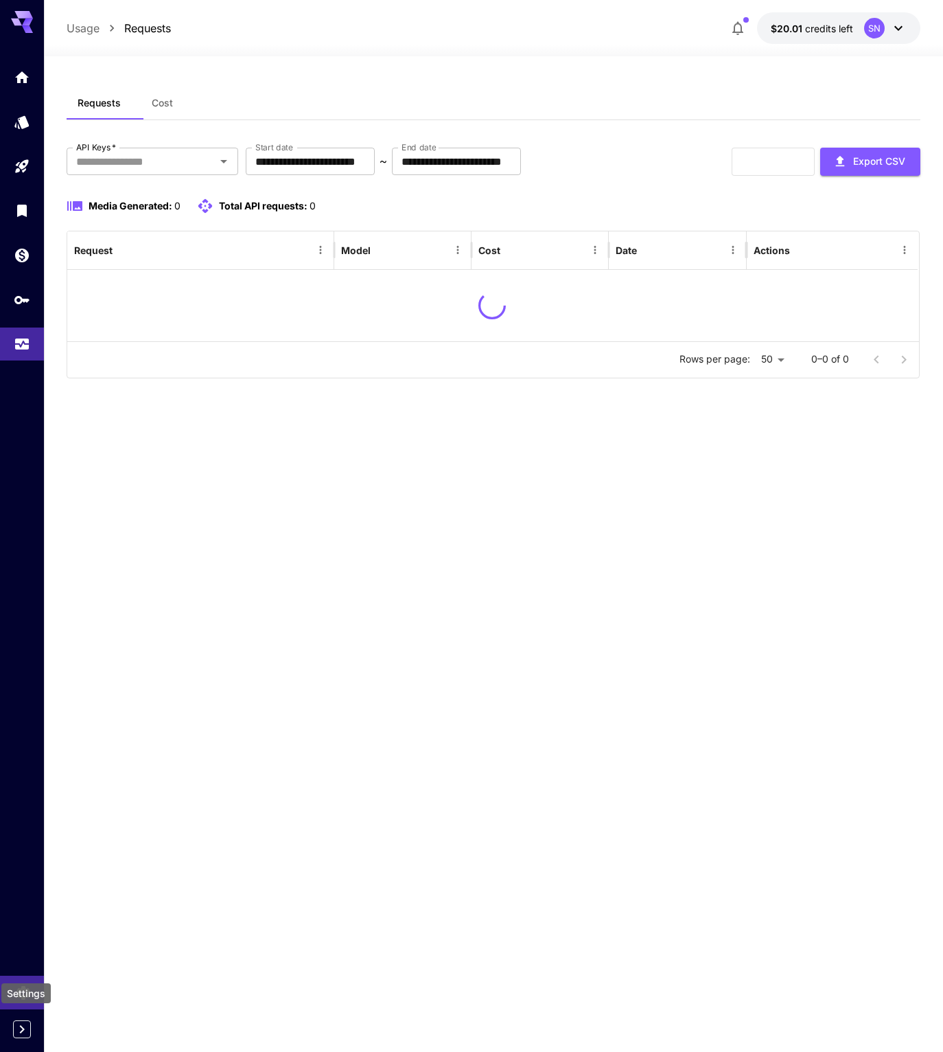
click at [23, 982] on icon "Settings" at bounding box center [22, 989] width 13 height 14
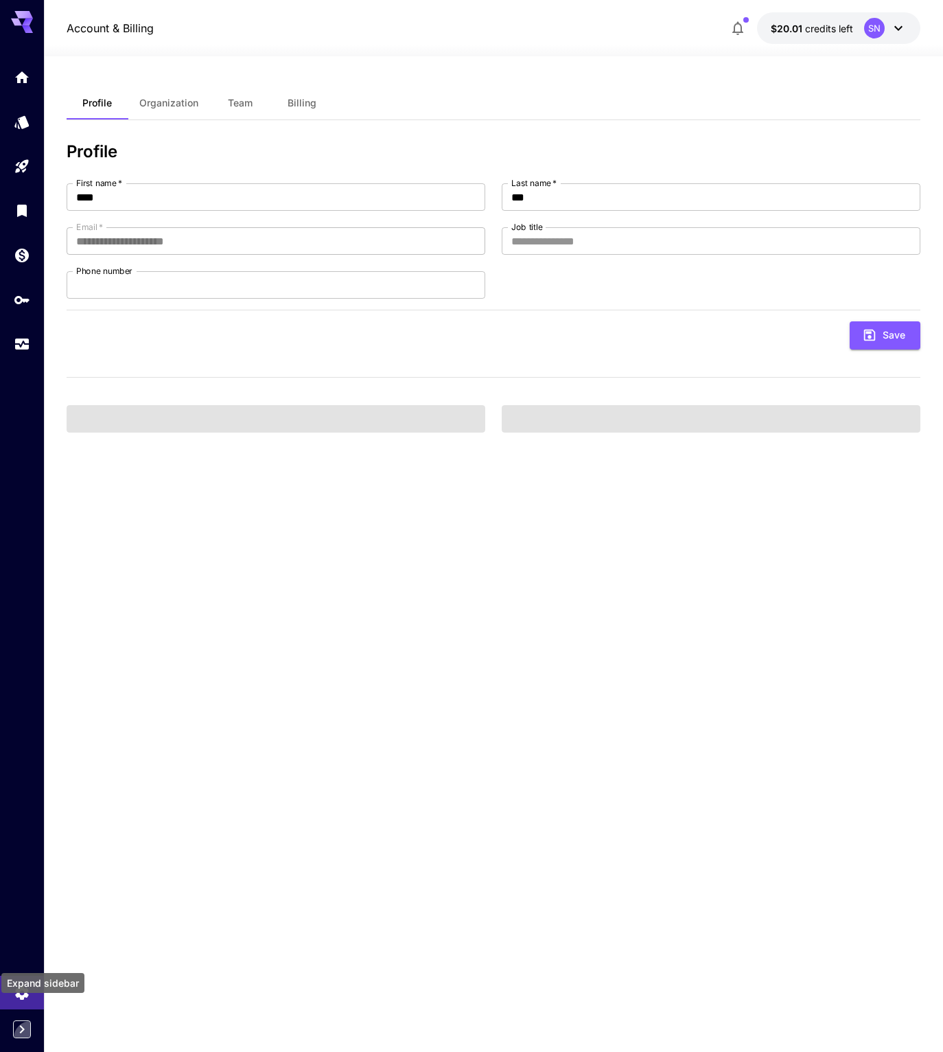
click at [22, 1025] on icon "Expand sidebar" at bounding box center [22, 1029] width 5 height 8
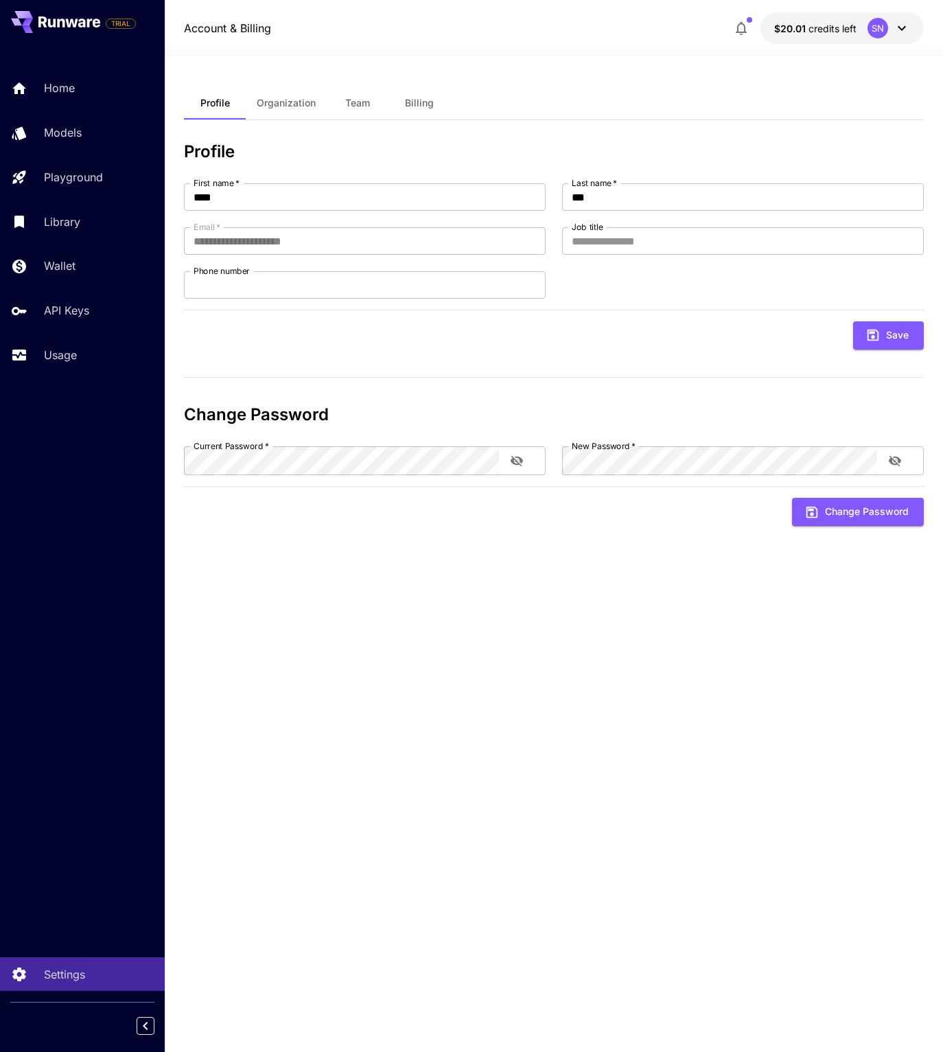
click at [96, 371] on div "Home Models Playground Library Wallet API Keys Usage" at bounding box center [82, 221] width 165 height 300
click at [70, 372] on link "Usage" at bounding box center [82, 355] width 165 height 34
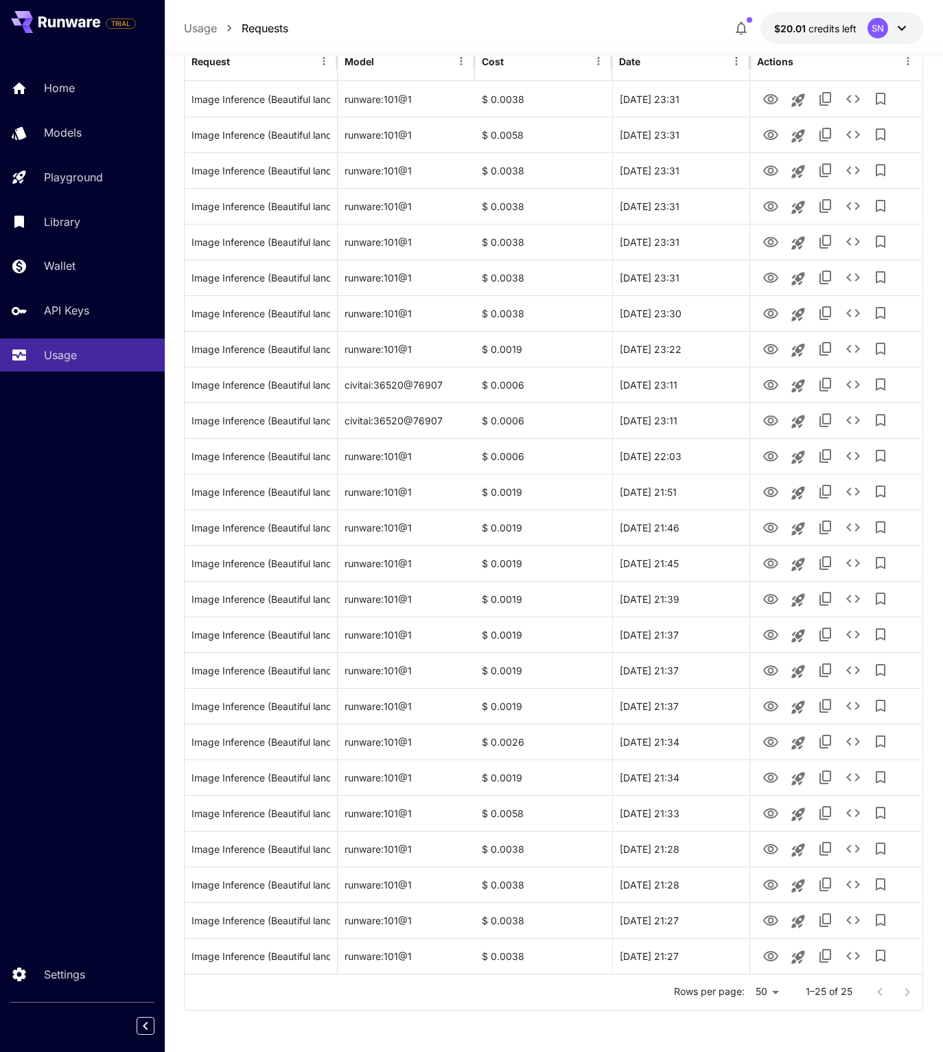
scroll to position [295, 0]
click at [574, 4] on div "Usage Requests $20.01 credits left SN" at bounding box center [554, 28] width 778 height 56
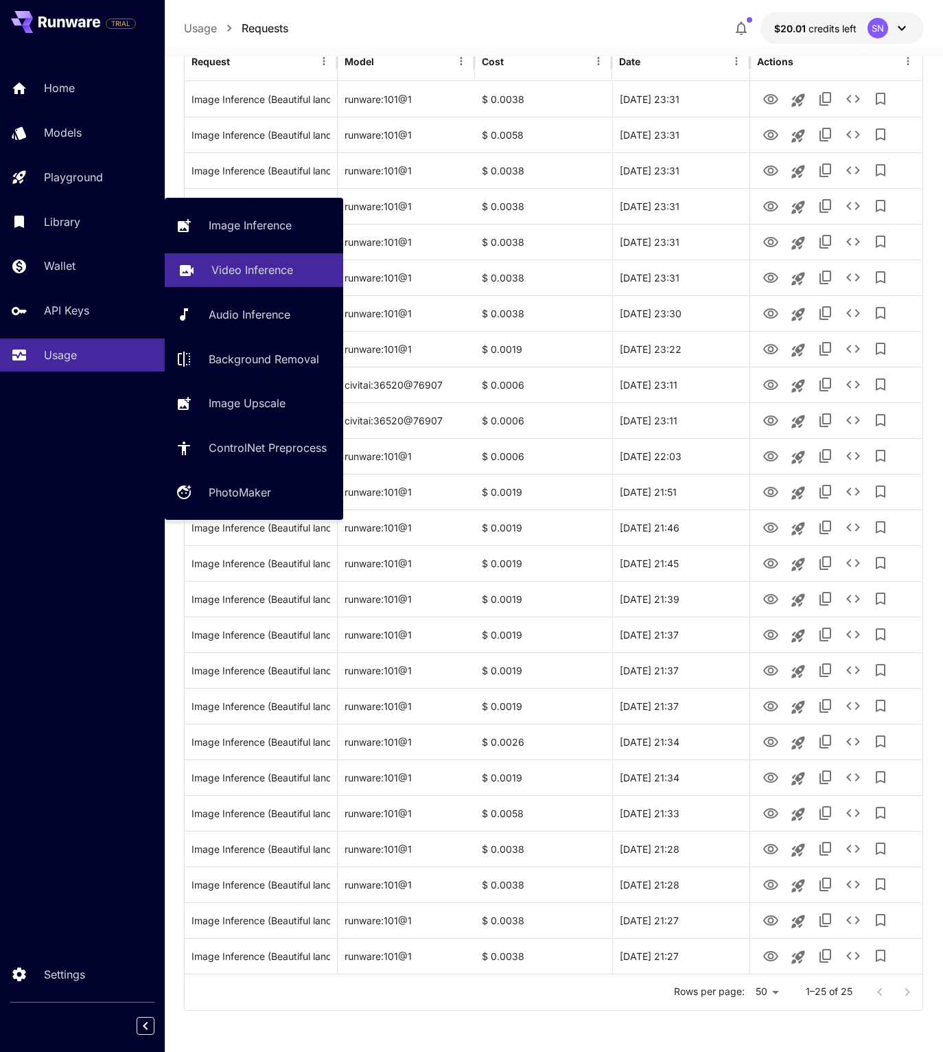
click at [239, 284] on link "Video Inference" at bounding box center [254, 270] width 178 height 34
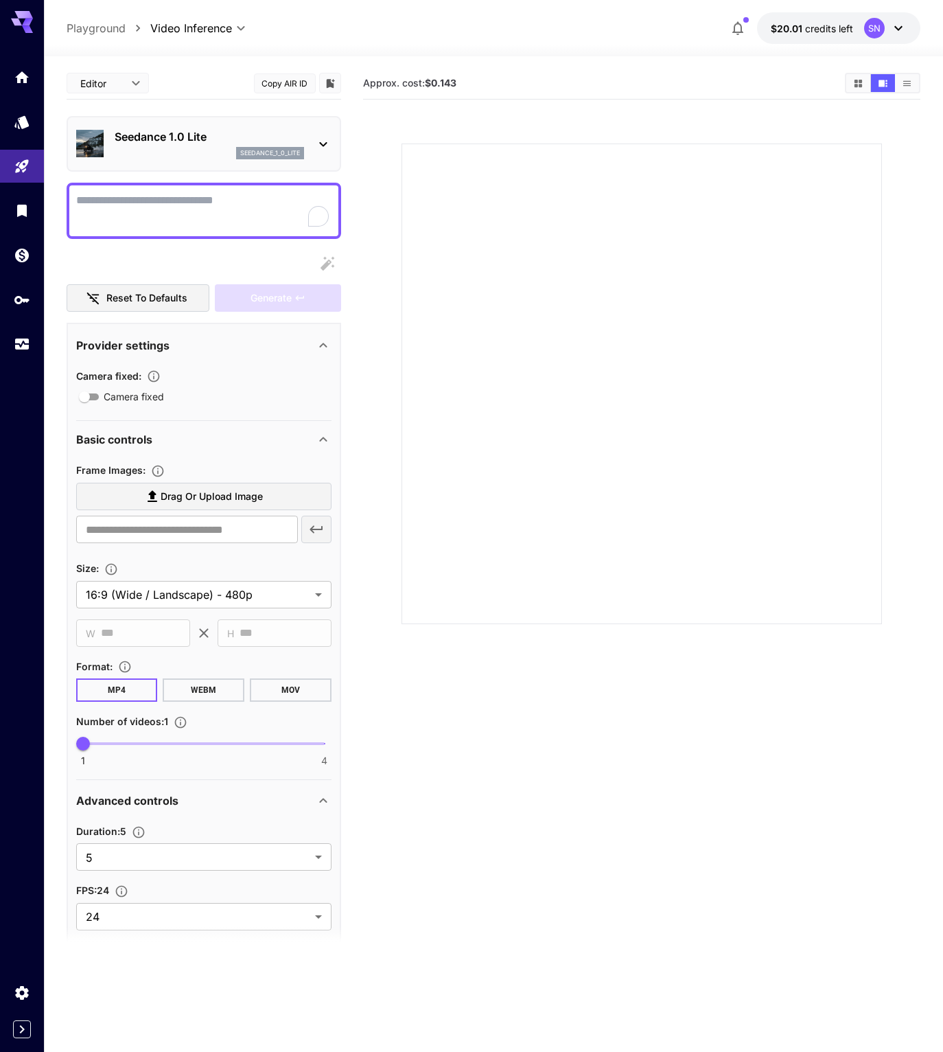
click at [334, 161] on div "Seedance 1.0 Lite seedance_1_0_lite" at bounding box center [204, 144] width 275 height 56
click at [319, 152] on icon at bounding box center [323, 144] width 16 height 16
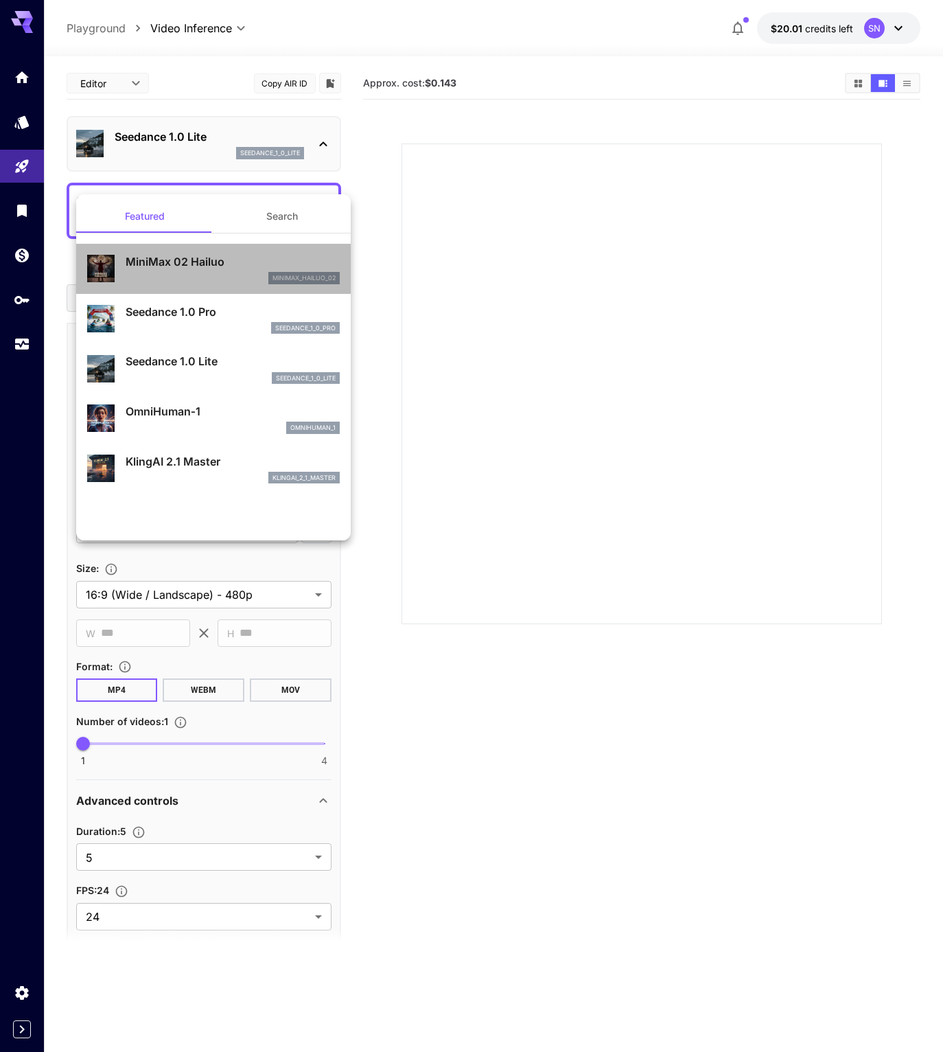
click at [268, 279] on div "minimax_hailuo_02" at bounding box center [303, 278] width 71 height 12
type input "**********"
type input "***"
type input "*"
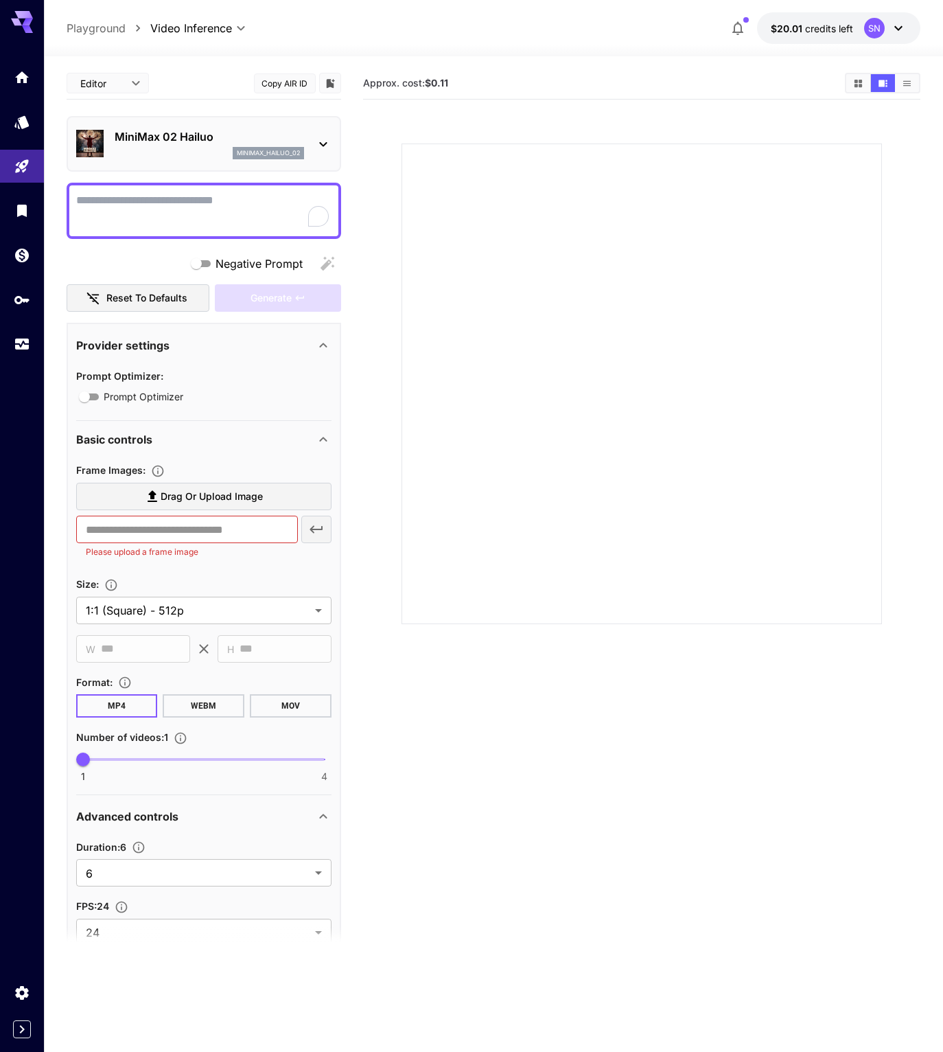
click at [268, 93] on button "Copy AIR ID" at bounding box center [285, 83] width 62 height 20
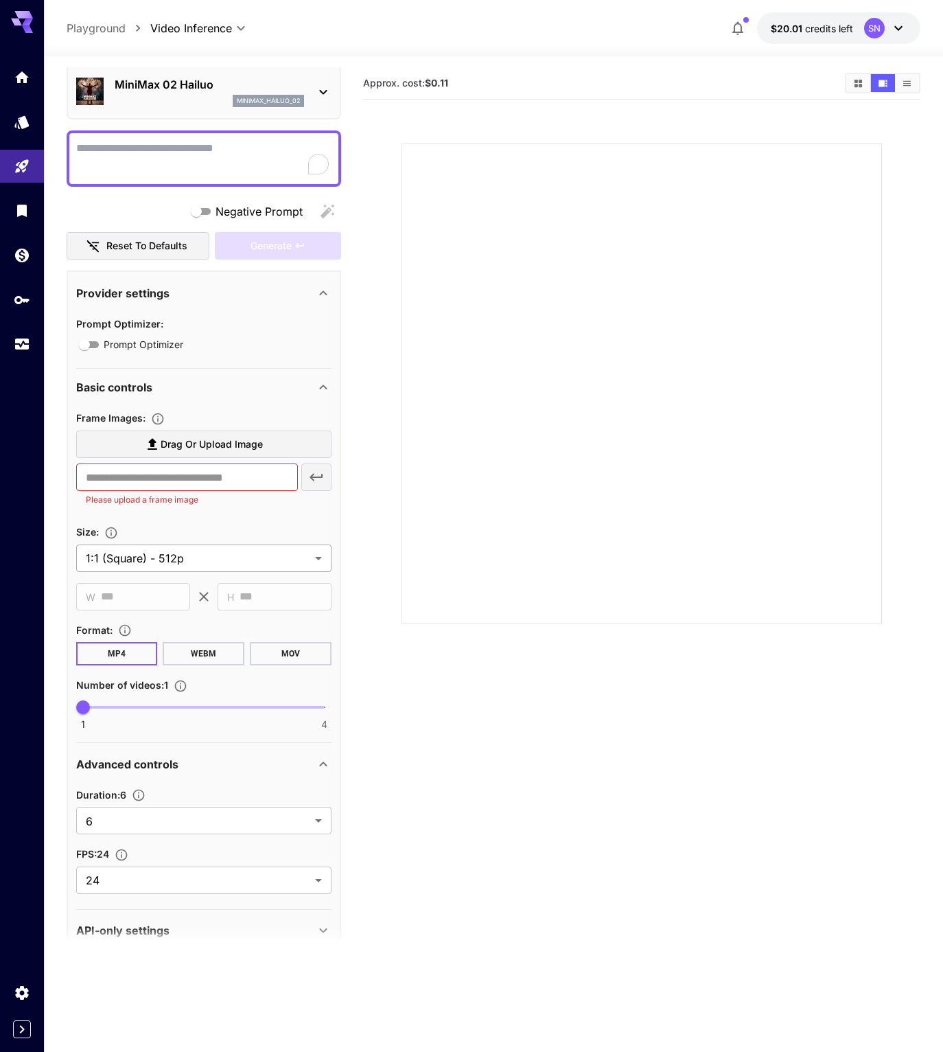
scroll to position [89, 0]
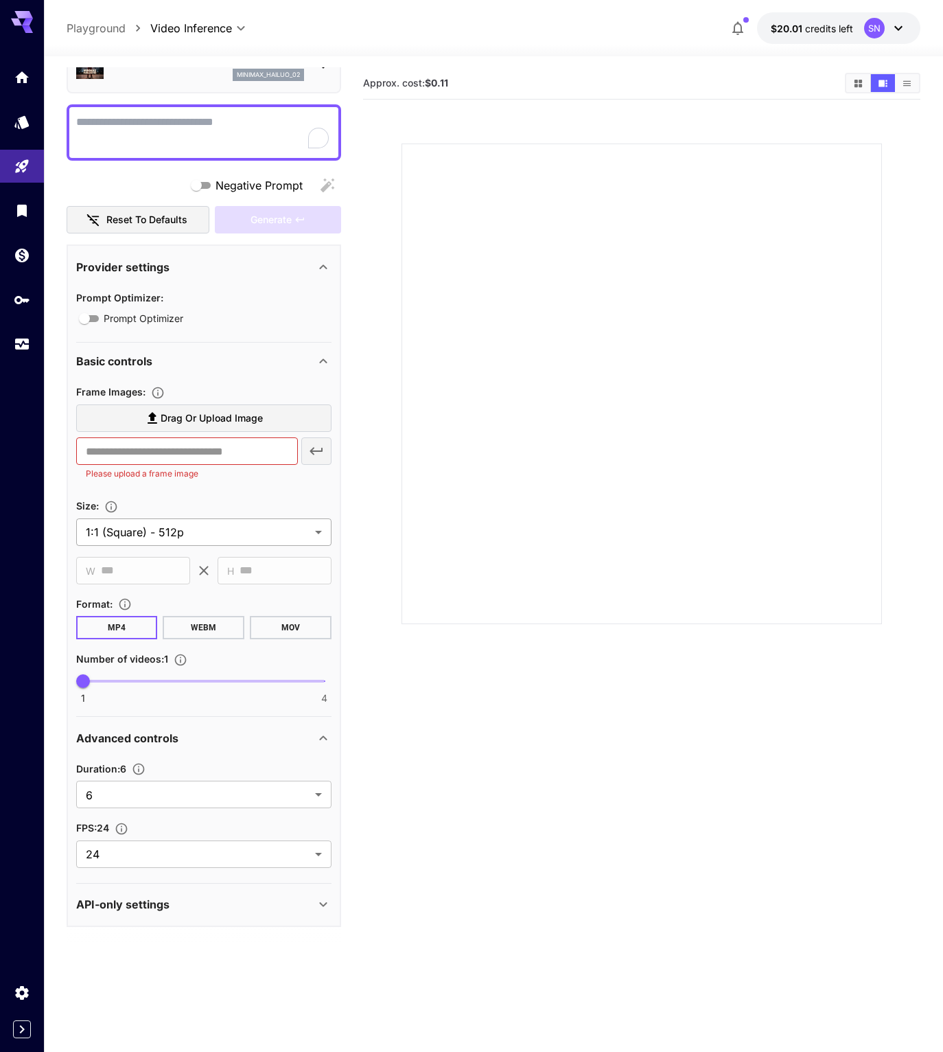
click at [192, 651] on body "**********" at bounding box center [471, 580] width 943 height 1160
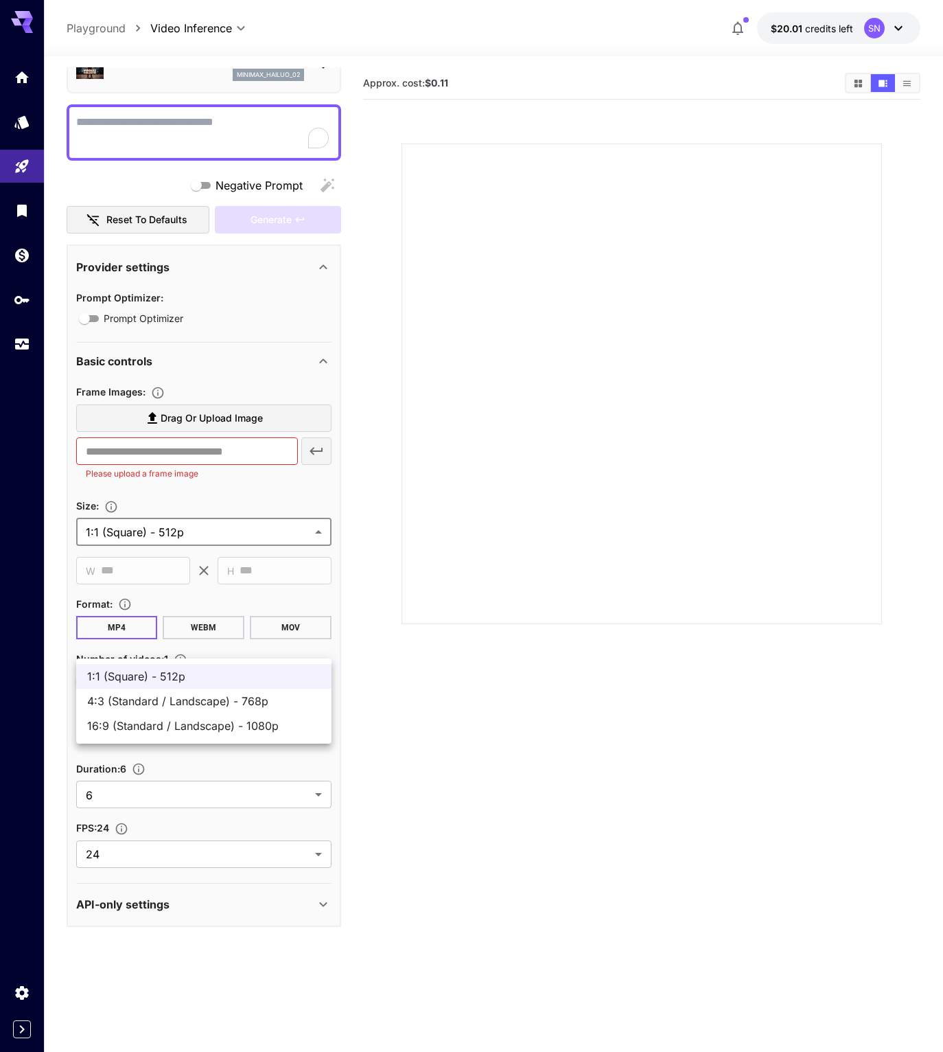
click at [419, 662] on div at bounding box center [471, 526] width 943 height 1052
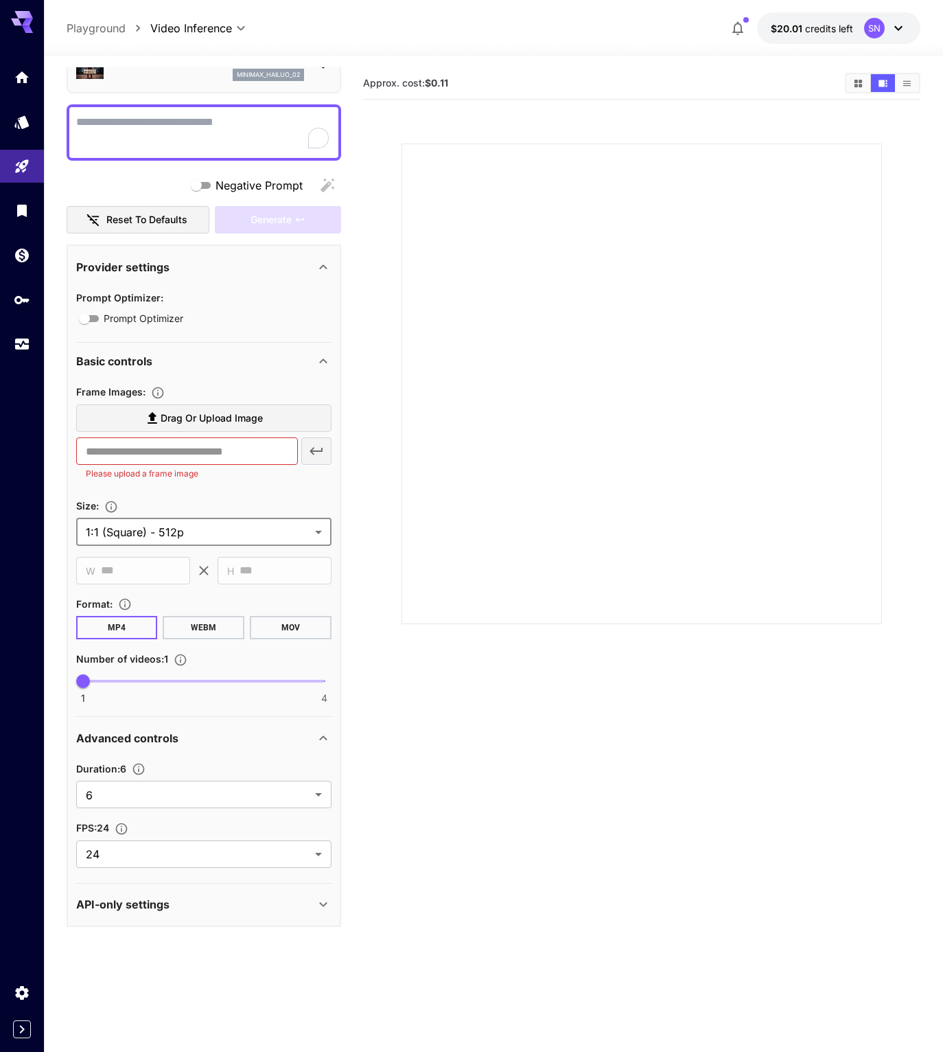
scroll to position [206, 0]
click at [178, 835] on body "**********" at bounding box center [471, 580] width 943 height 1160
click at [173, 872] on span "6" at bounding box center [203, 878] width 233 height 16
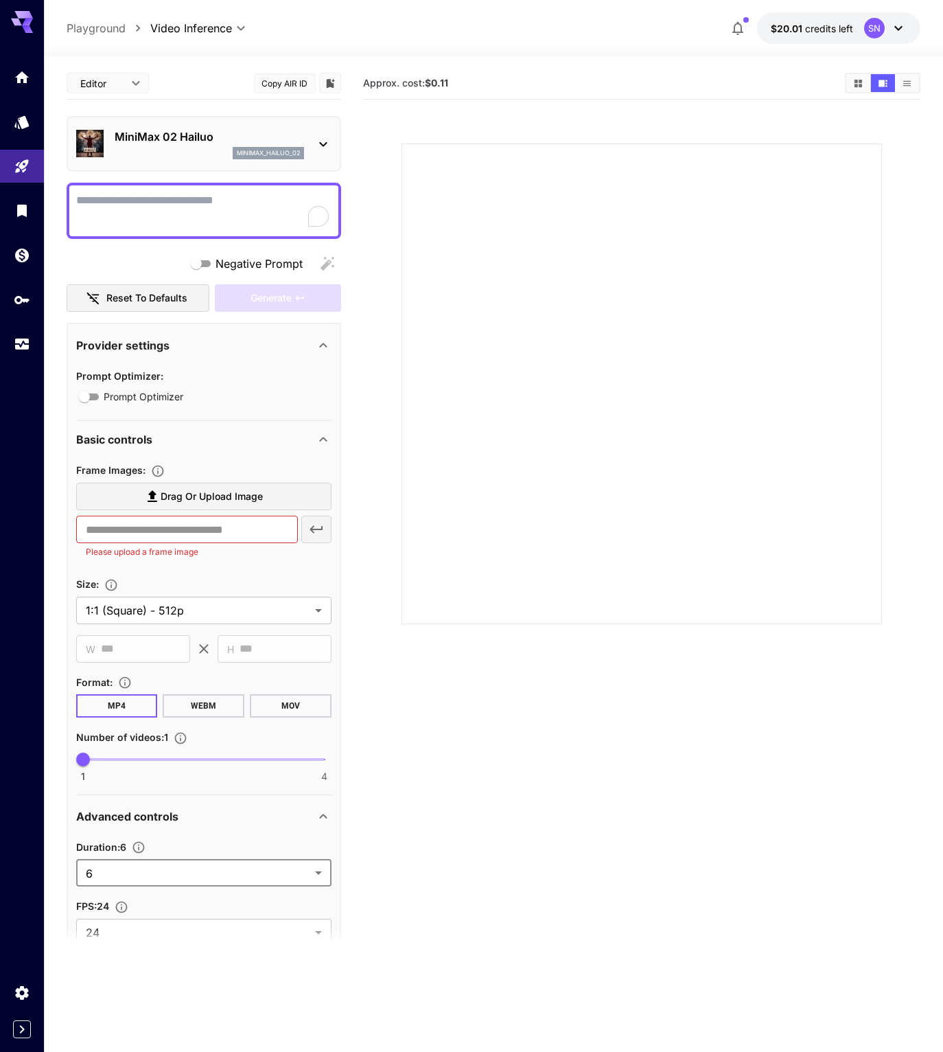
scroll to position [0, 0]
click at [269, 88] on button "Copy AIR ID" at bounding box center [285, 83] width 62 height 20
click at [248, 158] on p "minimax_hailuo_02" at bounding box center [268, 153] width 63 height 10
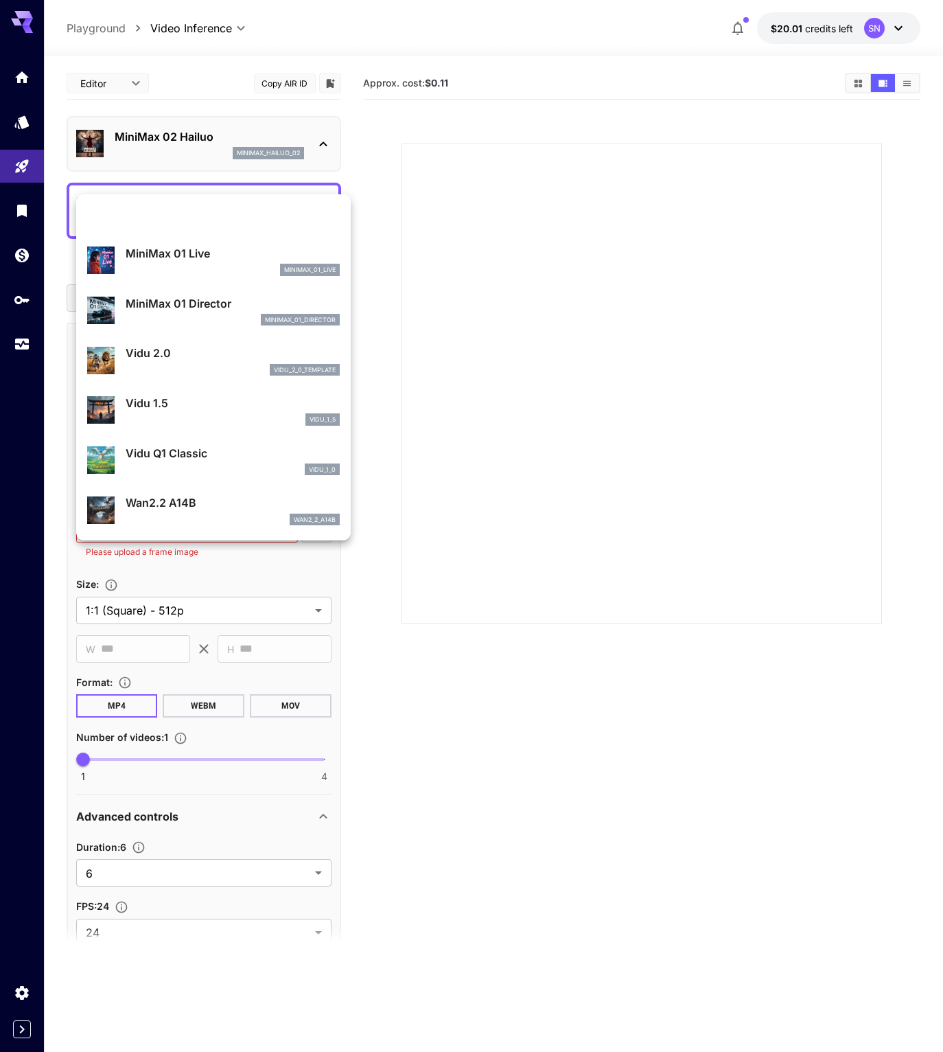
scroll to position [1437, 0]
click at [205, 501] on p "Wan2.2 A14B" at bounding box center [233, 502] width 214 height 16
type input "**********"
type input "***"
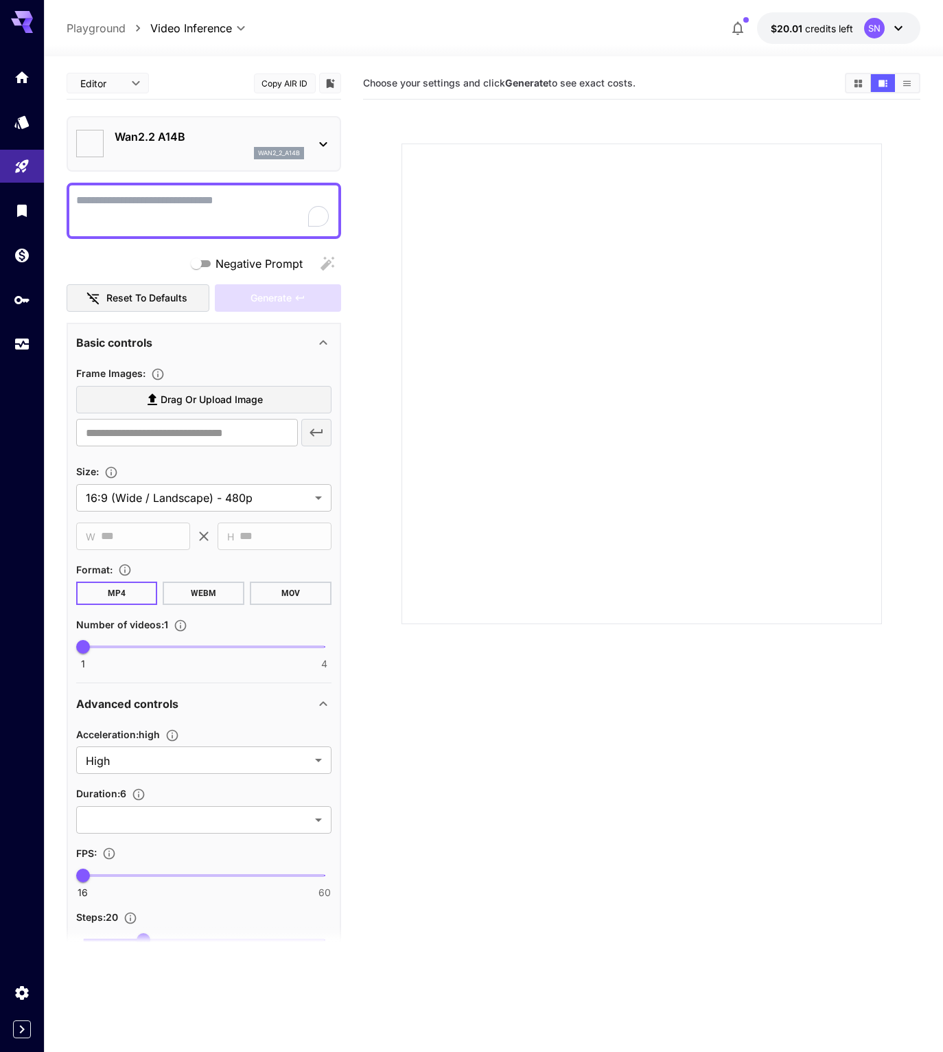
type input "*"
click at [268, 76] on div "Editor **** ​ Copy AIR ID" at bounding box center [204, 83] width 275 height 32
click at [268, 88] on button "Copy AIR ID" at bounding box center [285, 83] width 62 height 20
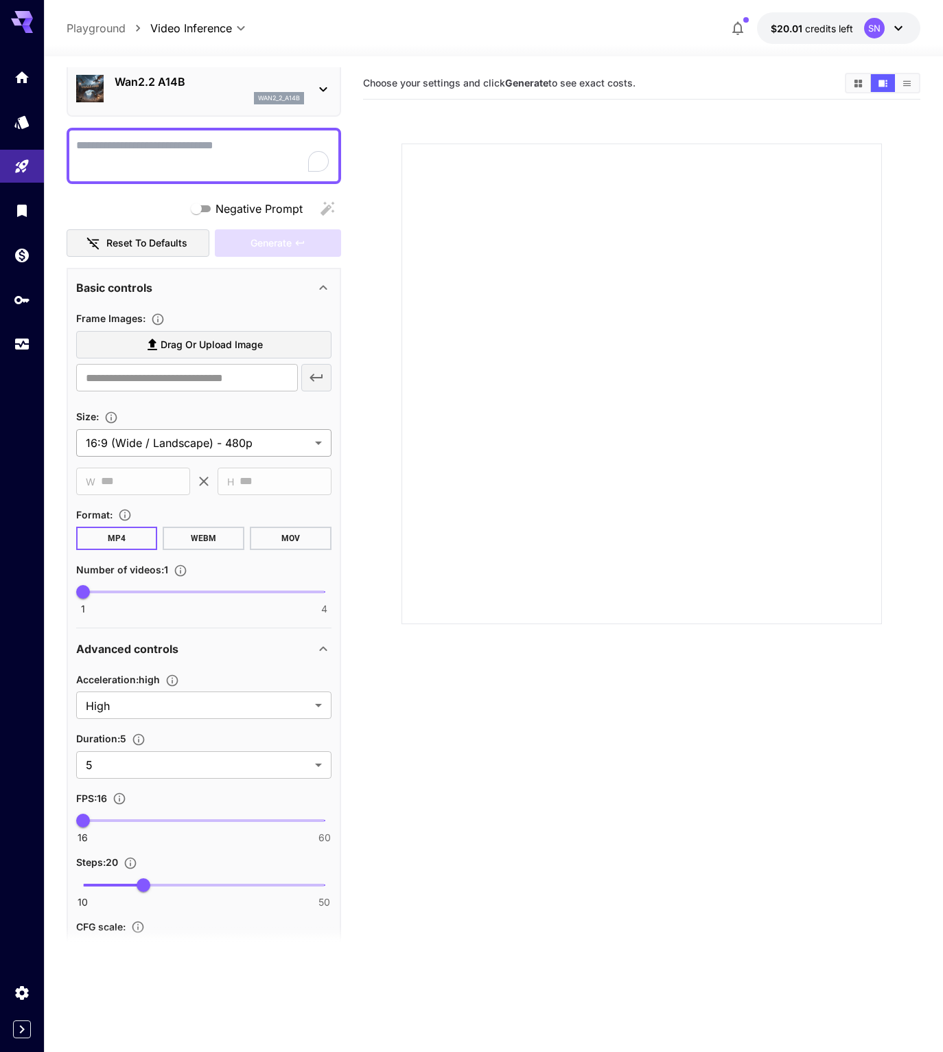
scroll to position [56, 0]
click at [243, 564] on body "**********" at bounding box center [471, 580] width 943 height 1160
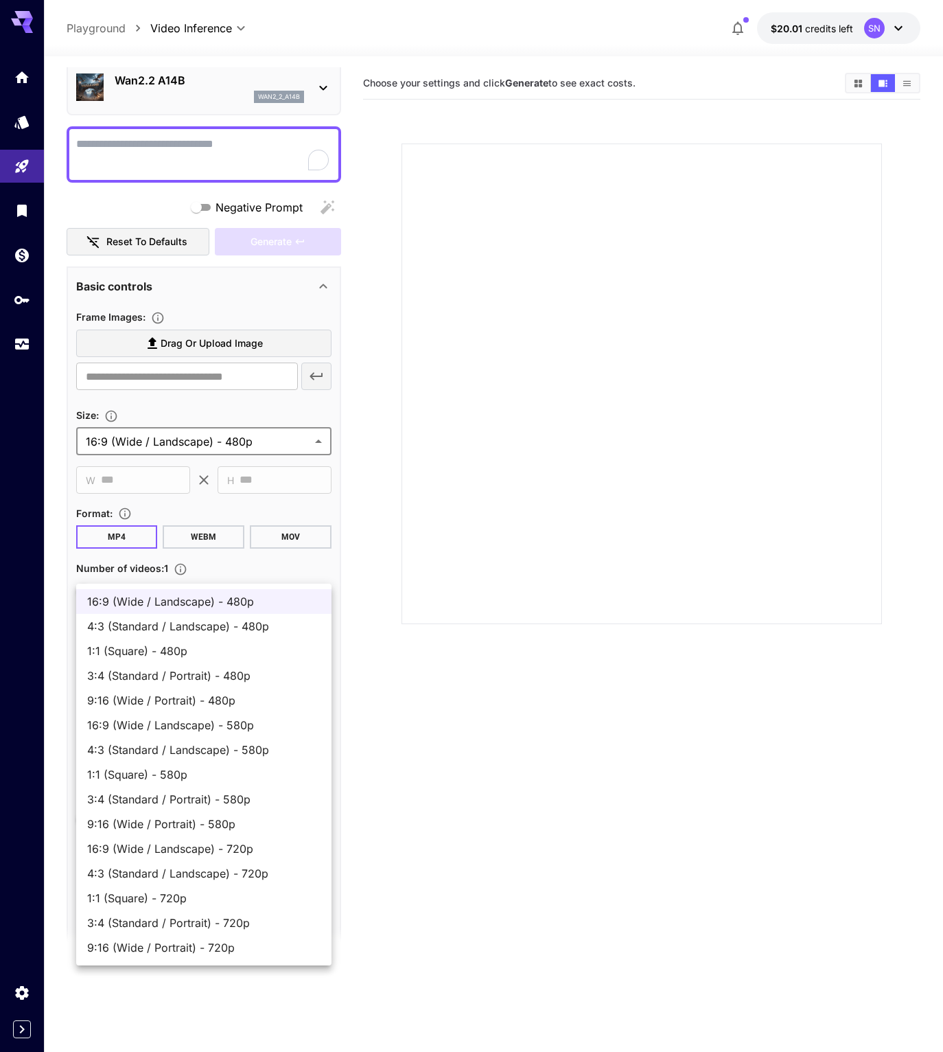
click at [439, 603] on div at bounding box center [471, 526] width 943 height 1052
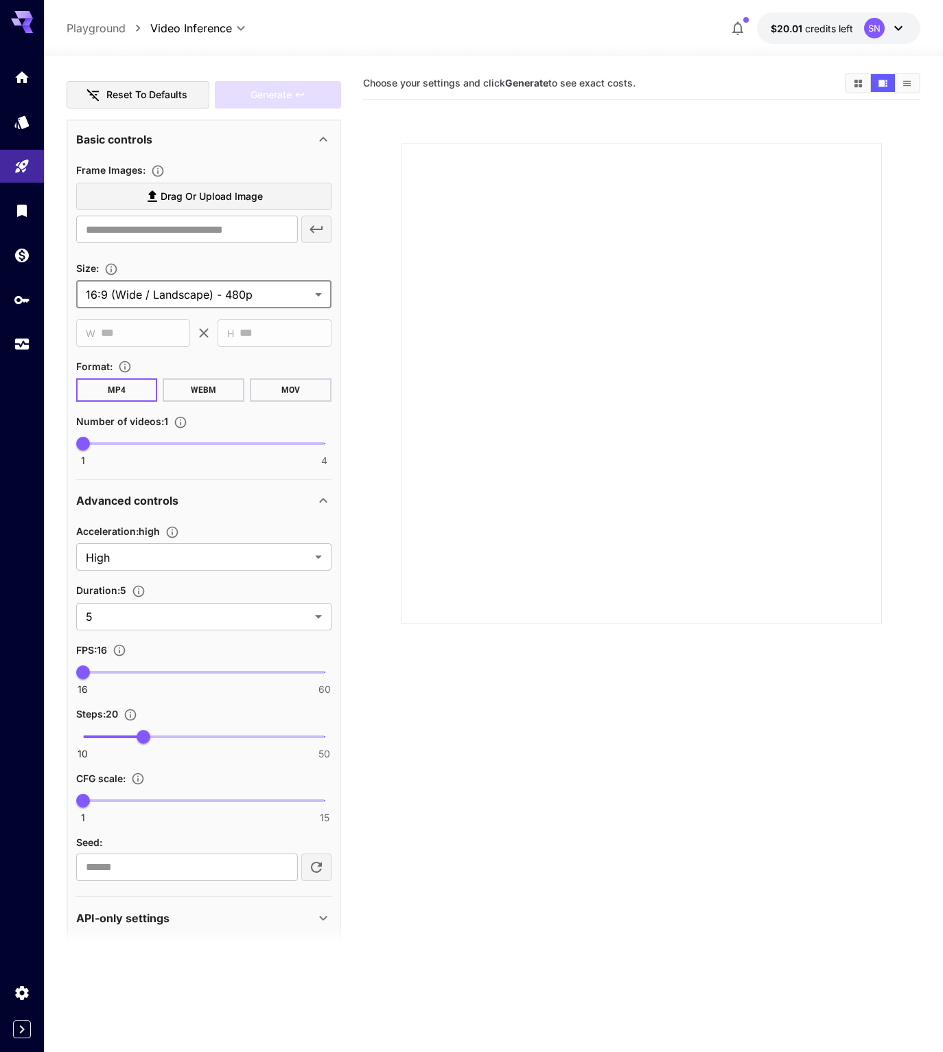
scroll to position [216, 0]
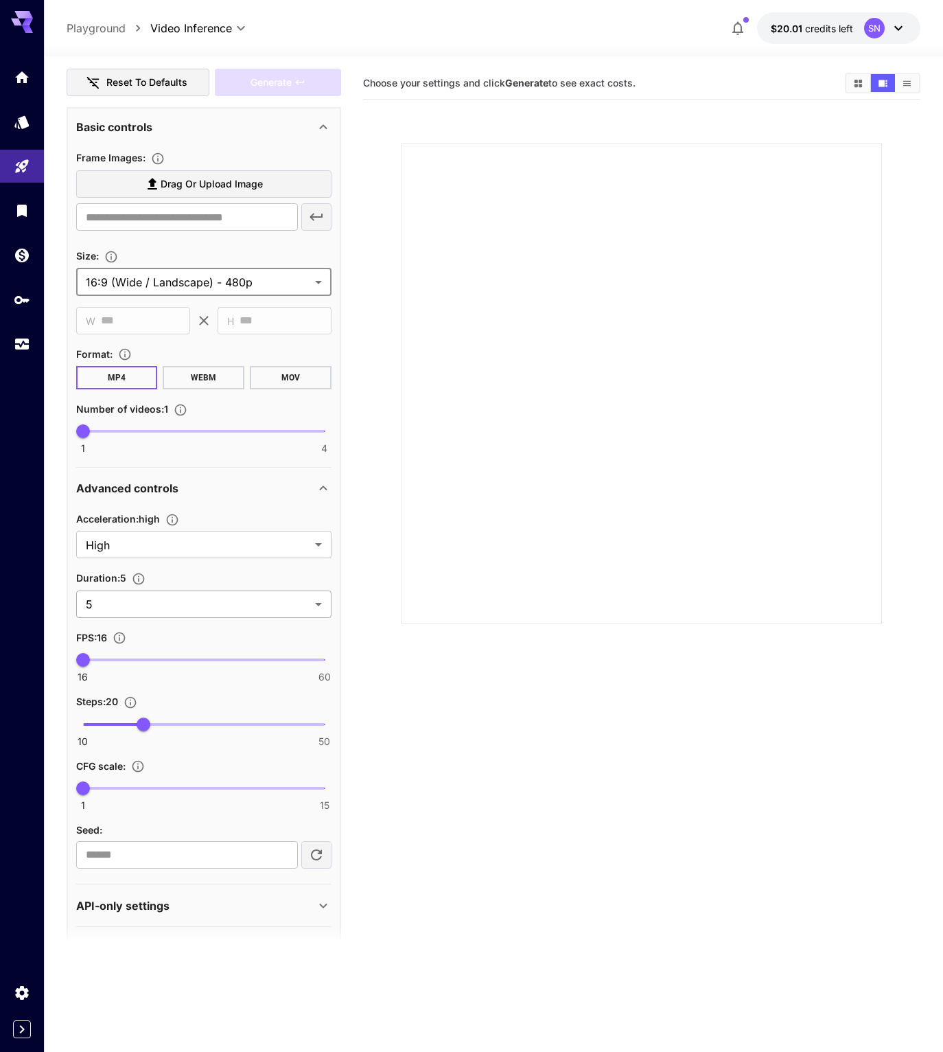
click at [238, 800] on body "**********" at bounding box center [471, 580] width 943 height 1160
click at [489, 566] on div at bounding box center [471, 526] width 943 height 1052
click at [21, 980] on icon "Settings" at bounding box center [23, 988] width 16 height 16
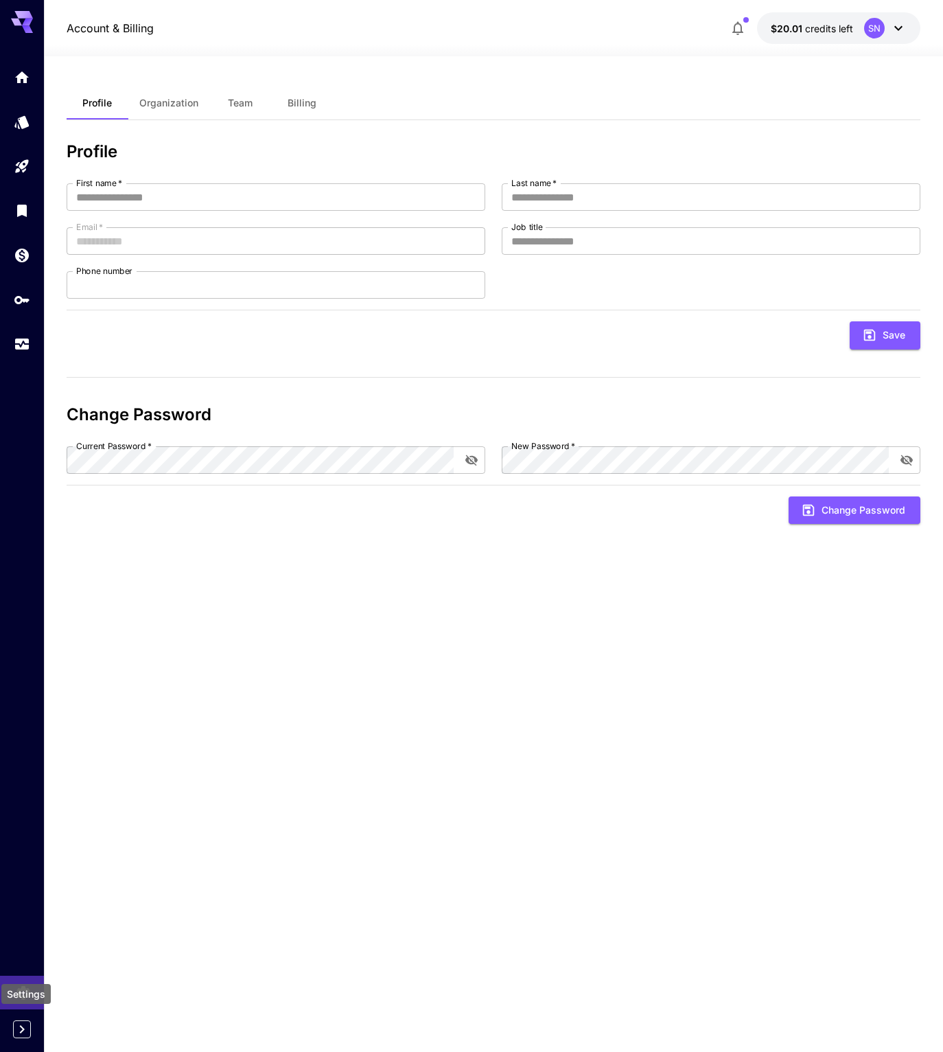
type input "****"
type input "***"
type input "**********"
click at [5, 367] on div at bounding box center [22, 200] width 44 height 334
click at [14, 361] on link at bounding box center [22, 344] width 44 height 34
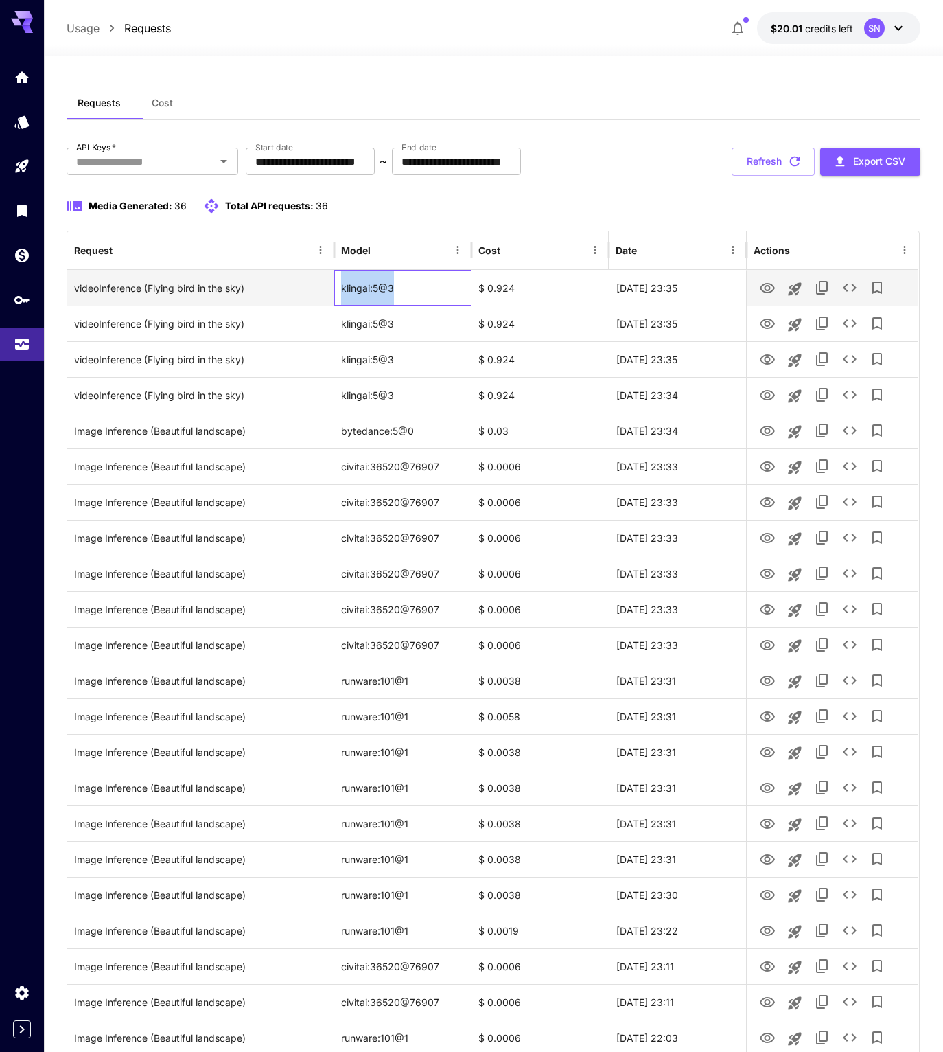
drag, startPoint x: 409, startPoint y: 340, endPoint x: 342, endPoint y: 340, distance: 67.3
click at [342, 305] on div "klingai:5@3" at bounding box center [402, 288] width 137 height 36
copy div "klingai:5@3"
click at [413, 305] on div "klingai:5@3" at bounding box center [402, 288] width 137 height 36
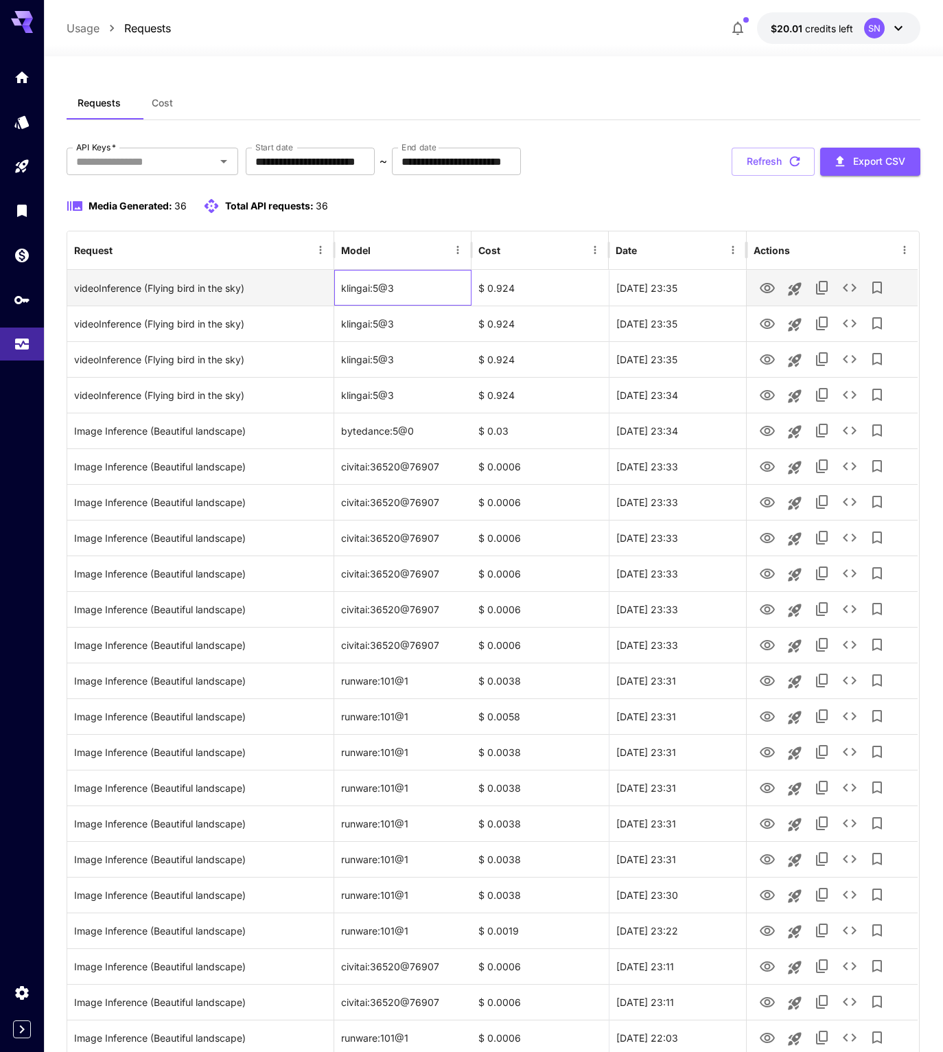
click at [413, 305] on div "klingai:5@3" at bounding box center [402, 288] width 137 height 36
drag, startPoint x: 413, startPoint y: 384, endPoint x: 324, endPoint y: 384, distance: 89.2
click at [324, 305] on div "videoInference (Flying bird in the sky) klingai:5@3 $ 0.924 22 Sep, 2025 23:35" at bounding box center [492, 288] width 850 height 36
click at [338, 305] on div "klingai:5@3" at bounding box center [402, 288] width 137 height 36
drag, startPoint x: 340, startPoint y: 384, endPoint x: 415, endPoint y: 384, distance: 74.1
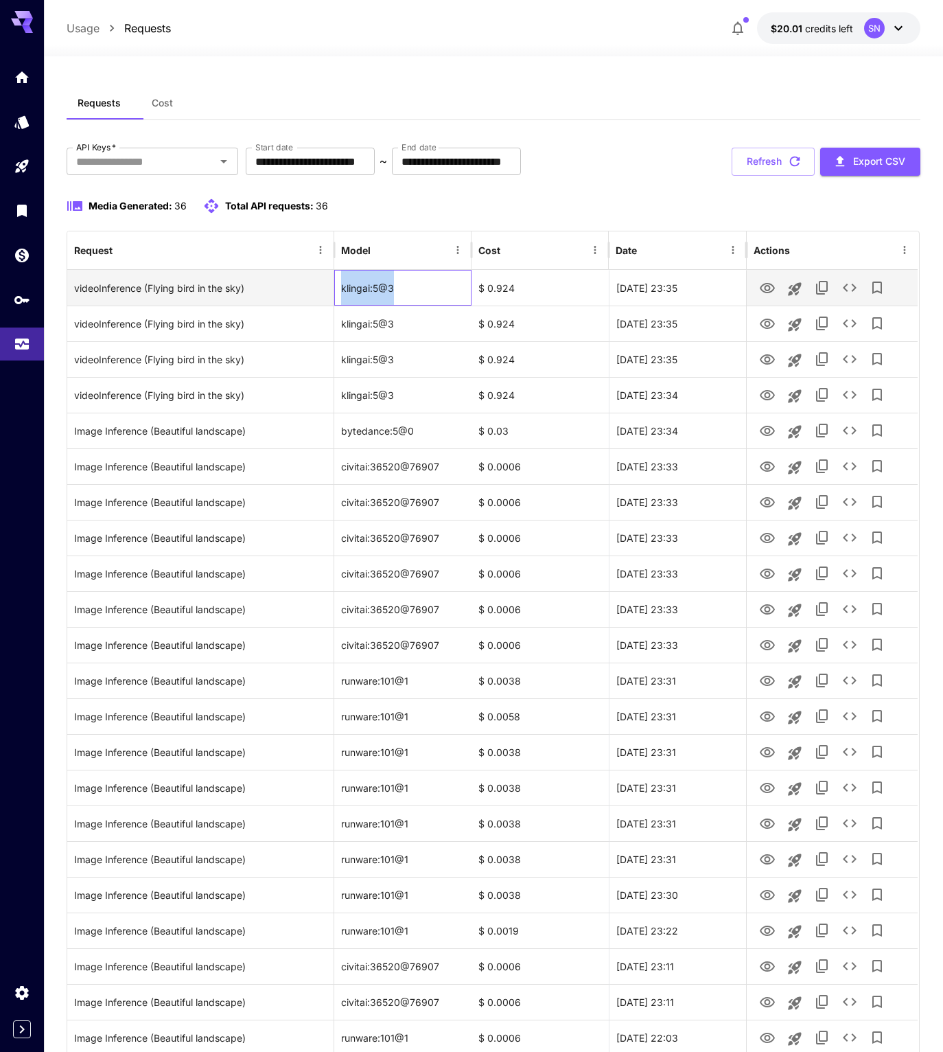
click at [415, 305] on div "klingai:5@3" at bounding box center [402, 288] width 137 height 36
copy div "klingai:5@3"
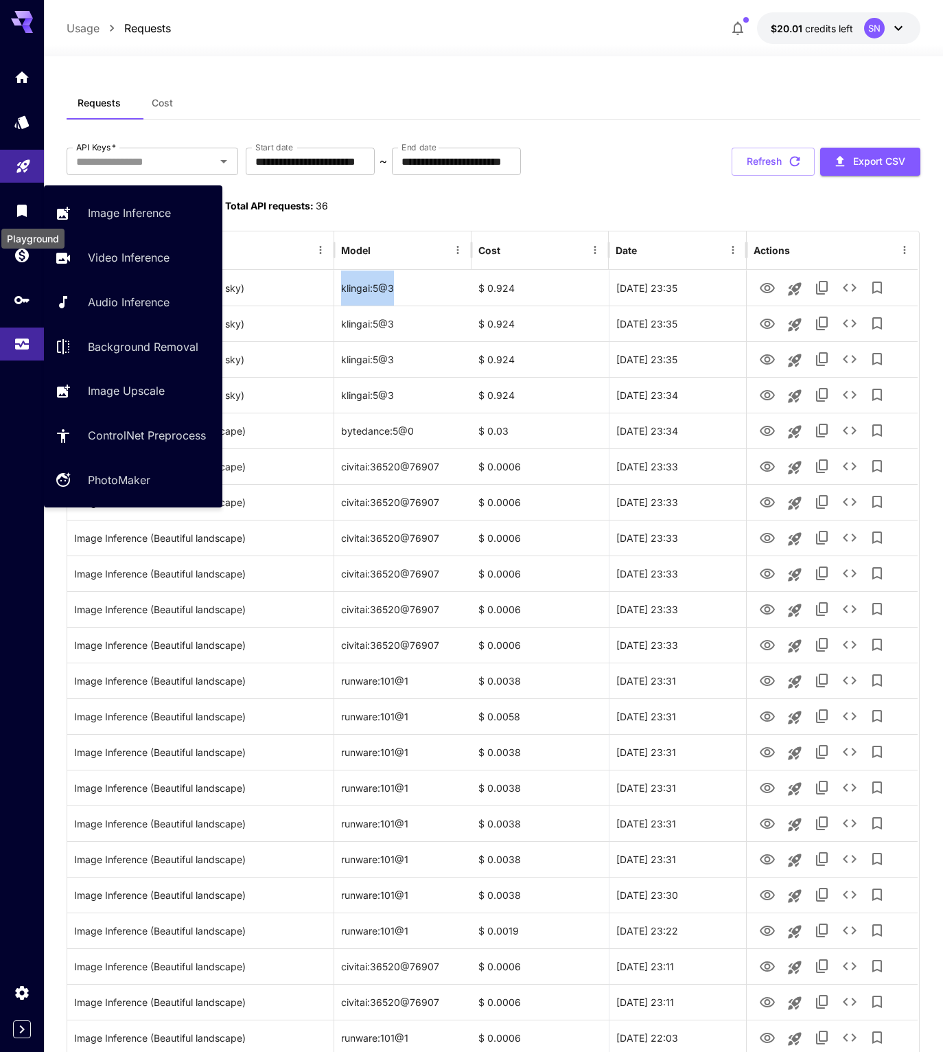
click at [29, 183] on link at bounding box center [22, 167] width 44 height 34
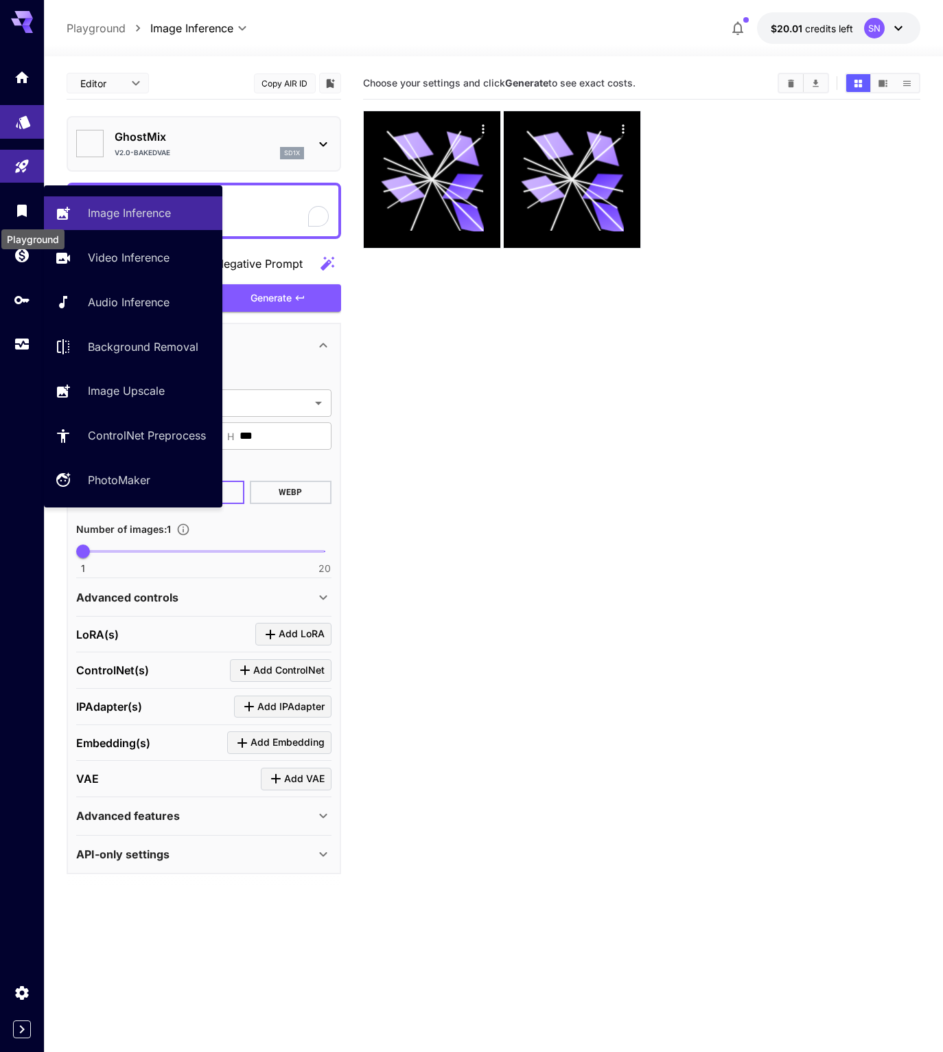
type input "**********"
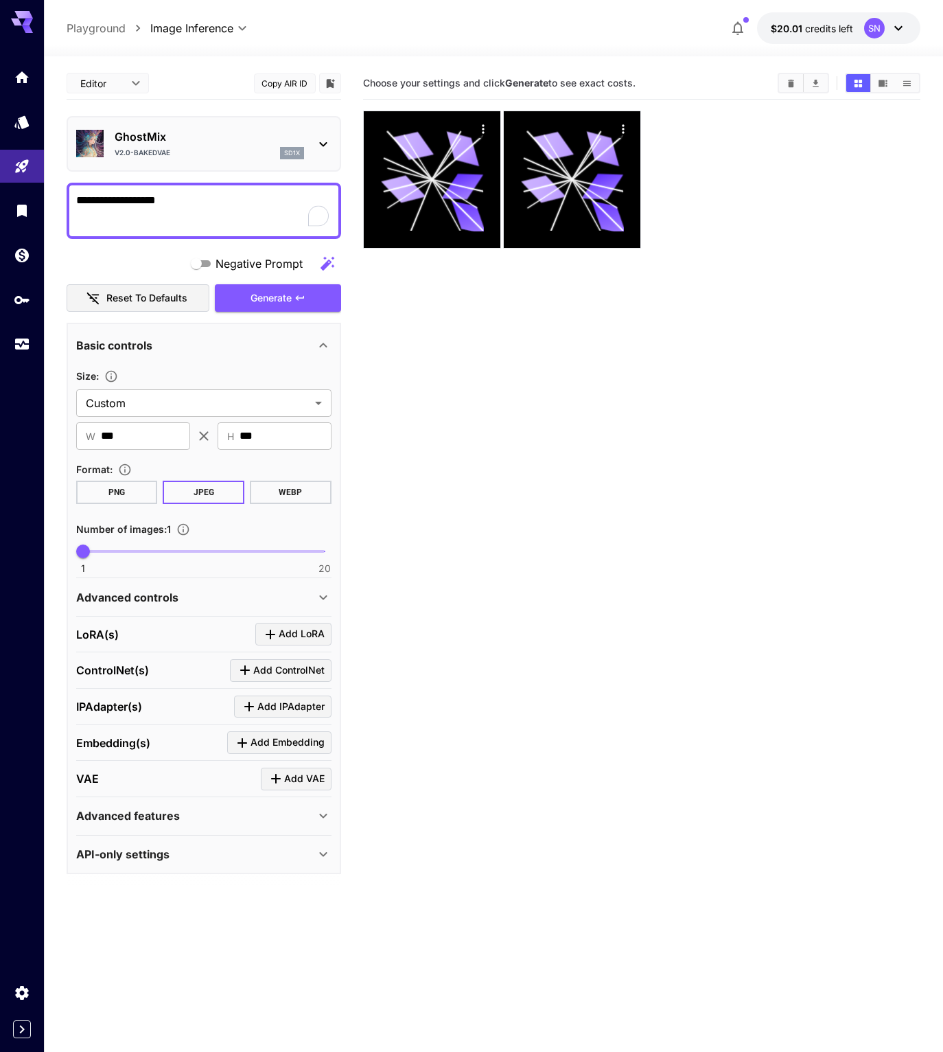
click at [139, 159] on div "v2.0-BakedVAE sd1x" at bounding box center [209, 153] width 189 height 12
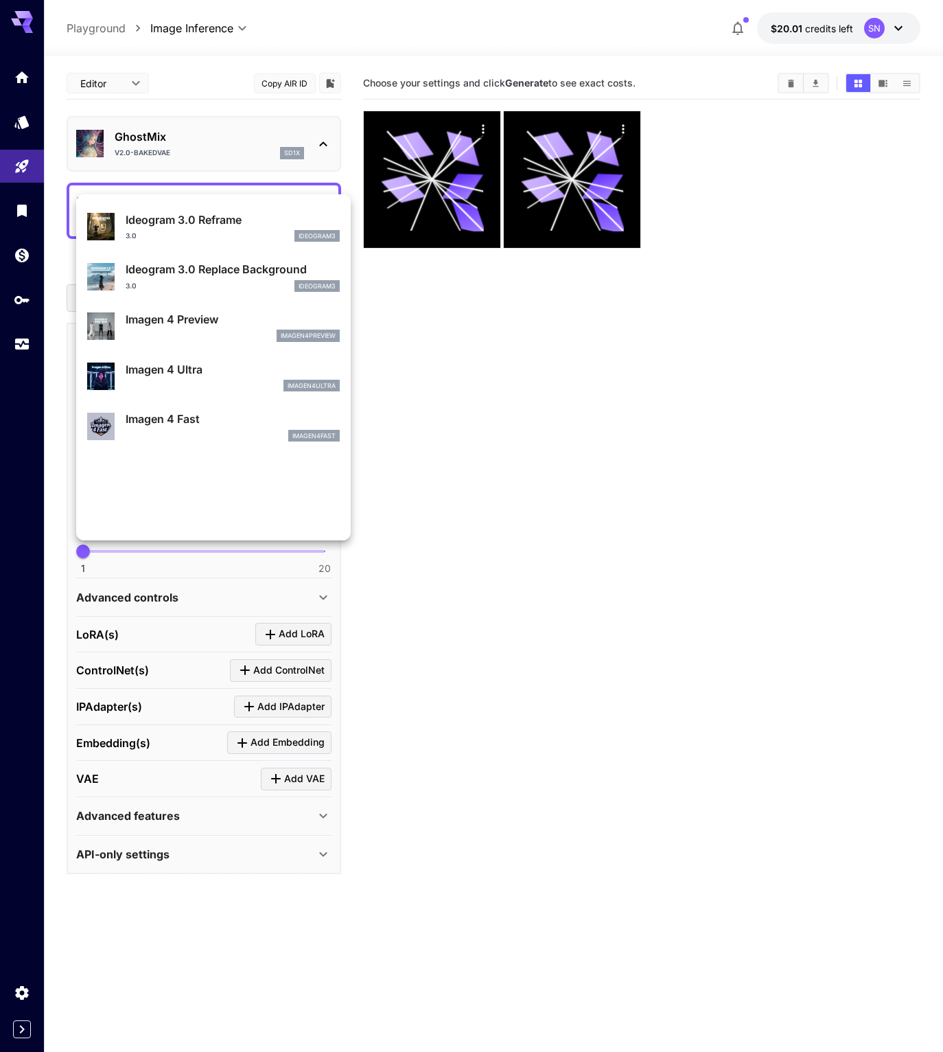
scroll to position [685, 0]
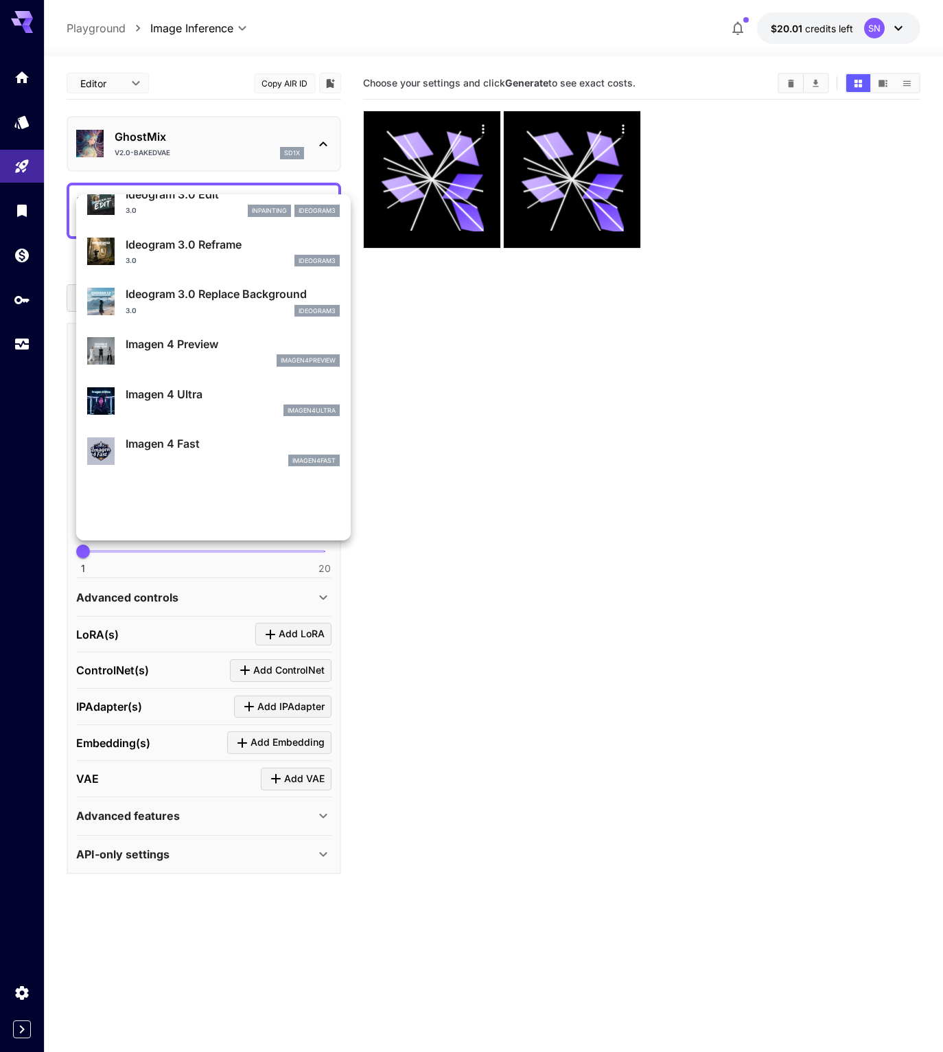
click at [21, 195] on div at bounding box center [471, 526] width 943 height 1052
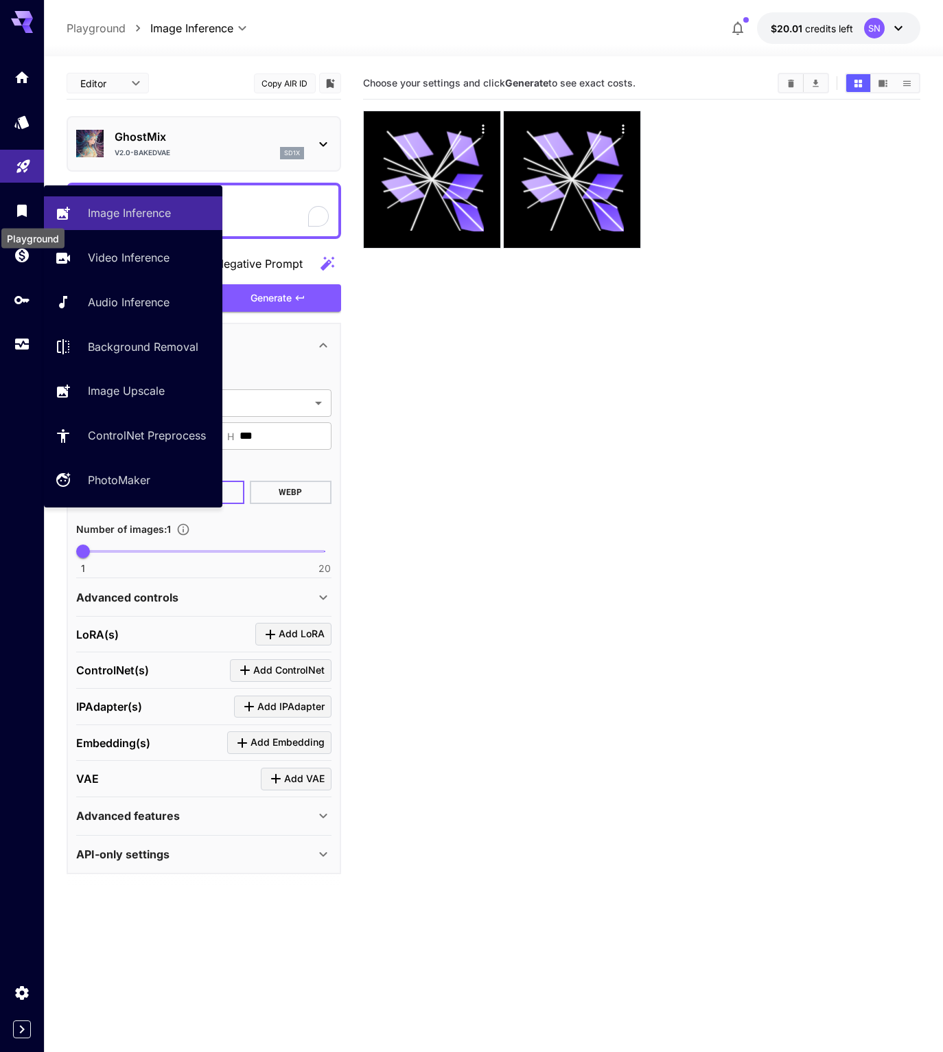
click at [27, 170] on icon "Playground" at bounding box center [23, 162] width 16 height 16
click at [135, 275] on link "Video Inference" at bounding box center [133, 258] width 178 height 34
type input "**********"
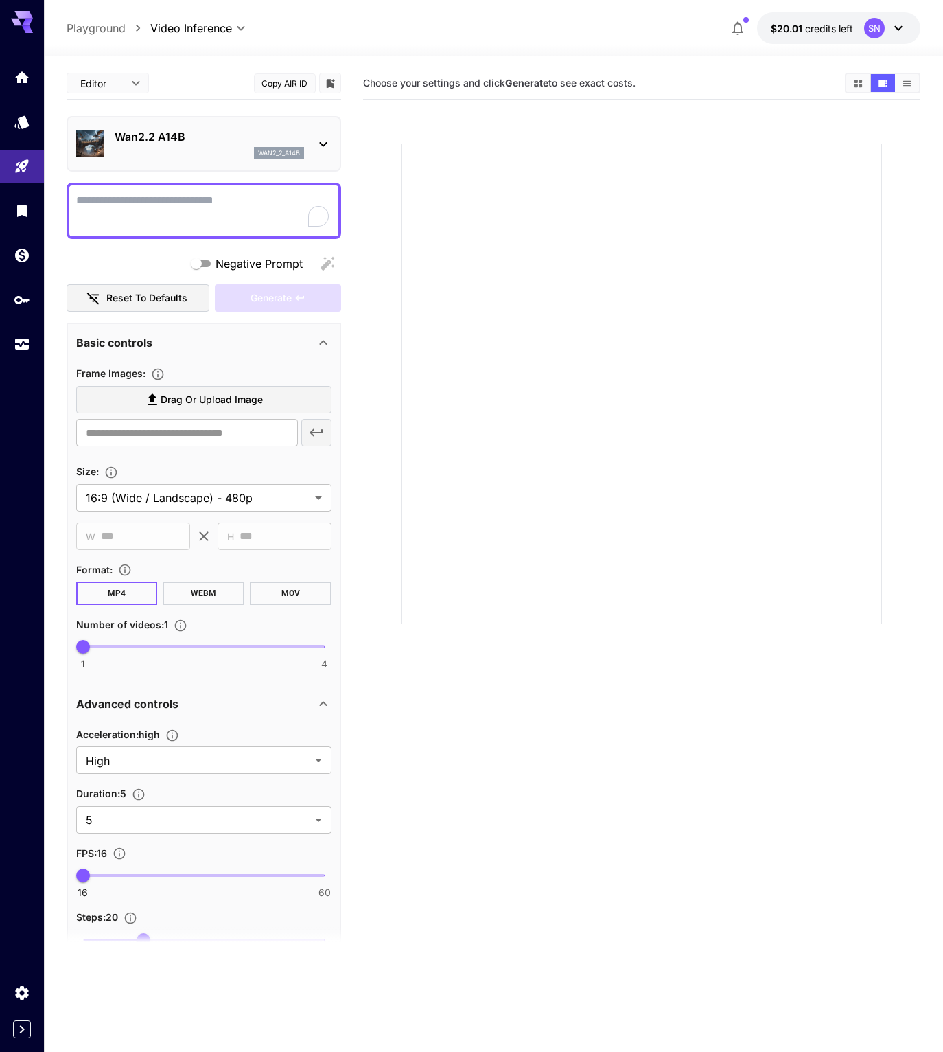
click at [277, 145] on p "Wan2.2 A14B" at bounding box center [209, 136] width 189 height 16
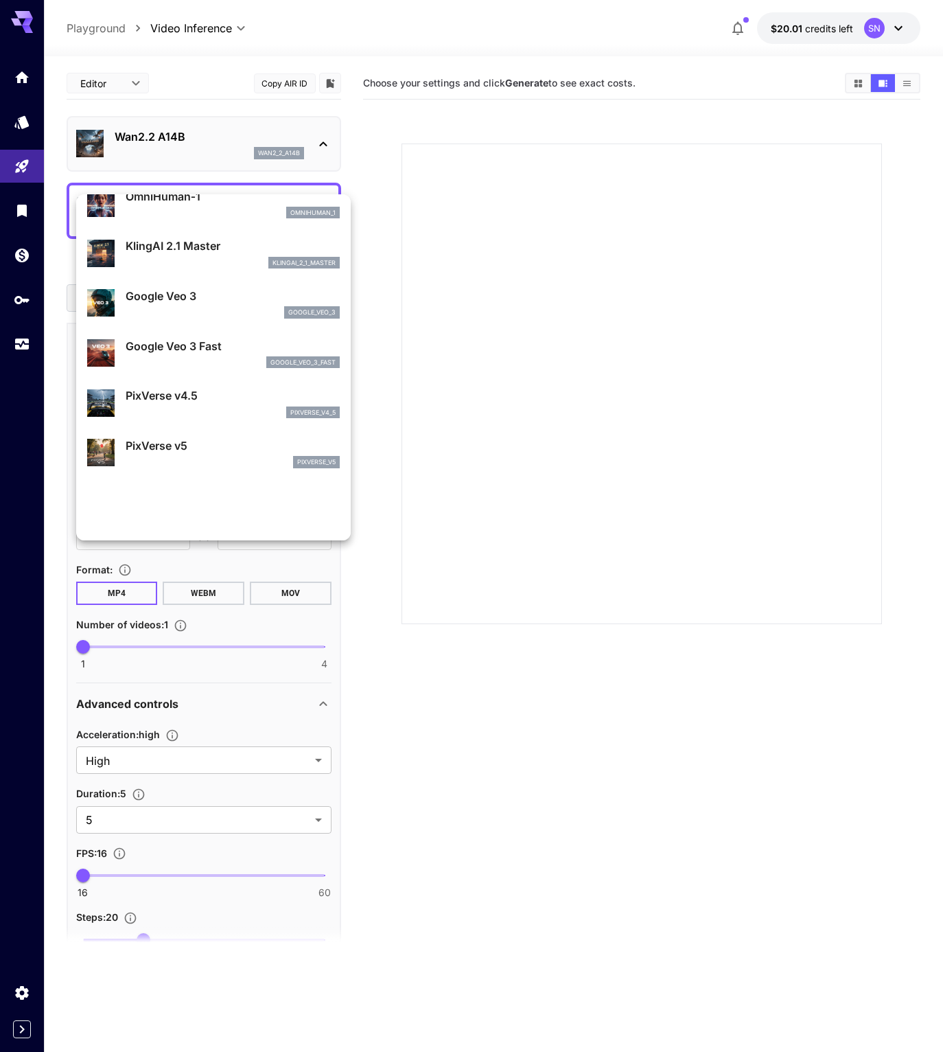
scroll to position [180, 0]
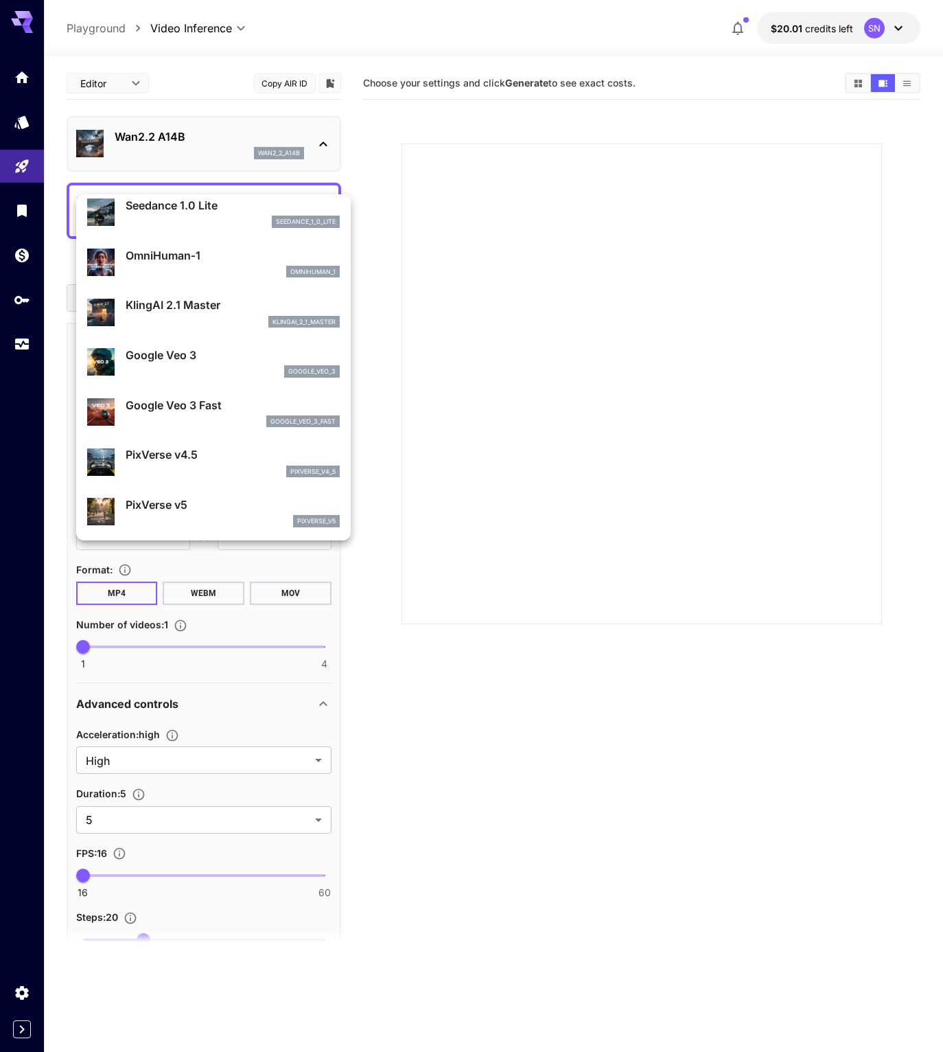
click at [238, 320] on div "KlingAI 2.1 Master klingai_2_1_master" at bounding box center [213, 312] width 253 height 42
type input "**********"
type input "****"
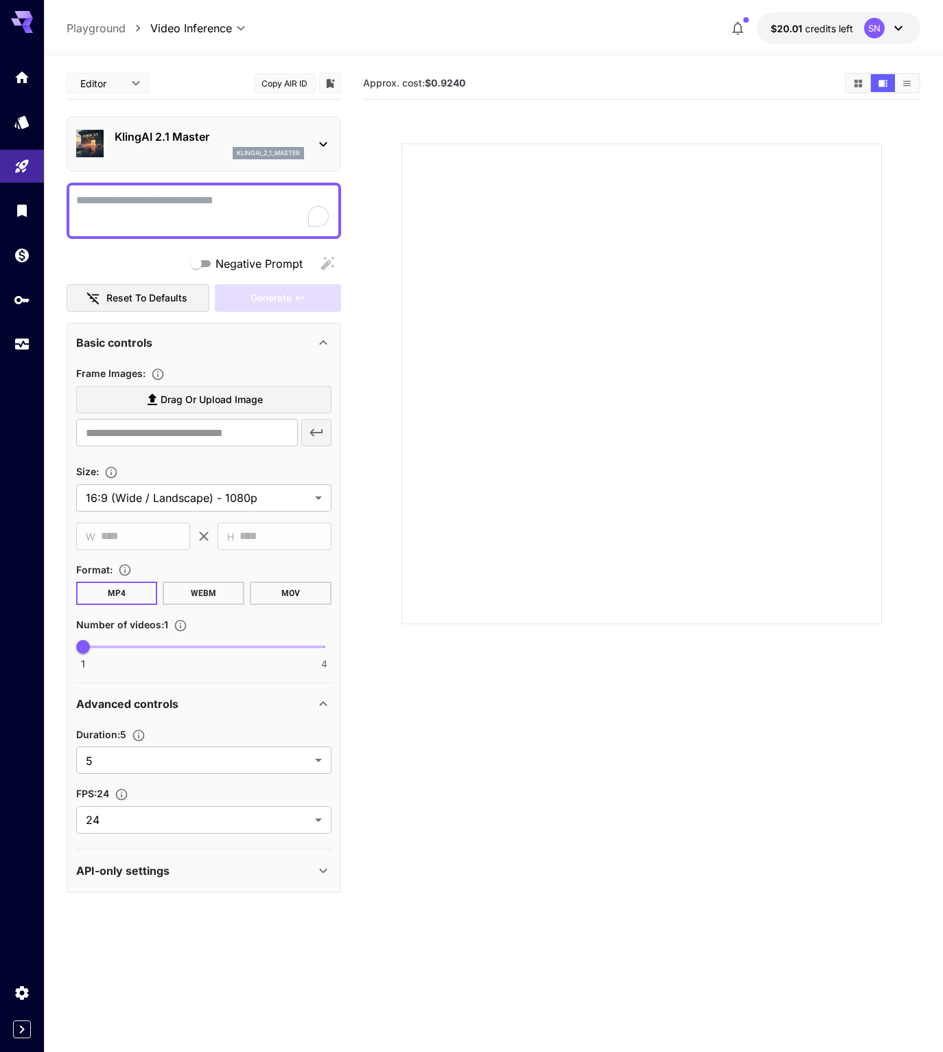
click at [258, 93] on button "Copy AIR ID" at bounding box center [285, 83] width 62 height 20
click at [189, 879] on div "API-only settings" at bounding box center [195, 870] width 239 height 16
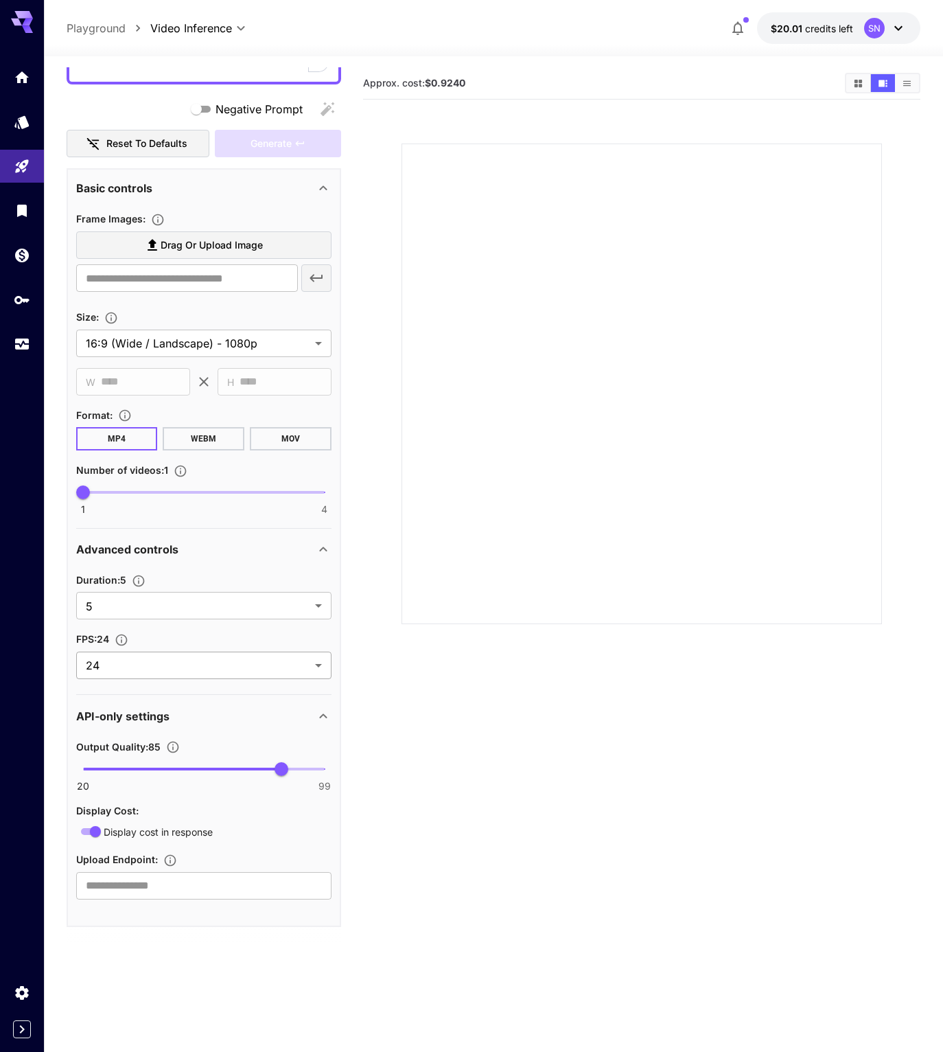
scroll to position [235, 0]
click at [262, 356] on section "**********" at bounding box center [203, 332] width 255 height 48
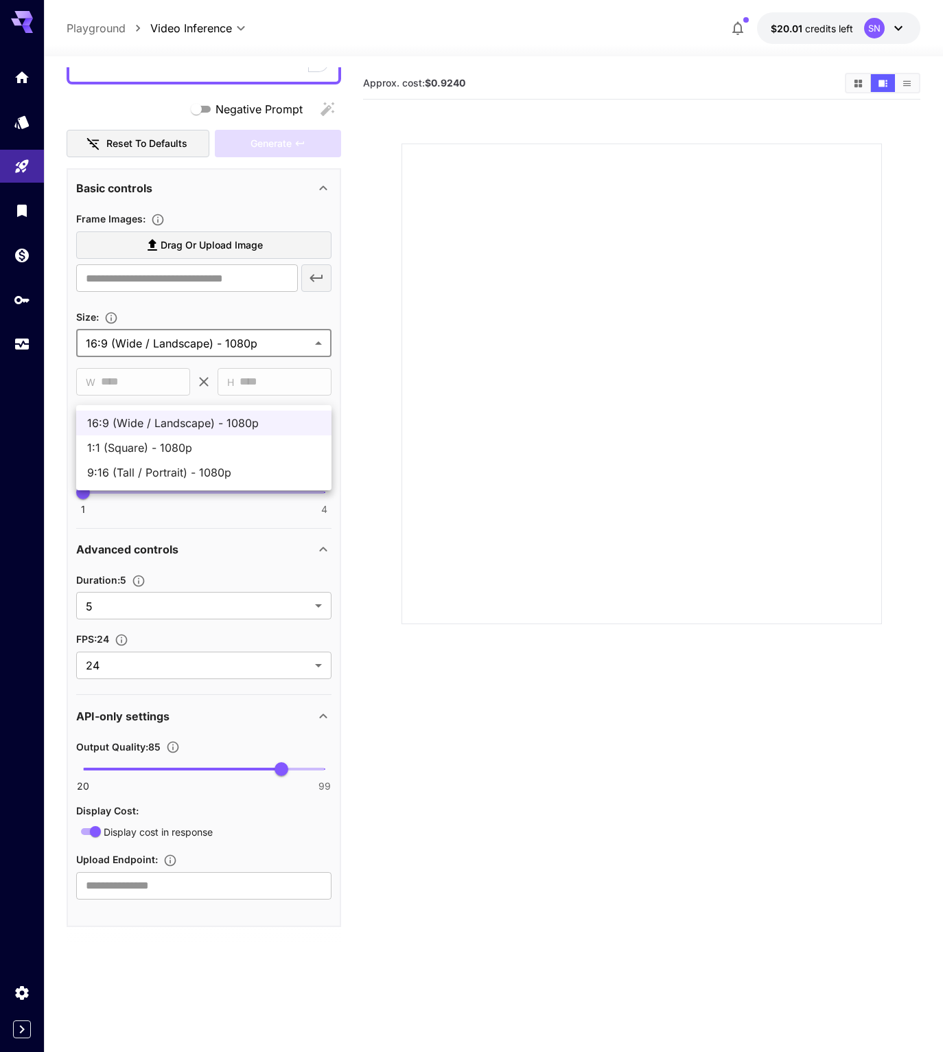
click at [262, 375] on body "**********" at bounding box center [471, 580] width 943 height 1160
click at [551, 332] on div at bounding box center [471, 526] width 943 height 1052
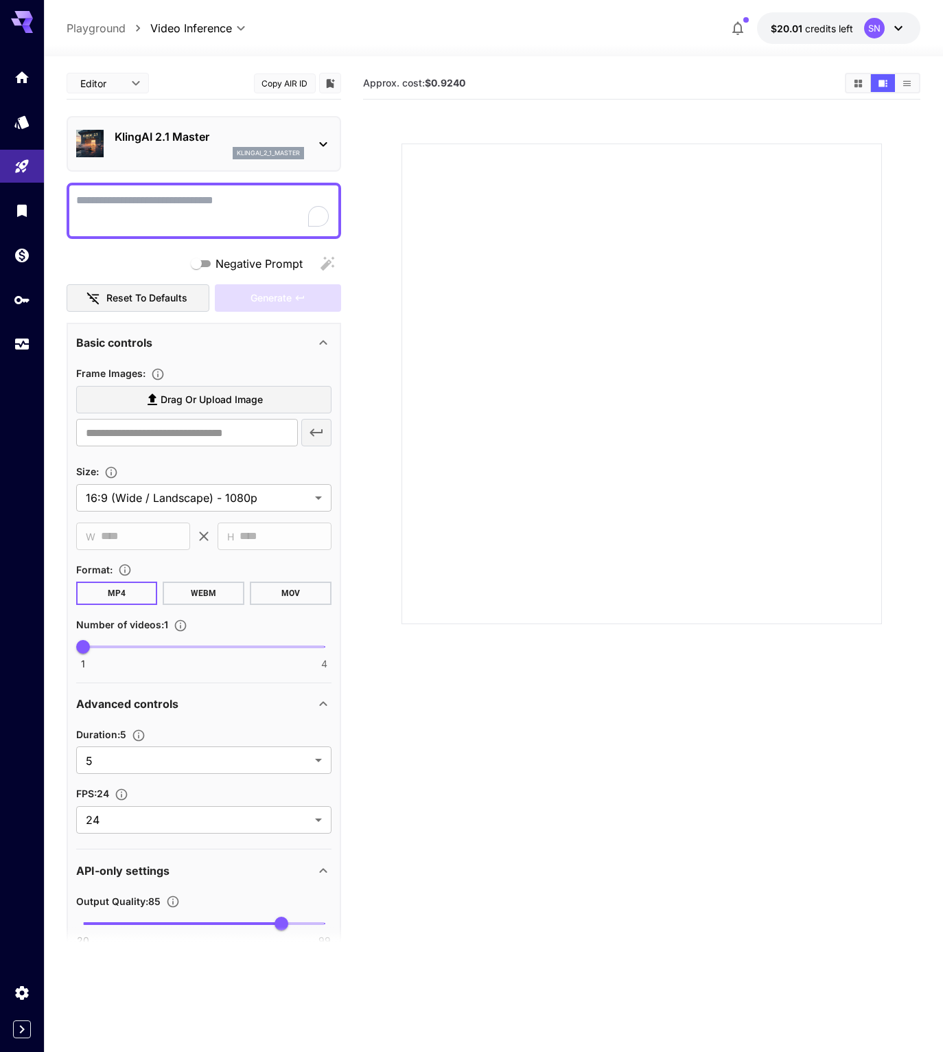
scroll to position [0, 0]
click at [237, 158] on p "klingai_2_1_master" at bounding box center [268, 153] width 63 height 10
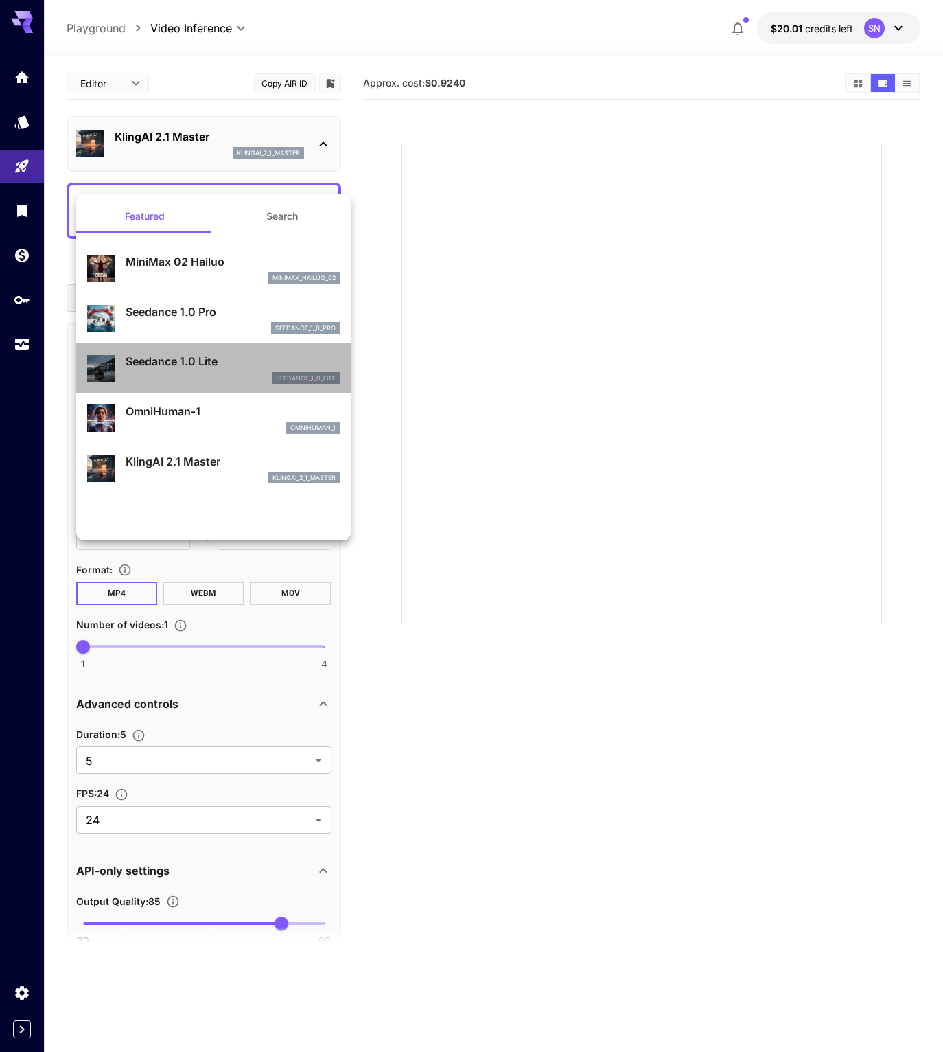
click at [181, 384] on div "seedance_1_0_lite" at bounding box center [233, 378] width 214 height 12
type input "**********"
type input "***"
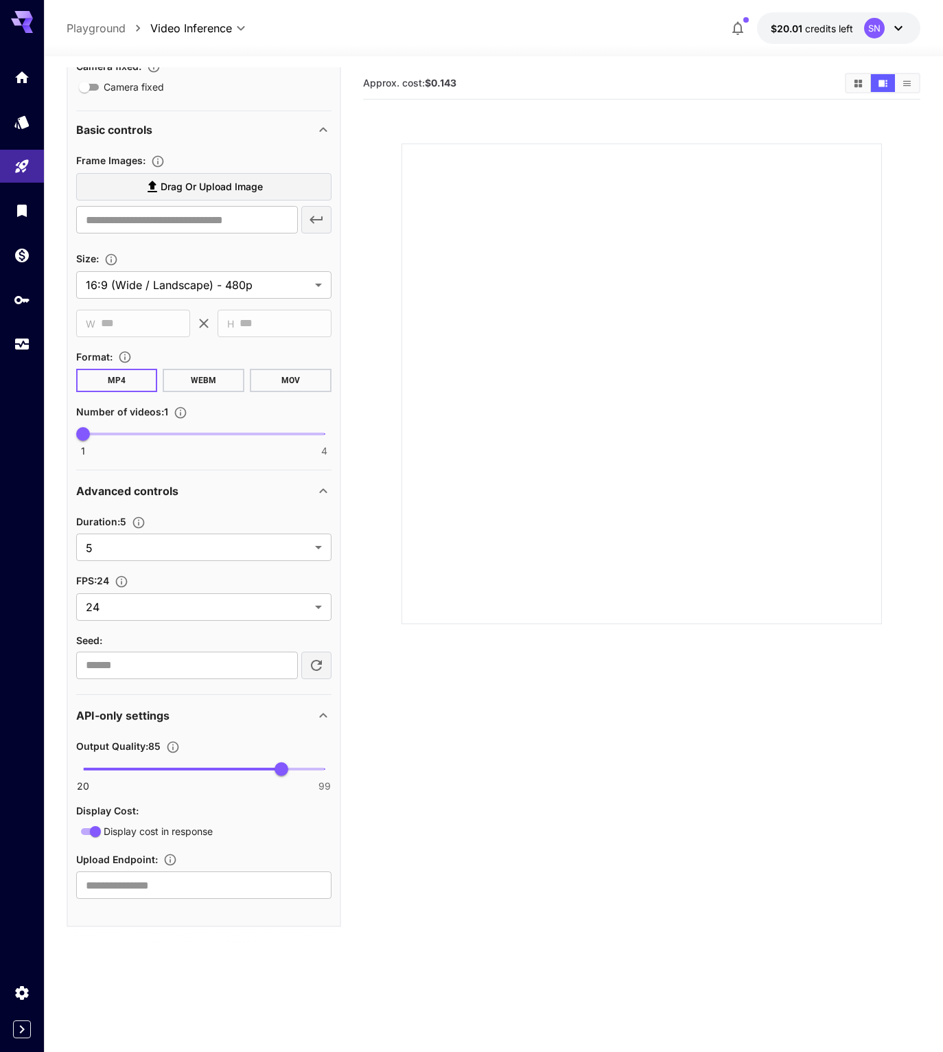
scroll to position [312, 0]
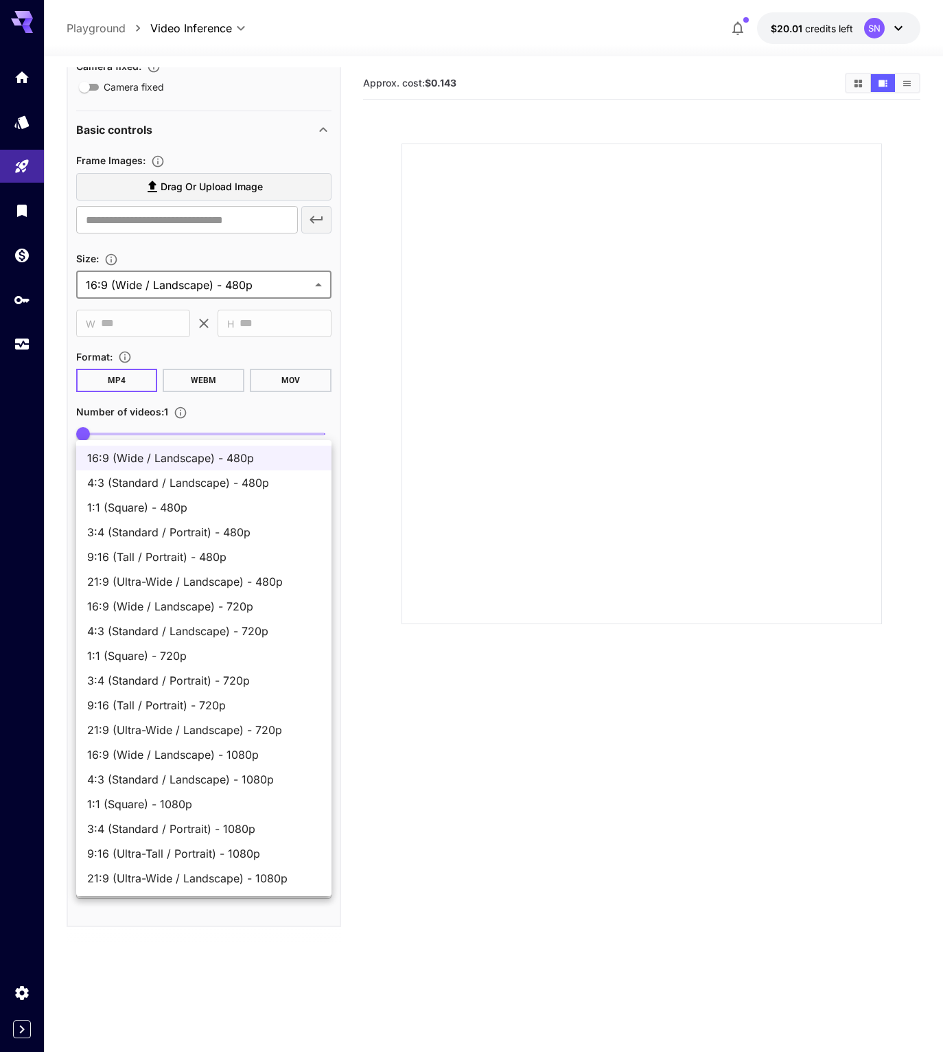
click at [224, 428] on body "**********" at bounding box center [471, 580] width 943 height 1160
click at [213, 504] on span "1:1 (Square) - 480p" at bounding box center [203, 507] width 233 height 16
type input "**********"
type input "***"
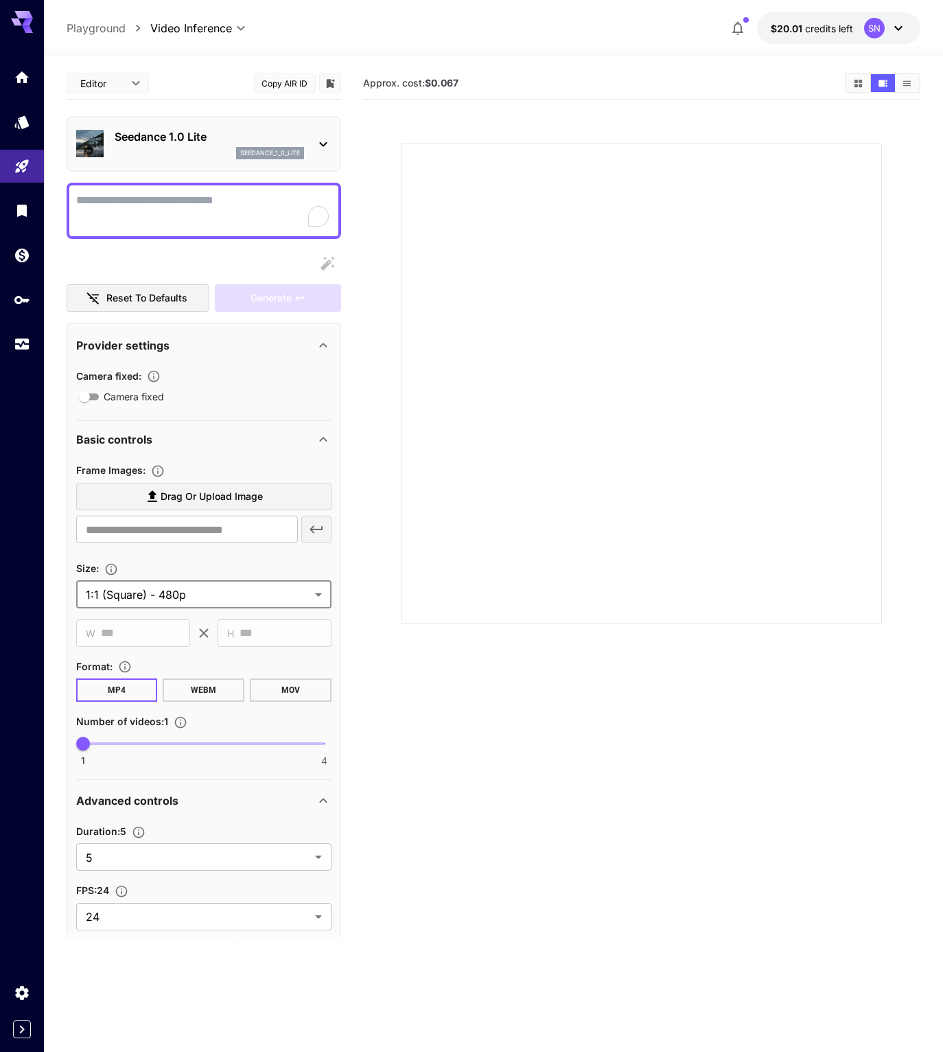
scroll to position [0, 0]
click at [268, 93] on button "Copy AIR ID" at bounding box center [285, 83] width 62 height 20
click at [265, 93] on button "Copy AIR ID" at bounding box center [285, 83] width 62 height 20
click at [177, 136] on div "Seedance 1.0 Lite seedance_1_0_lite" at bounding box center [204, 144] width 275 height 56
click at [27, 348] on icon "Usage" at bounding box center [23, 340] width 16 height 16
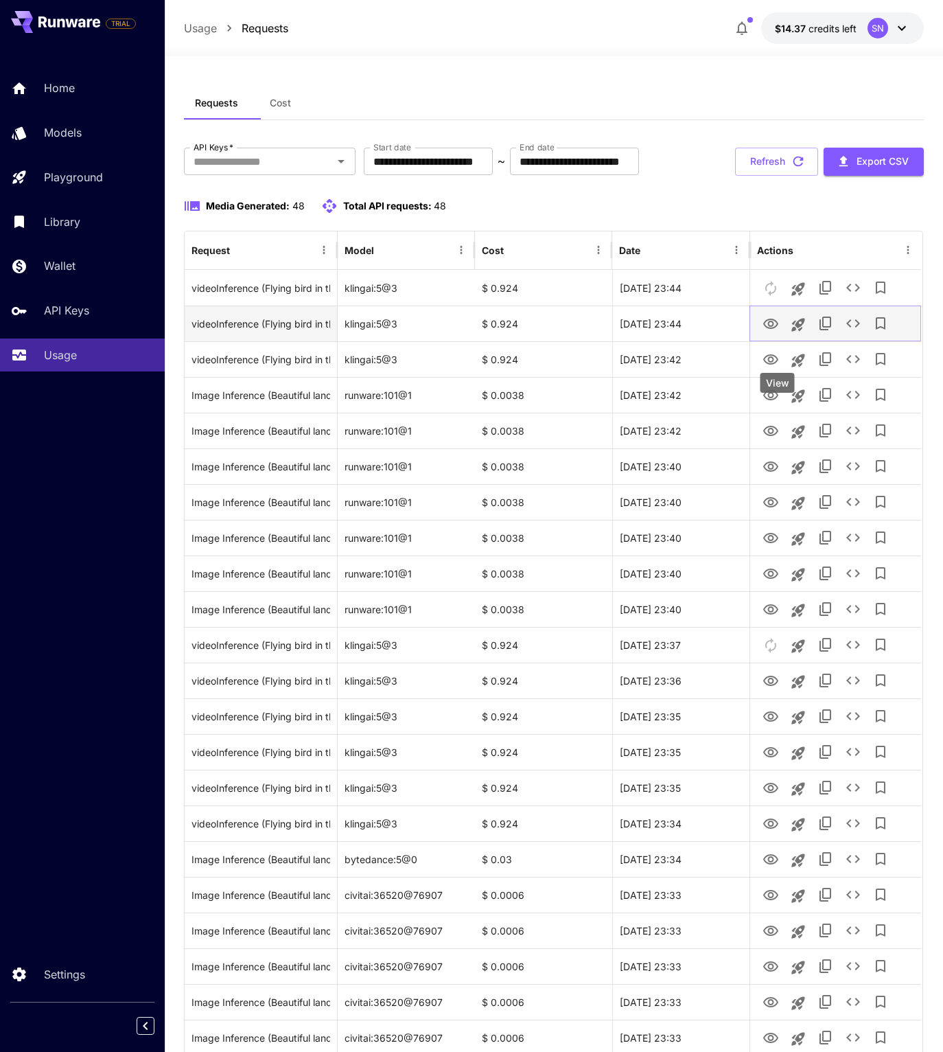
click at [778, 329] on icon "View" at bounding box center [770, 324] width 15 height 10
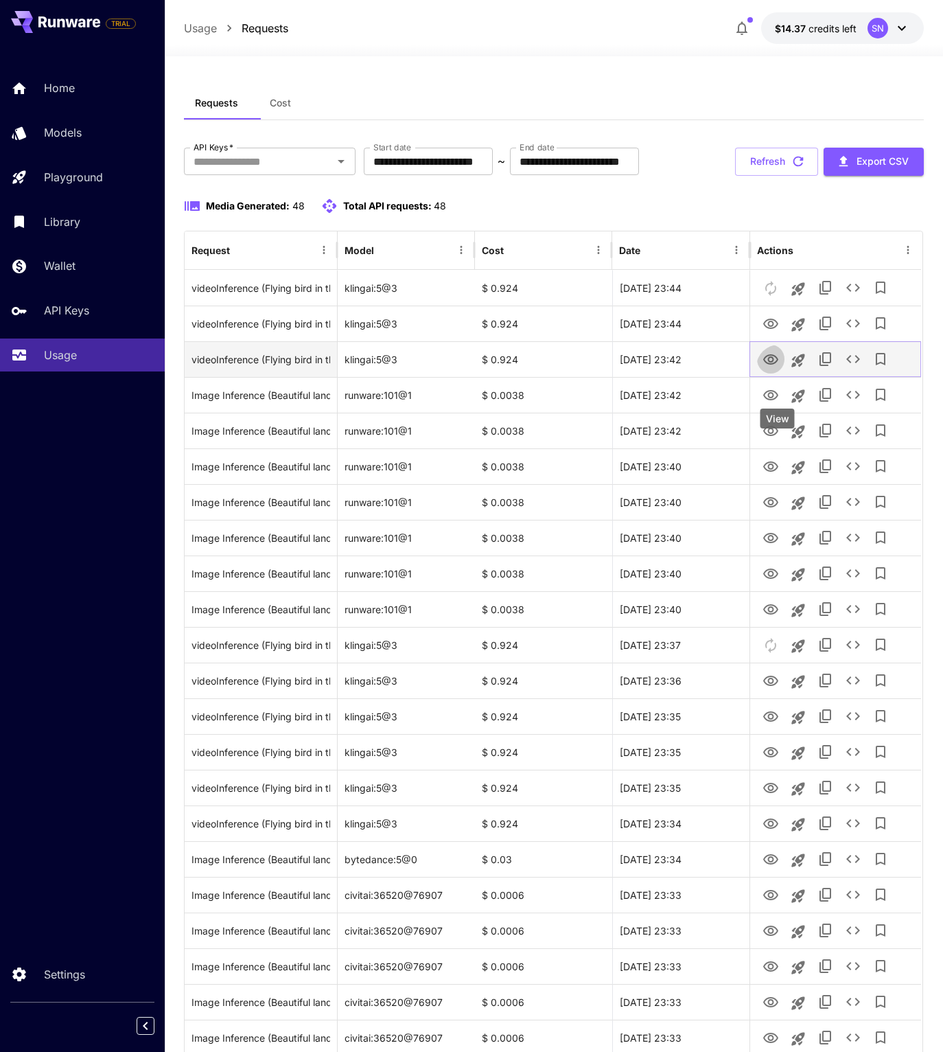
click at [778, 368] on icon "View" at bounding box center [771, 359] width 16 height 16
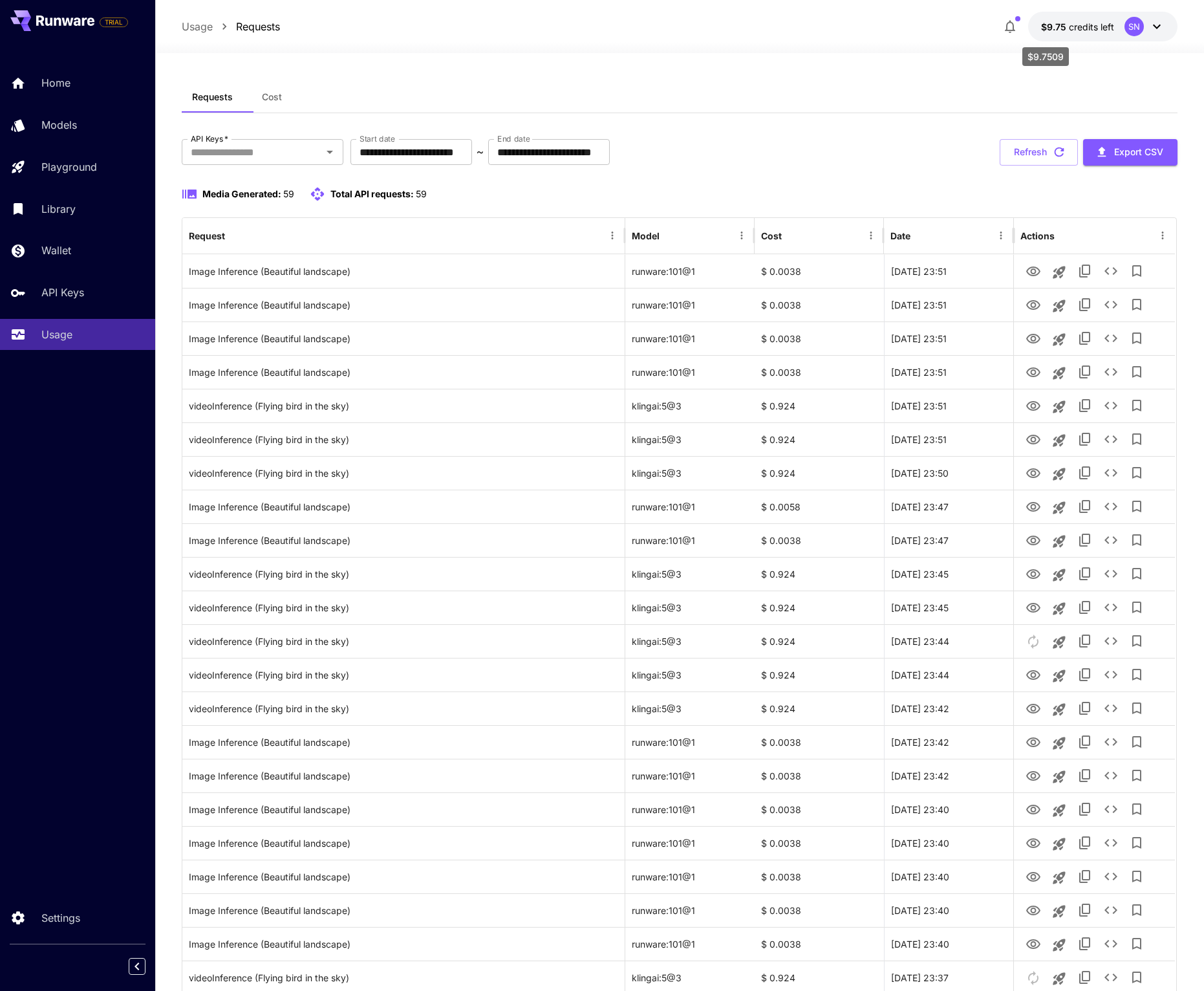
click at [1041, 25] on span "$9.75" at bounding box center [1055, 27] width 28 height 11
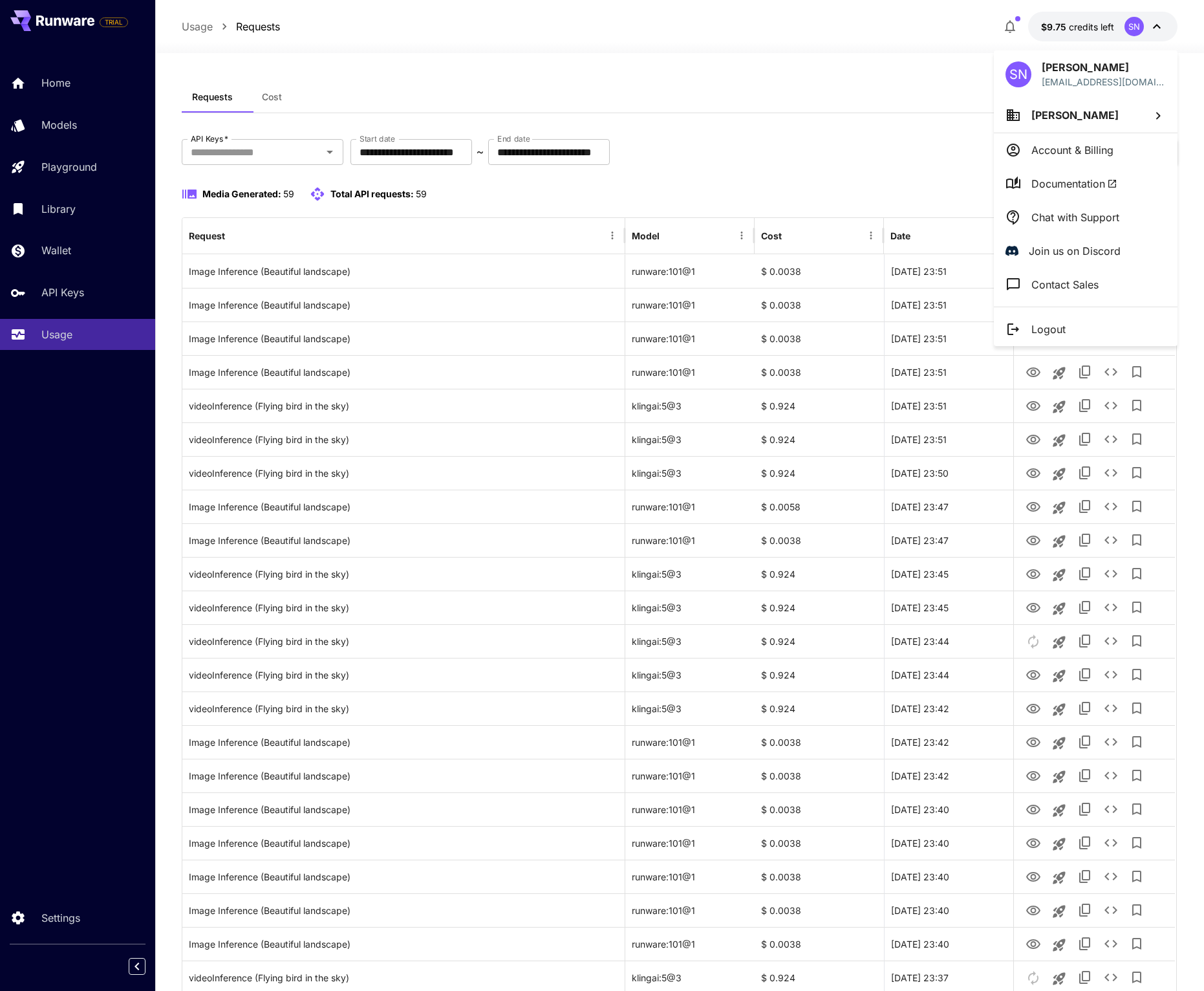
click at [1033, 25] on div at bounding box center [602, 496] width 1204 height 991
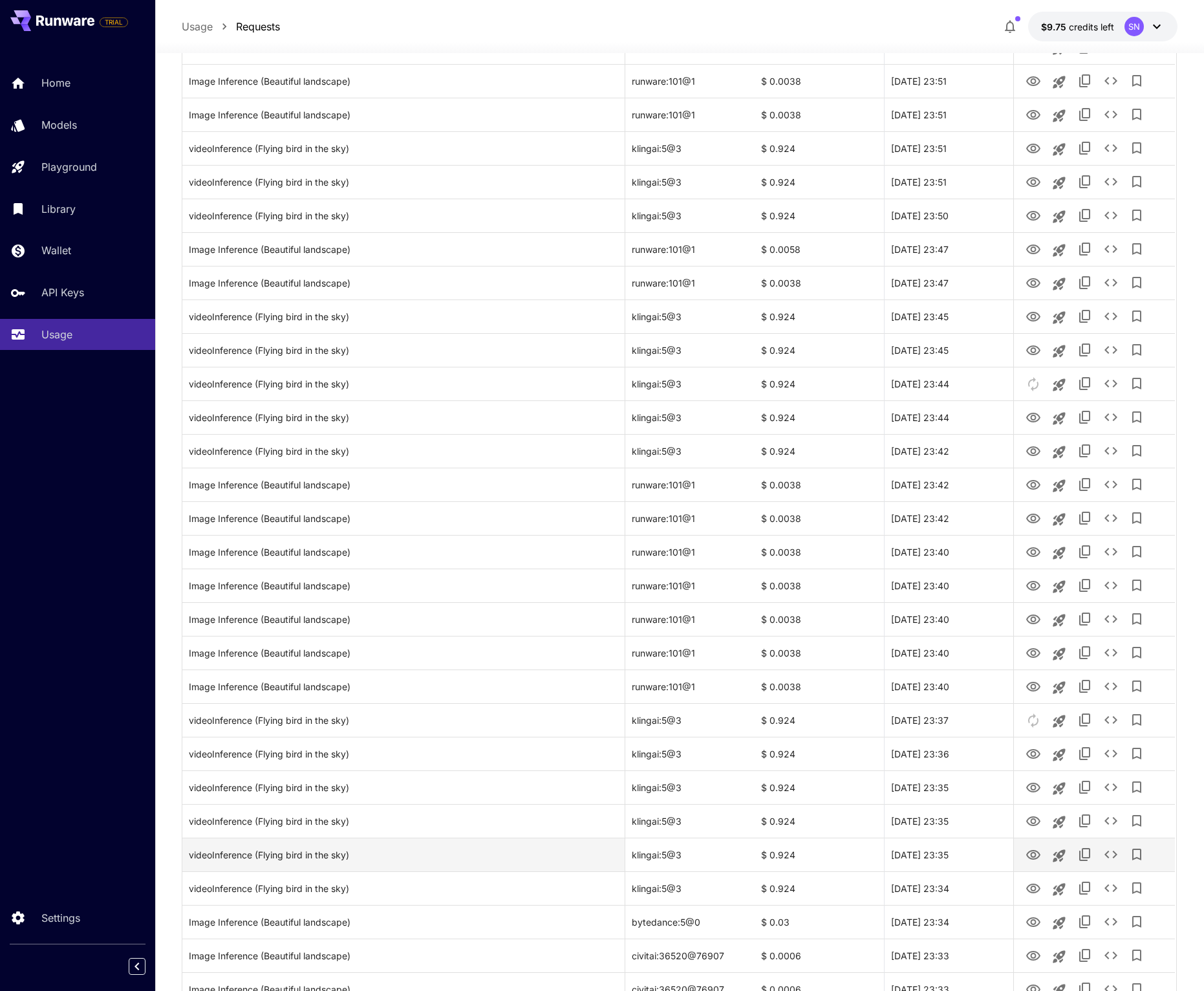
scroll to position [35, 0]
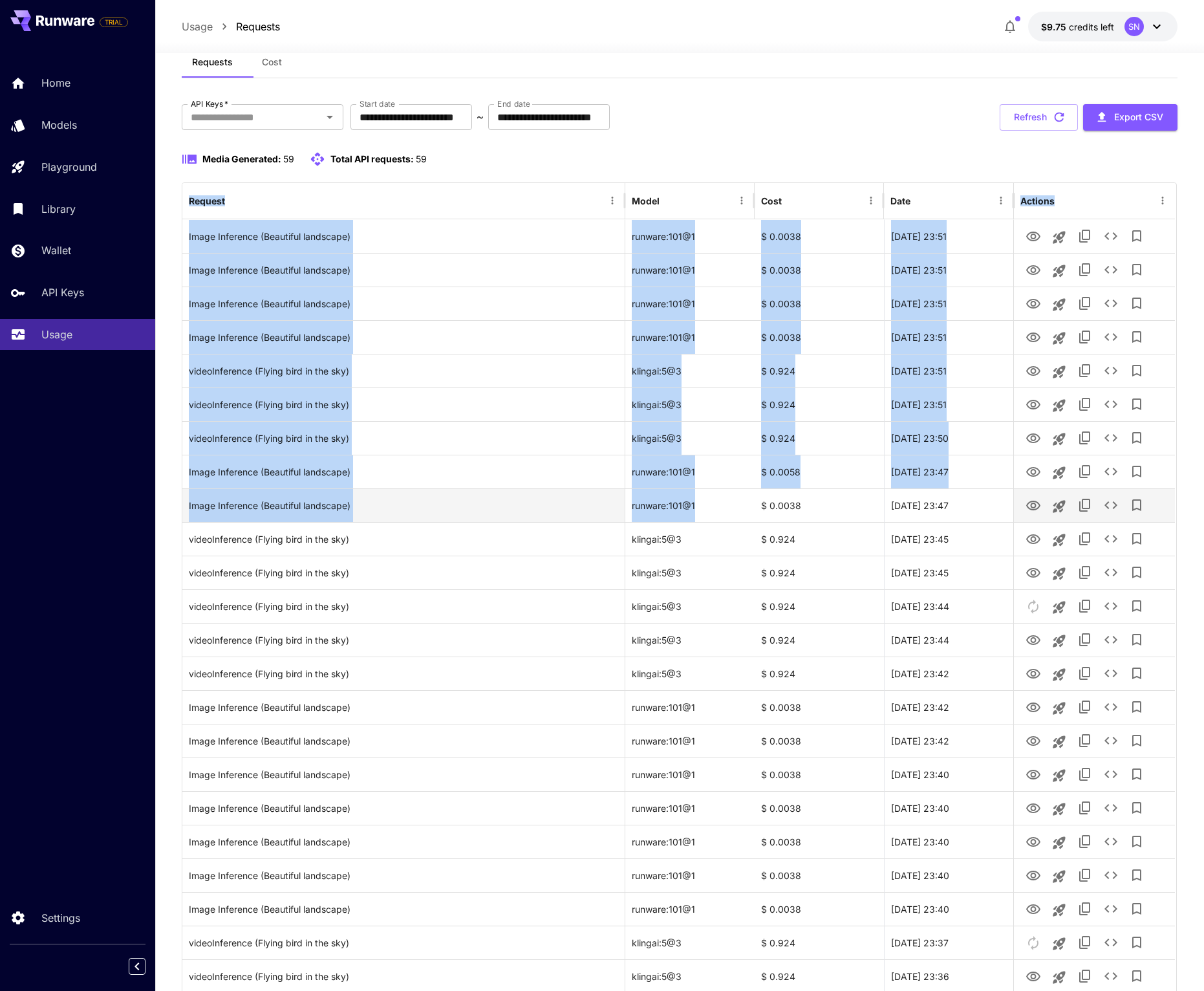
drag, startPoint x: 558, startPoint y: 193, endPoint x: 728, endPoint y: 544, distance: 390.0
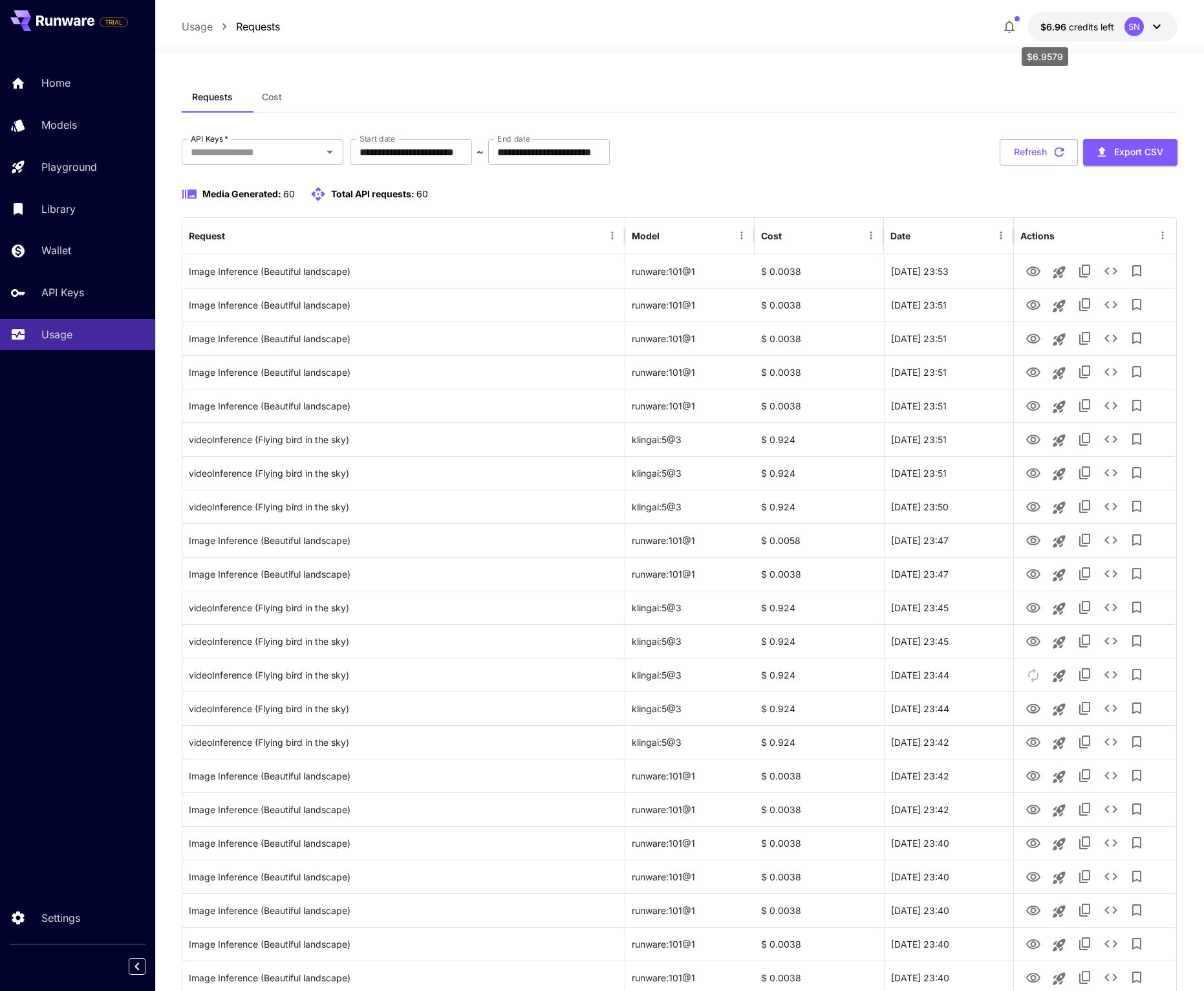
click at [1047, 39] on div "$6.9579" at bounding box center [1045, 52] width 49 height 29
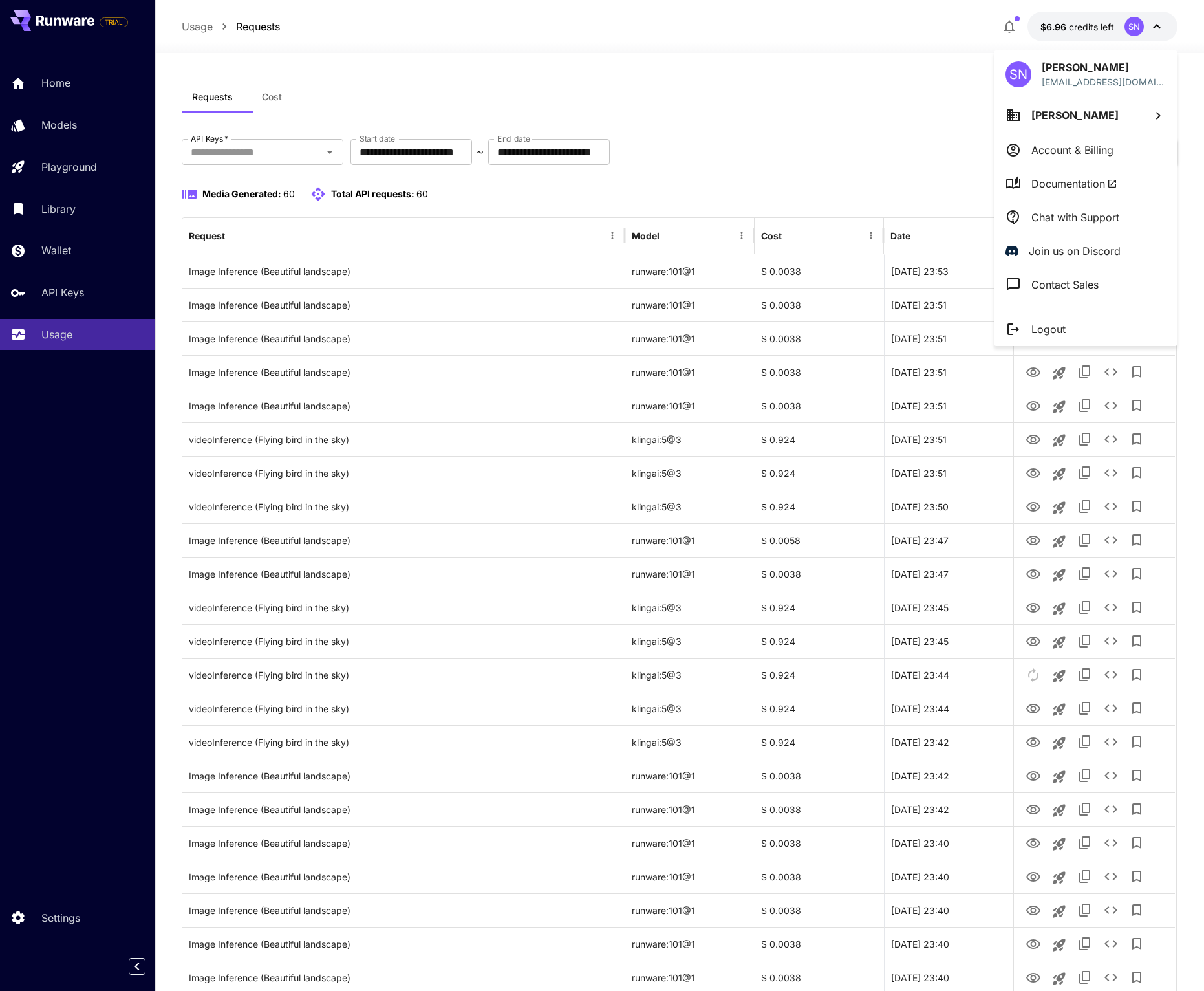
click at [811, 131] on div at bounding box center [602, 496] width 1204 height 991
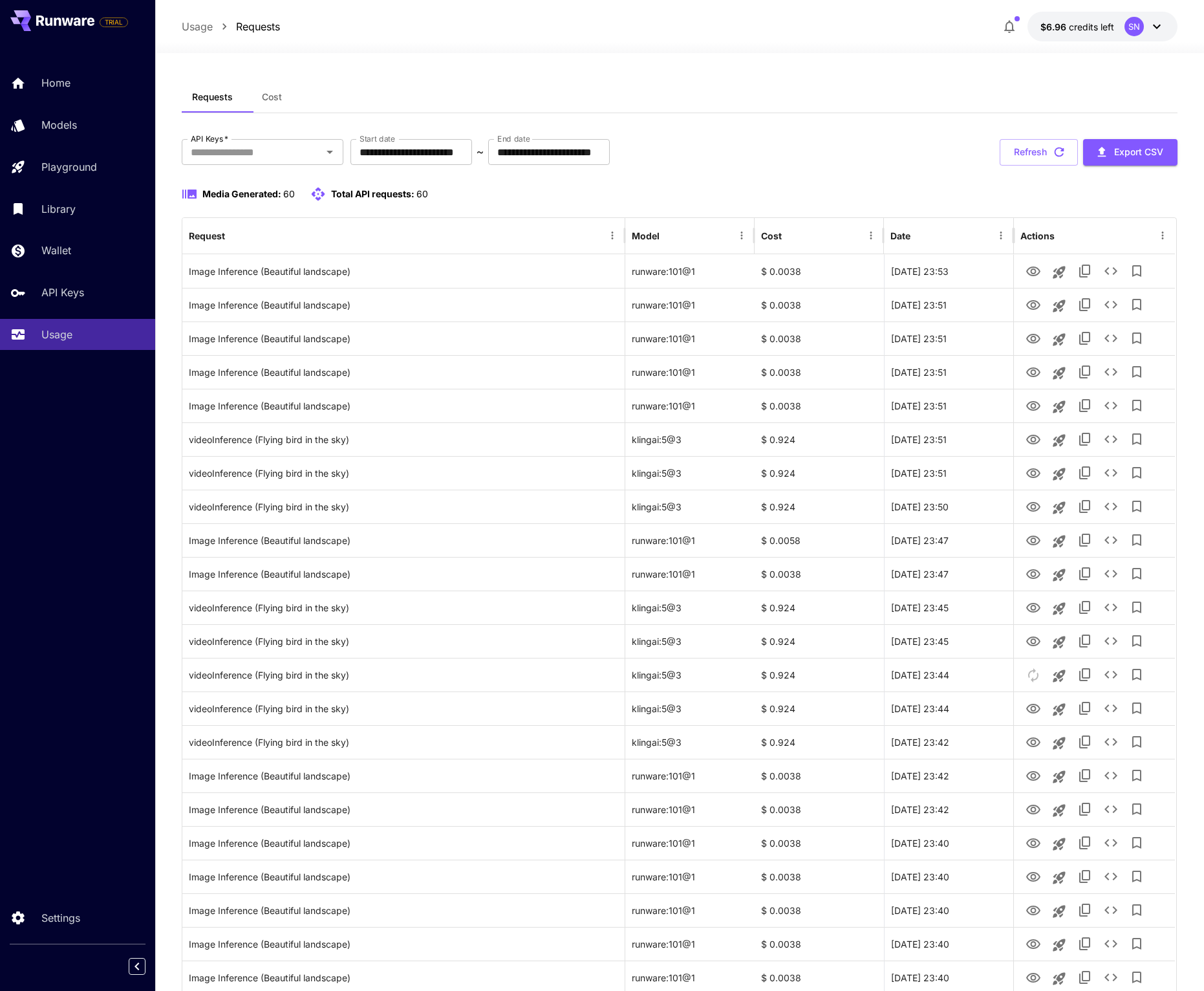
click at [815, 3] on div "Usage Requests $6.96 credits left SN" at bounding box center [679, 26] width 1049 height 53
click at [814, 0] on div "Usage Requests $6.96 credits left SN" at bounding box center [679, 26] width 1049 height 53
click at [1030, 39] on button "$4.18 credits left SN" at bounding box center [1103, 26] width 148 height 30
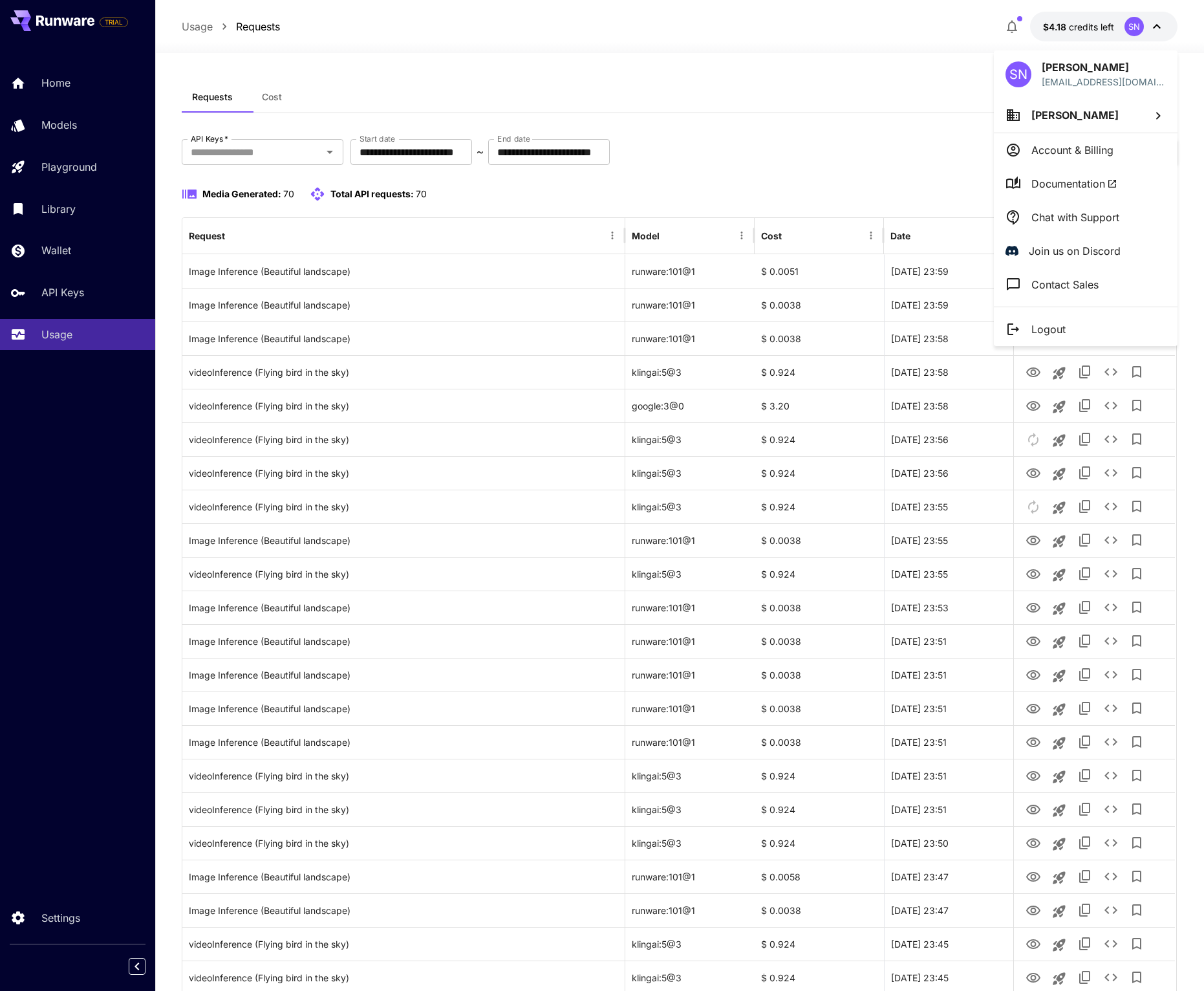
click at [67, 413] on div at bounding box center [602, 496] width 1204 height 991
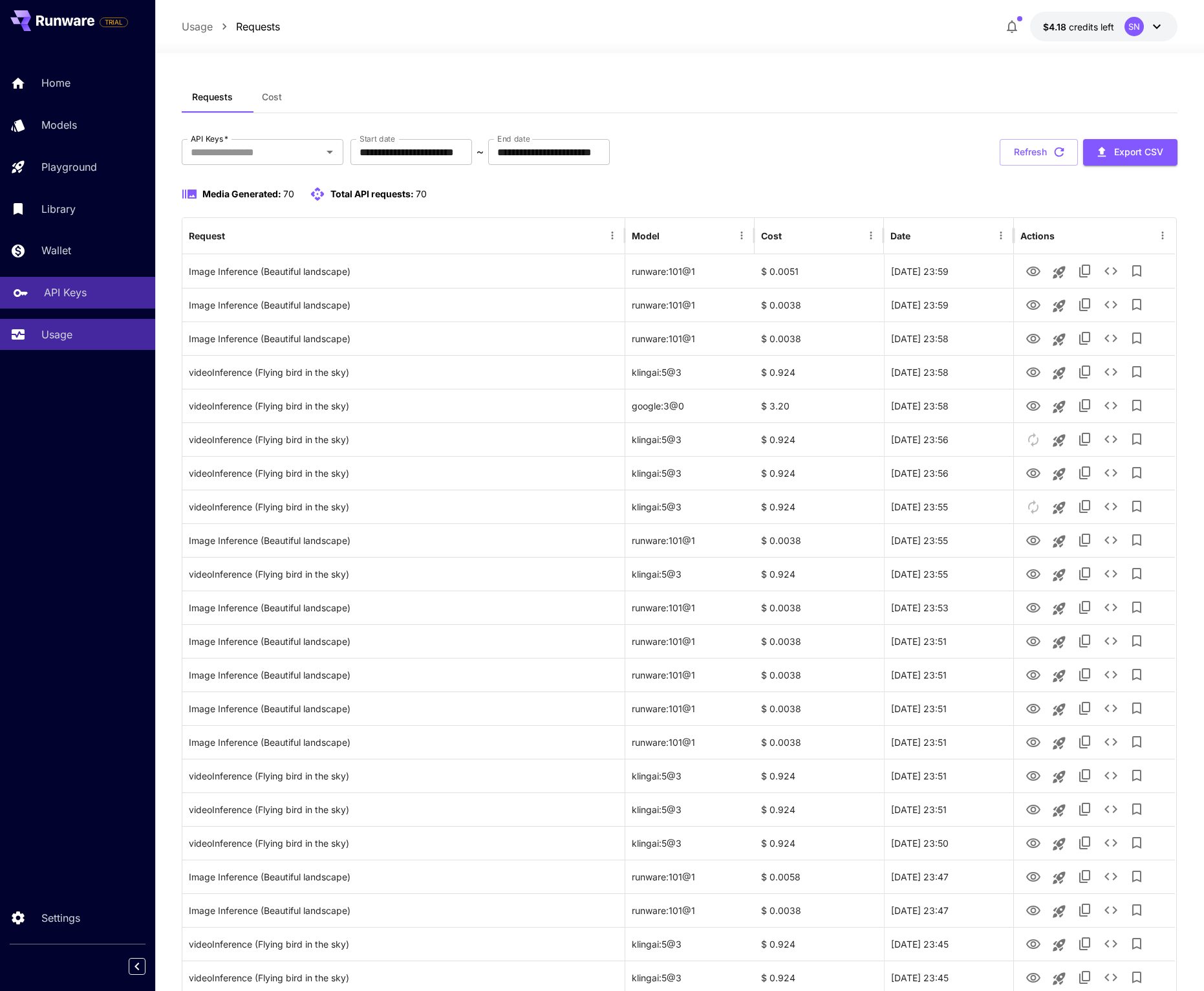
click at [67, 301] on p "API Keys" at bounding box center [65, 292] width 42 height 15
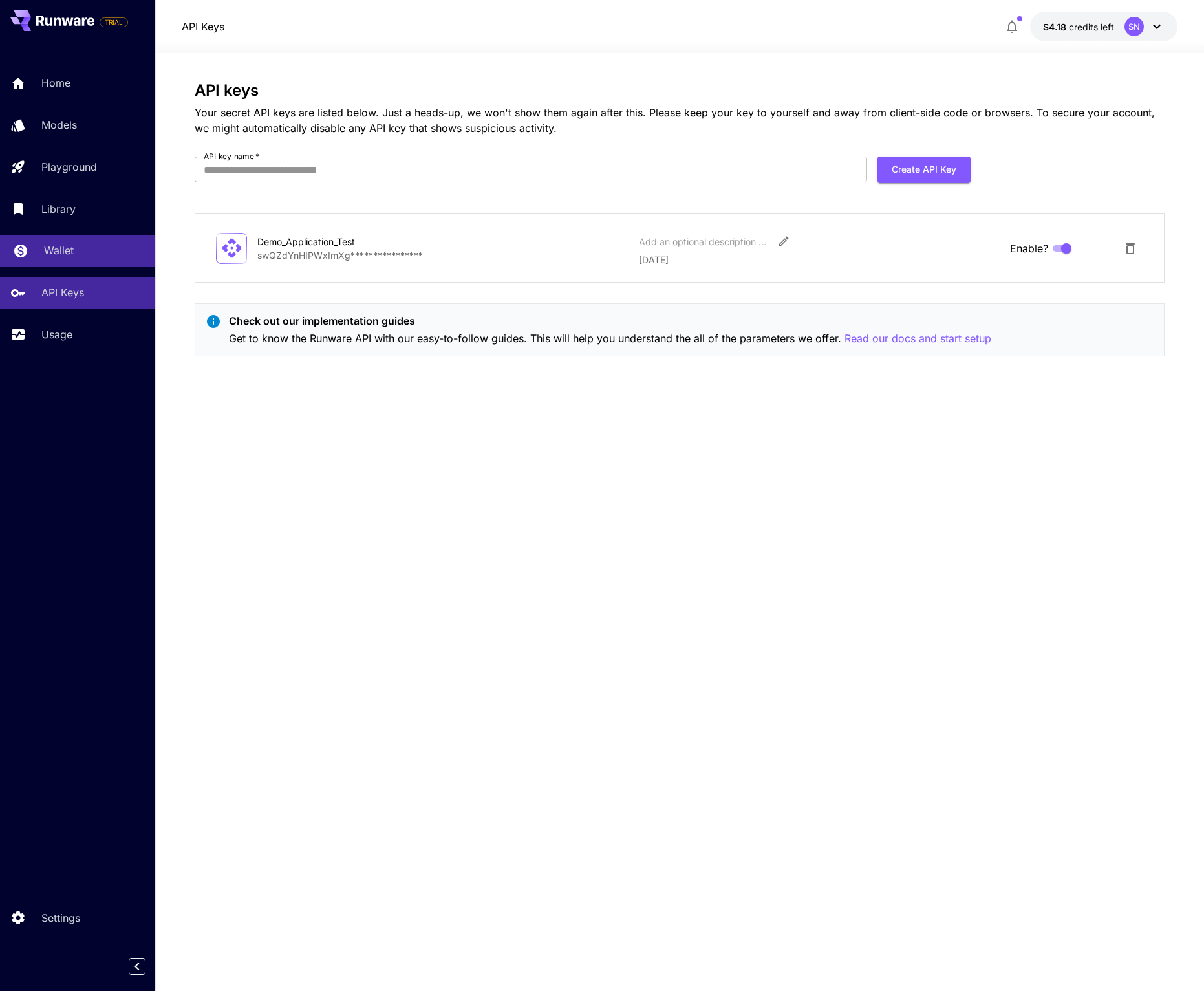
click at [69, 258] on p "Wallet" at bounding box center [59, 250] width 30 height 15
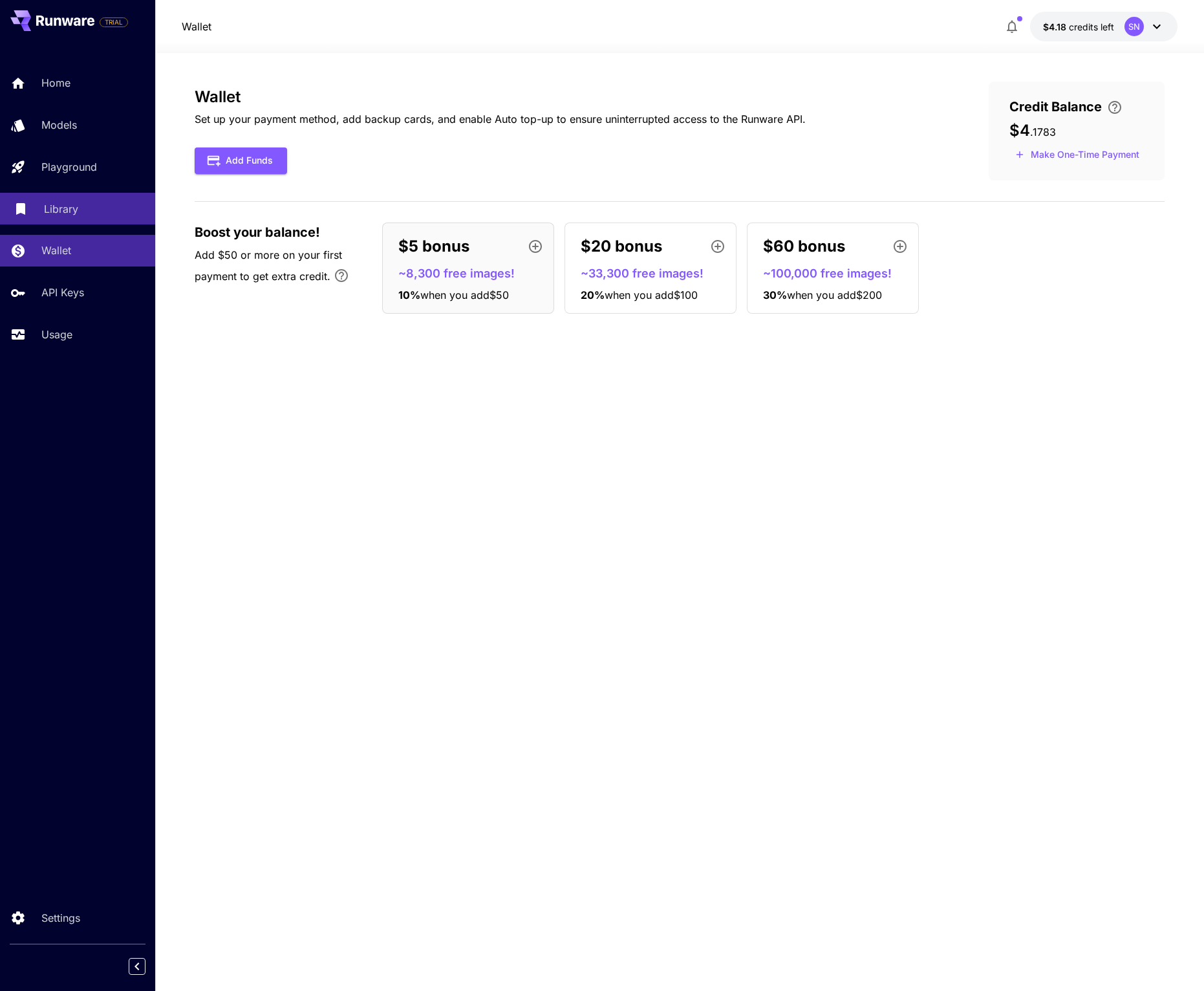
click at [77, 224] on link "Library" at bounding box center [77, 209] width 155 height 32
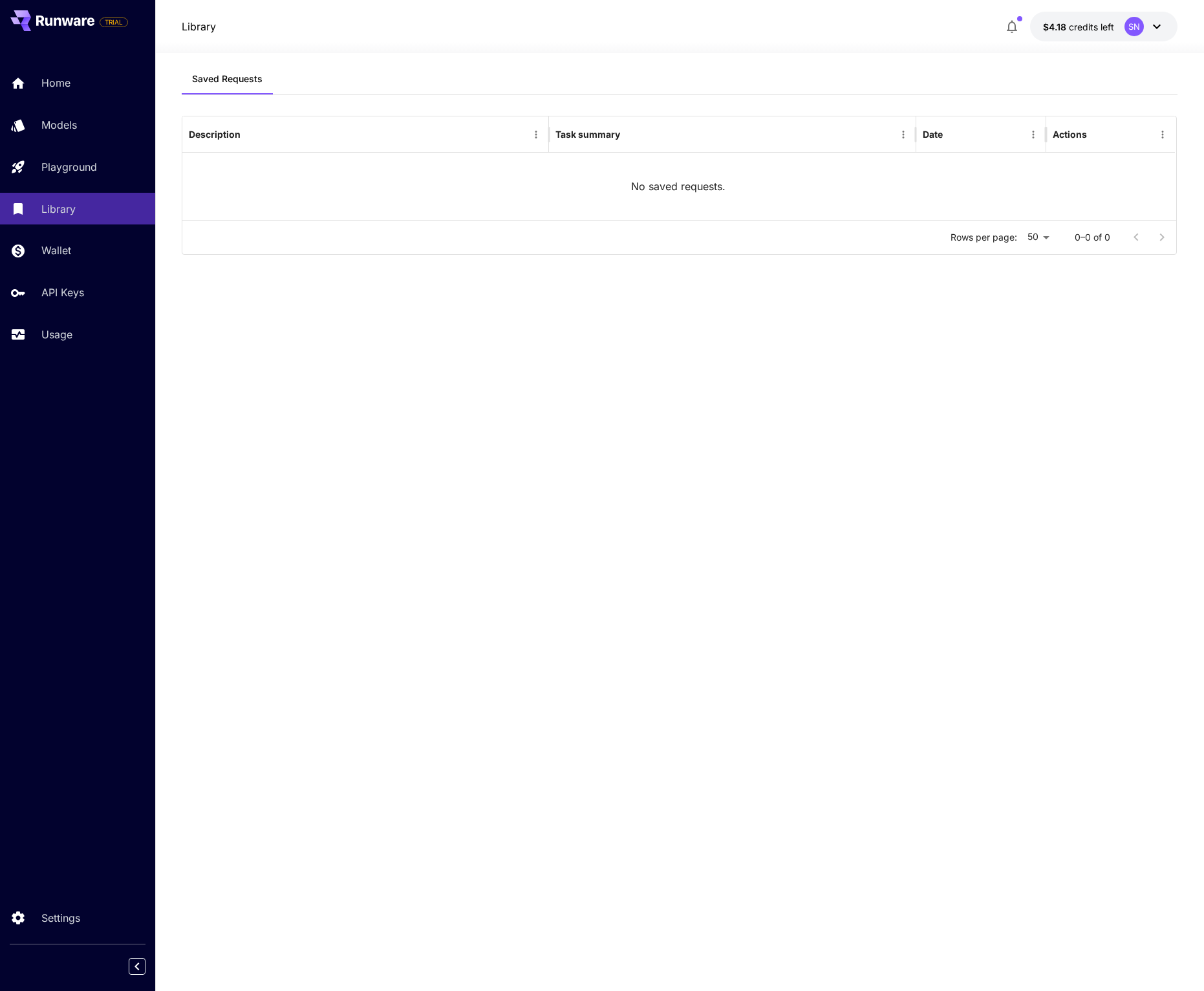
click at [69, 236] on div "Home Models Playground Library Wallet API Keys Usage" at bounding box center [77, 208] width 155 height 283
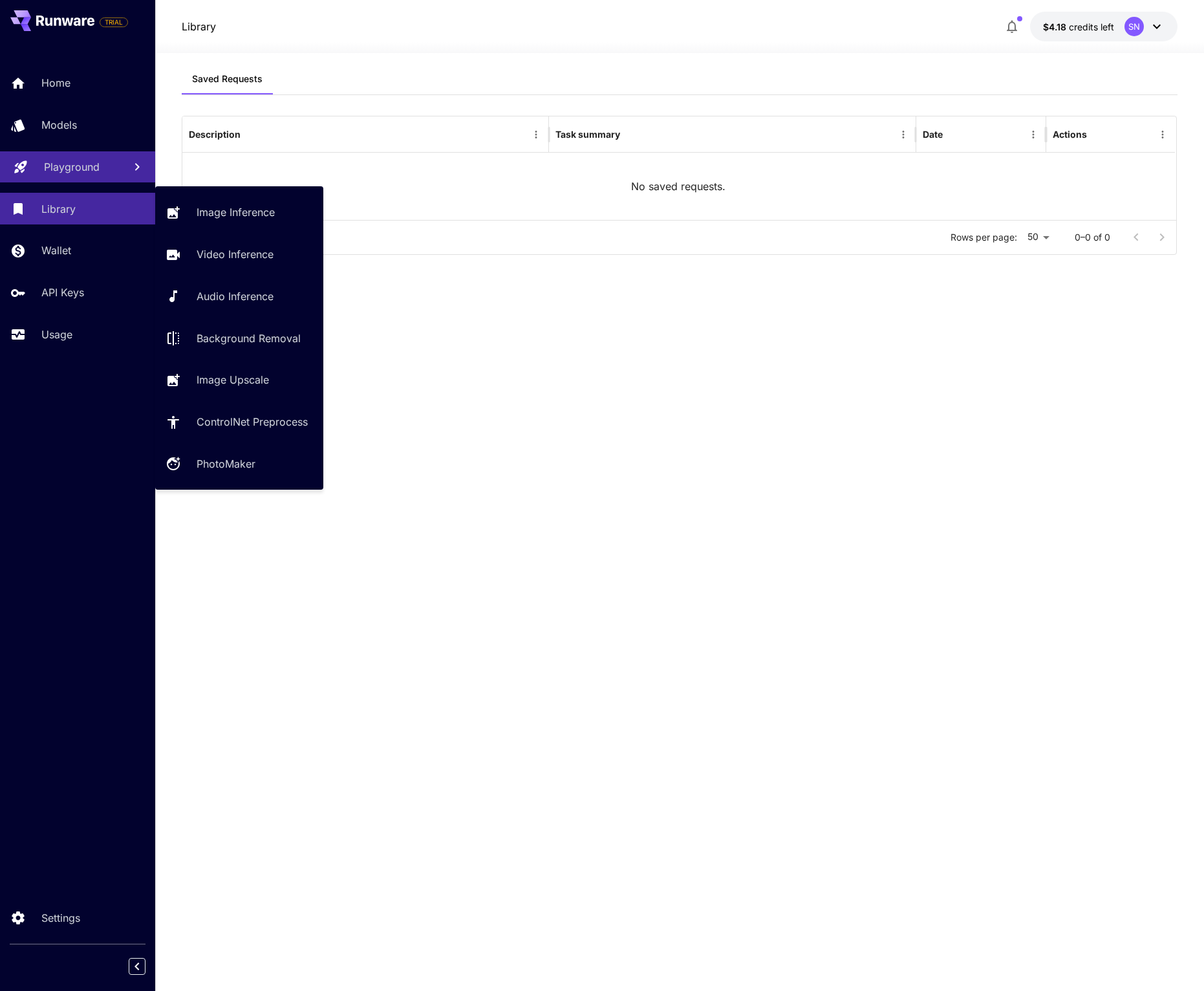
click at [67, 174] on p "Playground" at bounding box center [72, 167] width 56 height 15
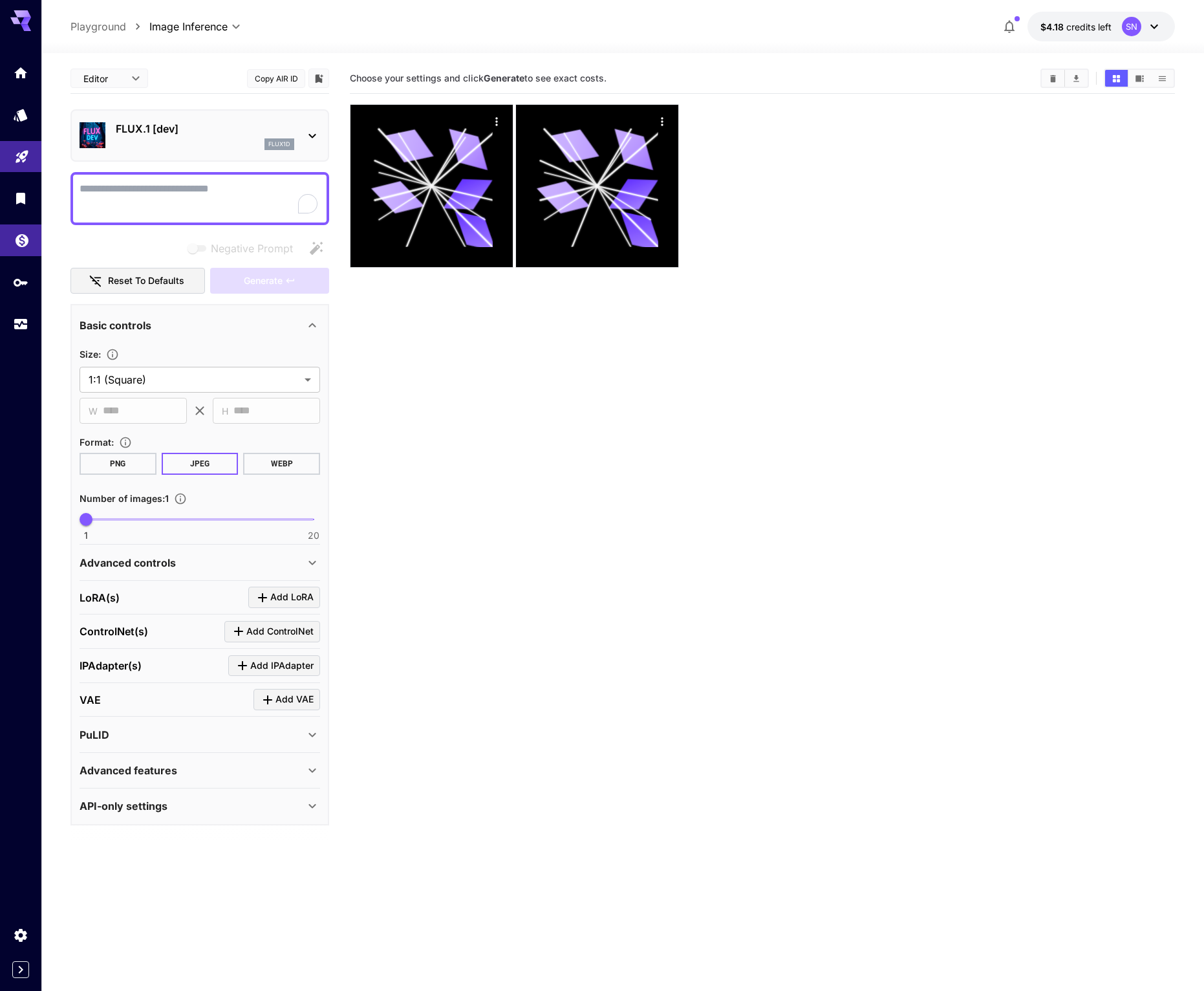
click at [27, 256] on link at bounding box center [21, 240] width 41 height 32
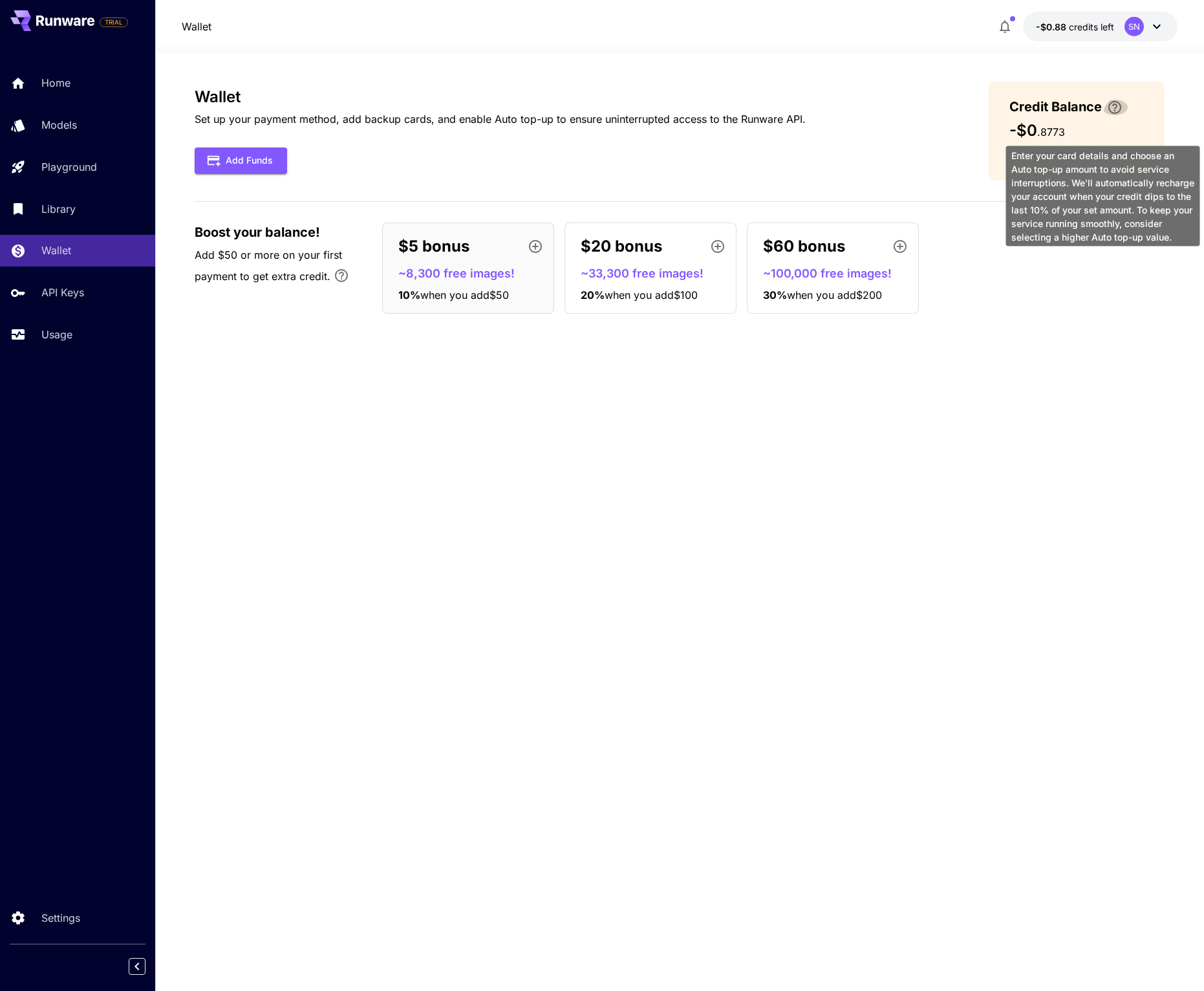
click at [1107, 115] on icon "\a Enter your card details and choose an Auto top-up amount to avoid service in…" at bounding box center [1115, 107] width 15 height 15
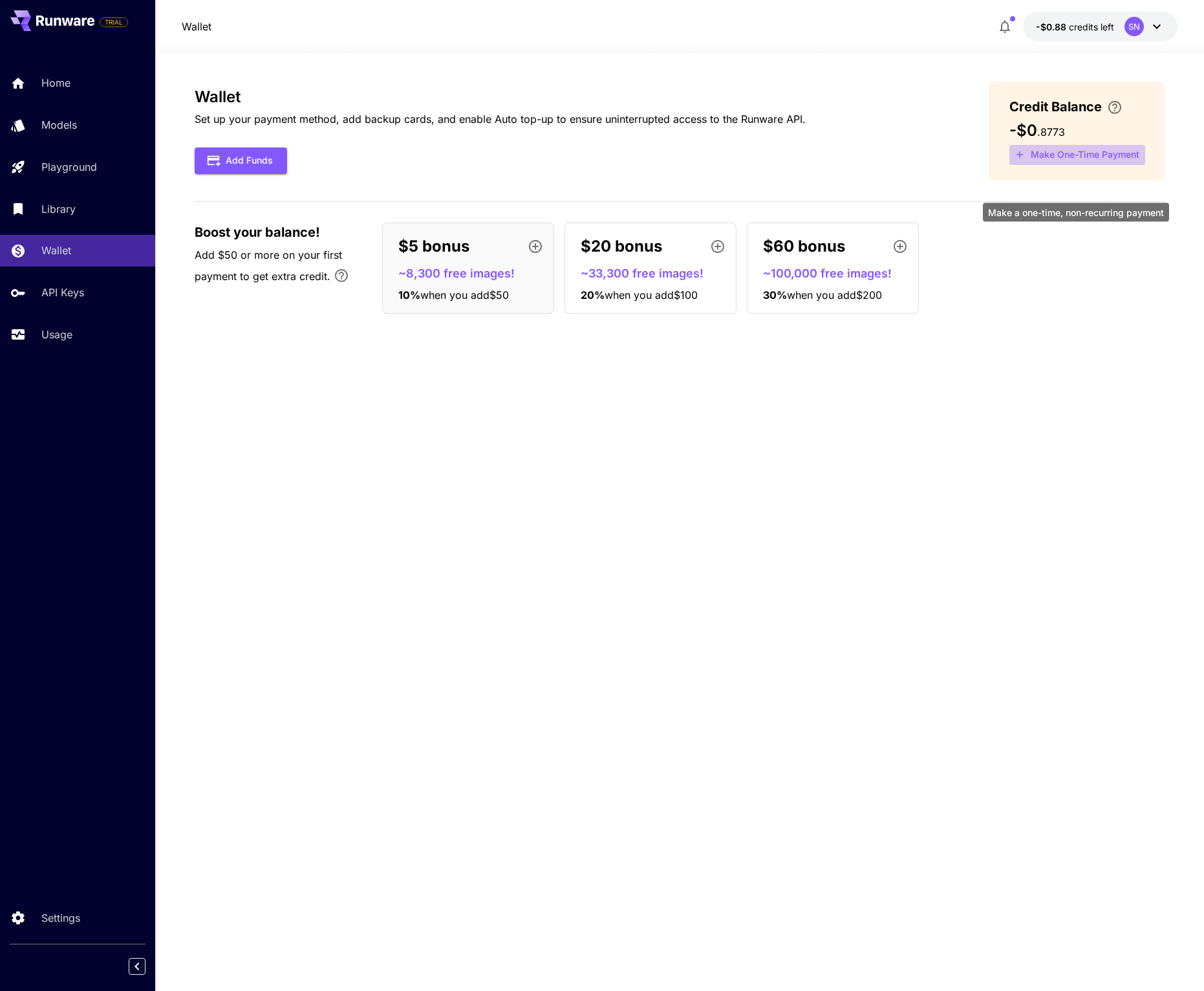
click at [1014, 160] on icon "Make a one-time, non-recurring payment" at bounding box center [1019, 154] width 11 height 11
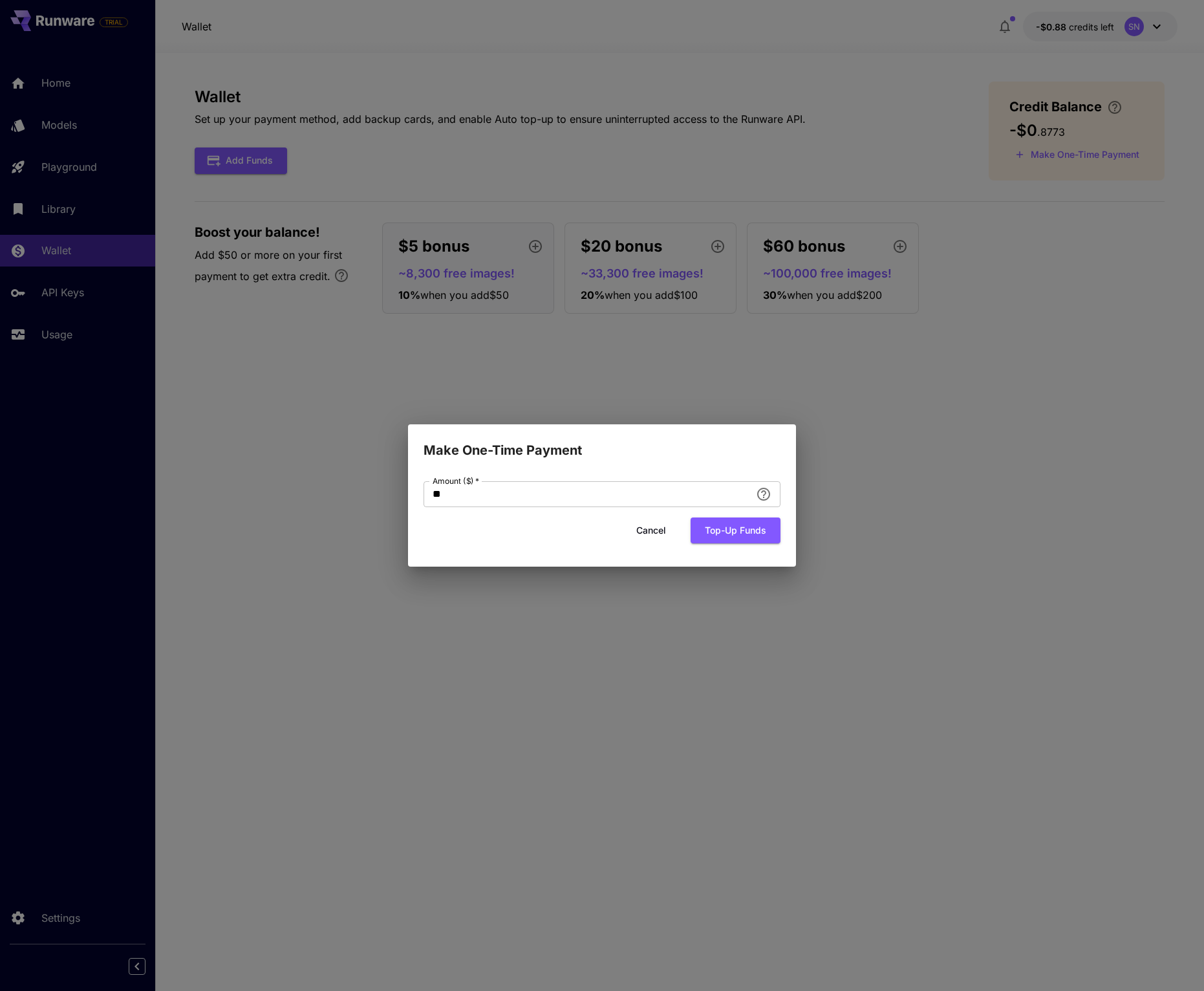
click at [727, 548] on div "Amount ($)   * ** Amount ($)   * Cancel Top-up funds" at bounding box center [602, 518] width 357 height 73
click at [721, 542] on button "Top-up funds" at bounding box center [735, 530] width 89 height 26
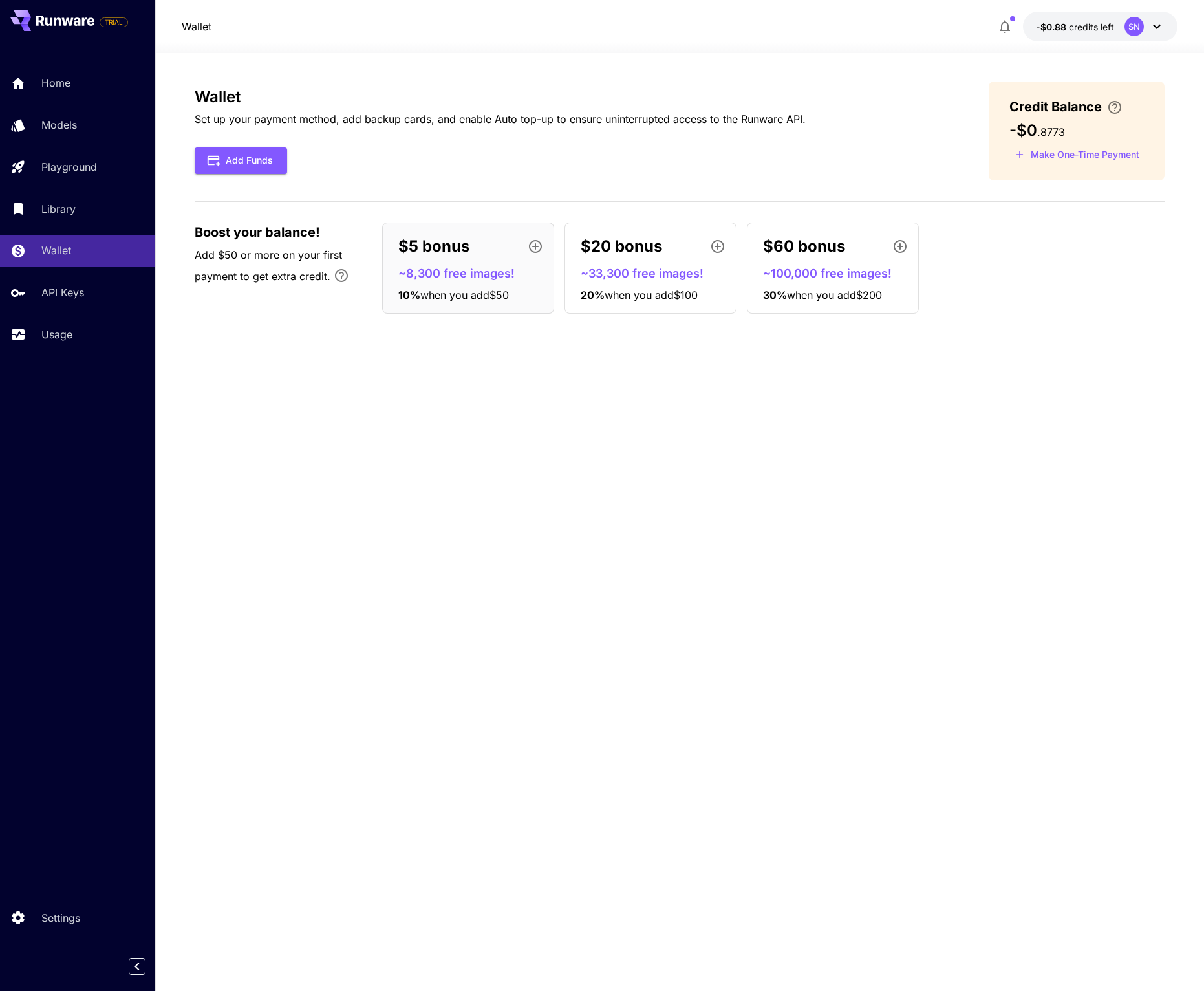
click at [459, 282] on p "~8,300 free images!" at bounding box center [473, 273] width 150 height 18
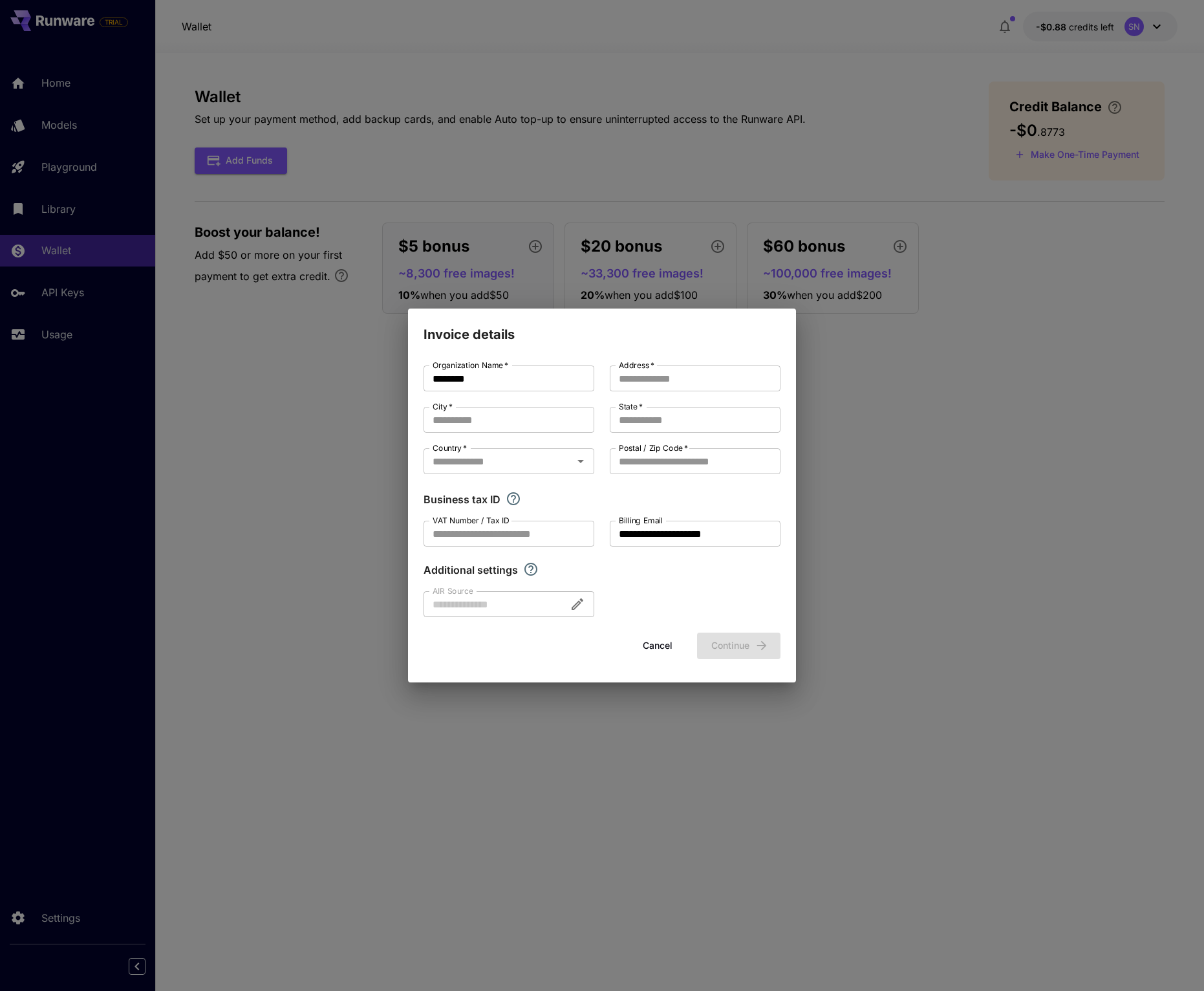
click at [652, 658] on button "Cancel" at bounding box center [658, 645] width 58 height 26
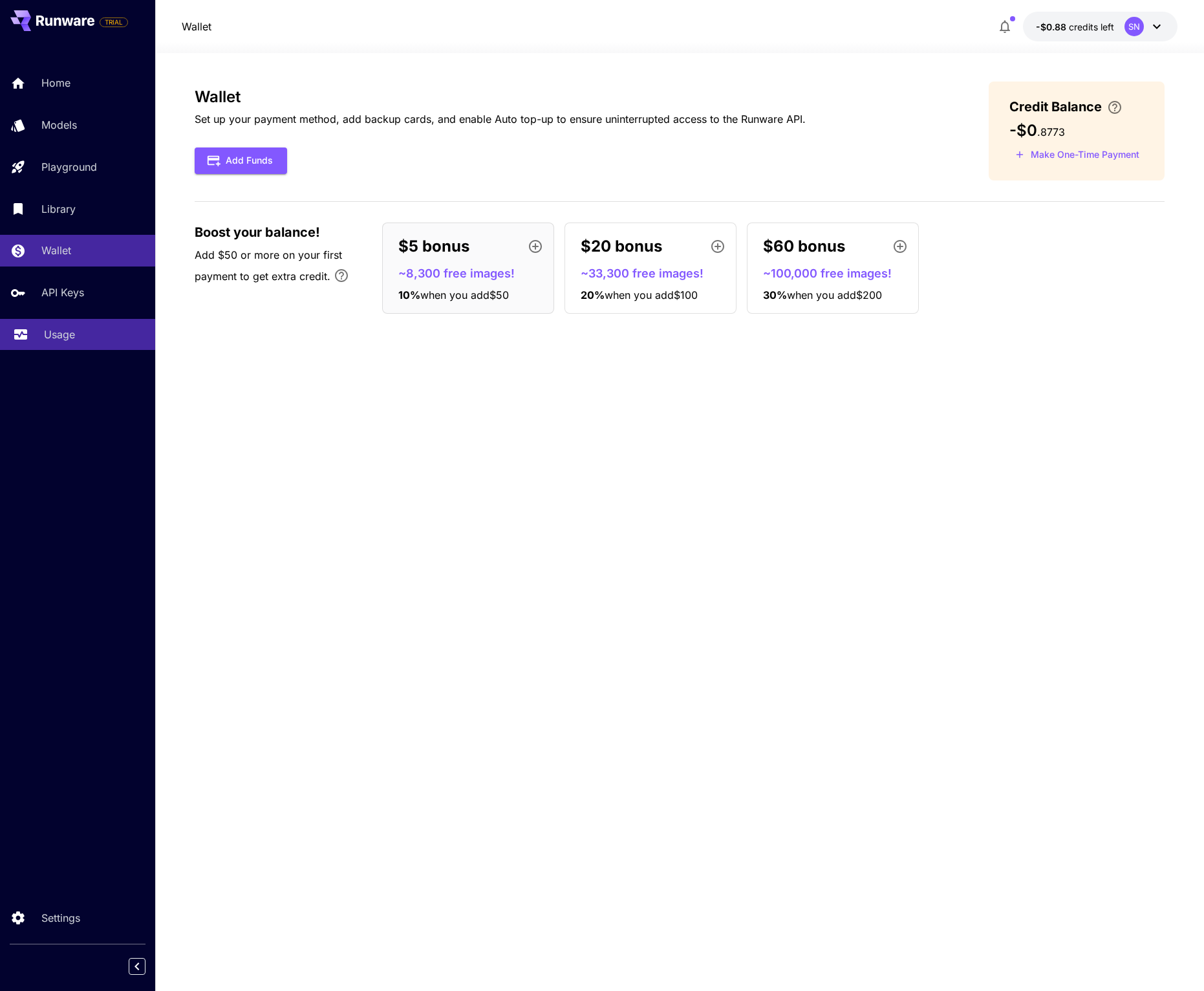
click at [52, 350] on link "Usage" at bounding box center [77, 334] width 155 height 32
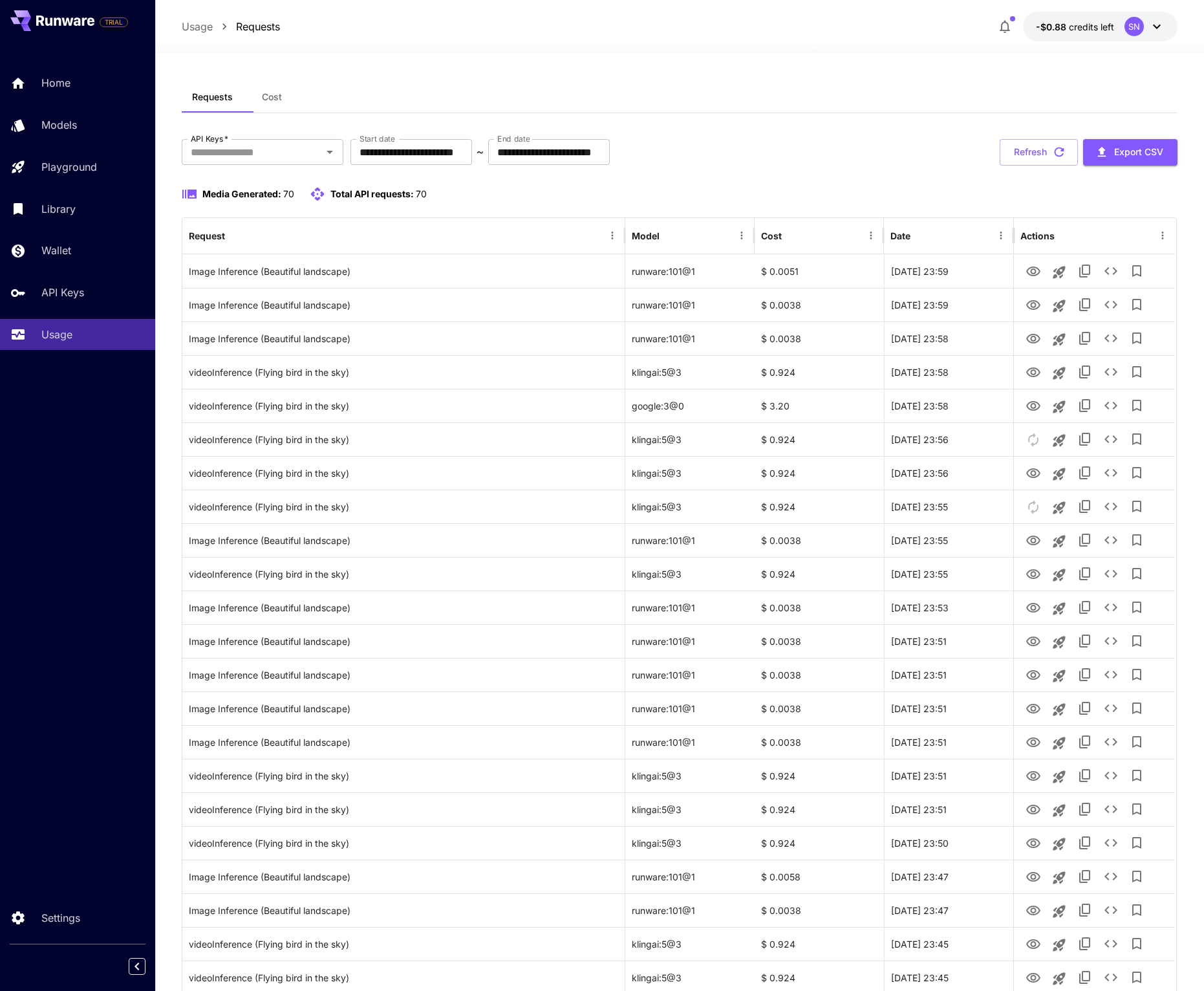
click at [195, 28] on p "Usage" at bounding box center [197, 26] width 31 height 15
